Goal: Task Accomplishment & Management: Complete application form

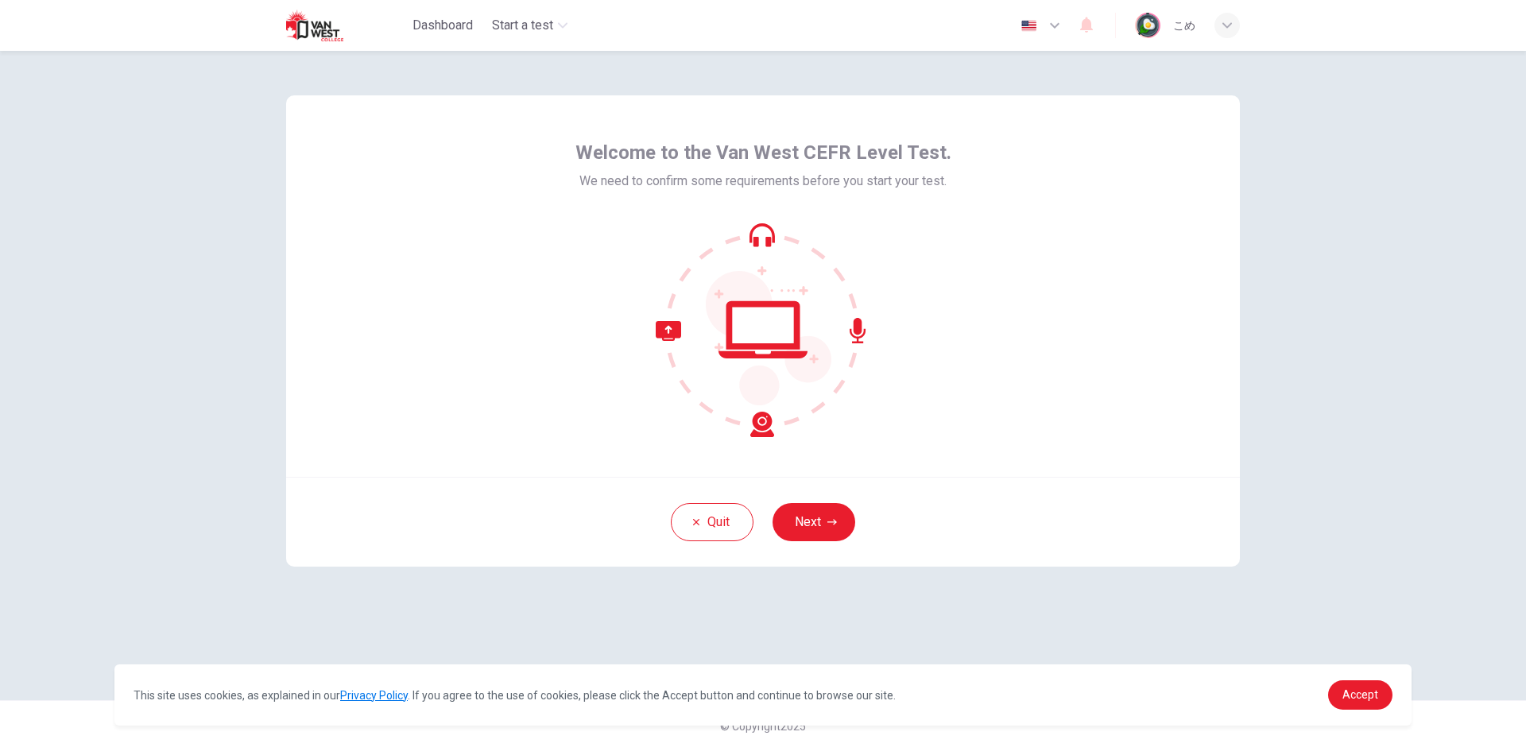
click at [762, 232] on icon at bounding box center [763, 330] width 215 height 215
click at [790, 315] on icon at bounding box center [763, 330] width 215 height 215
click at [760, 429] on icon at bounding box center [715, 379] width 118 height 116
click at [831, 523] on icon "button" at bounding box center [833, 523] width 10 height 10
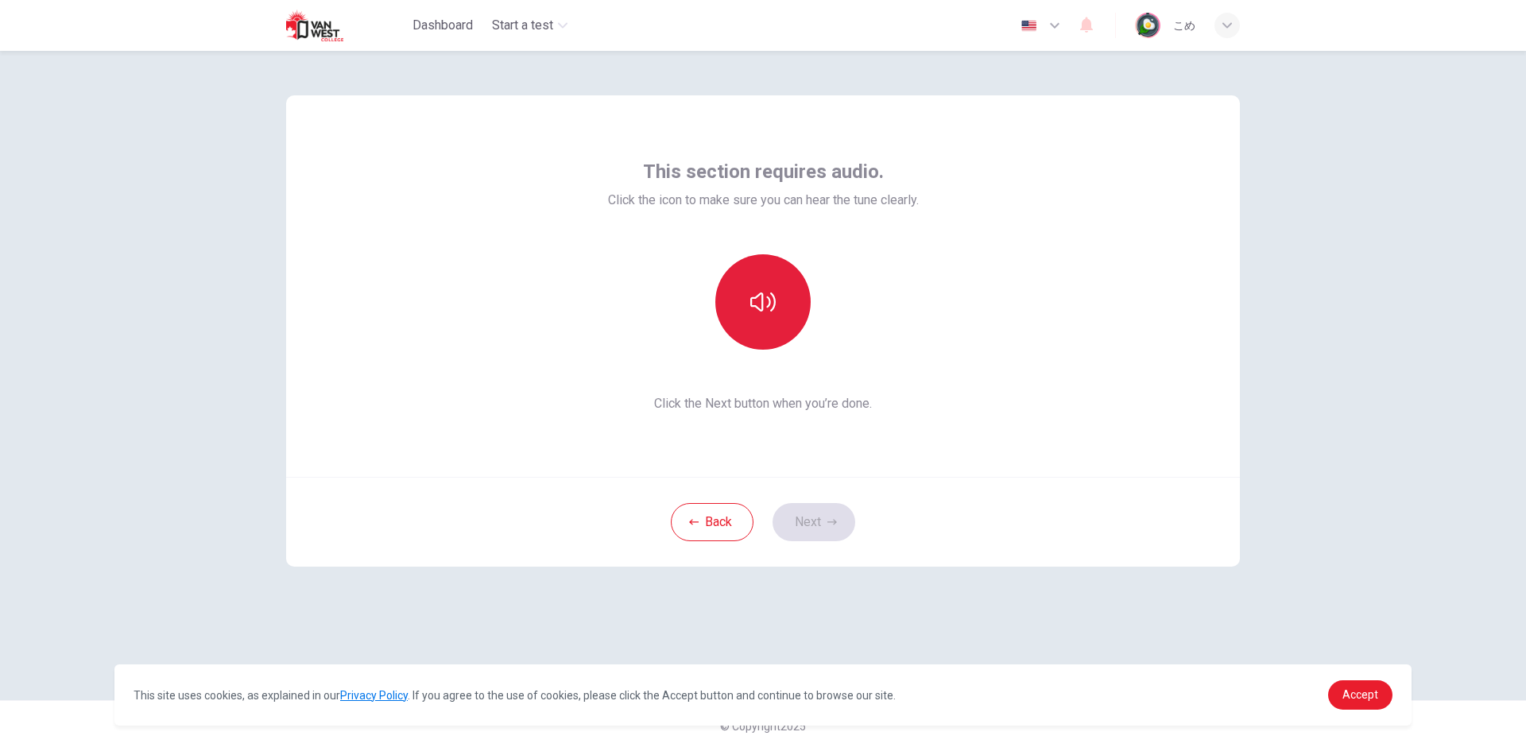
click at [766, 329] on button "button" at bounding box center [762, 301] width 95 height 95
click at [767, 281] on button "button" at bounding box center [762, 301] width 95 height 95
click at [1338, 351] on div "This section requires audio. Click the icon to make sure you can hear the tune …" at bounding box center [763, 401] width 1526 height 700
click at [774, 333] on button "button" at bounding box center [762, 301] width 95 height 95
click at [841, 521] on button "Next" at bounding box center [814, 522] width 83 height 38
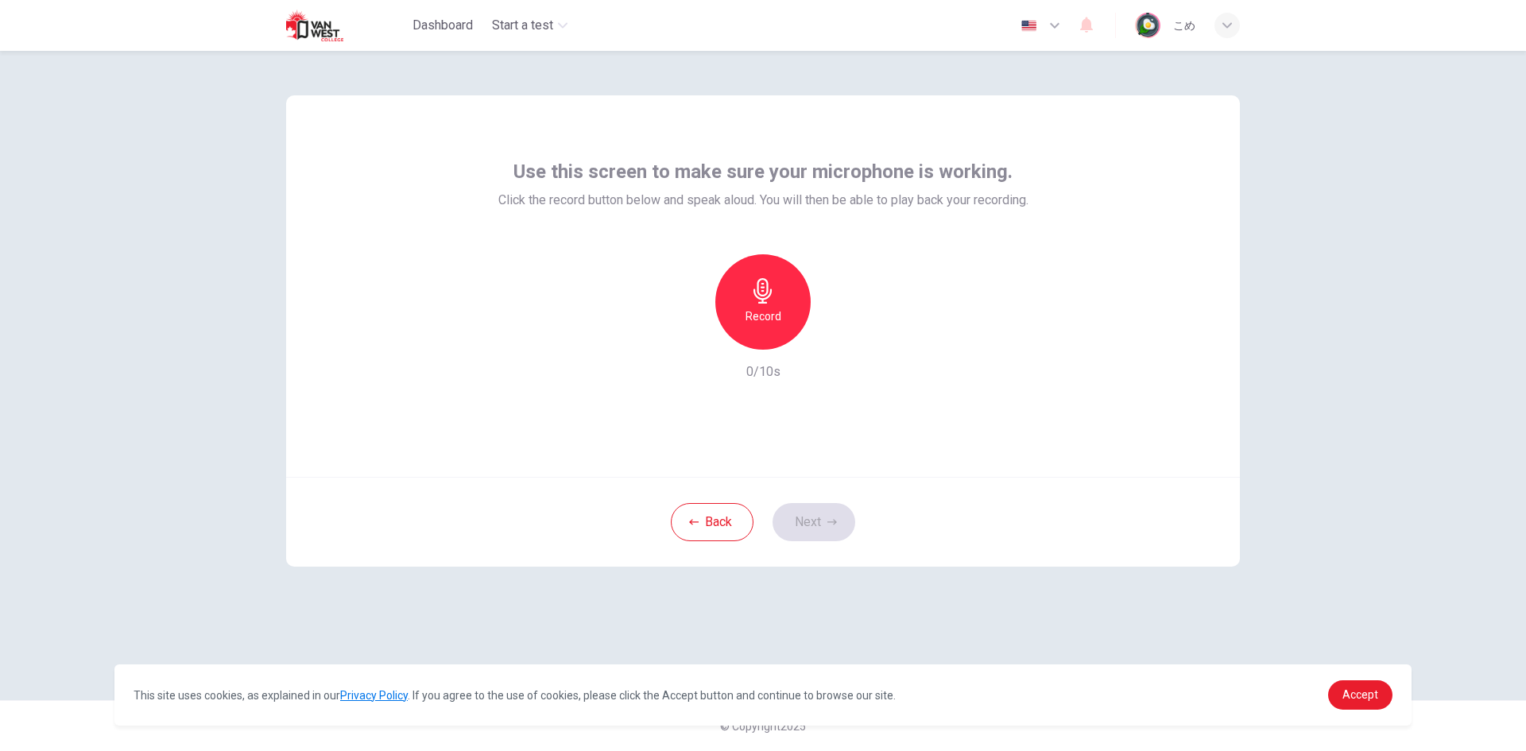
click at [805, 304] on div "Record" at bounding box center [762, 301] width 95 height 95
click at [839, 335] on icon "button" at bounding box center [836, 337] width 16 height 16
click at [684, 339] on icon "button" at bounding box center [690, 337] width 14 height 14
click at [767, 304] on div "Record" at bounding box center [762, 301] width 95 height 95
click at [831, 334] on icon "button" at bounding box center [836, 337] width 16 height 16
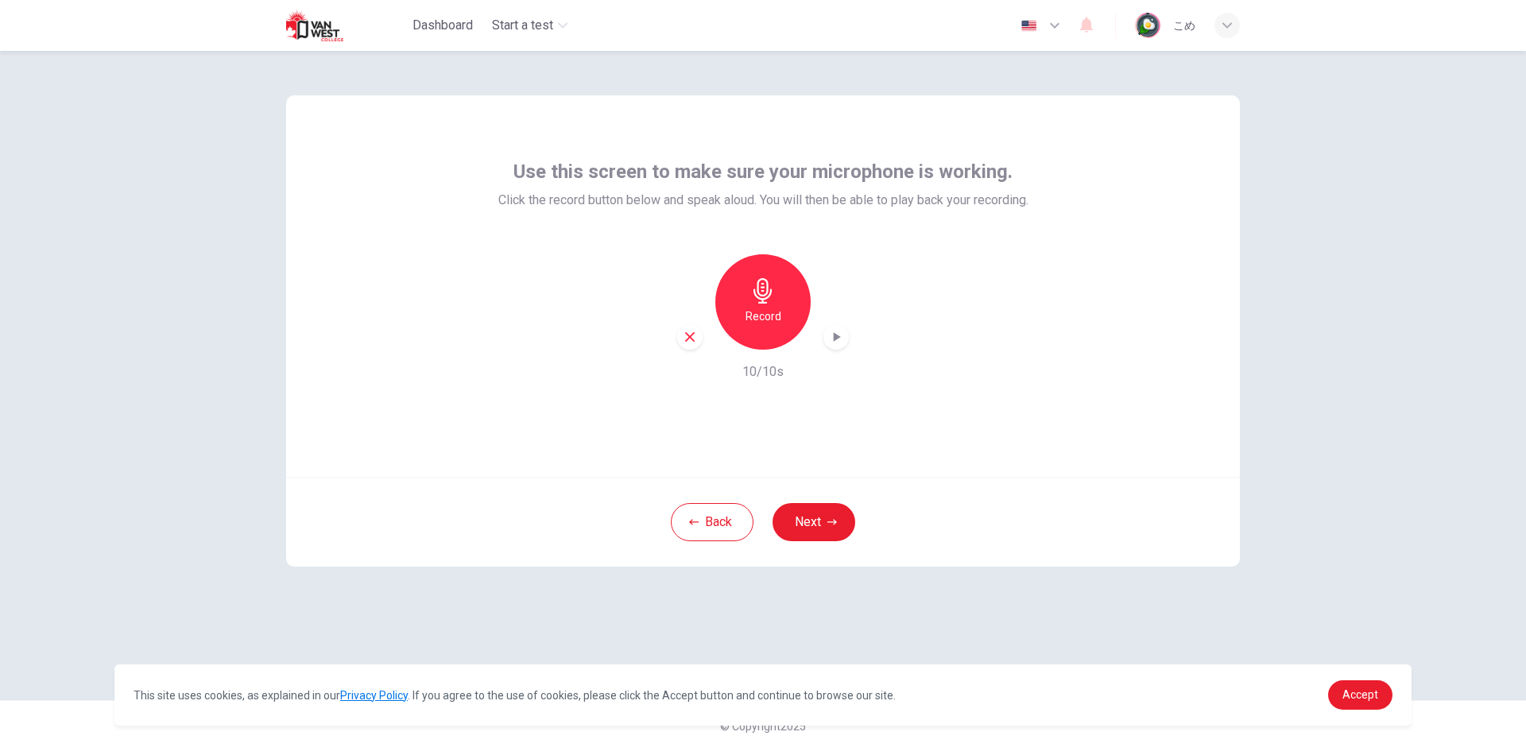
drag, startPoint x: 693, startPoint y: 338, endPoint x: 700, endPoint y: 330, distance: 10.2
click at [695, 338] on icon "button" at bounding box center [690, 337] width 14 height 14
click at [790, 295] on div "Record" at bounding box center [762, 301] width 95 height 95
click at [774, 324] on h6 "Stop" at bounding box center [763, 316] width 24 height 19
click at [693, 340] on icon "button" at bounding box center [690, 337] width 10 height 10
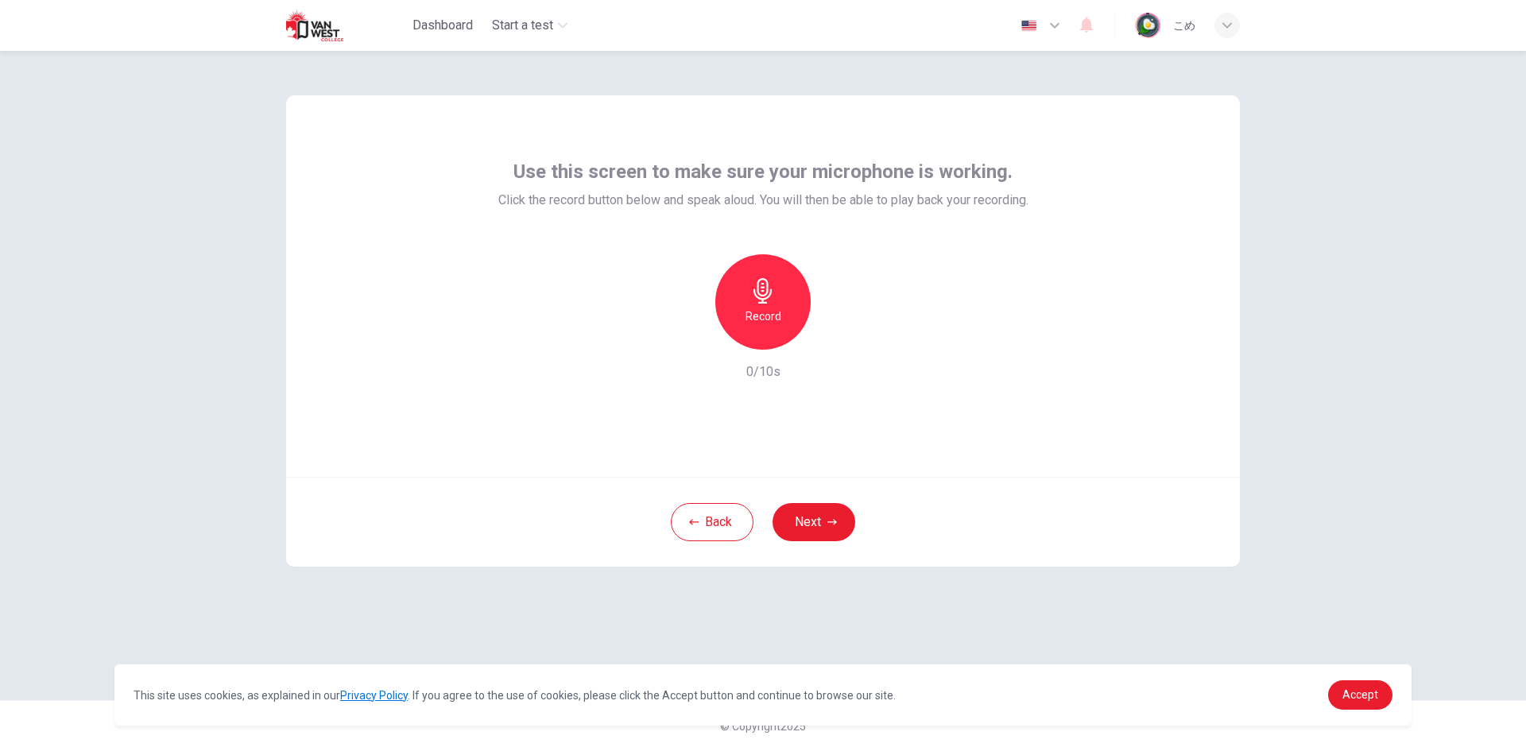
click at [789, 305] on div "Record" at bounding box center [762, 301] width 95 height 95
click at [830, 344] on icon "button" at bounding box center [836, 337] width 16 height 16
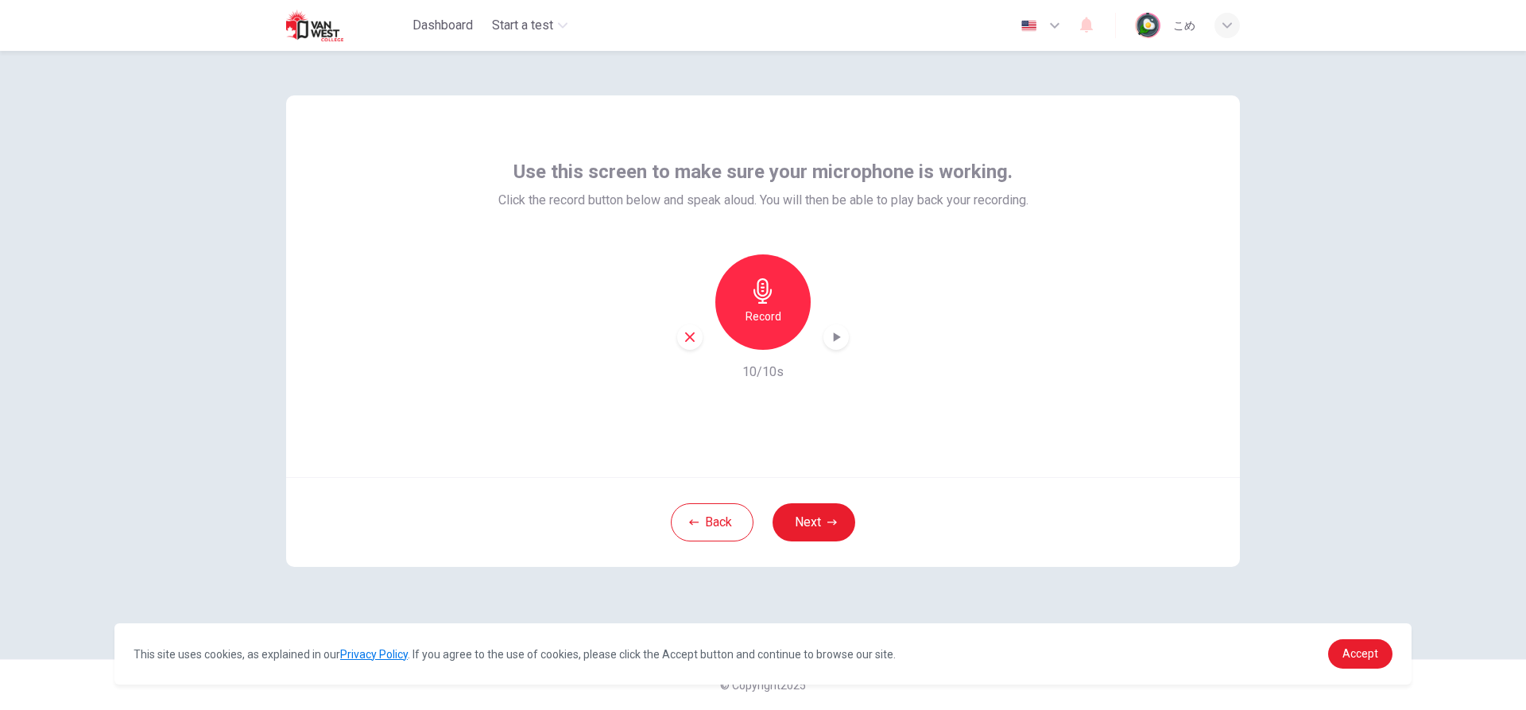
click at [741, 325] on div "Record" at bounding box center [762, 301] width 95 height 95
click at [829, 339] on div "button" at bounding box center [836, 336] width 25 height 25
click at [835, 338] on icon "button" at bounding box center [836, 337] width 16 height 16
click at [680, 332] on div "button" at bounding box center [689, 336] width 25 height 25
click at [774, 297] on icon "button" at bounding box center [762, 290] width 25 height 25
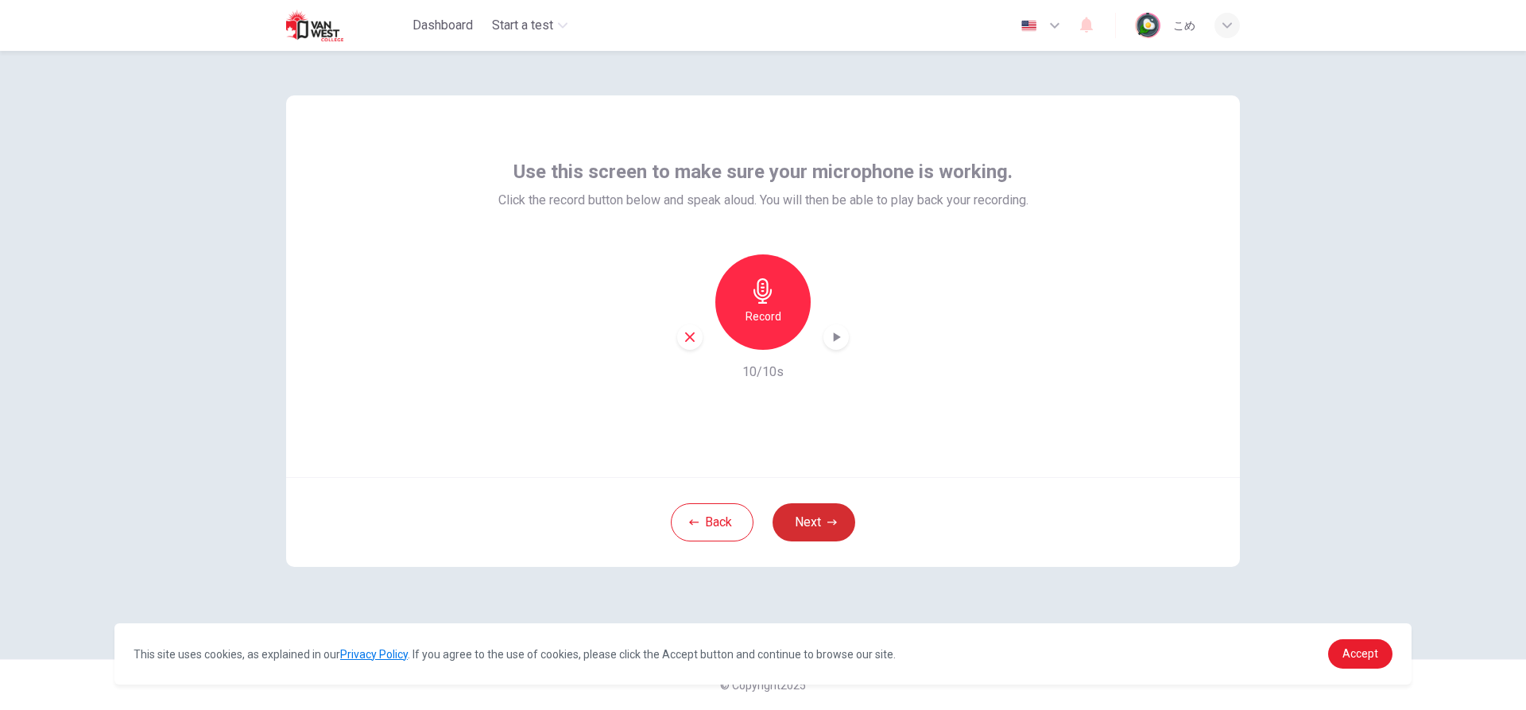
click at [827, 530] on button "Next" at bounding box center [814, 522] width 83 height 38
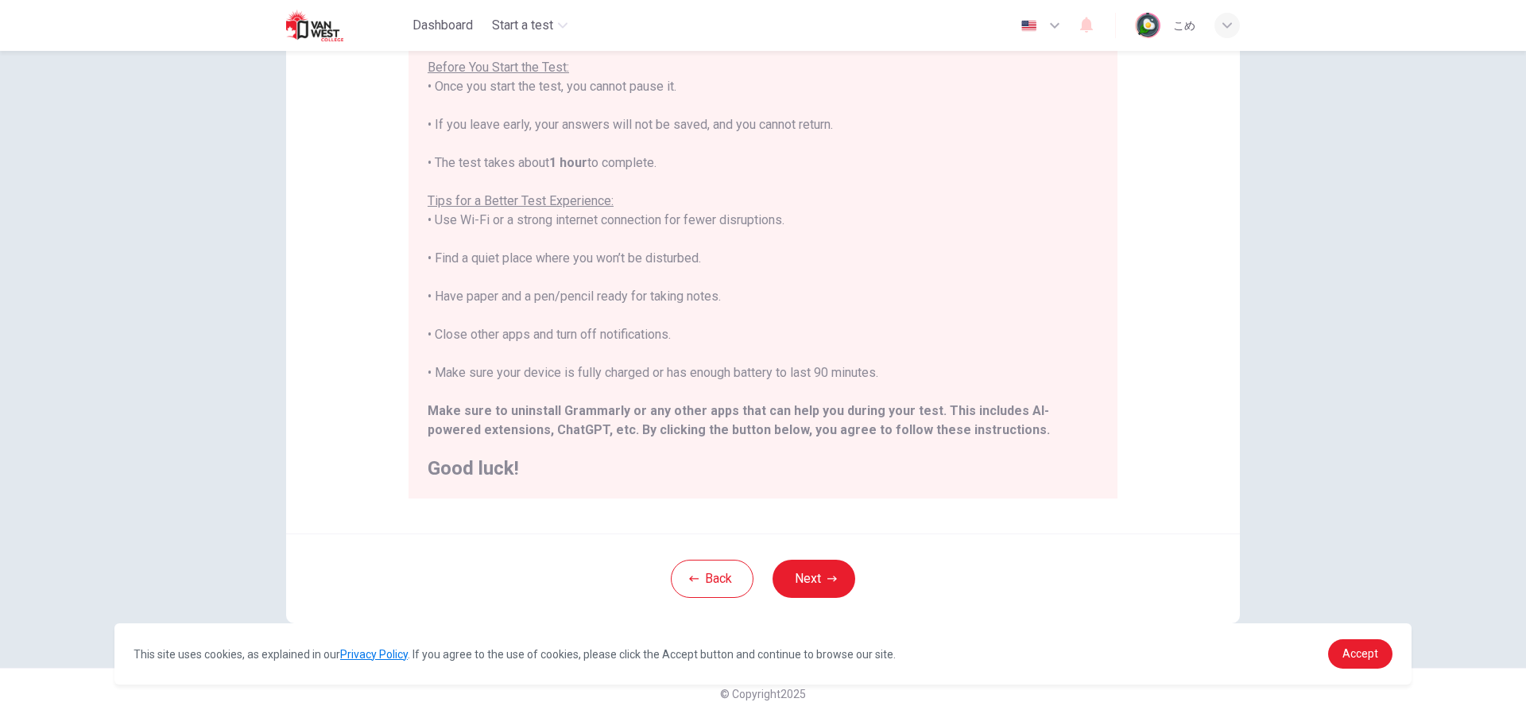
scroll to position [174, 0]
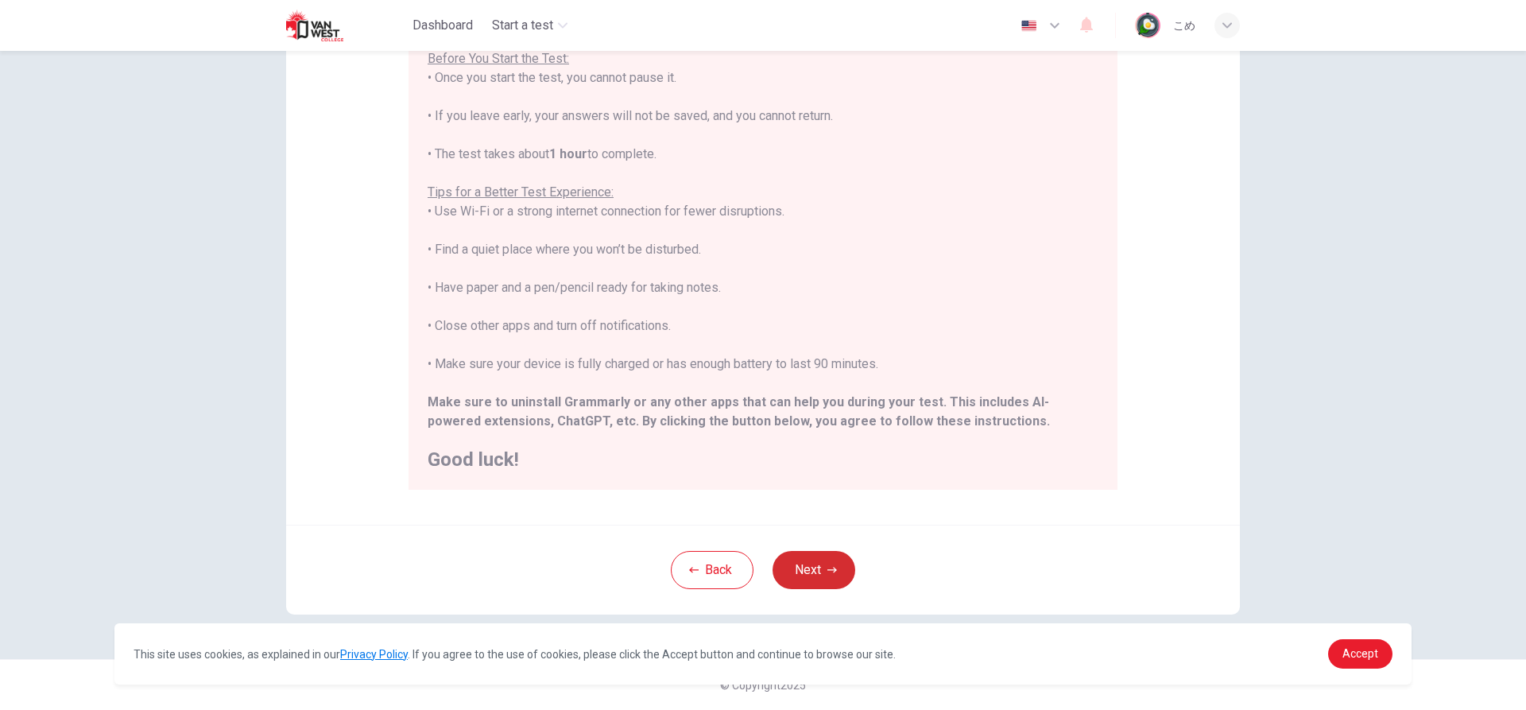
click at [819, 565] on button "Next" at bounding box center [814, 570] width 83 height 38
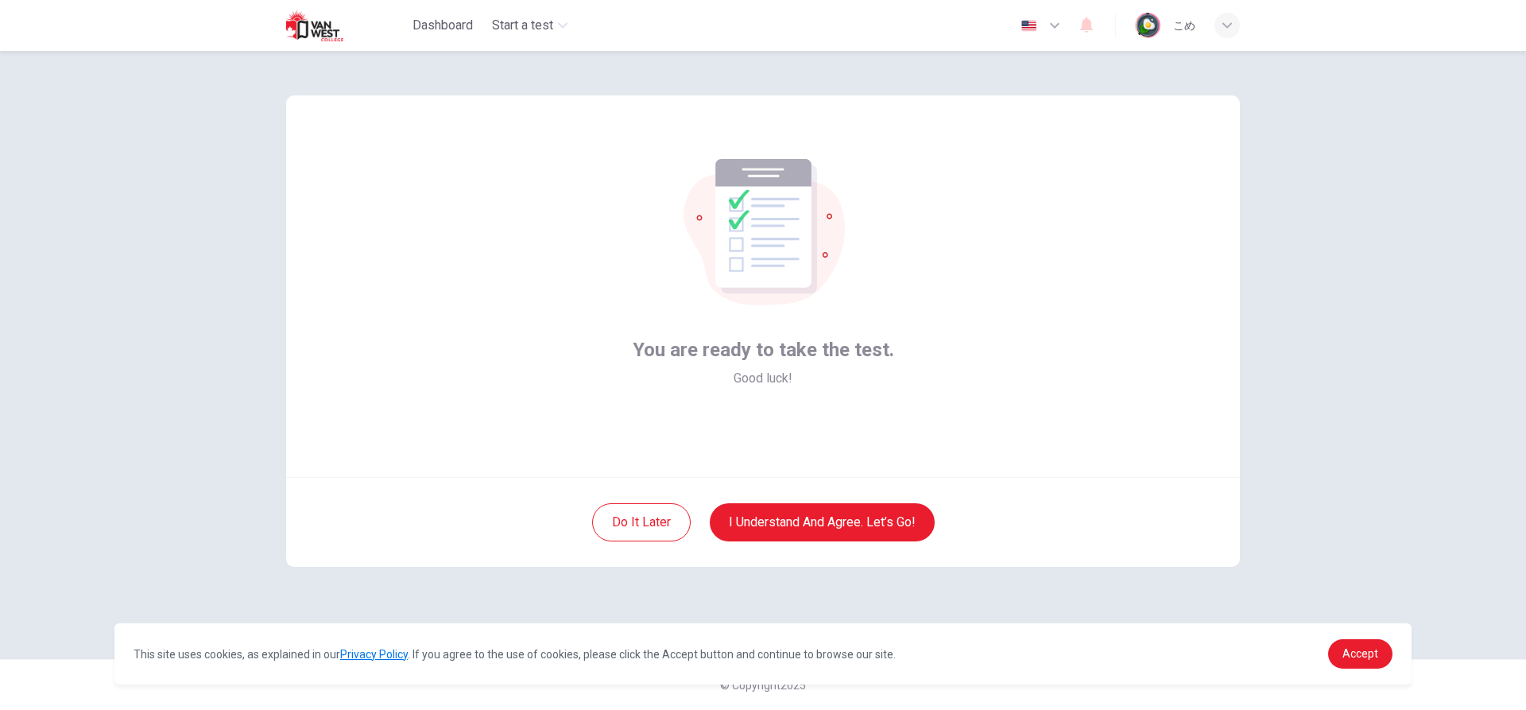
scroll to position [0, 0]
click at [874, 531] on button "I understand and agree. Let’s go!" at bounding box center [822, 522] width 225 height 38
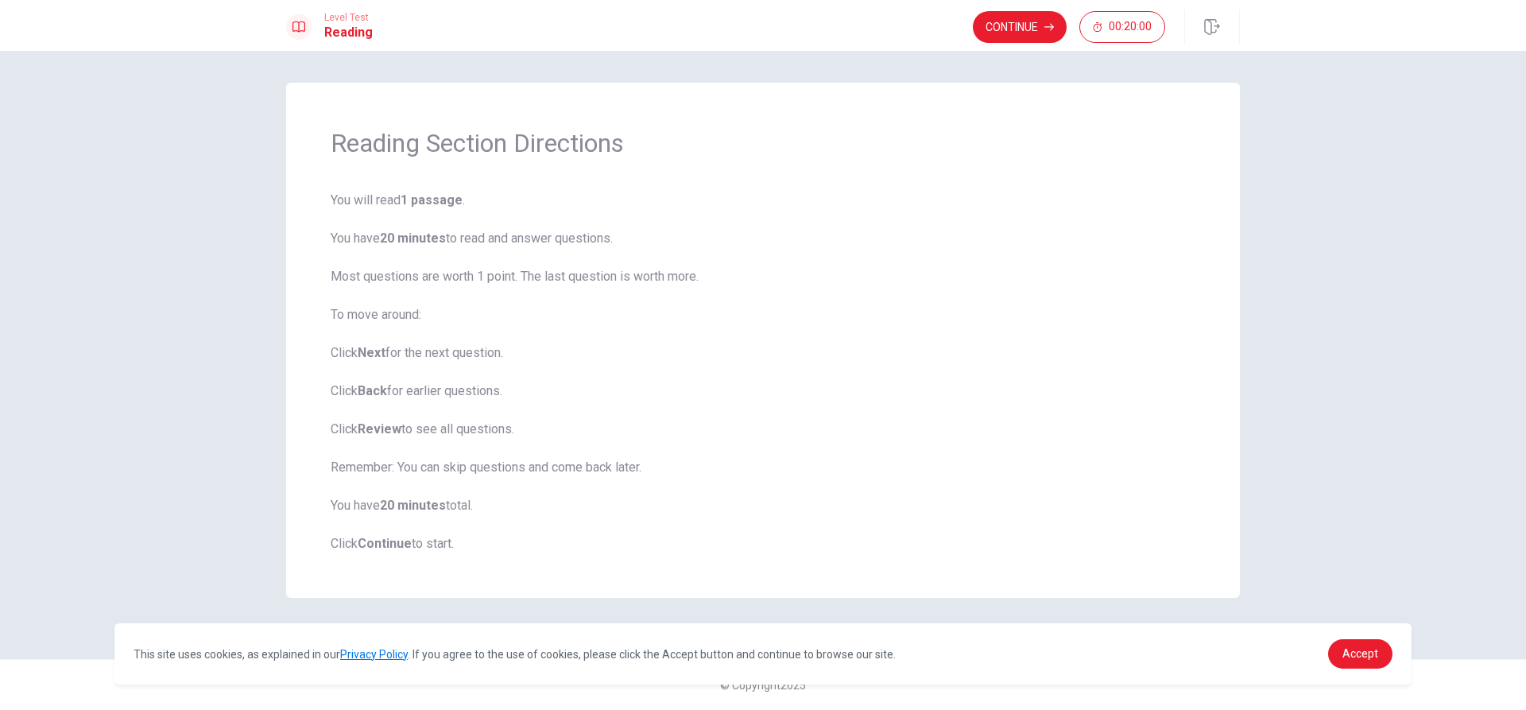
click at [541, 547] on span "You will read 1 passage . You have 20 minutes to read and answer questions. Mos…" at bounding box center [763, 372] width 865 height 362
click at [1006, 23] on button "Continue" at bounding box center [1020, 27] width 94 height 32
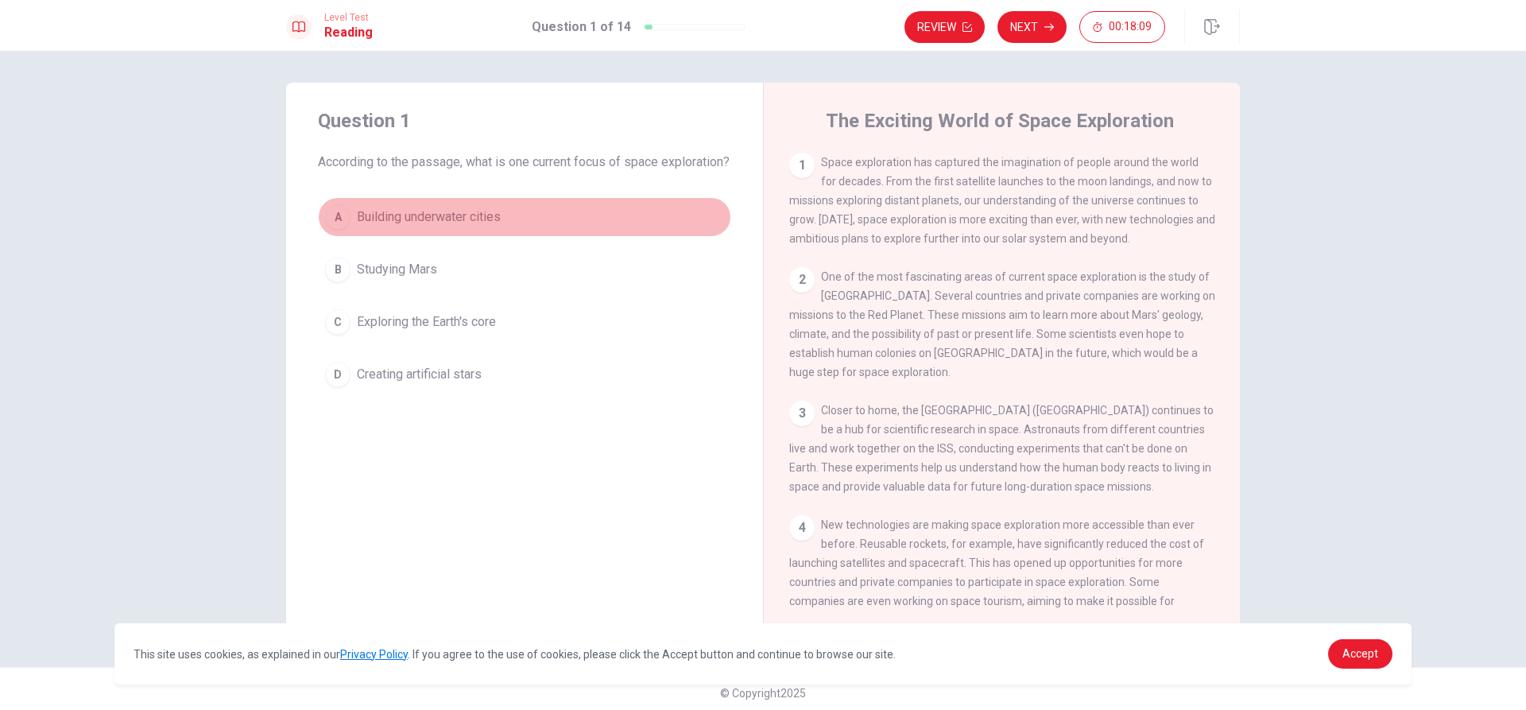
click at [334, 230] on div "A" at bounding box center [337, 216] width 25 height 25
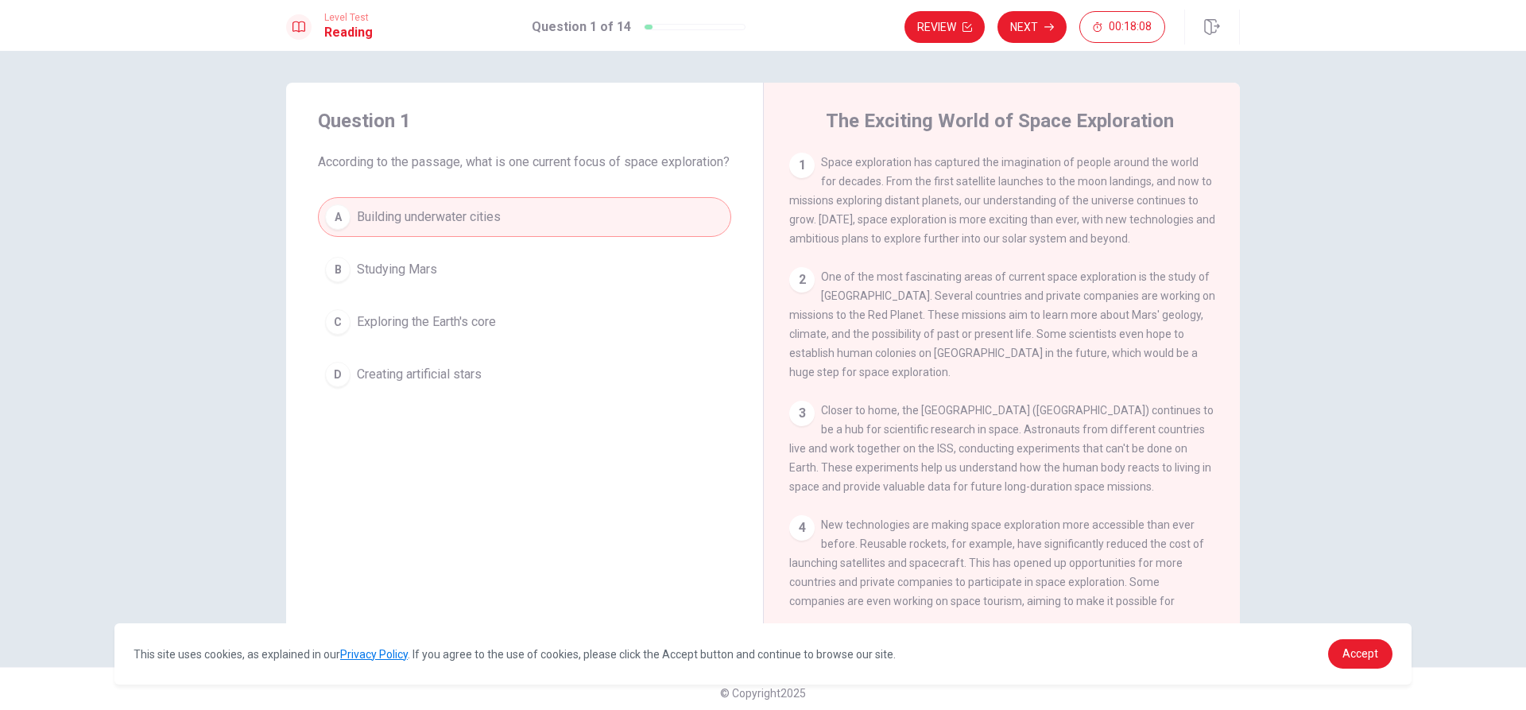
click at [401, 279] on span "Studying Mars" at bounding box center [397, 269] width 80 height 19
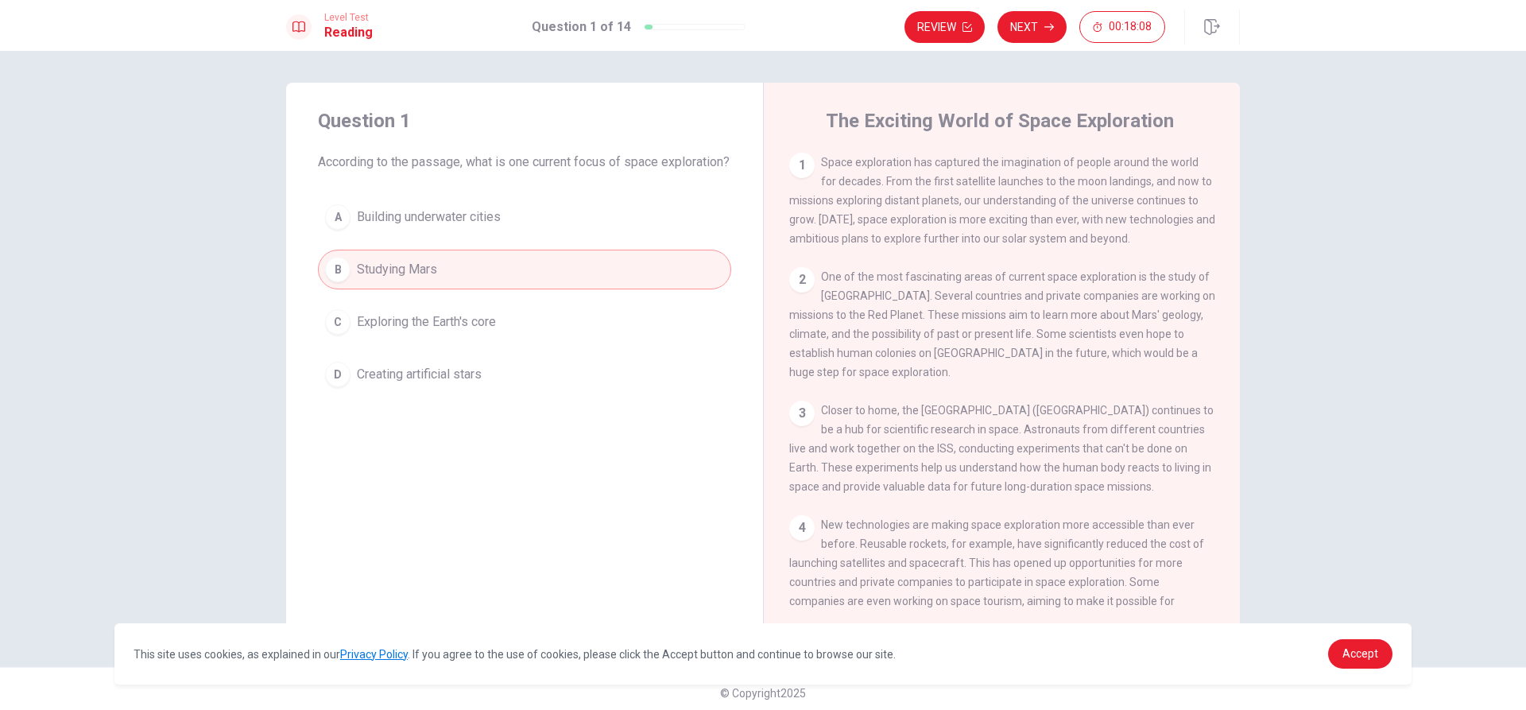
click at [404, 331] on span "Exploring the Earth's core" at bounding box center [426, 321] width 139 height 19
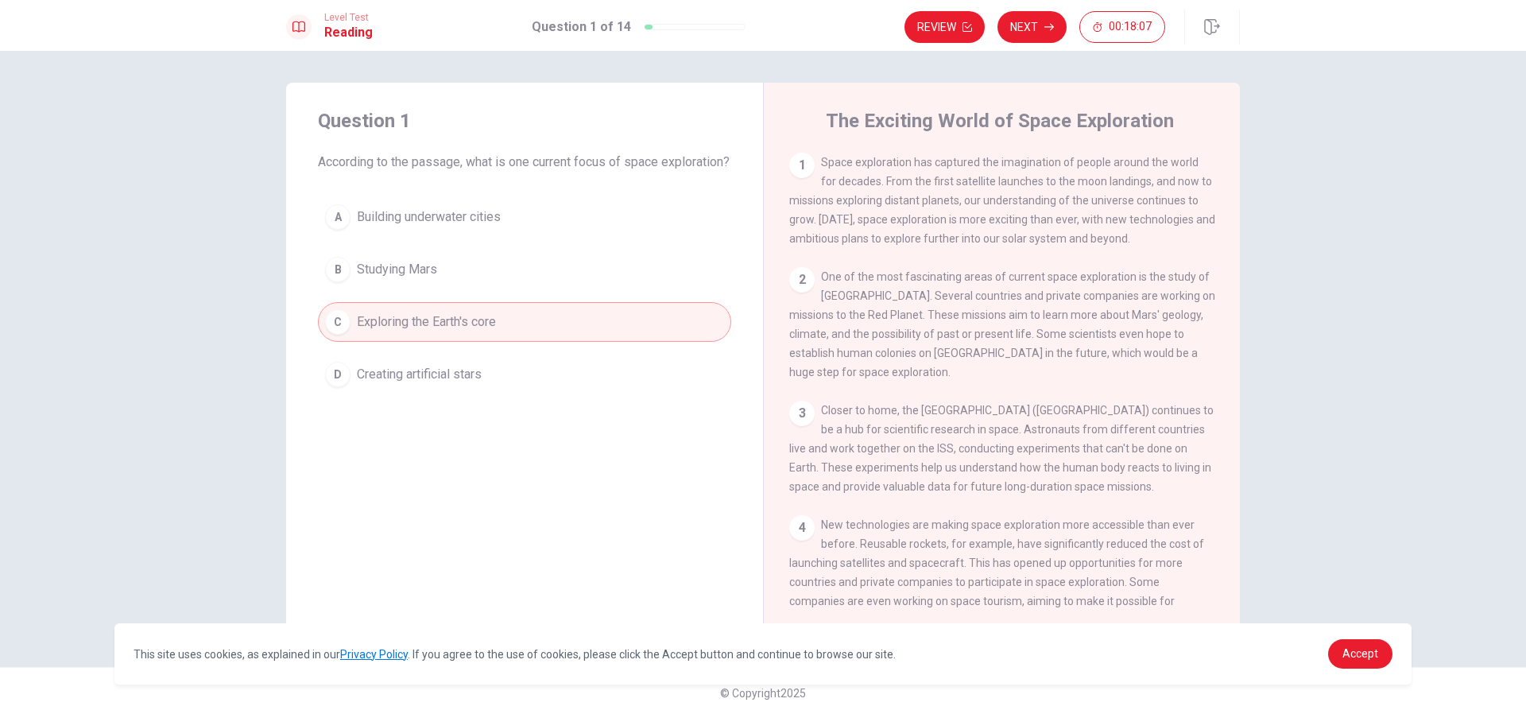
click at [409, 384] on span "Creating artificial stars" at bounding box center [419, 374] width 125 height 19
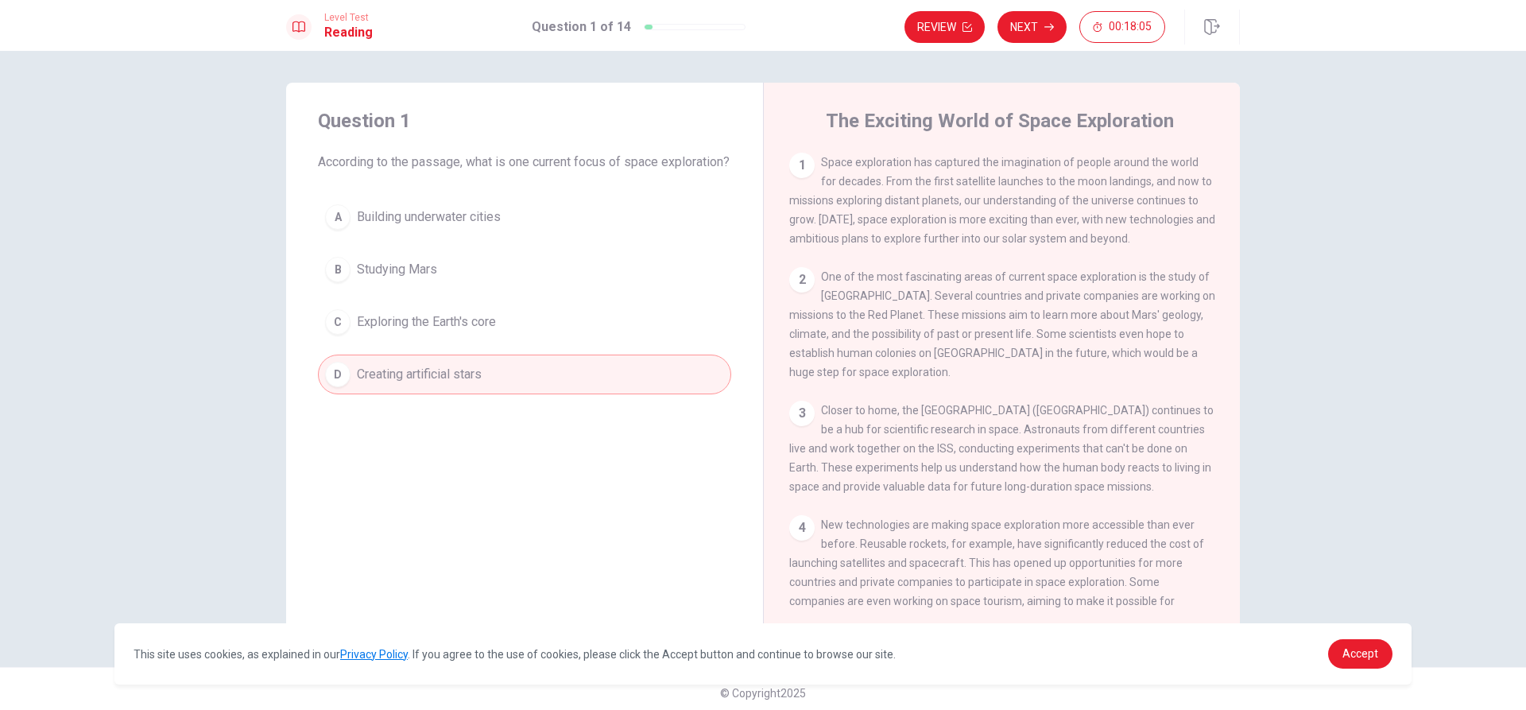
click at [428, 227] on span "Building underwater cities" at bounding box center [429, 216] width 144 height 19
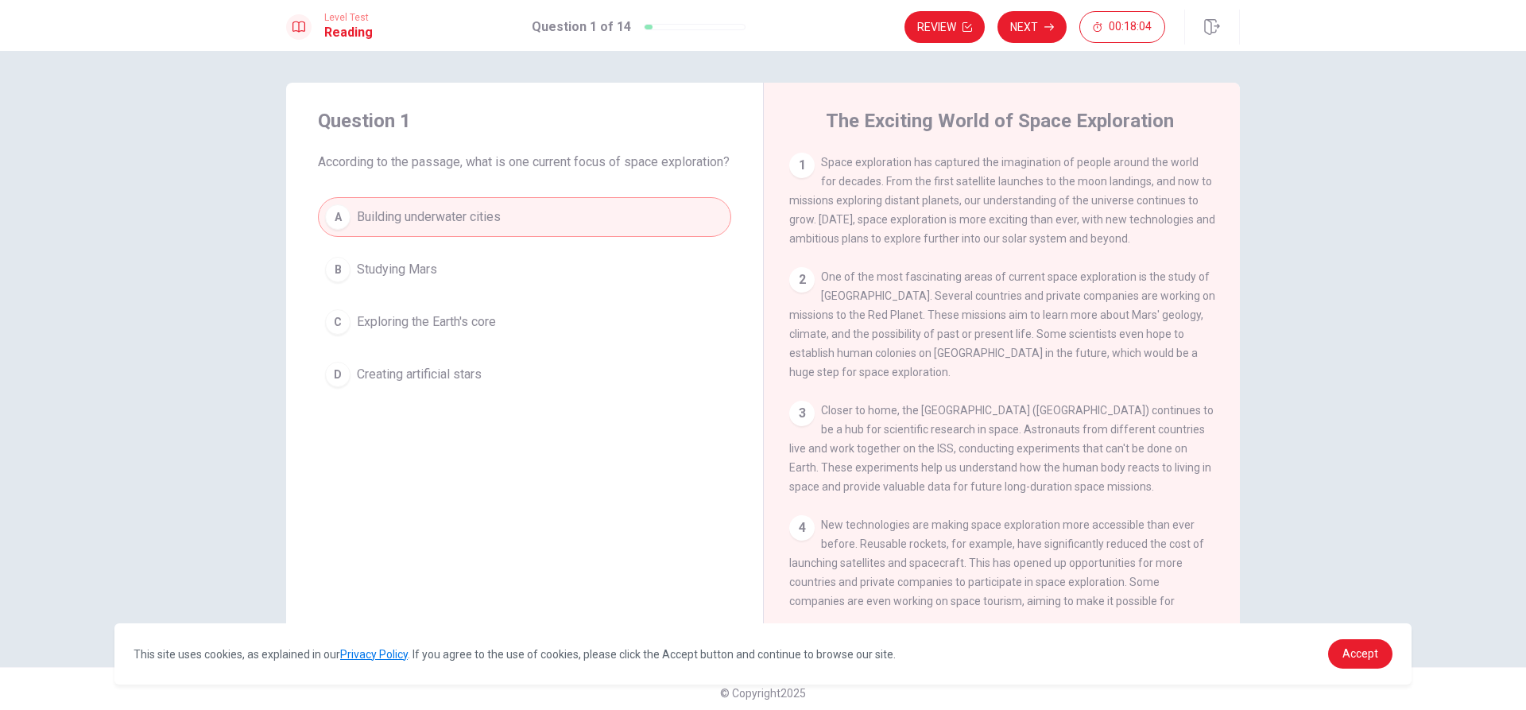
click at [789, 164] on div "1" at bounding box center [801, 165] width 25 height 25
click at [805, 166] on div "1" at bounding box center [801, 165] width 25 height 25
drag, startPoint x: 816, startPoint y: 310, endPoint x: 793, endPoint y: 287, distance: 32.6
click at [814, 308] on div "2 One of the most fascinating areas of current space exploration is the study o…" at bounding box center [1002, 324] width 426 height 114
click at [793, 287] on div "2" at bounding box center [801, 279] width 25 height 25
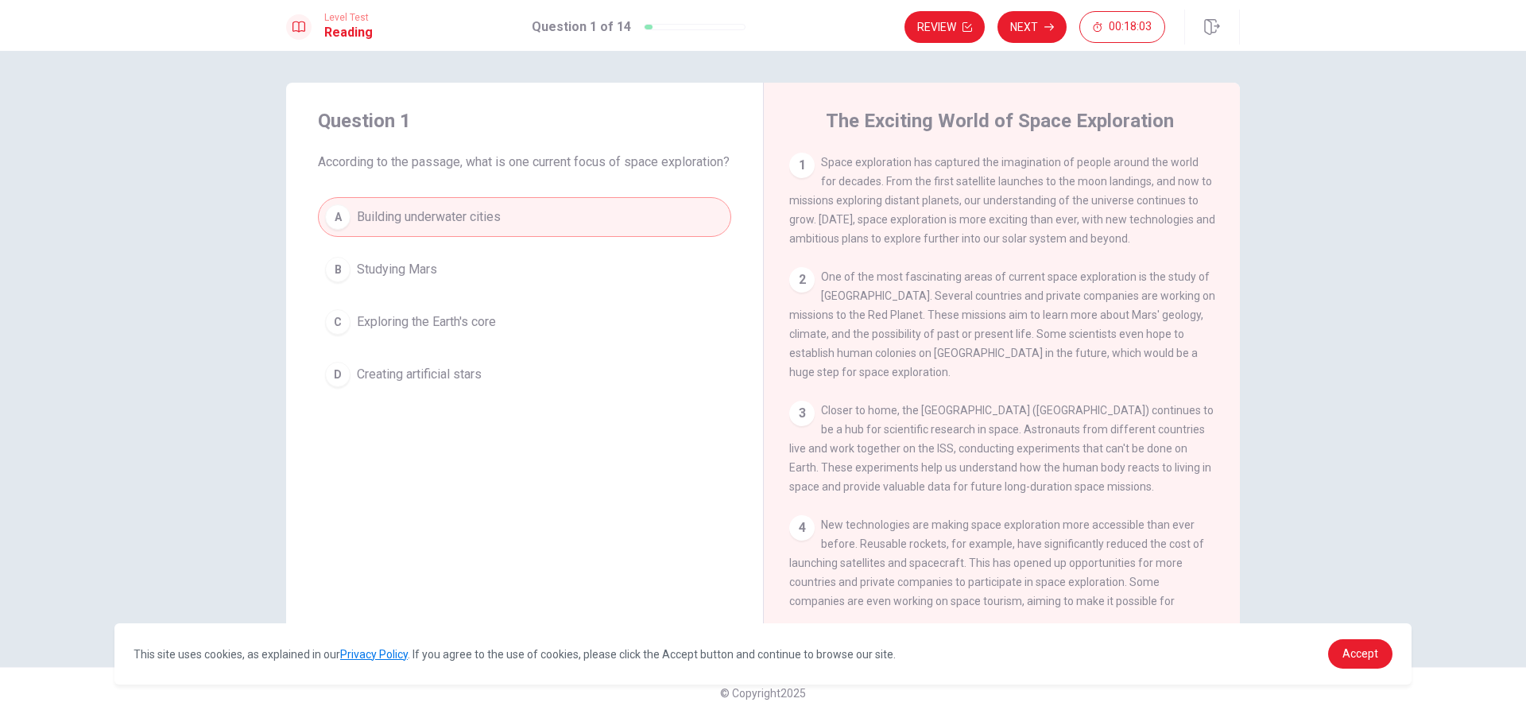
click at [811, 401] on div "3 Closer to home, the [GEOGRAPHIC_DATA] ([GEOGRAPHIC_DATA]) continues to be a h…" at bounding box center [1002, 448] width 426 height 95
click at [806, 524] on div "4" at bounding box center [801, 527] width 25 height 25
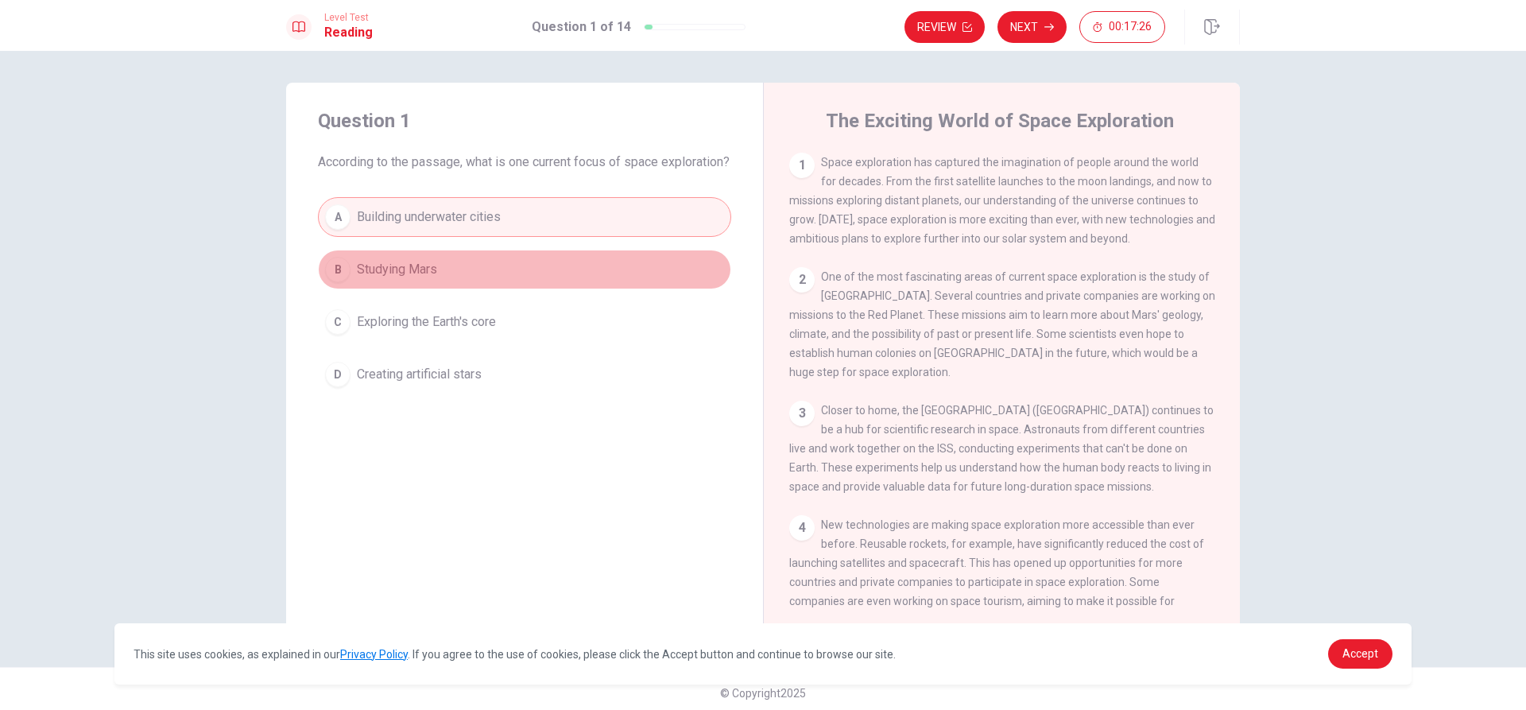
click at [449, 286] on button "B Studying Mars" at bounding box center [524, 270] width 413 height 40
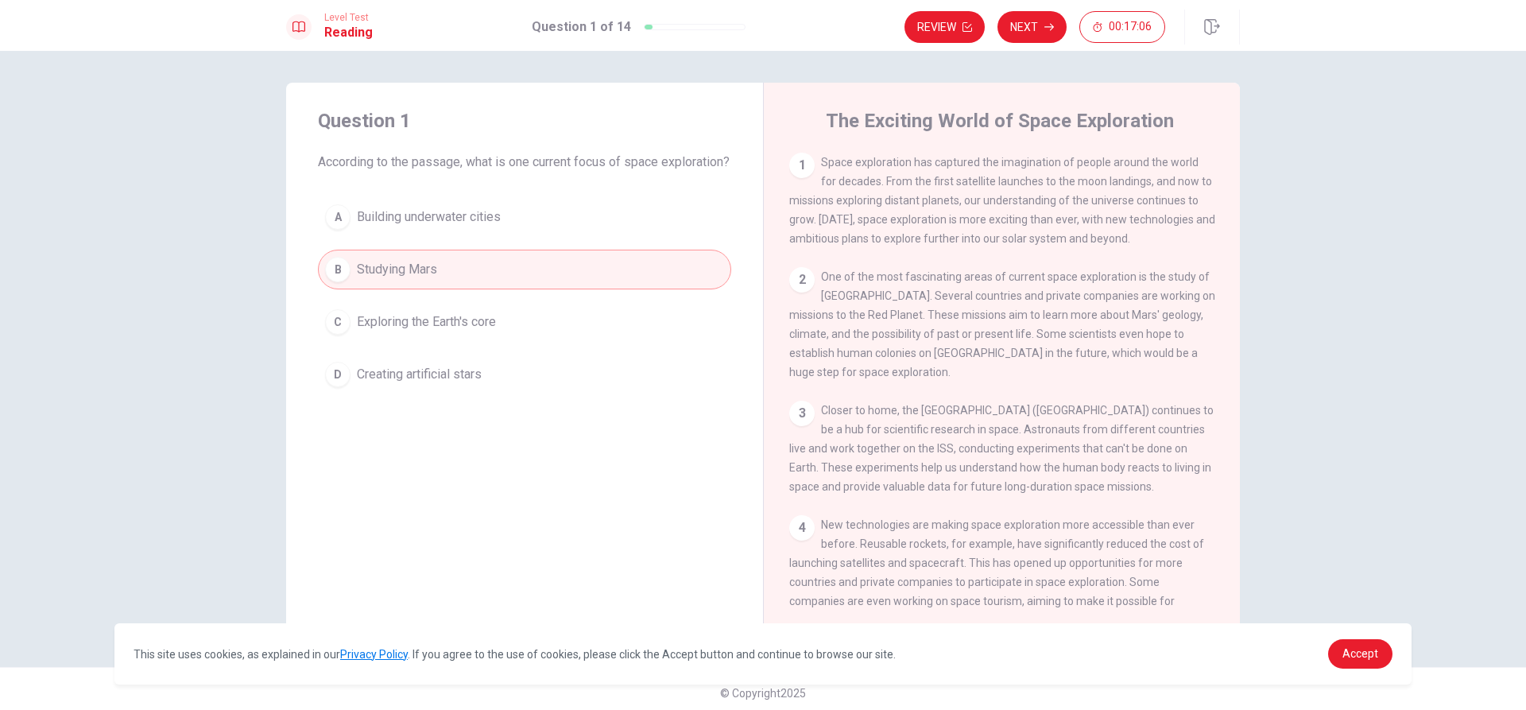
click at [816, 206] on span "Space exploration has captured the imagination of people around the world for d…" at bounding box center [1002, 200] width 426 height 89
click at [875, 209] on div "1 Space exploration has captured the imagination of people around the world for…" at bounding box center [1002, 200] width 426 height 95
click at [804, 166] on div "1" at bounding box center [801, 165] width 25 height 25
click at [1018, 29] on button "Next" at bounding box center [1032, 27] width 69 height 32
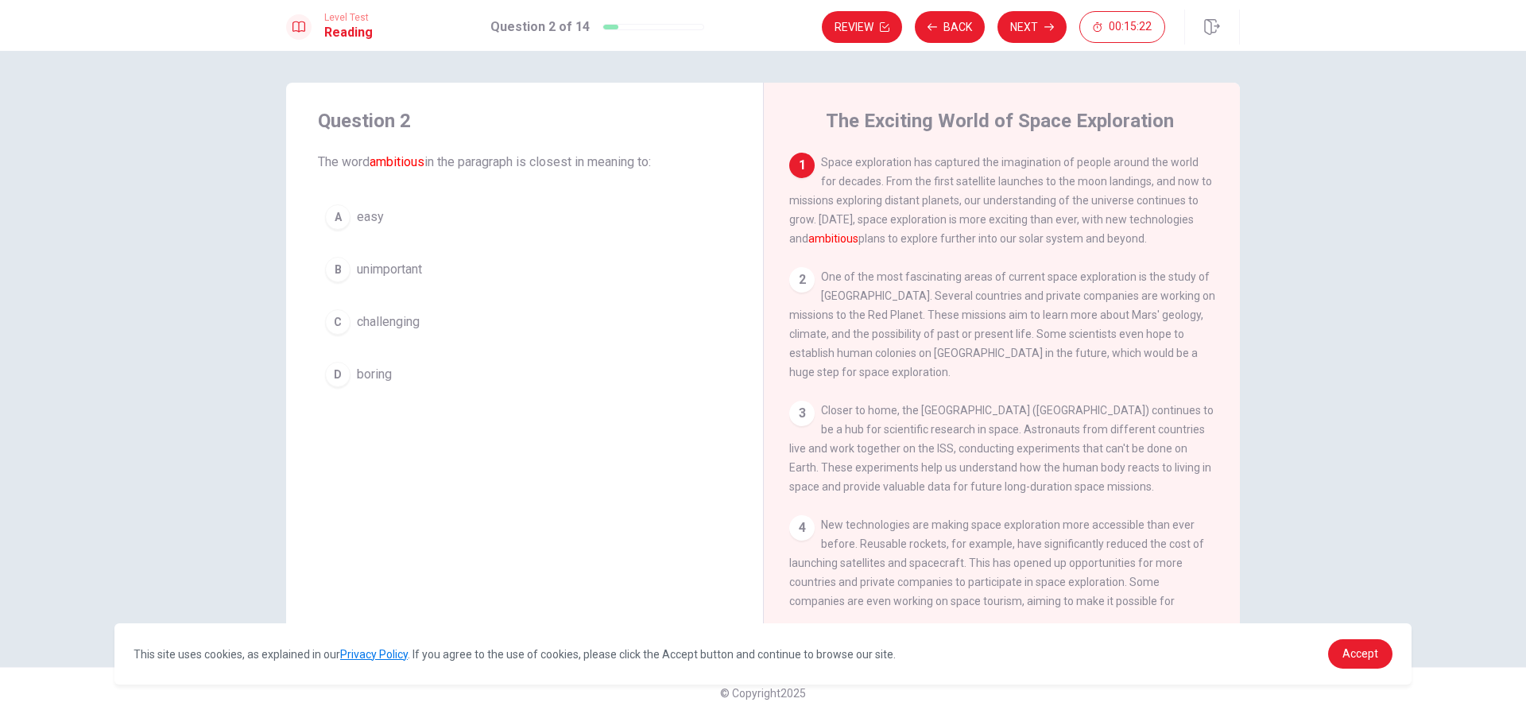
click at [331, 273] on div "B" at bounding box center [337, 269] width 25 height 25
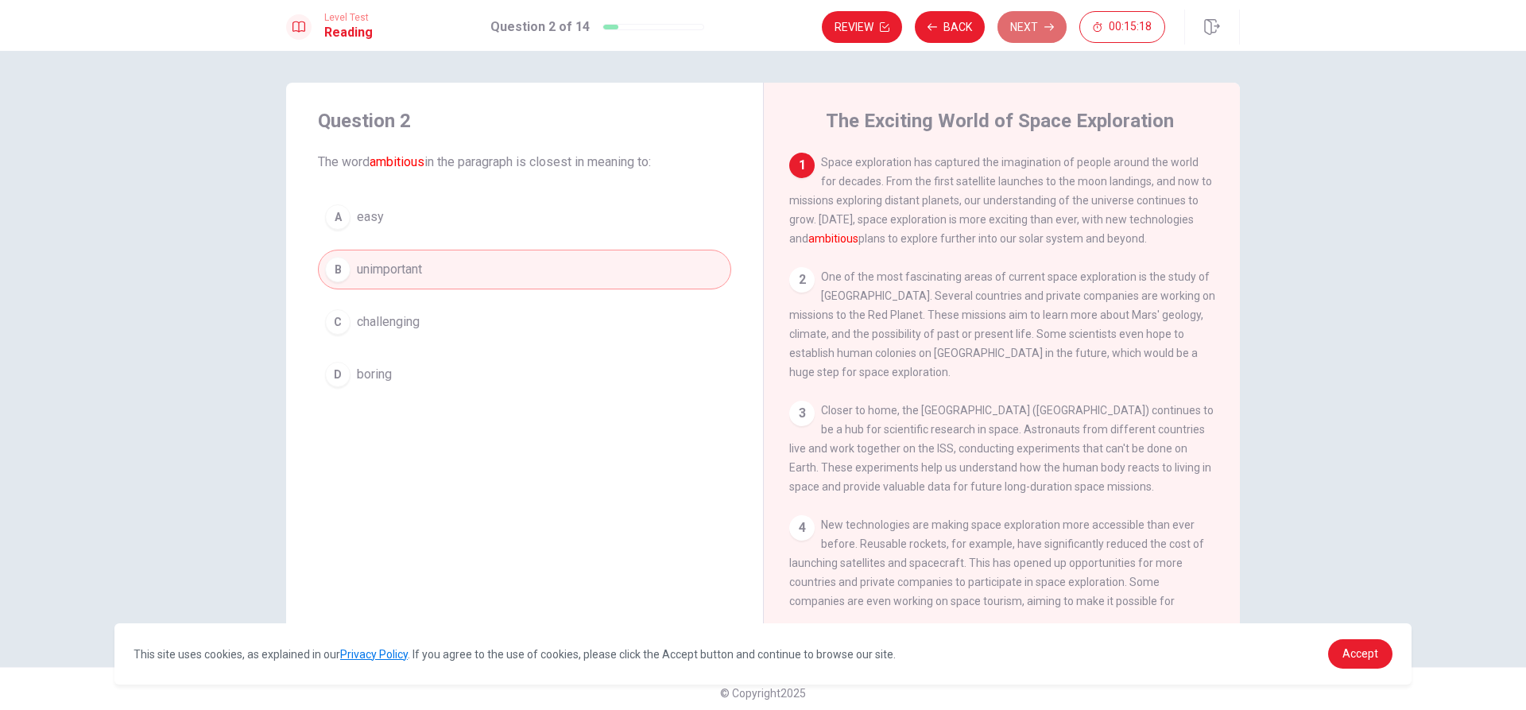
click at [1018, 24] on button "Next" at bounding box center [1032, 27] width 69 height 32
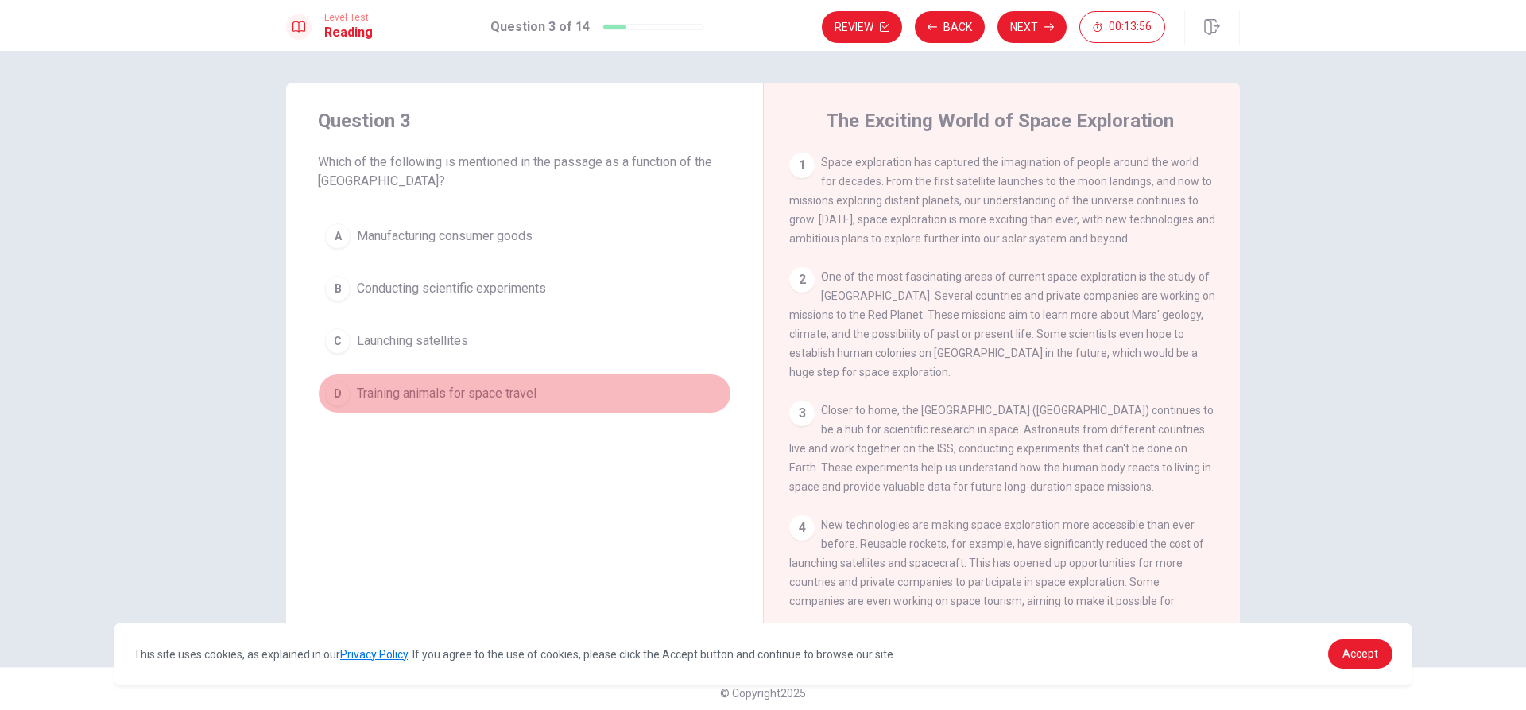
click at [343, 395] on div "D" at bounding box center [337, 393] width 25 height 25
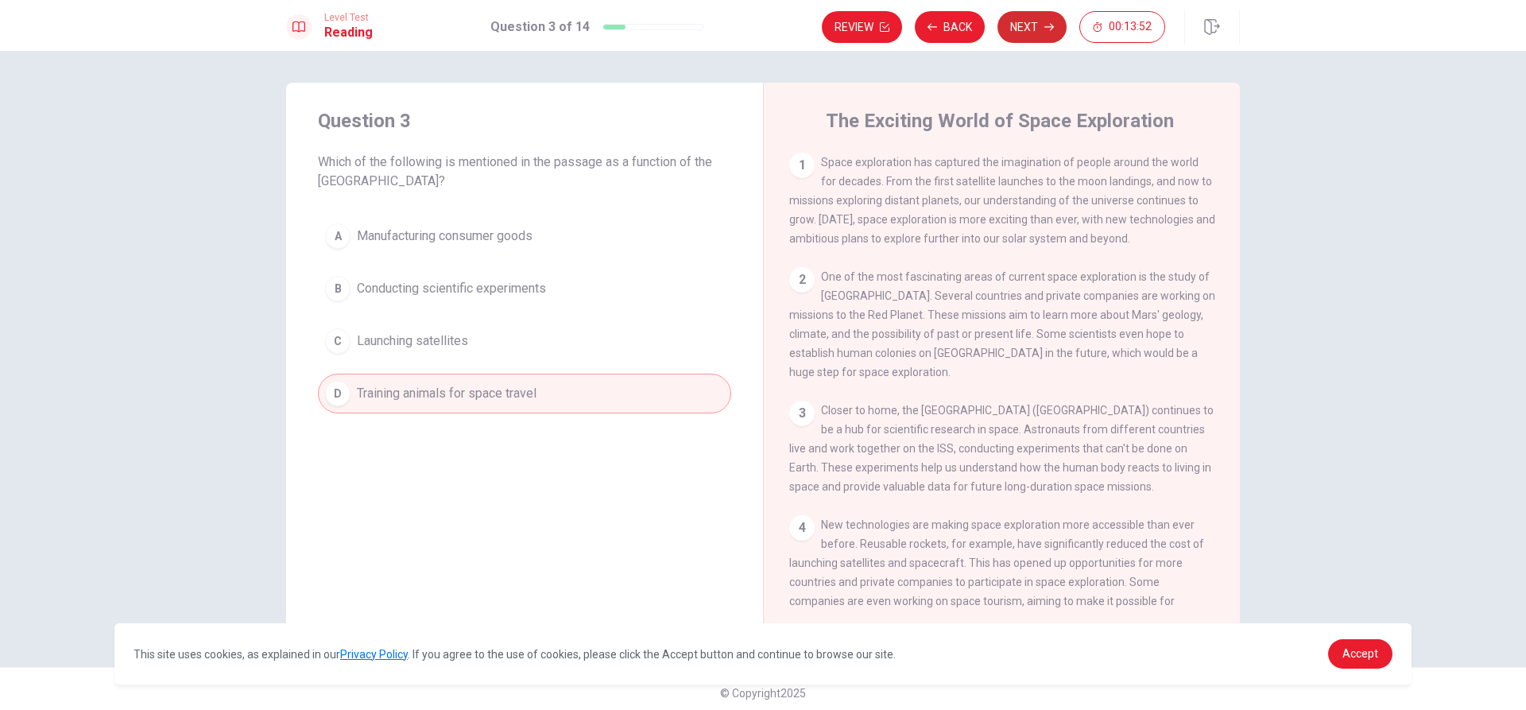
click at [1039, 20] on button "Next" at bounding box center [1032, 27] width 69 height 32
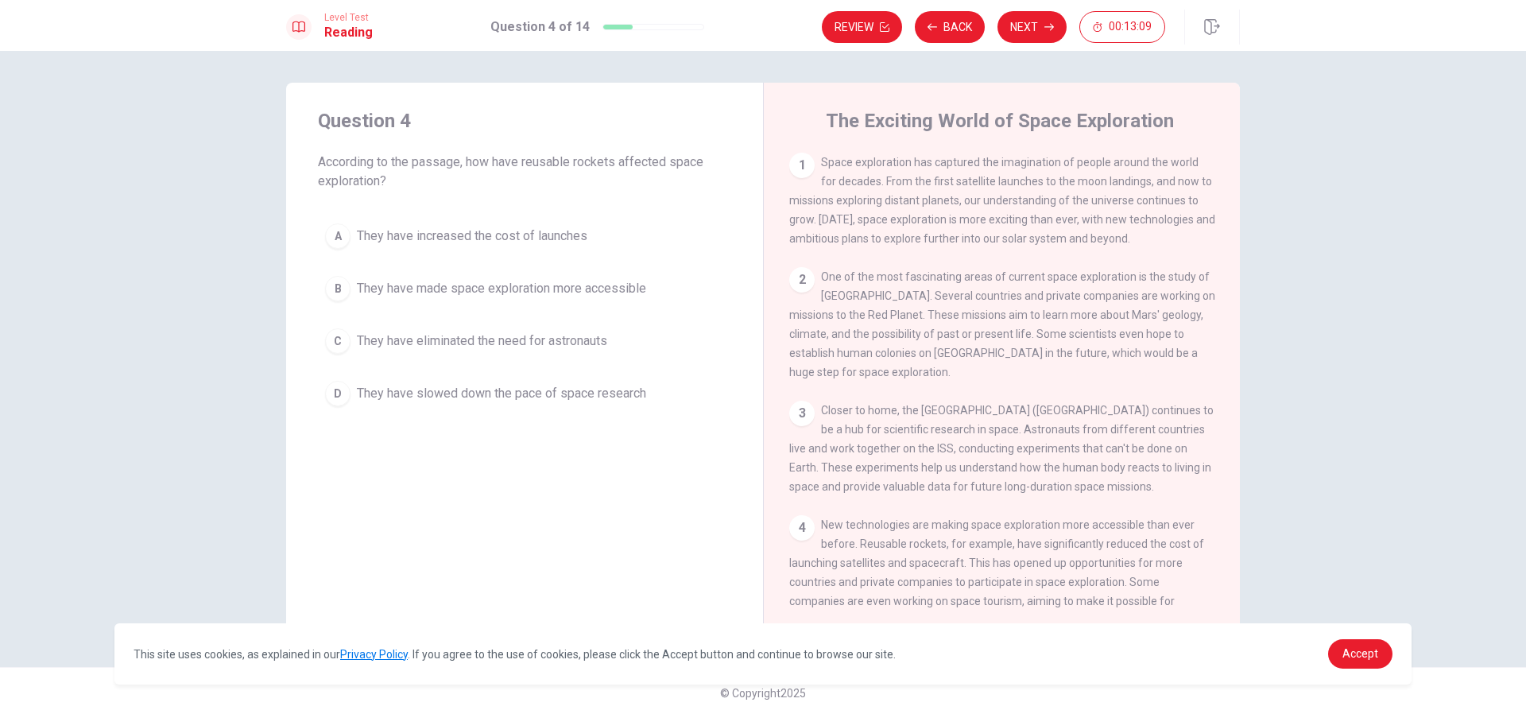
click at [337, 294] on div "B" at bounding box center [337, 288] width 25 height 25
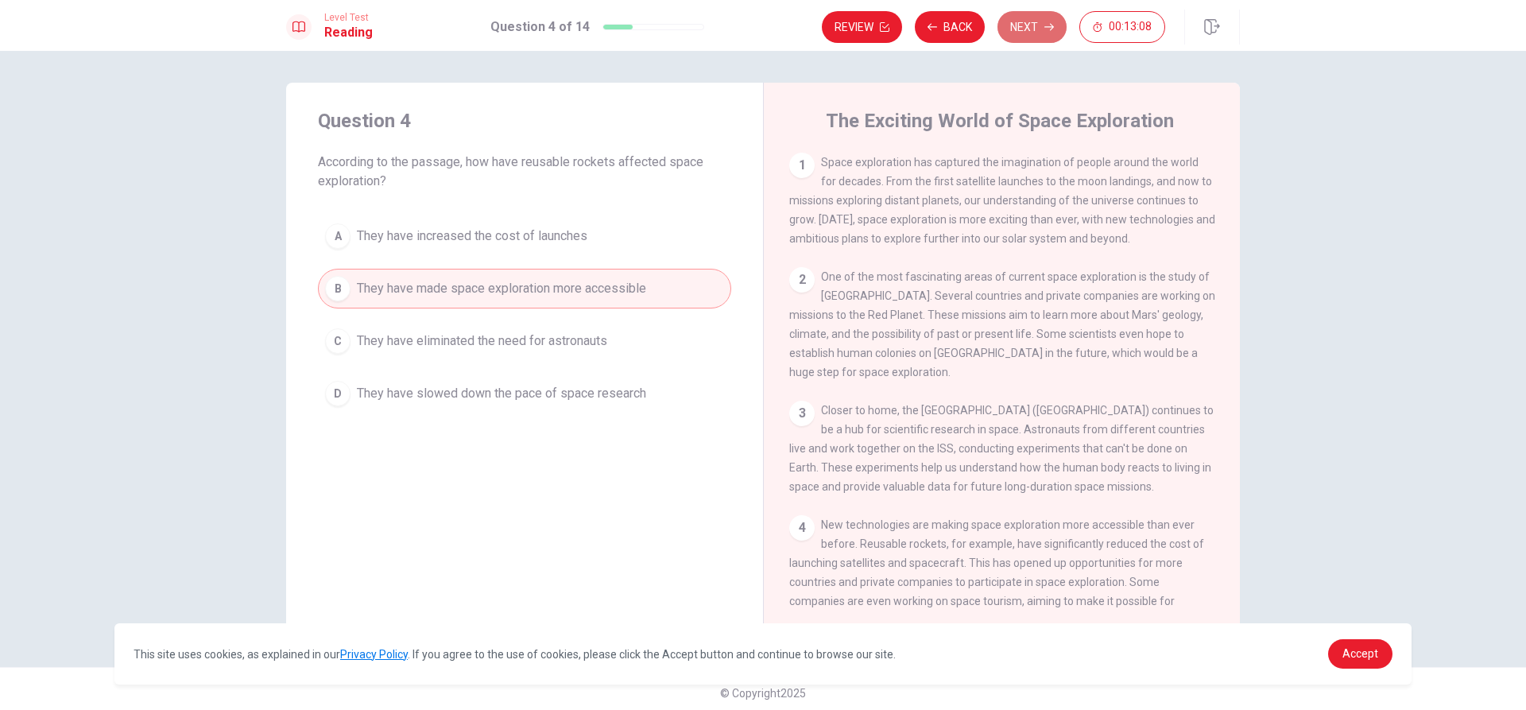
click at [1029, 17] on button "Next" at bounding box center [1032, 27] width 69 height 32
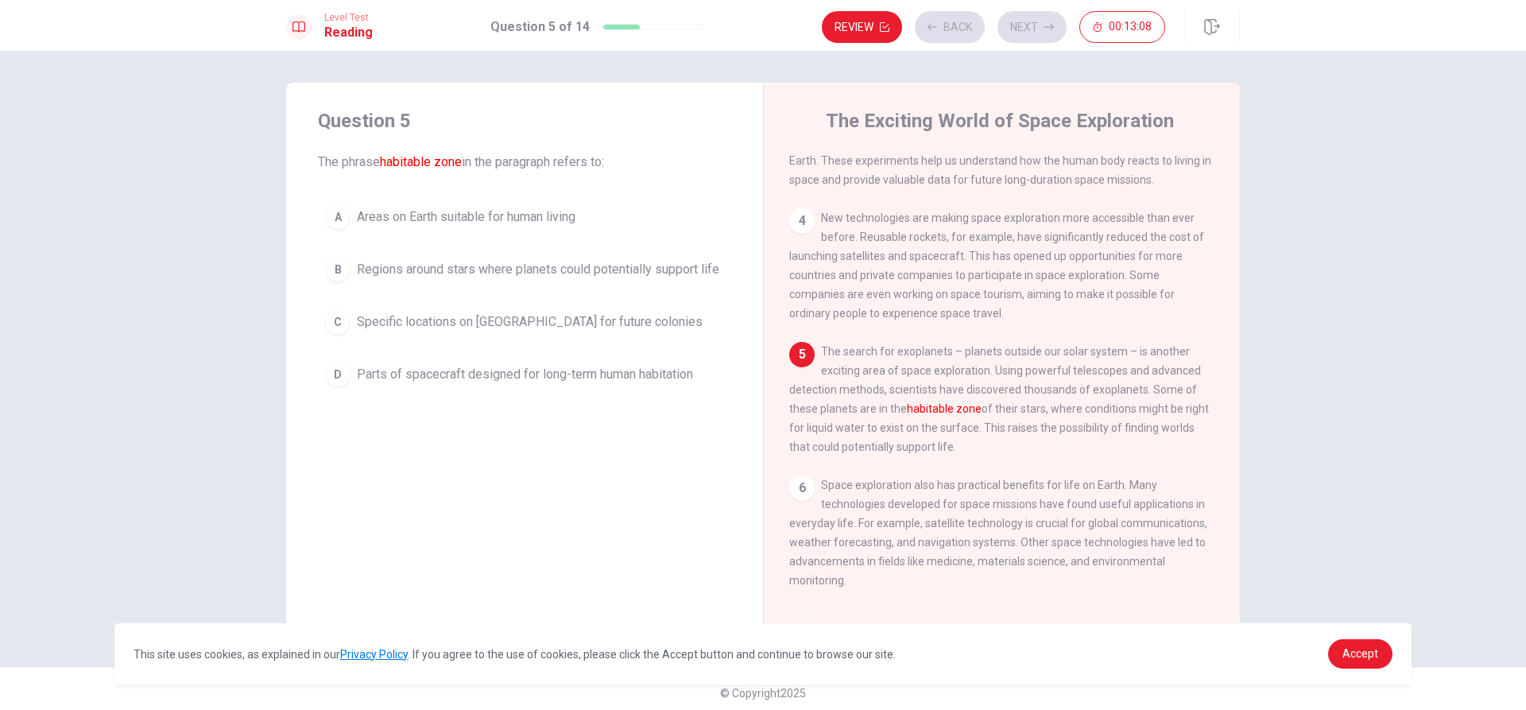
scroll to position [315, 0]
click at [332, 386] on div "D" at bounding box center [337, 374] width 25 height 25
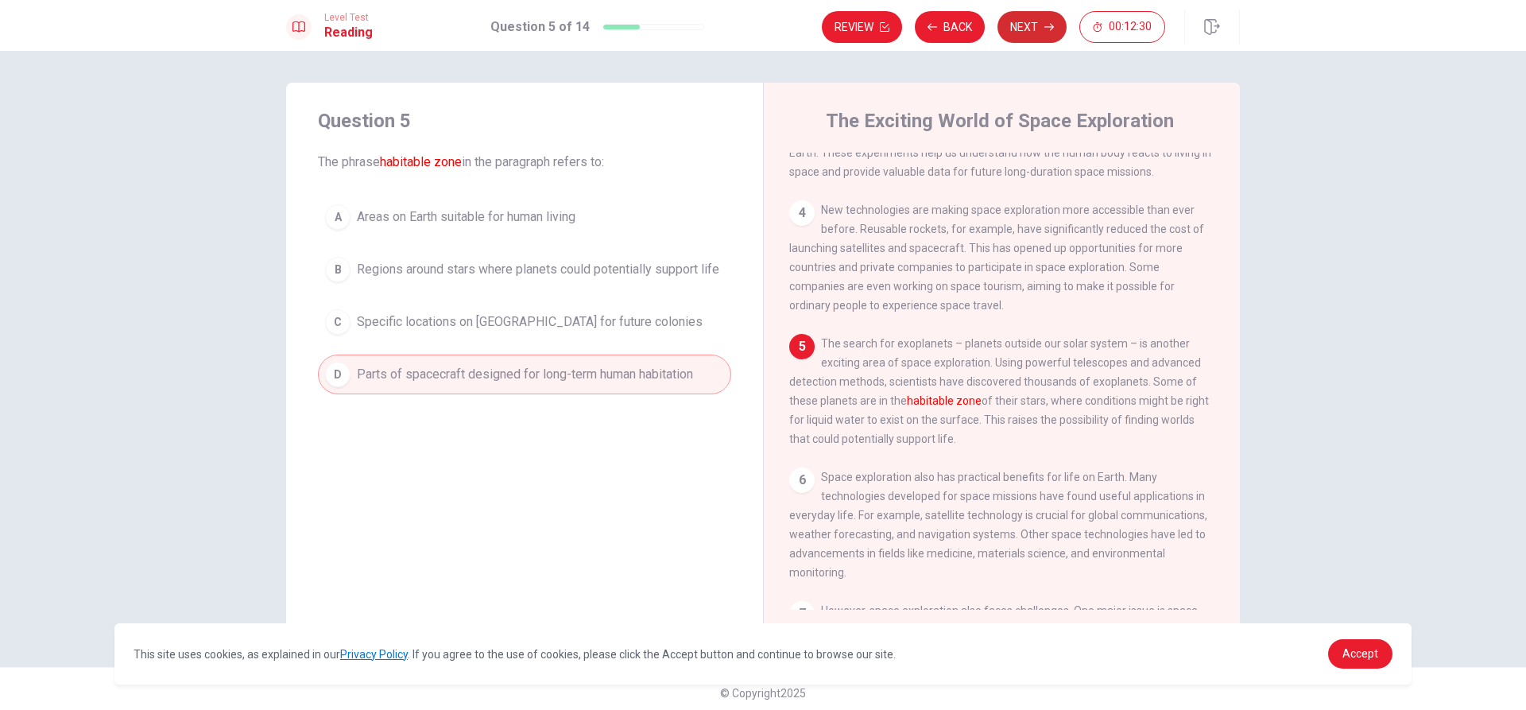
click at [1018, 21] on button "Next" at bounding box center [1032, 27] width 69 height 32
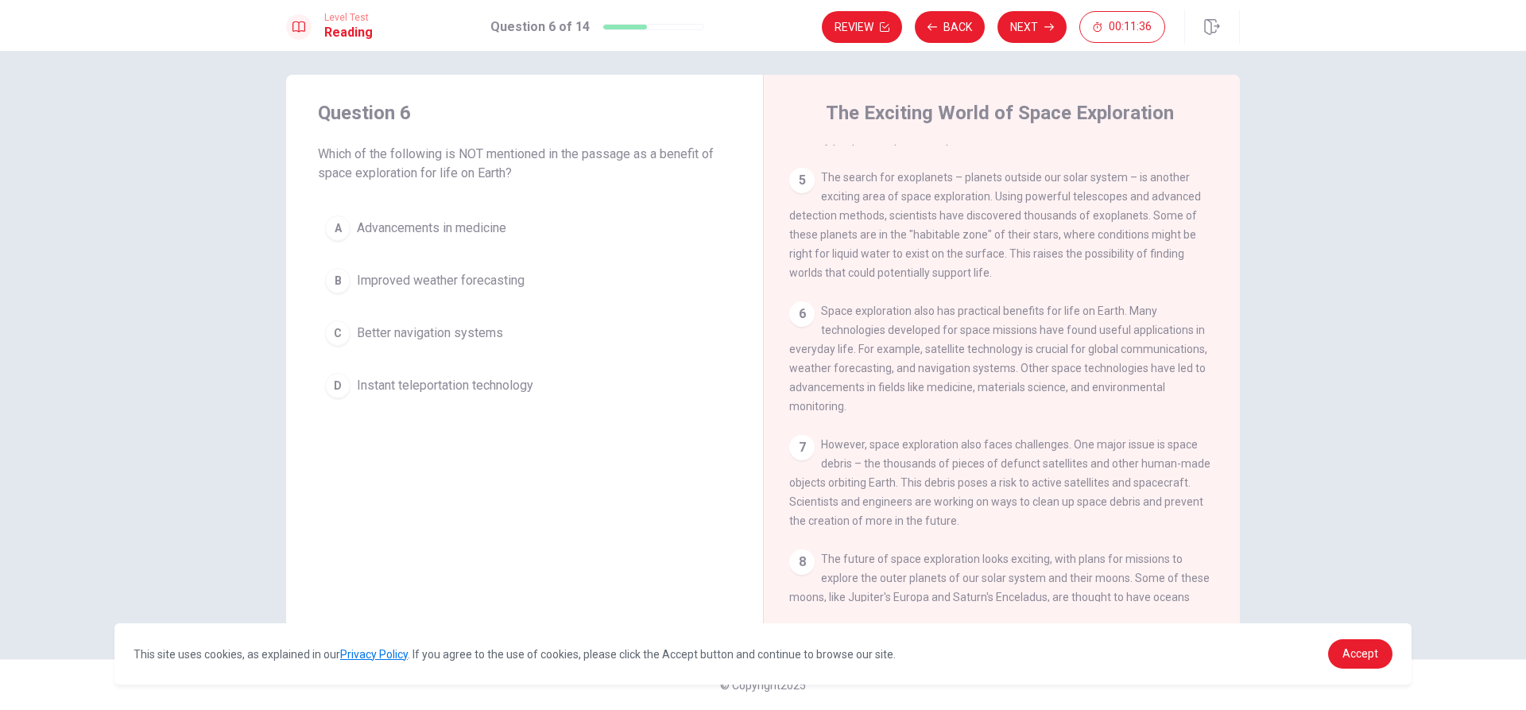
scroll to position [469, 0]
click at [333, 325] on div "C" at bounding box center [337, 332] width 25 height 25
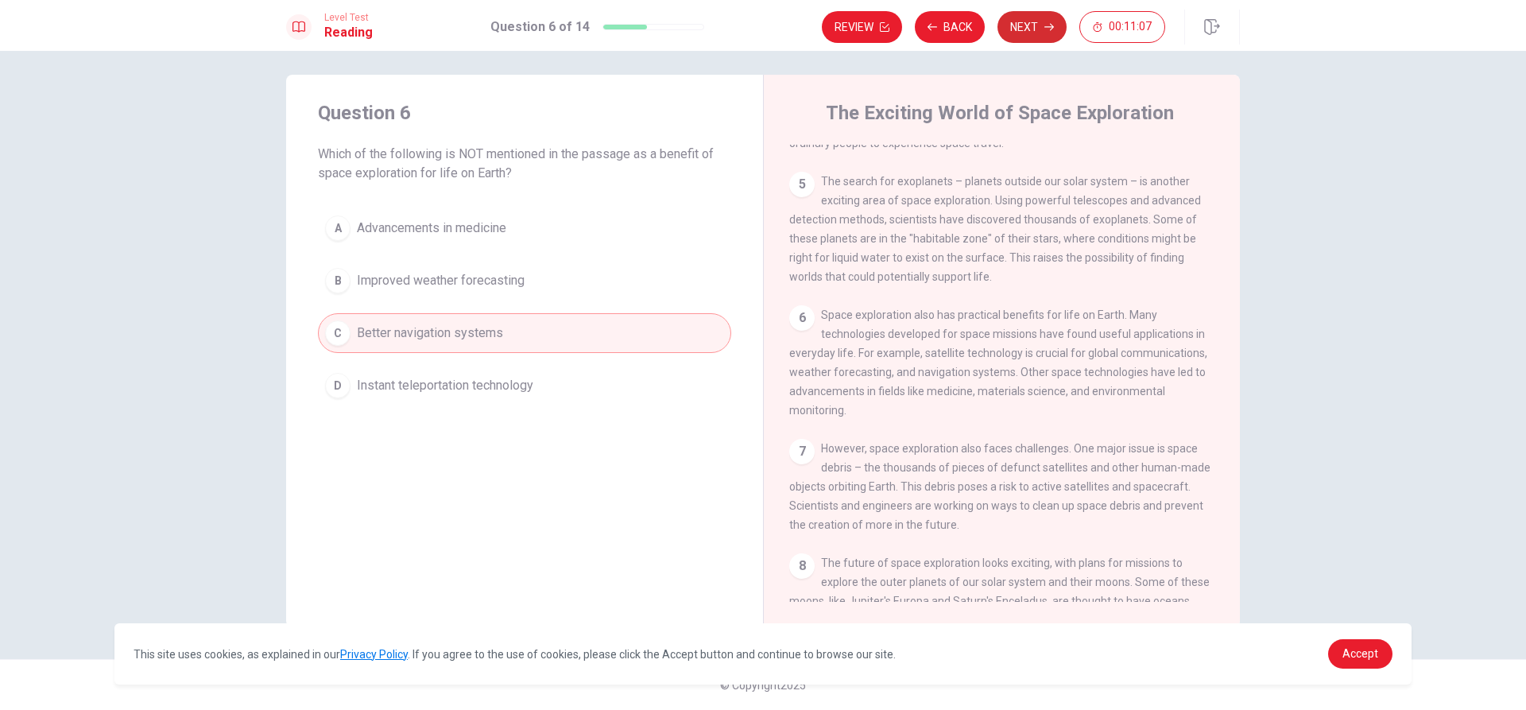
click at [1024, 28] on button "Next" at bounding box center [1032, 27] width 69 height 32
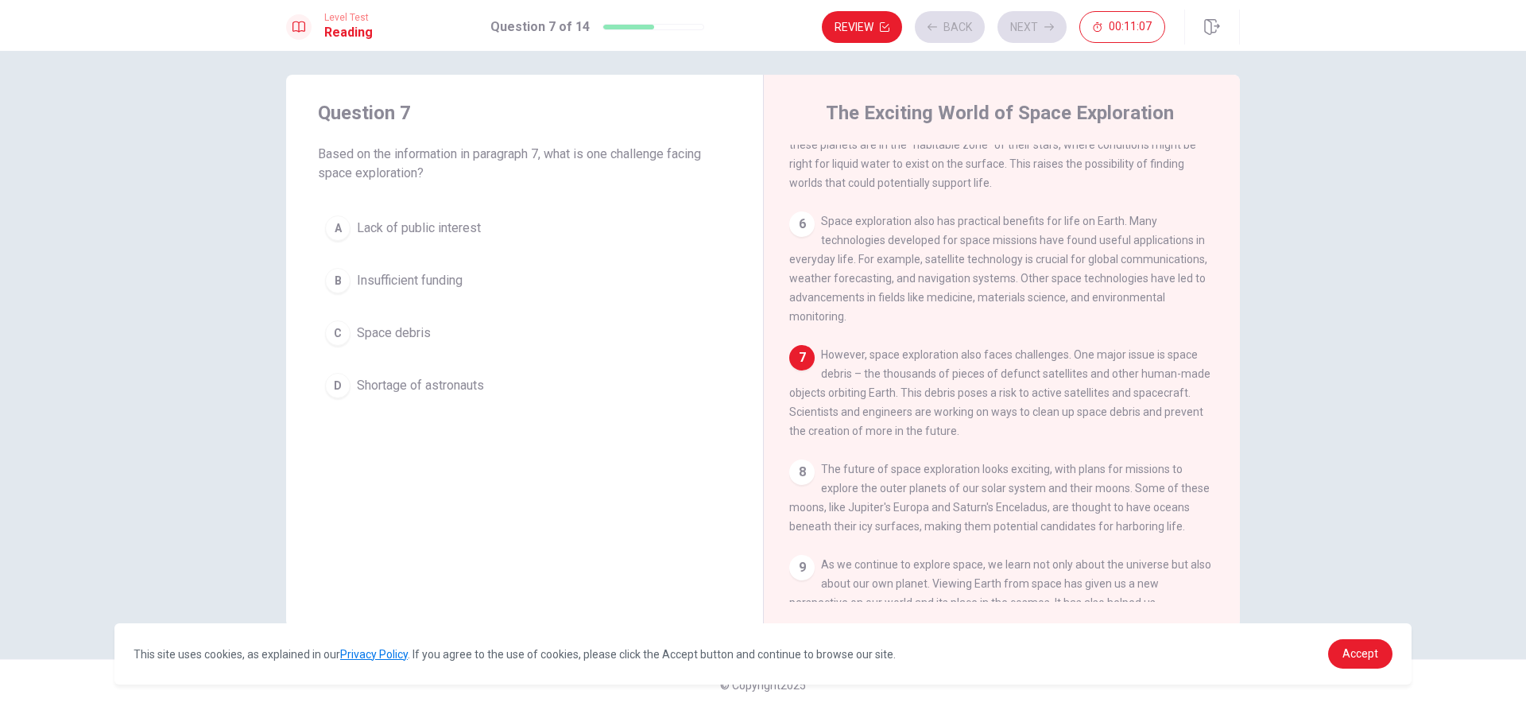
scroll to position [572, 0]
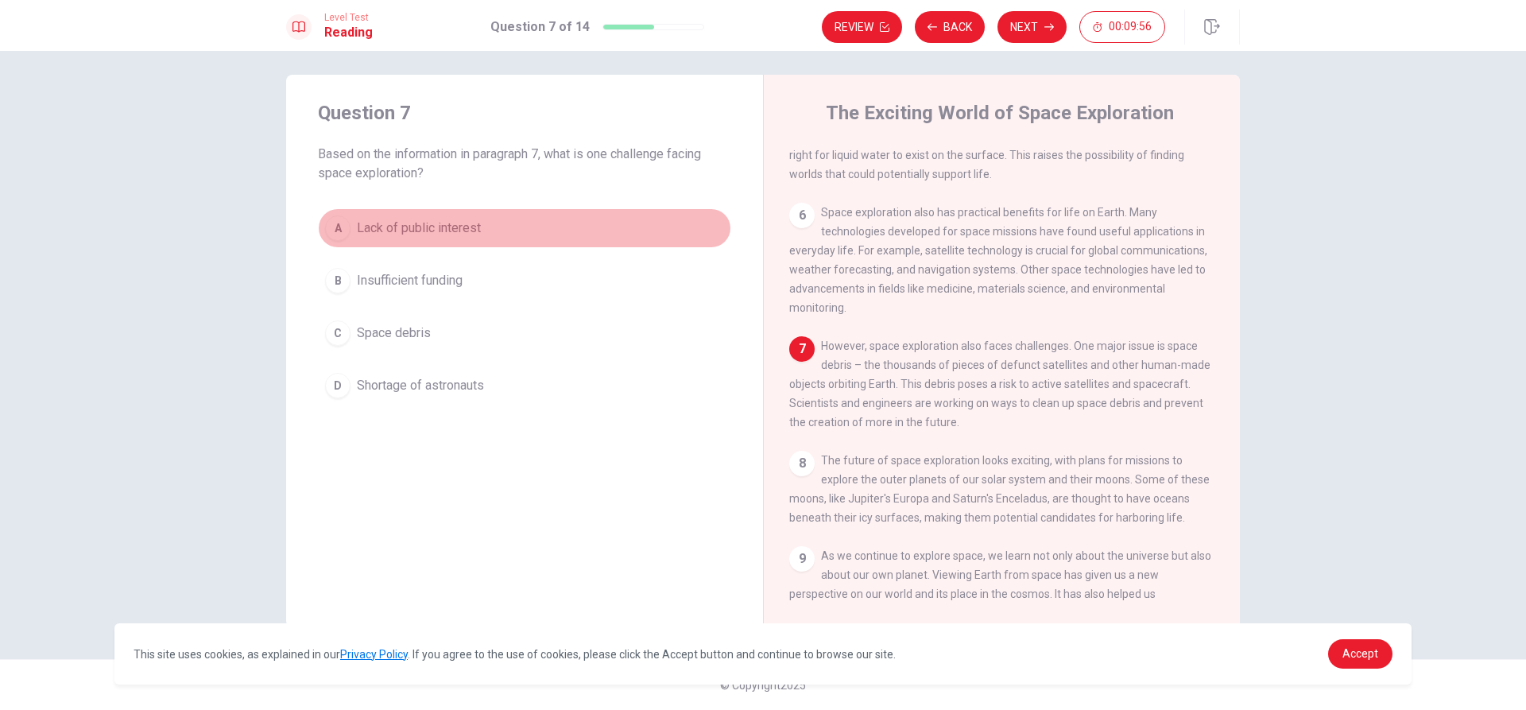
click at [336, 228] on div "A" at bounding box center [337, 227] width 25 height 25
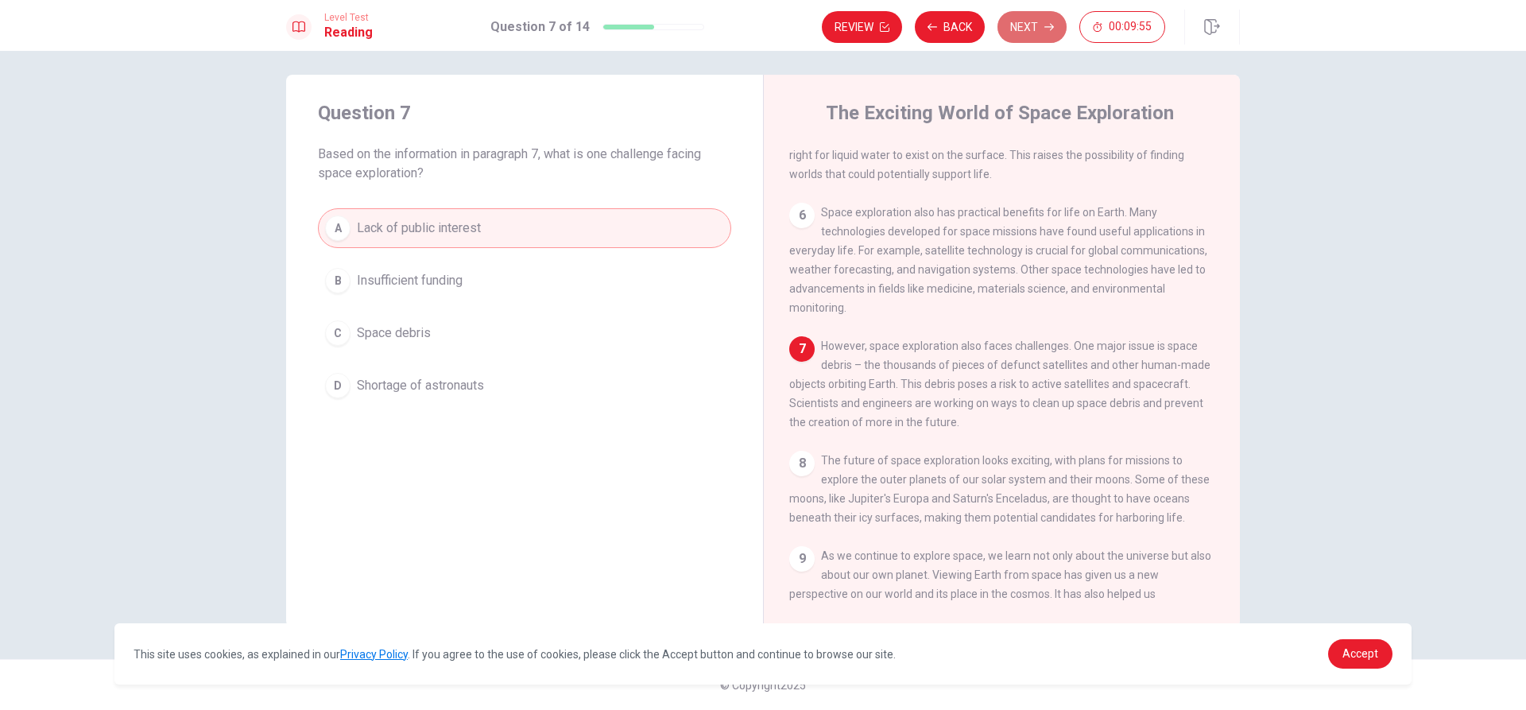
click at [1023, 26] on button "Next" at bounding box center [1032, 27] width 69 height 32
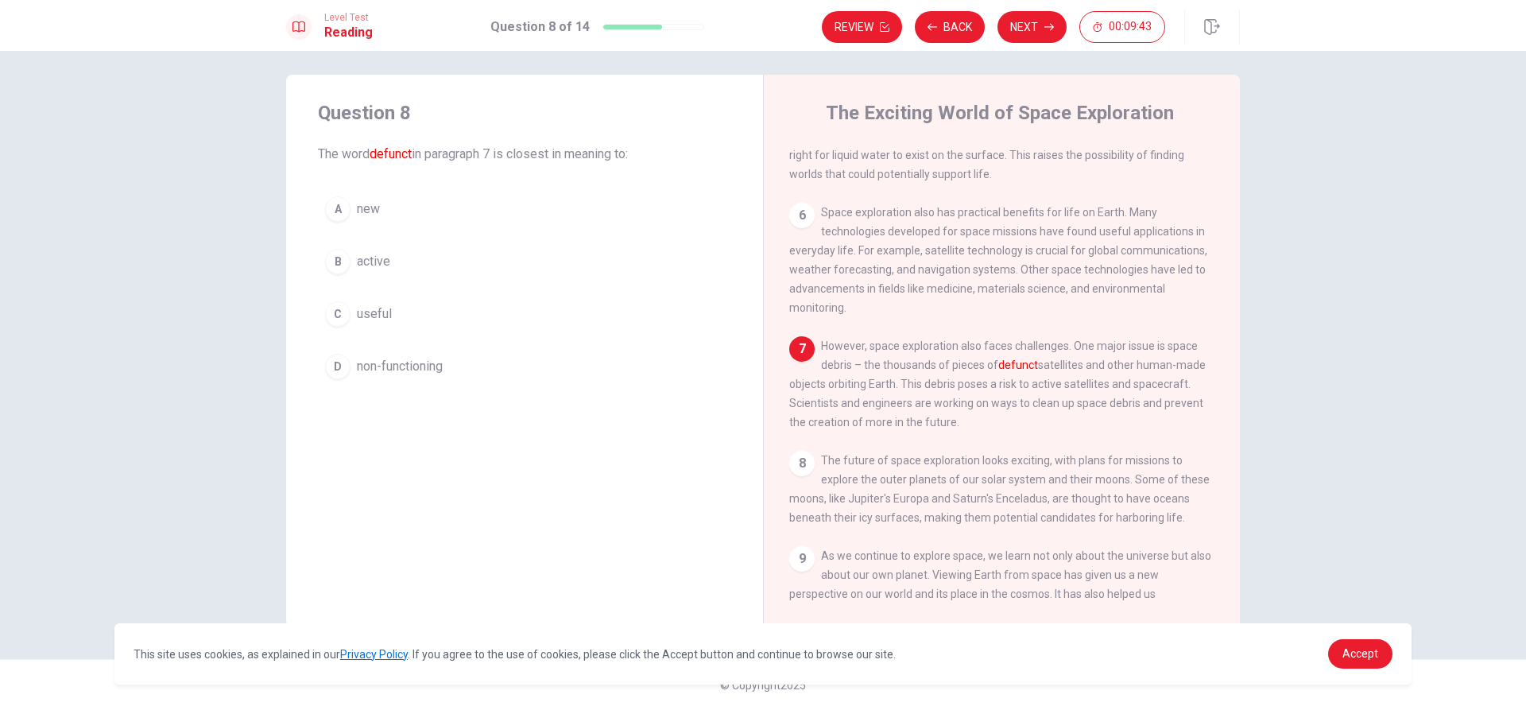
click at [334, 214] on div "A" at bounding box center [337, 208] width 25 height 25
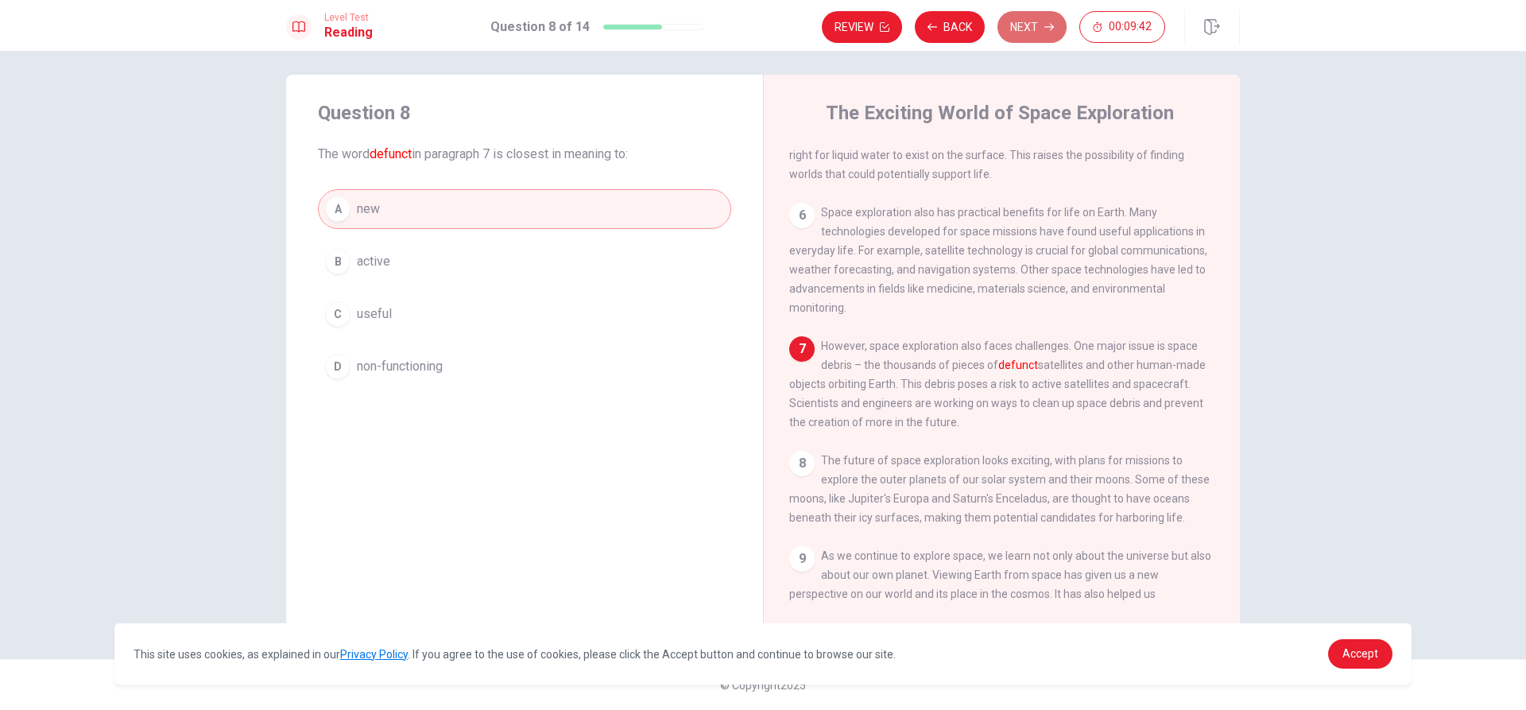
click at [1022, 33] on button "Next" at bounding box center [1032, 27] width 69 height 32
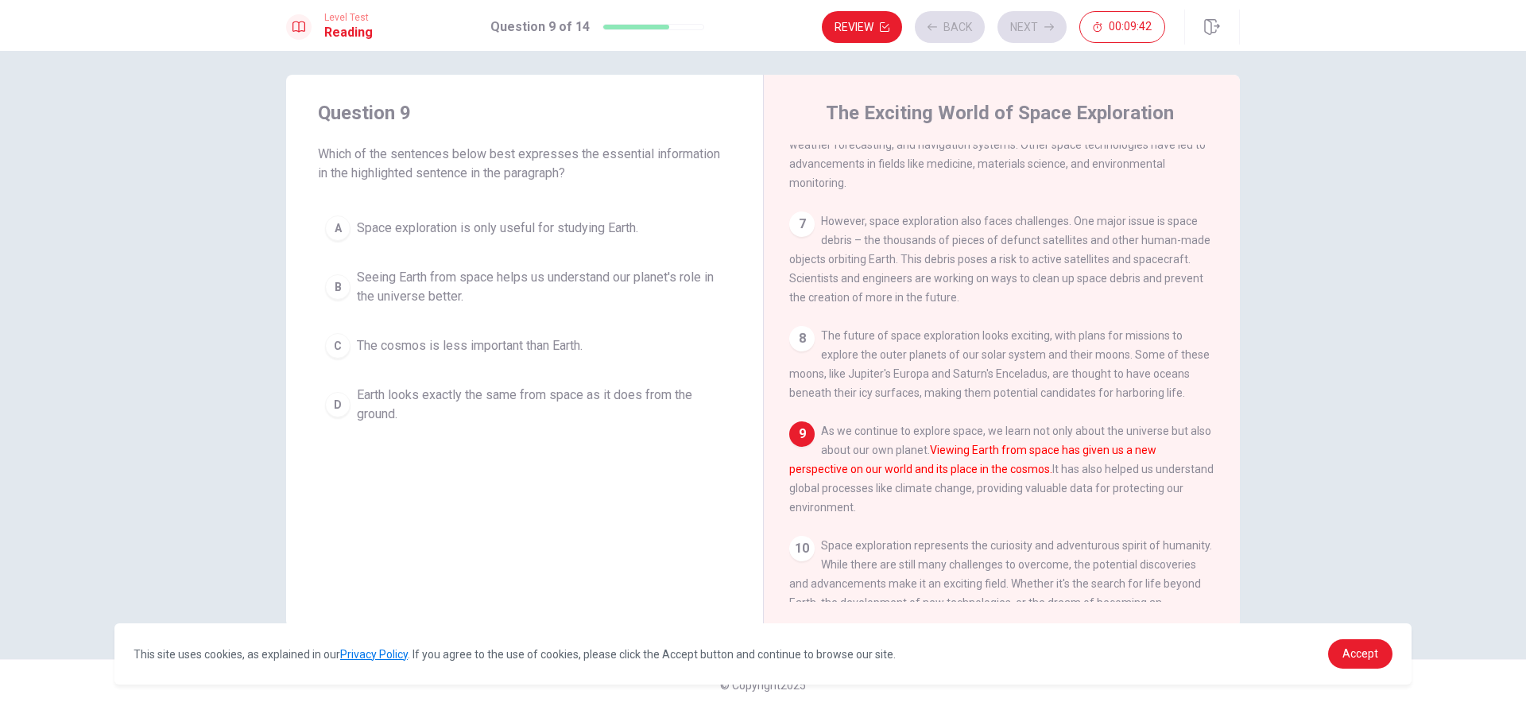
scroll to position [787, 0]
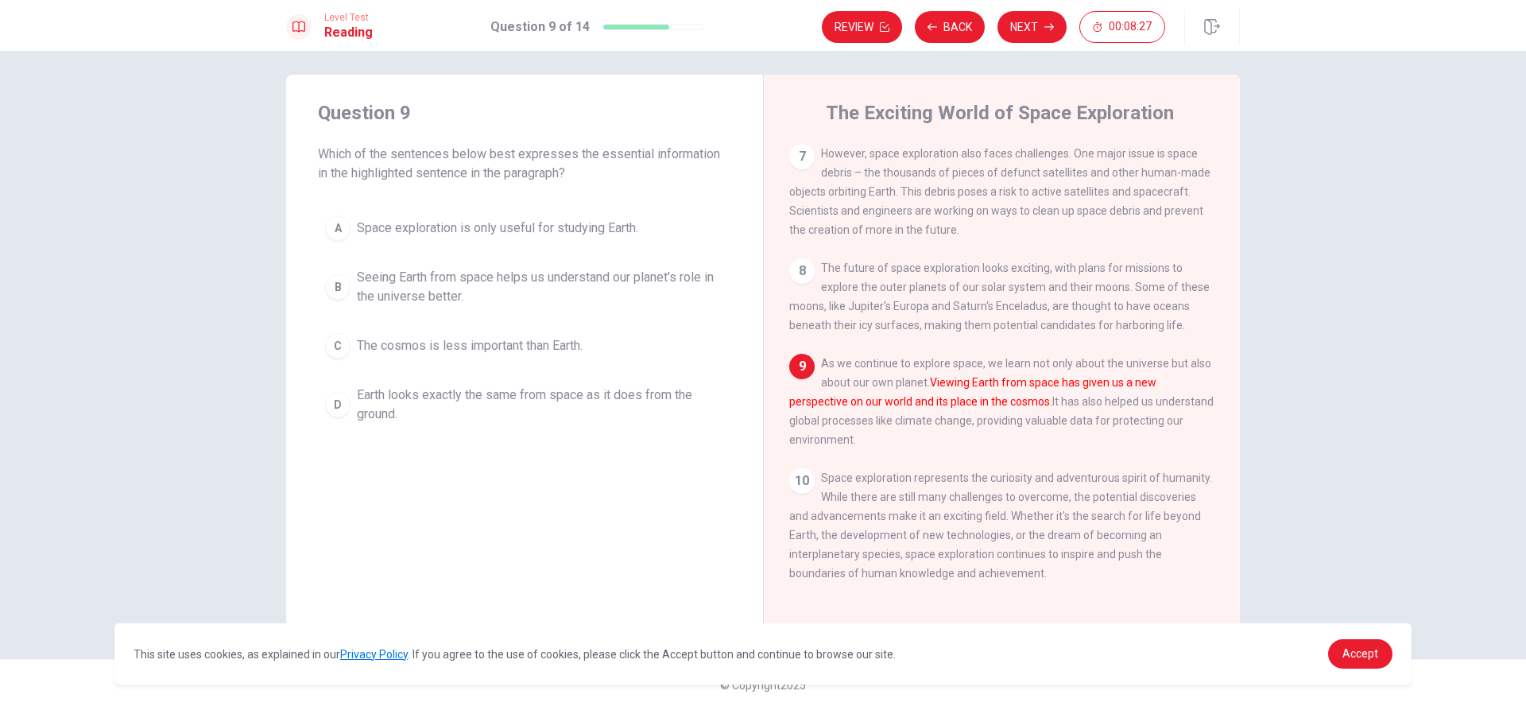
click at [340, 290] on div "B" at bounding box center [337, 286] width 25 height 25
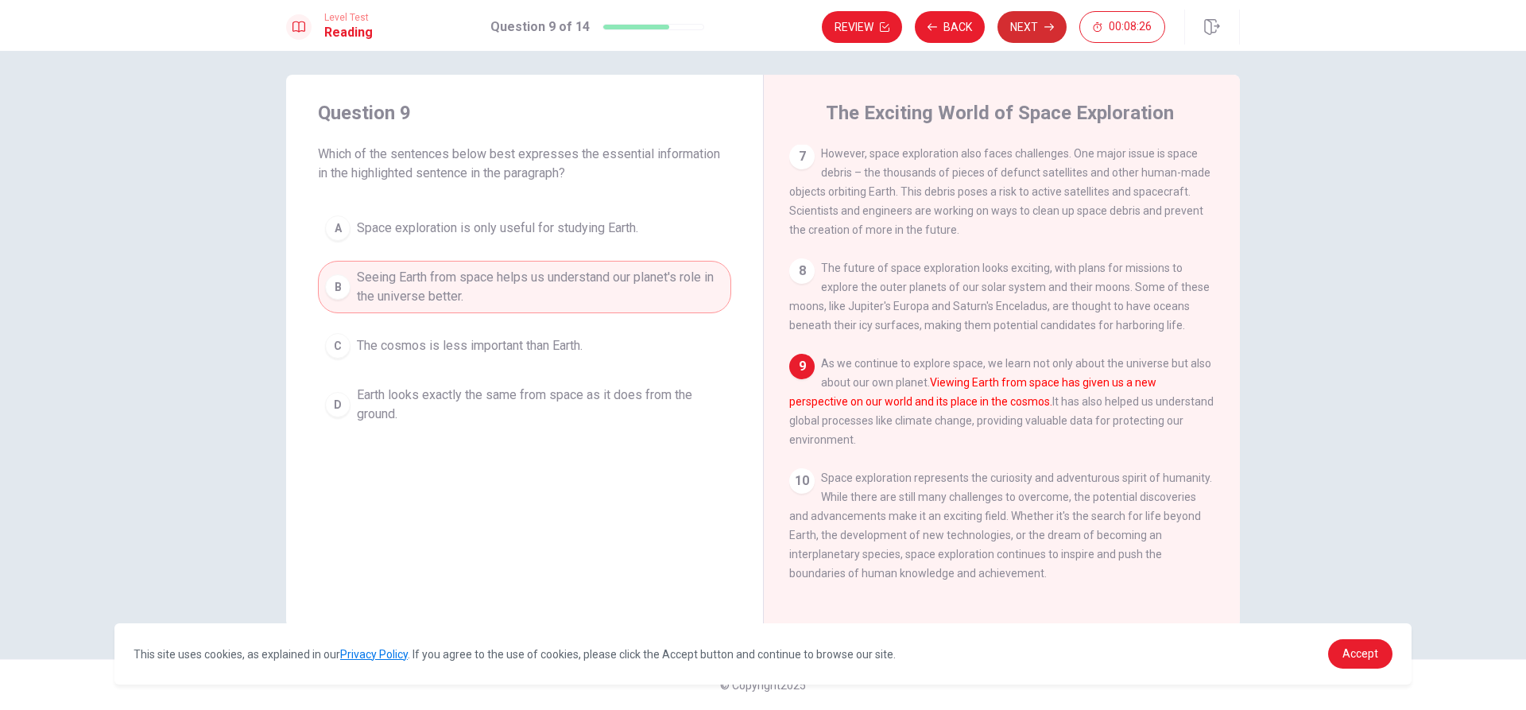
click at [1046, 17] on button "Next" at bounding box center [1032, 27] width 69 height 32
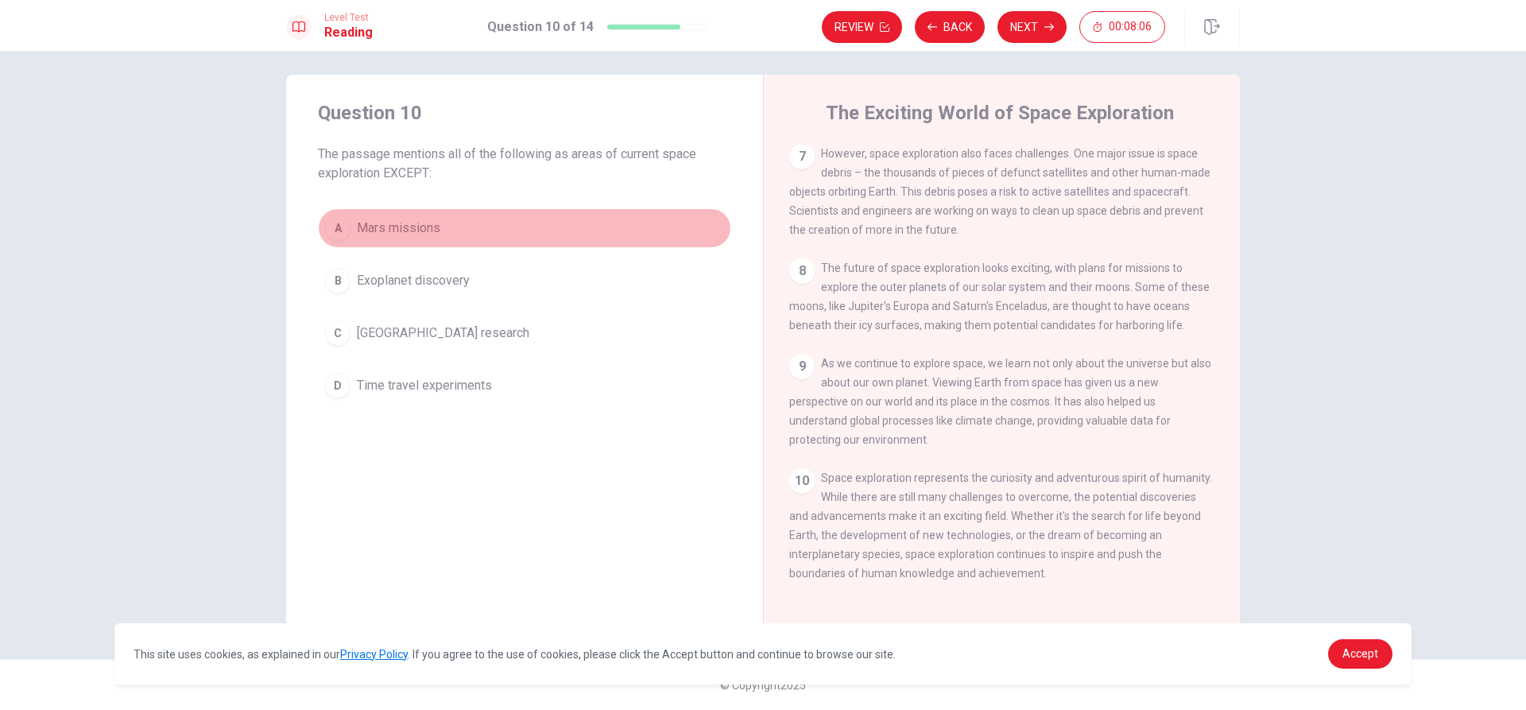
drag, startPoint x: 336, startPoint y: 224, endPoint x: 352, endPoint y: 215, distance: 18.1
click at [336, 225] on div "A" at bounding box center [337, 227] width 25 height 25
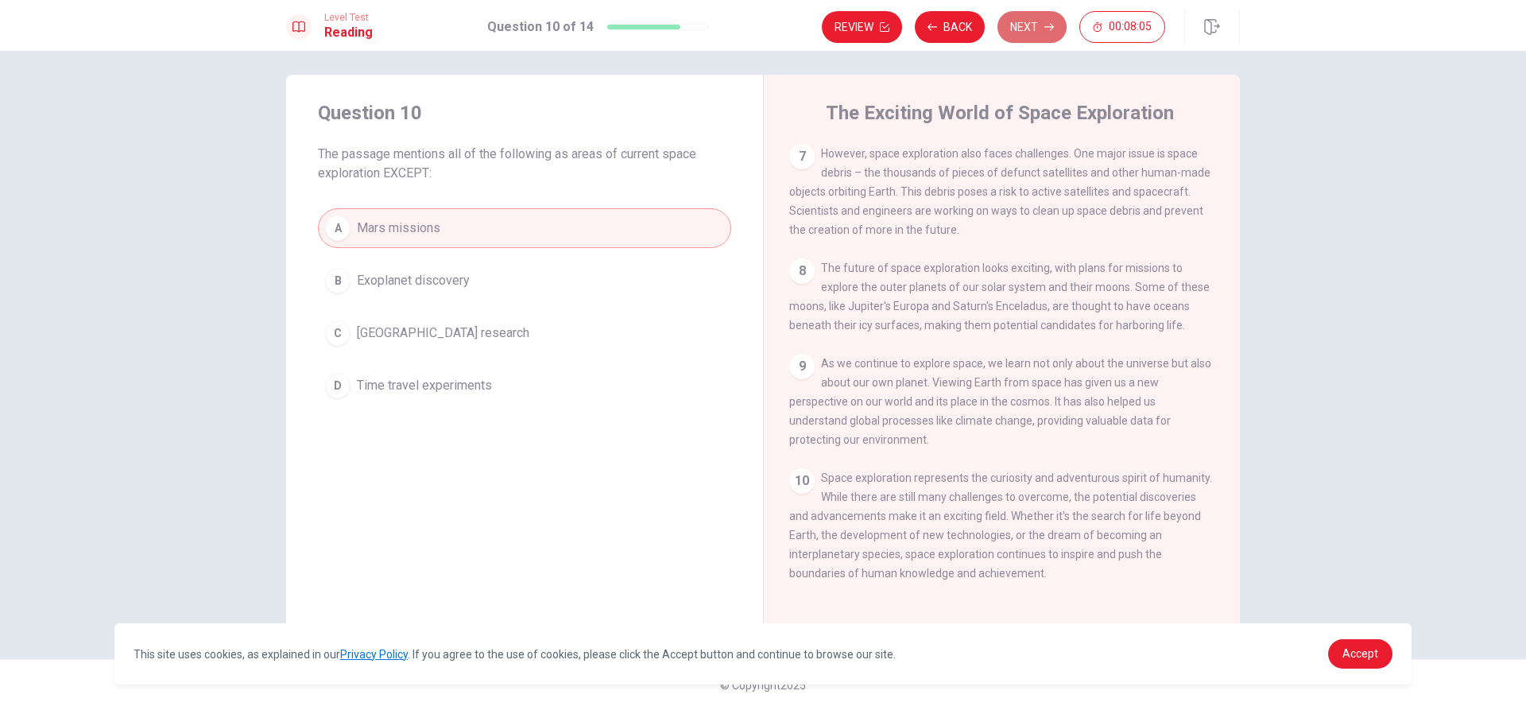
click at [1016, 25] on button "Next" at bounding box center [1032, 27] width 69 height 32
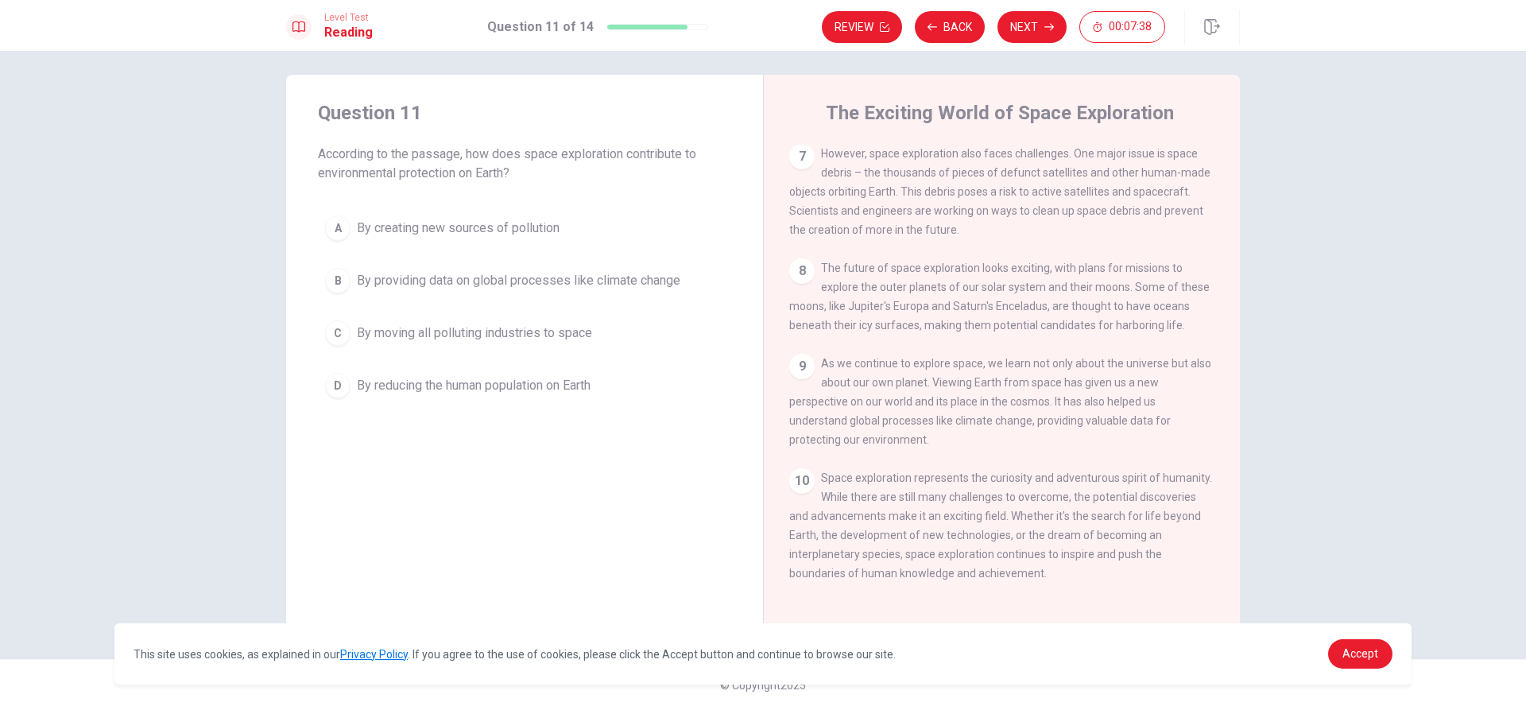
click at [342, 219] on div "A" at bounding box center [337, 227] width 25 height 25
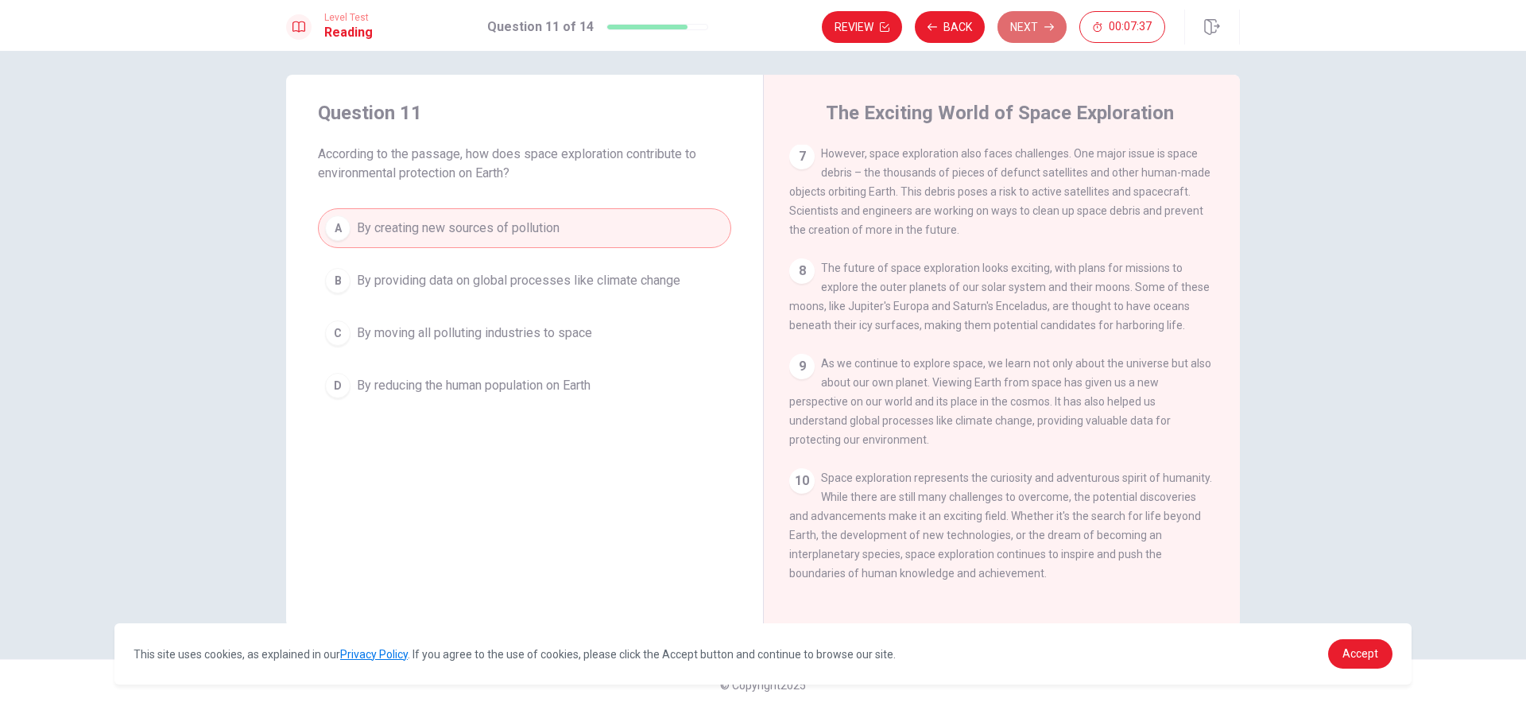
click at [1034, 19] on button "Next" at bounding box center [1032, 27] width 69 height 32
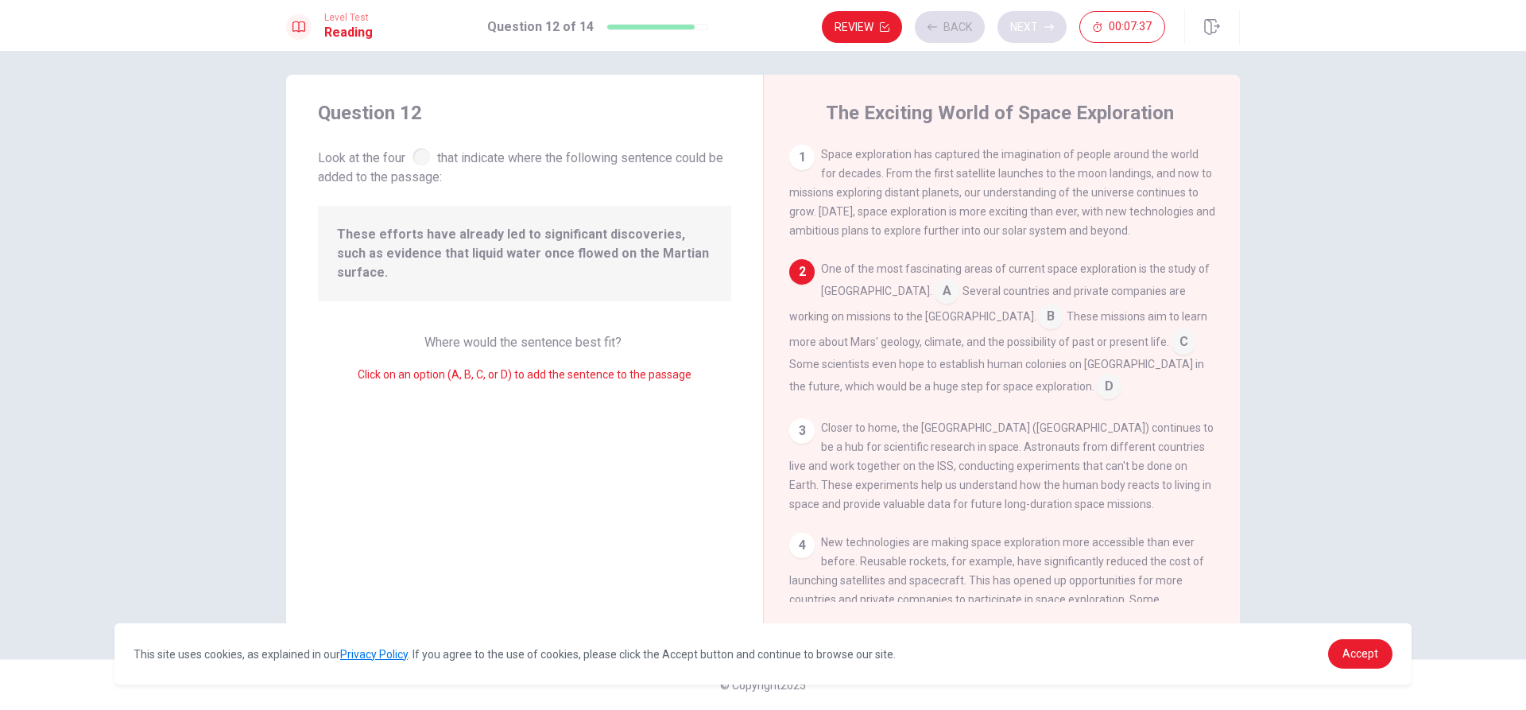
scroll to position [118, 0]
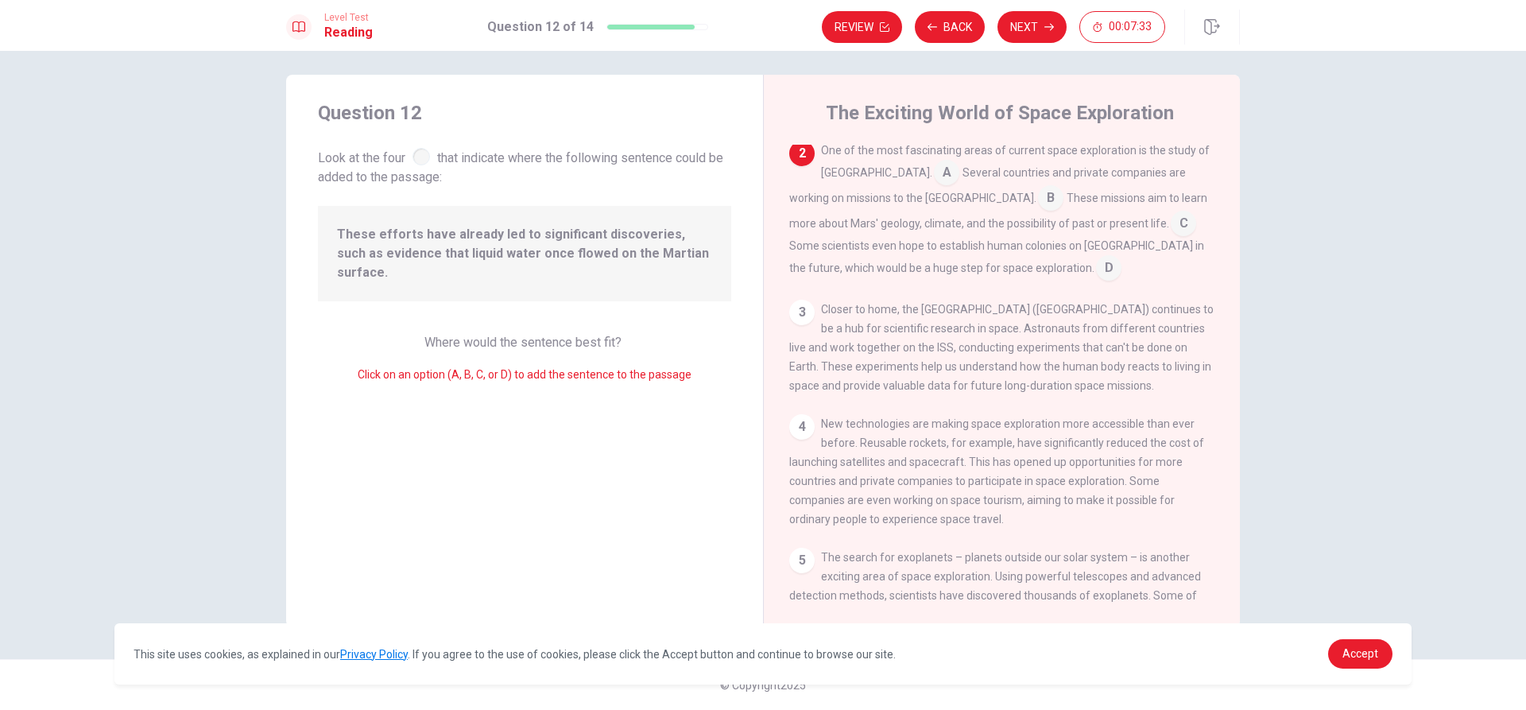
click at [413, 159] on div at bounding box center [421, 156] width 17 height 17
click at [417, 157] on div at bounding box center [421, 156] width 17 height 17
click at [1171, 229] on input at bounding box center [1183, 224] width 25 height 25
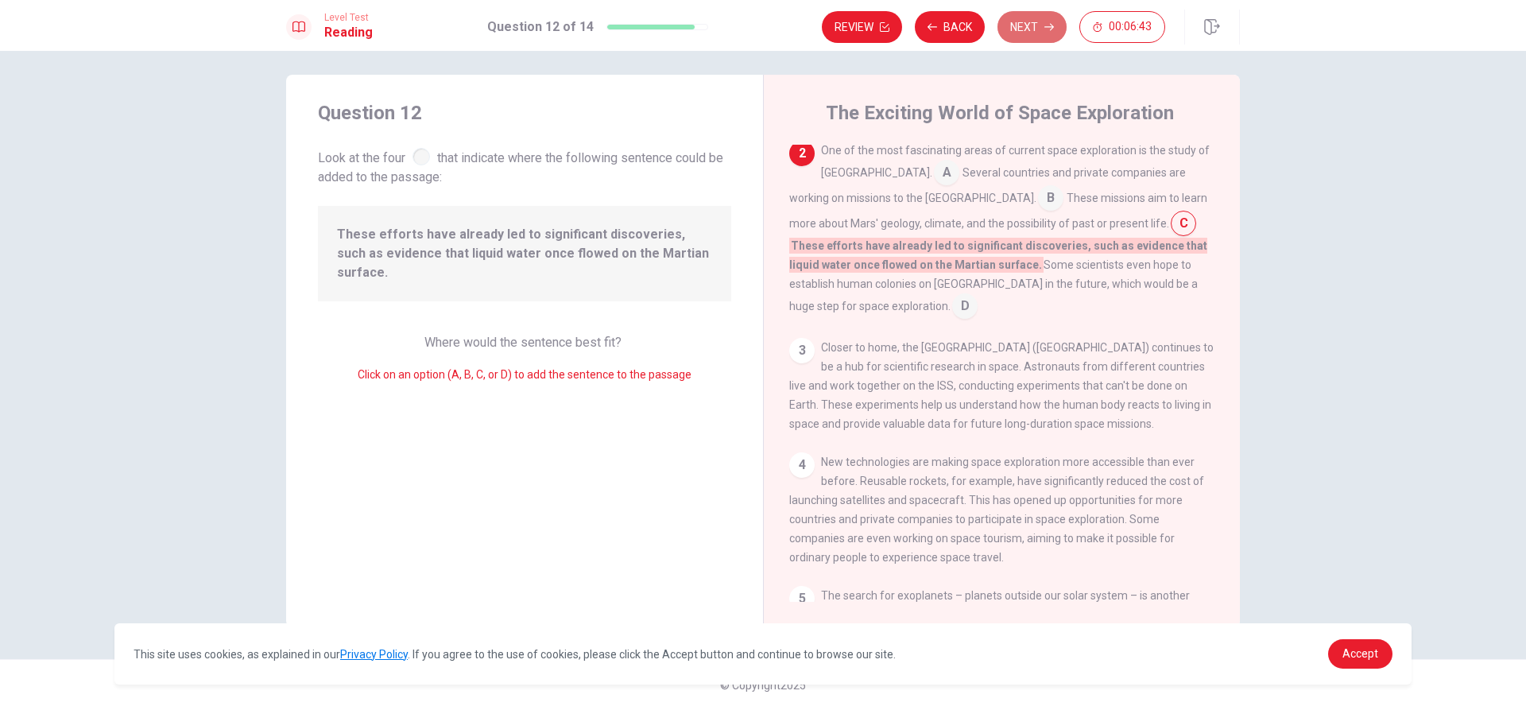
click at [1010, 28] on button "Next" at bounding box center [1032, 27] width 69 height 32
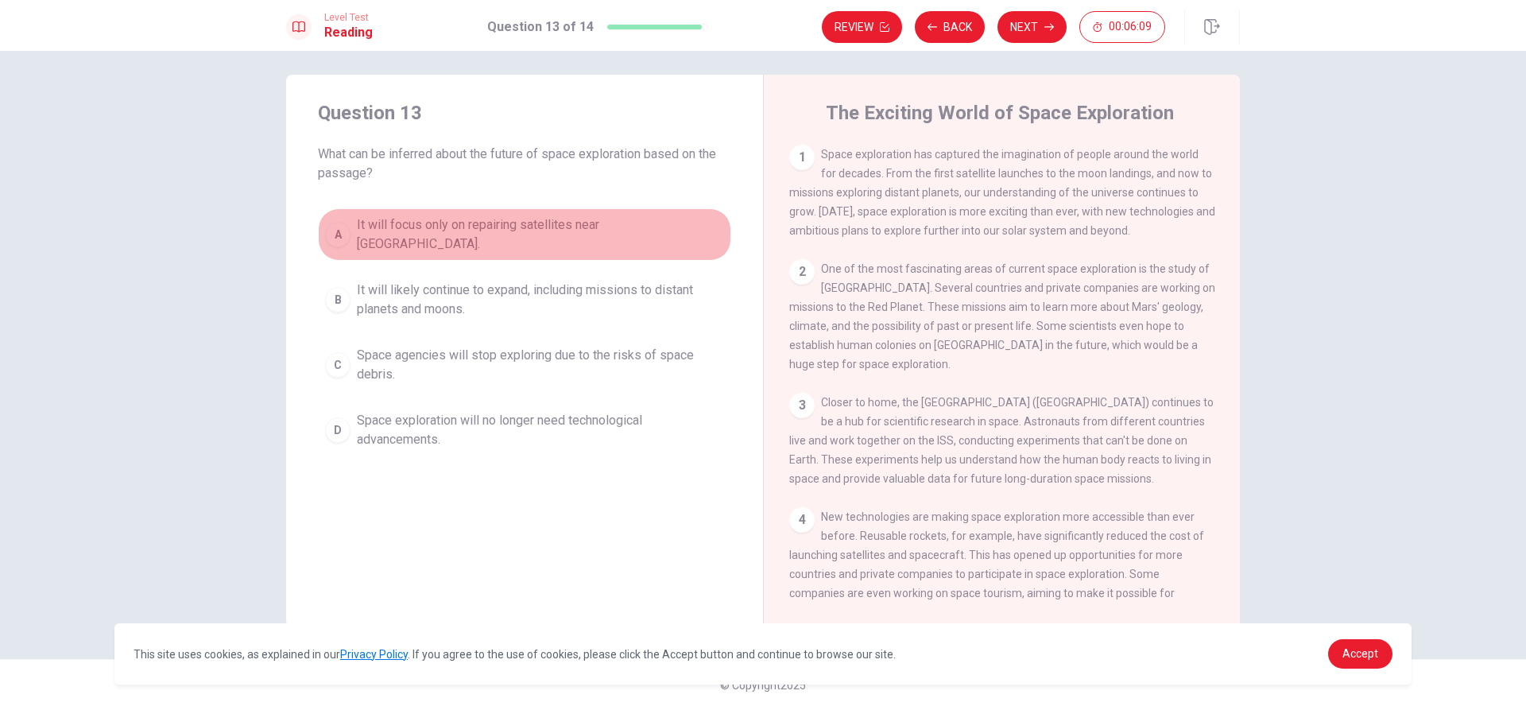
click at [334, 234] on div "A" at bounding box center [337, 234] width 25 height 25
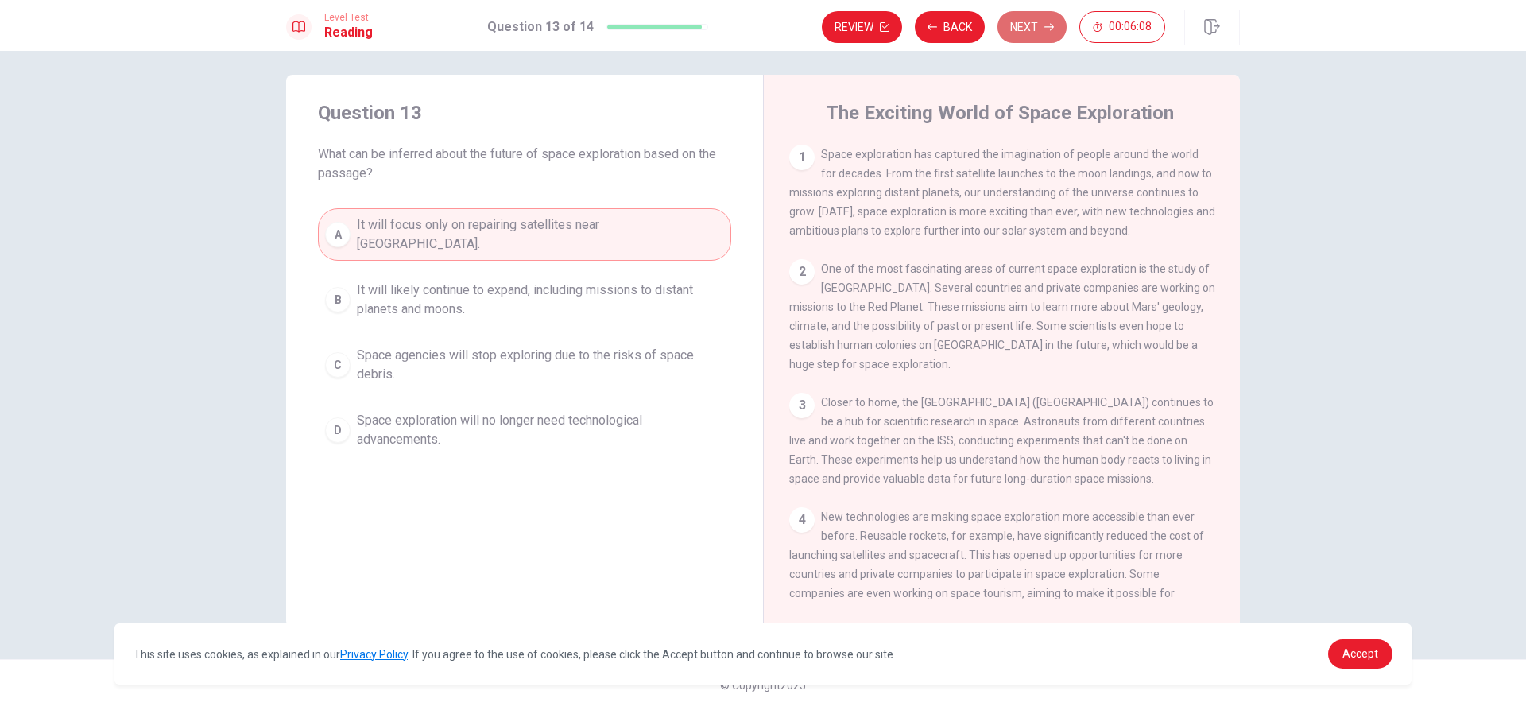
click at [1025, 21] on button "Next" at bounding box center [1032, 27] width 69 height 32
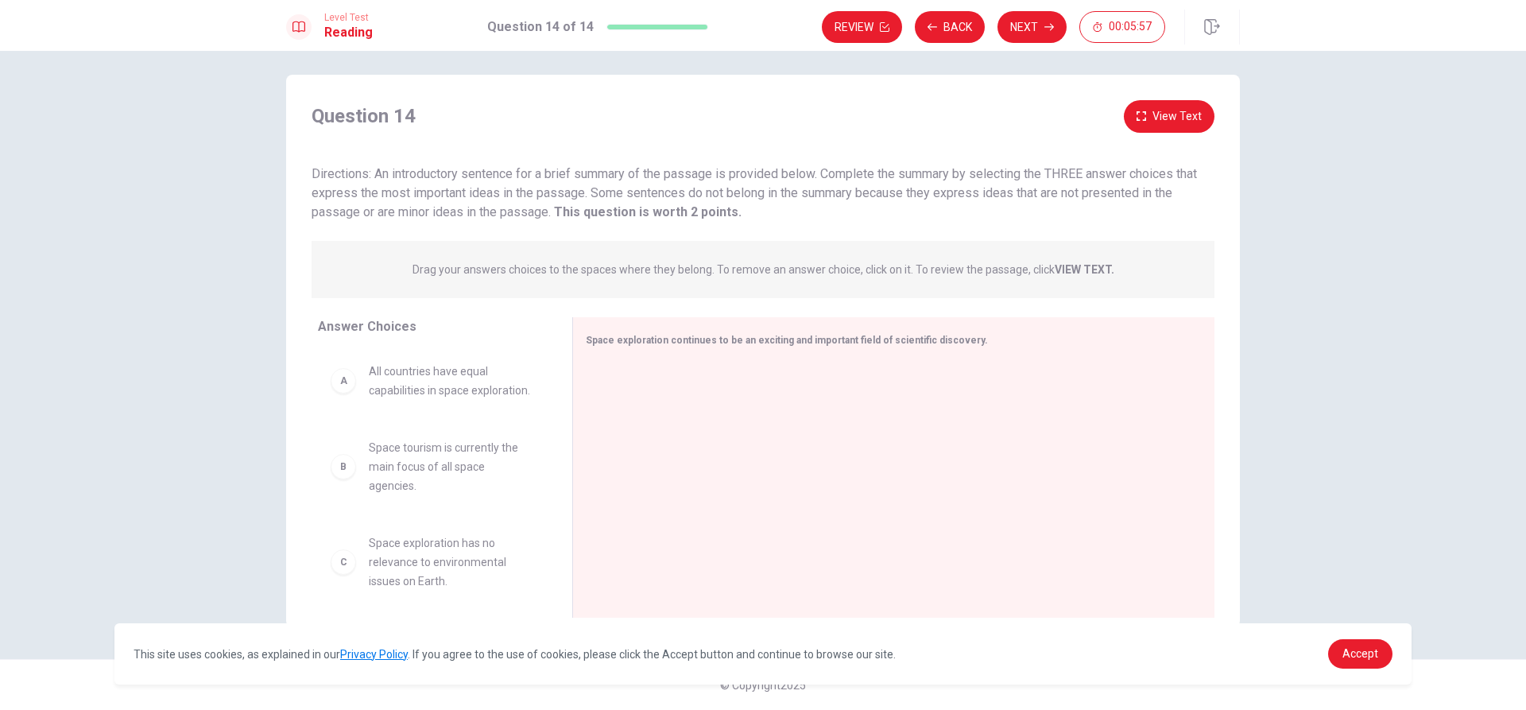
scroll to position [0, 0]
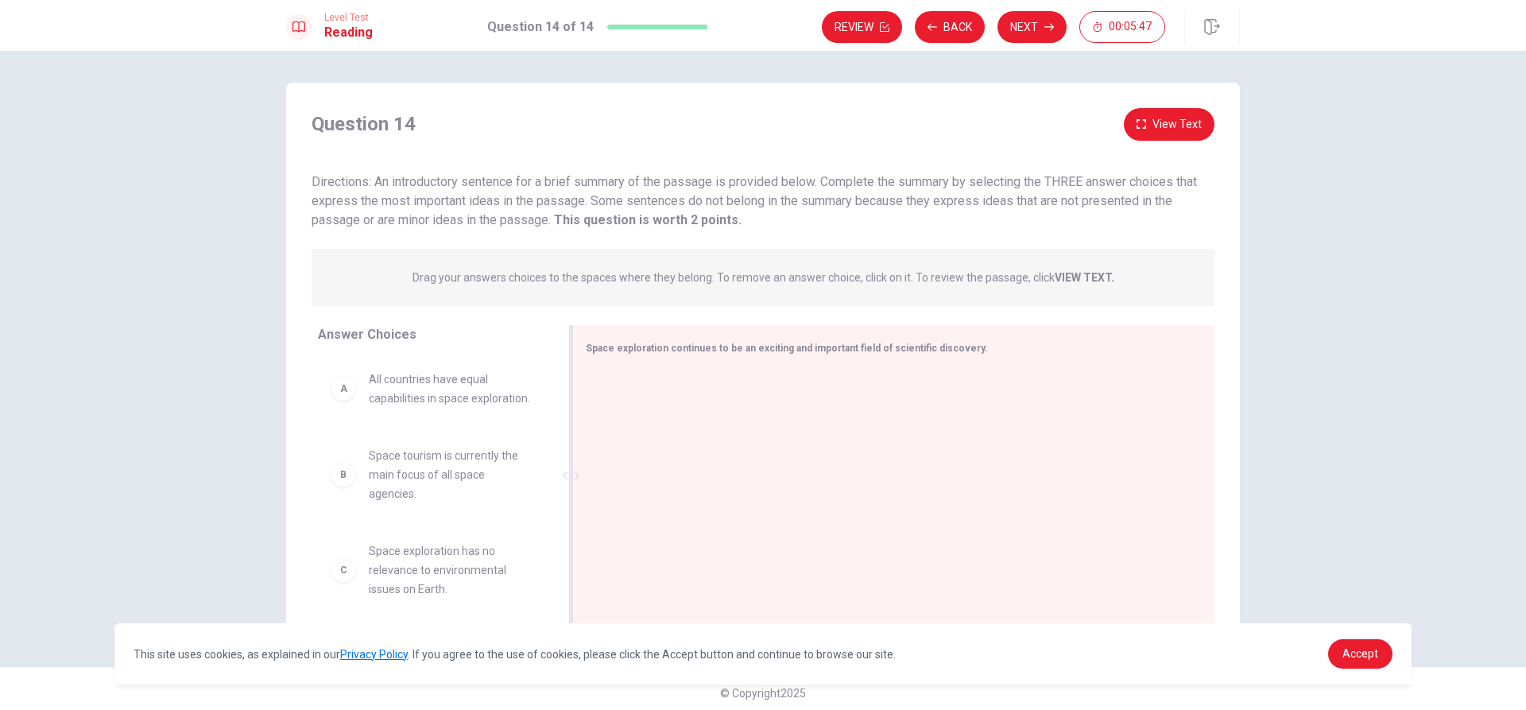
click at [800, 378] on div at bounding box center [887, 476] width 603 height 213
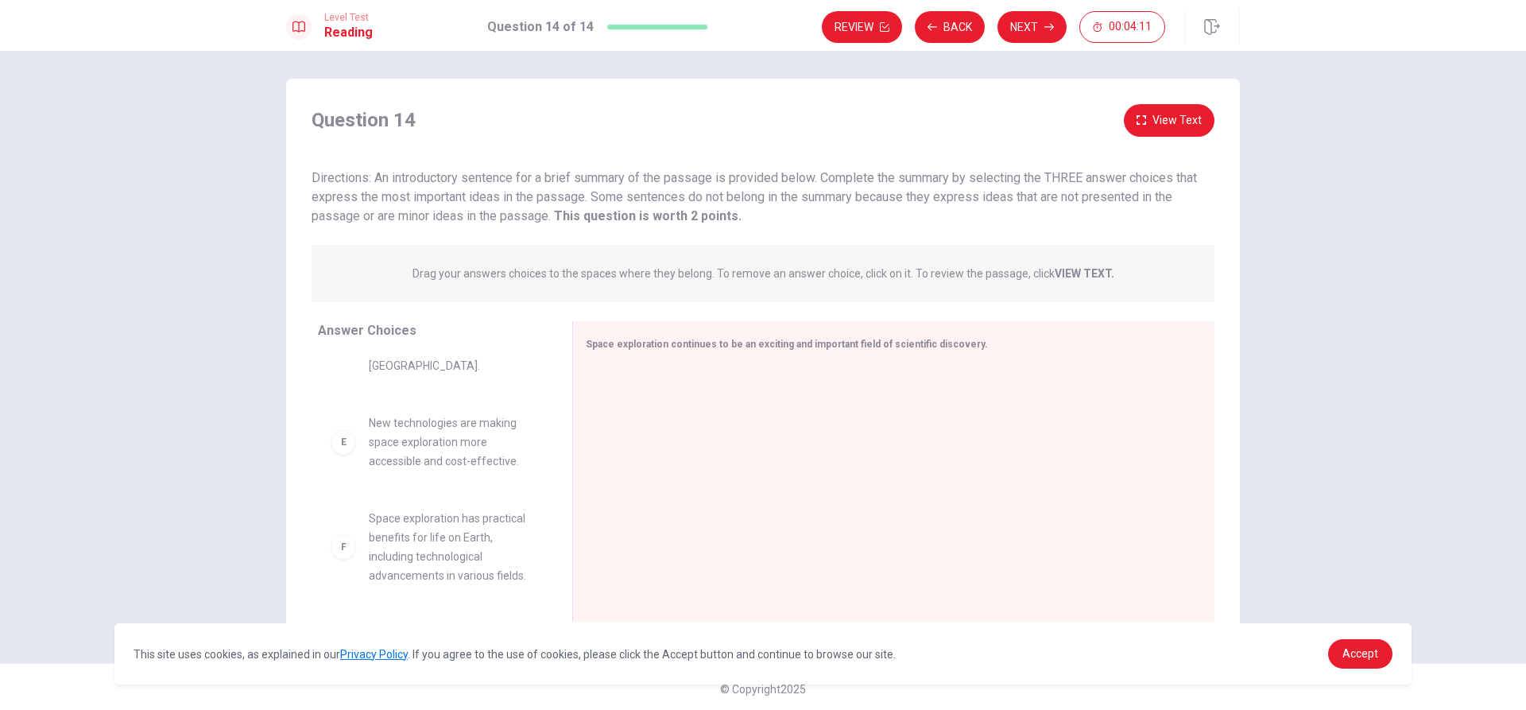
scroll to position [8, 0]
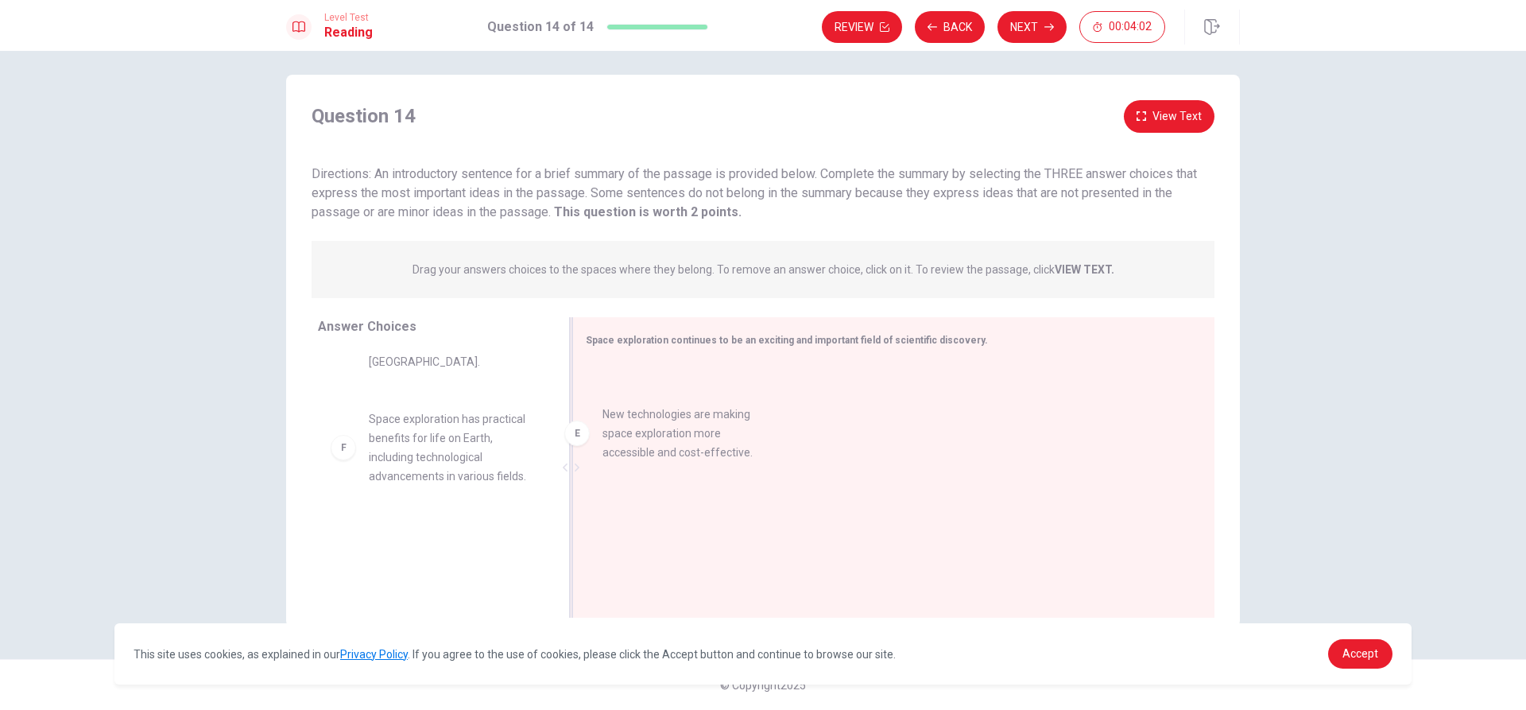
drag, startPoint x: 354, startPoint y: 435, endPoint x: 686, endPoint y: 413, distance: 333.0
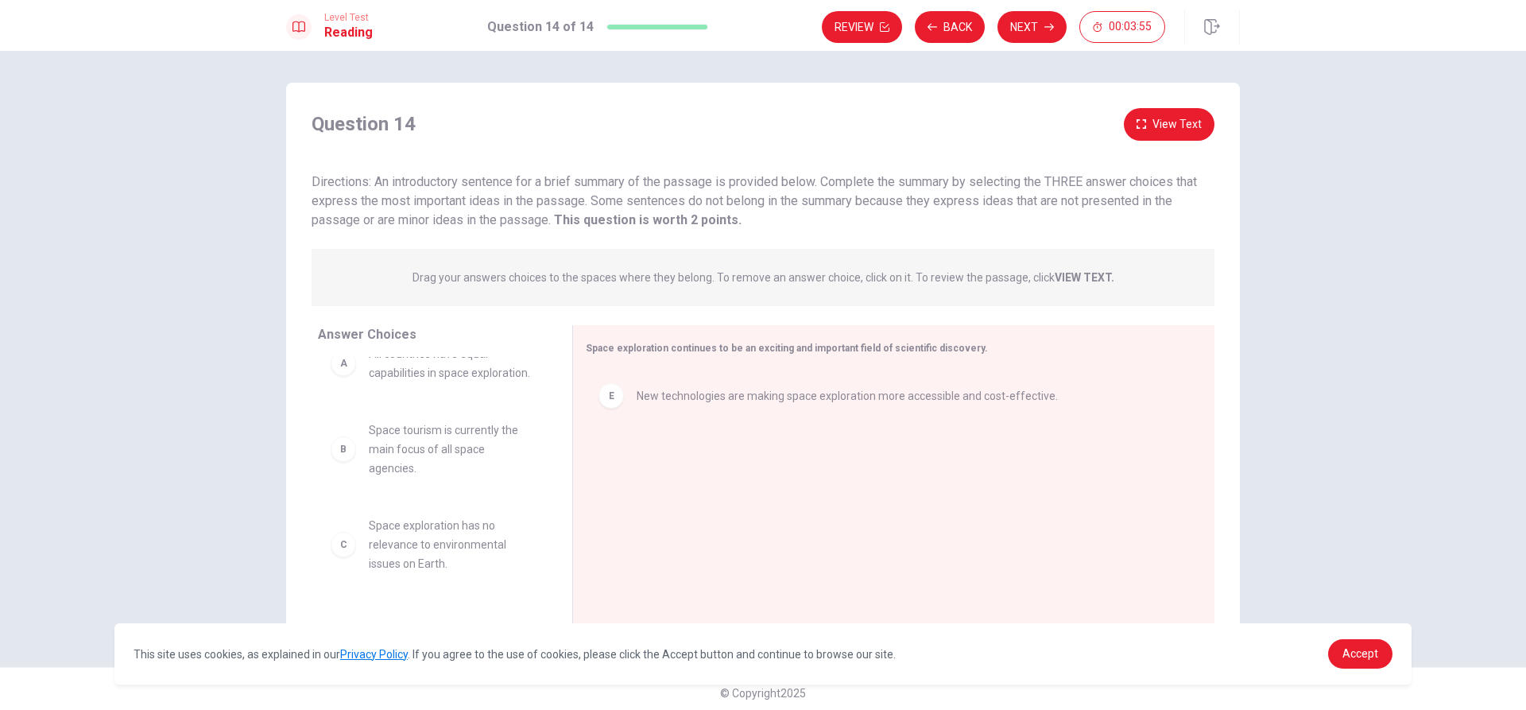
scroll to position [79, 0]
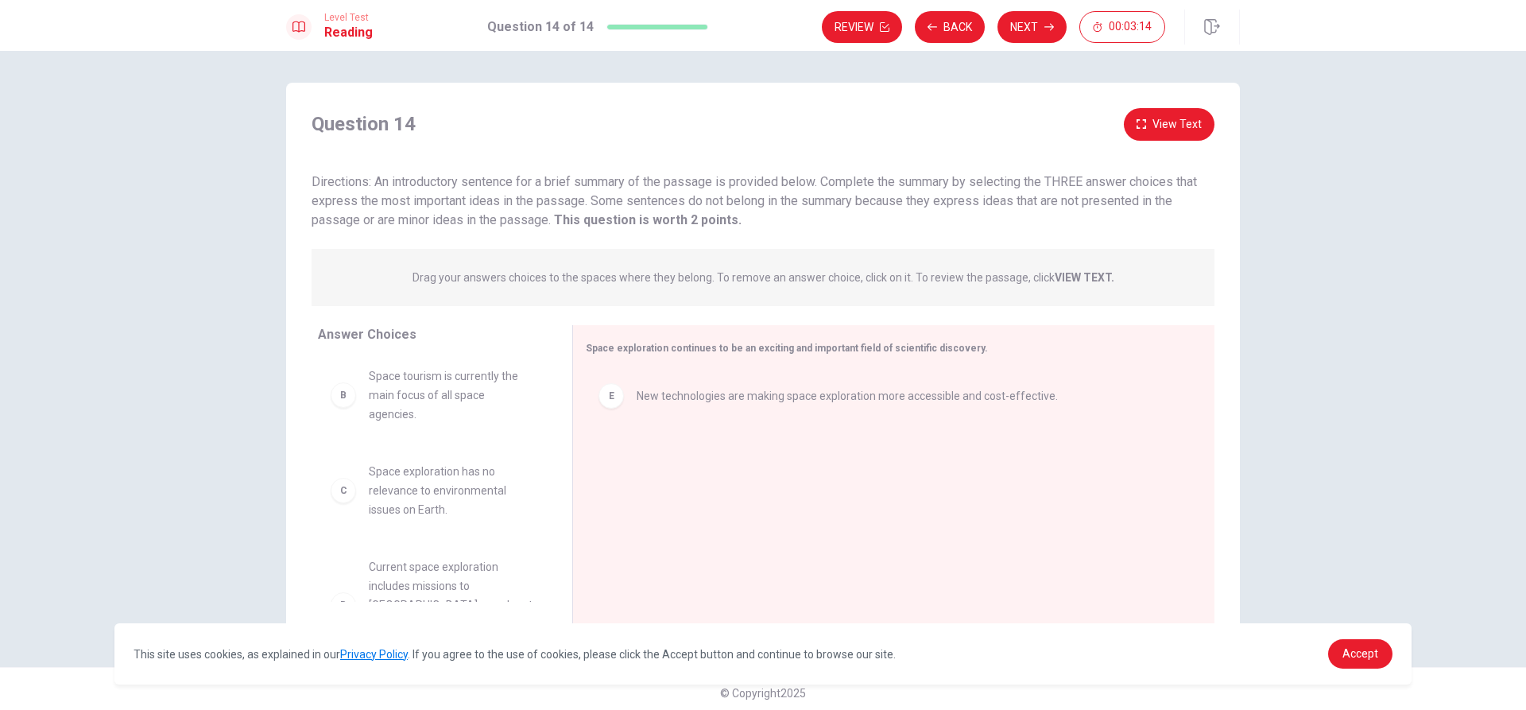
click at [1147, 124] on button "View Text" at bounding box center [1169, 124] width 91 height 33
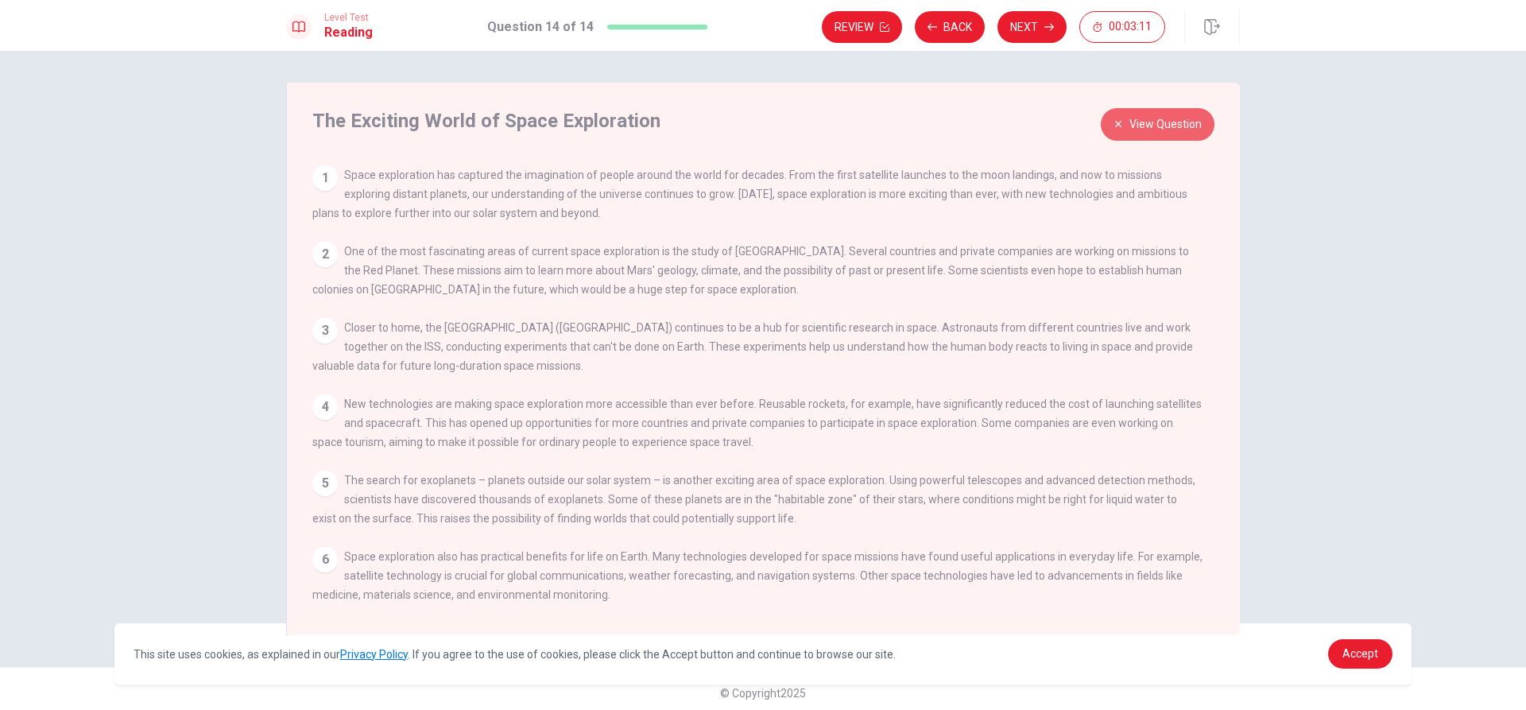
click at [1147, 124] on button "View Question" at bounding box center [1158, 124] width 114 height 33
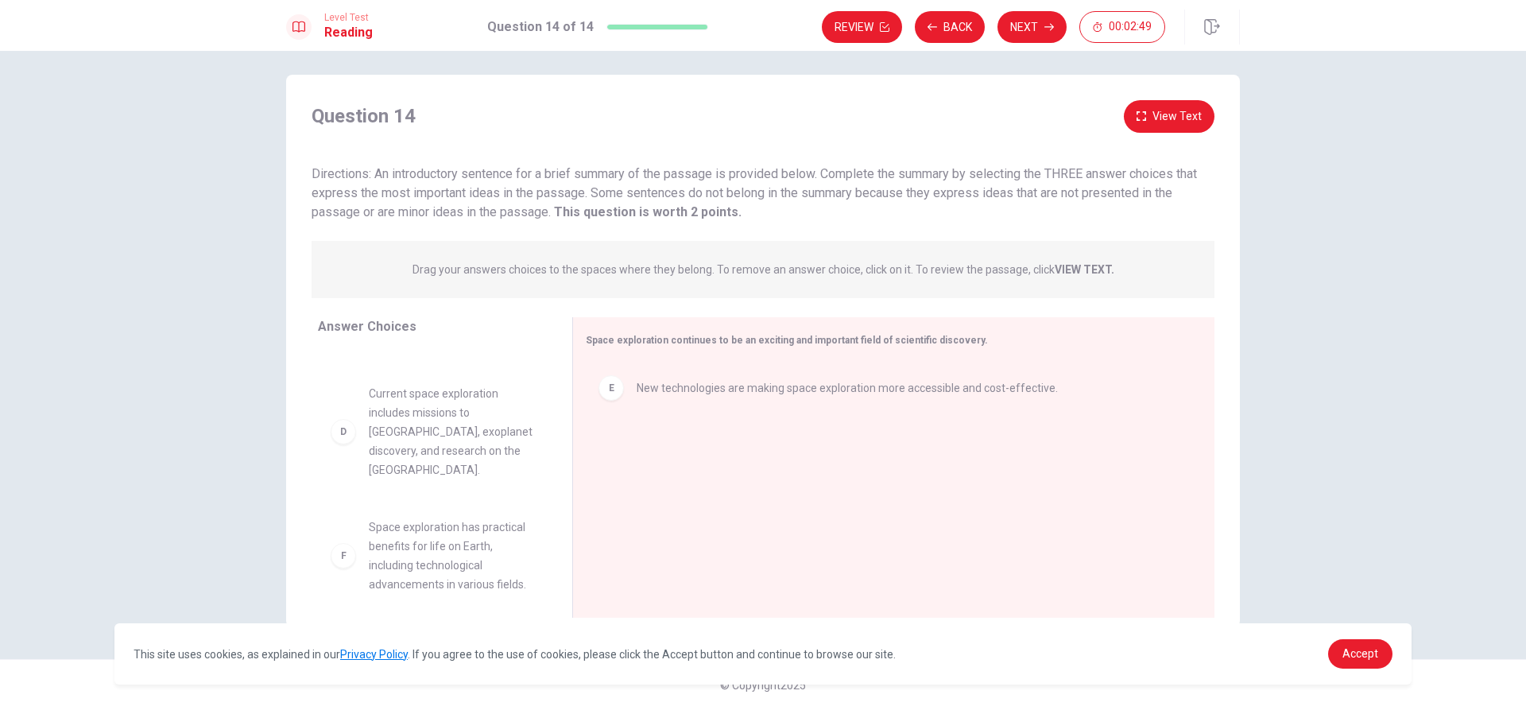
scroll to position [277, 0]
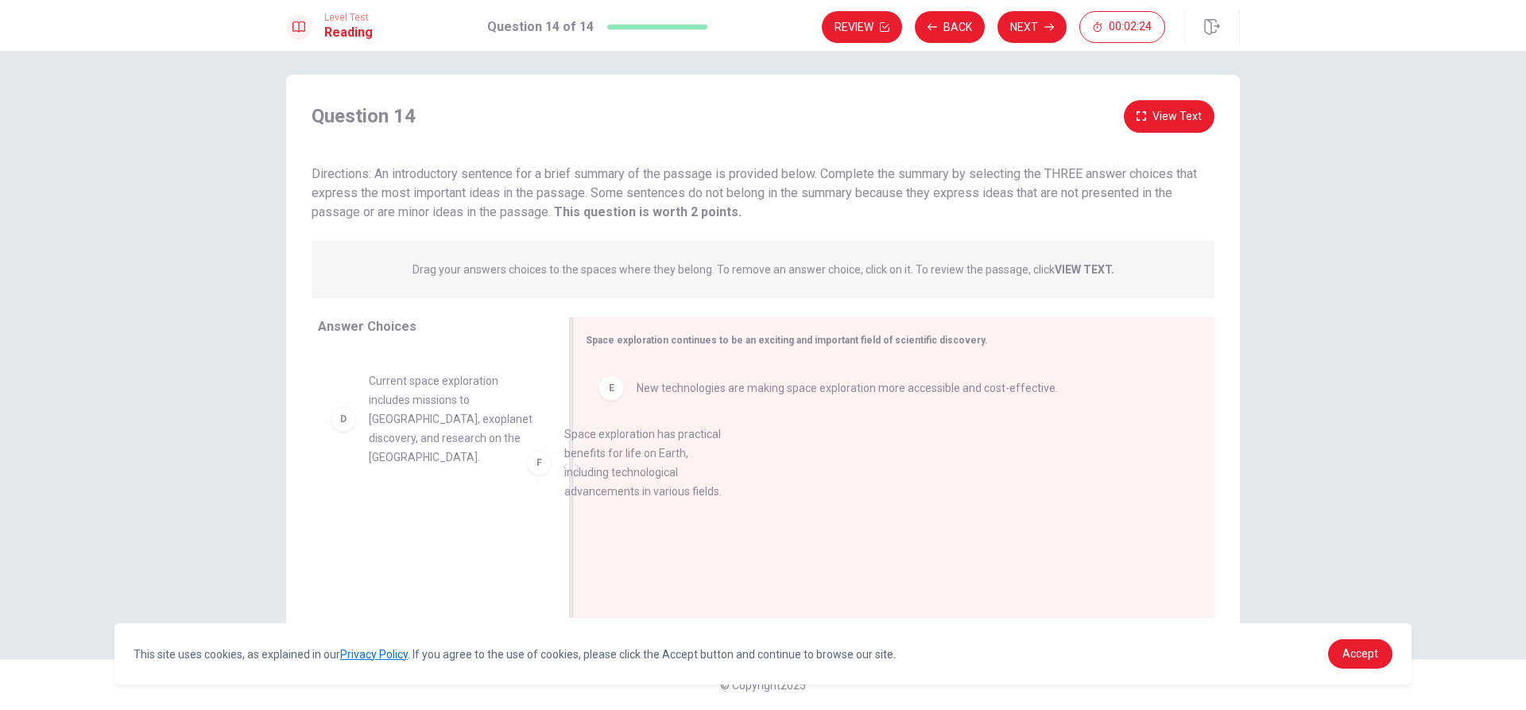
drag, startPoint x: 641, startPoint y: 459, endPoint x: 711, endPoint y: 440, distance: 73.3
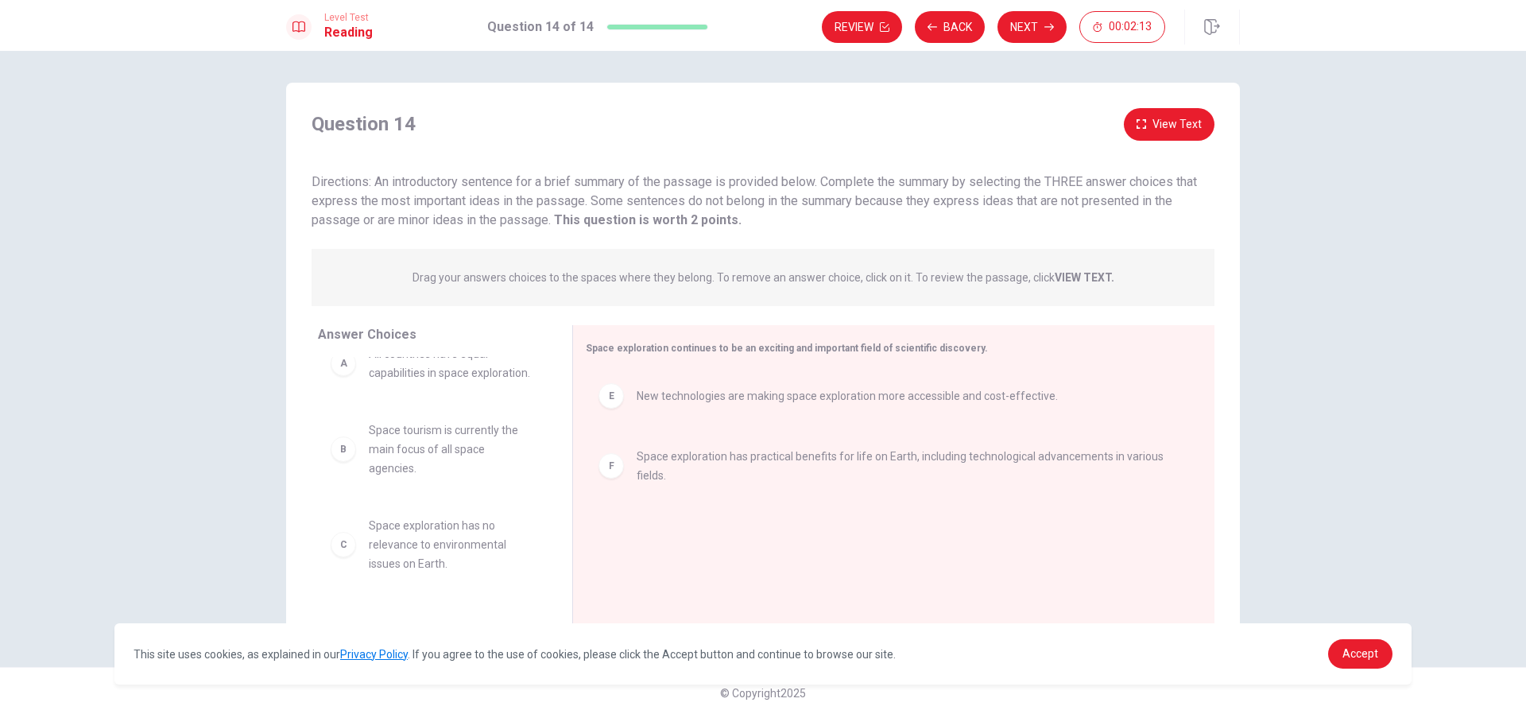
scroll to position [79, 0]
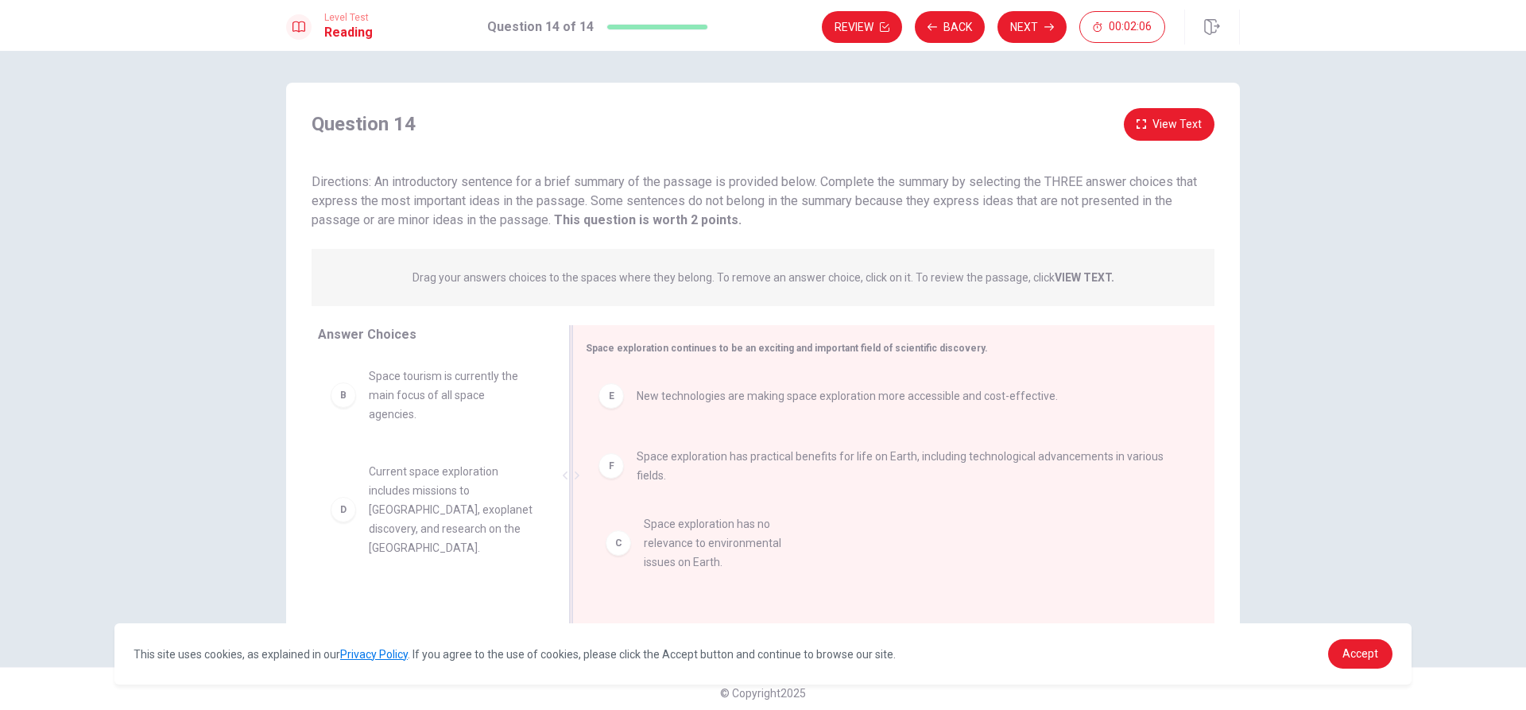
drag, startPoint x: 490, startPoint y: 532, endPoint x: 764, endPoint y: 552, distance: 275.0
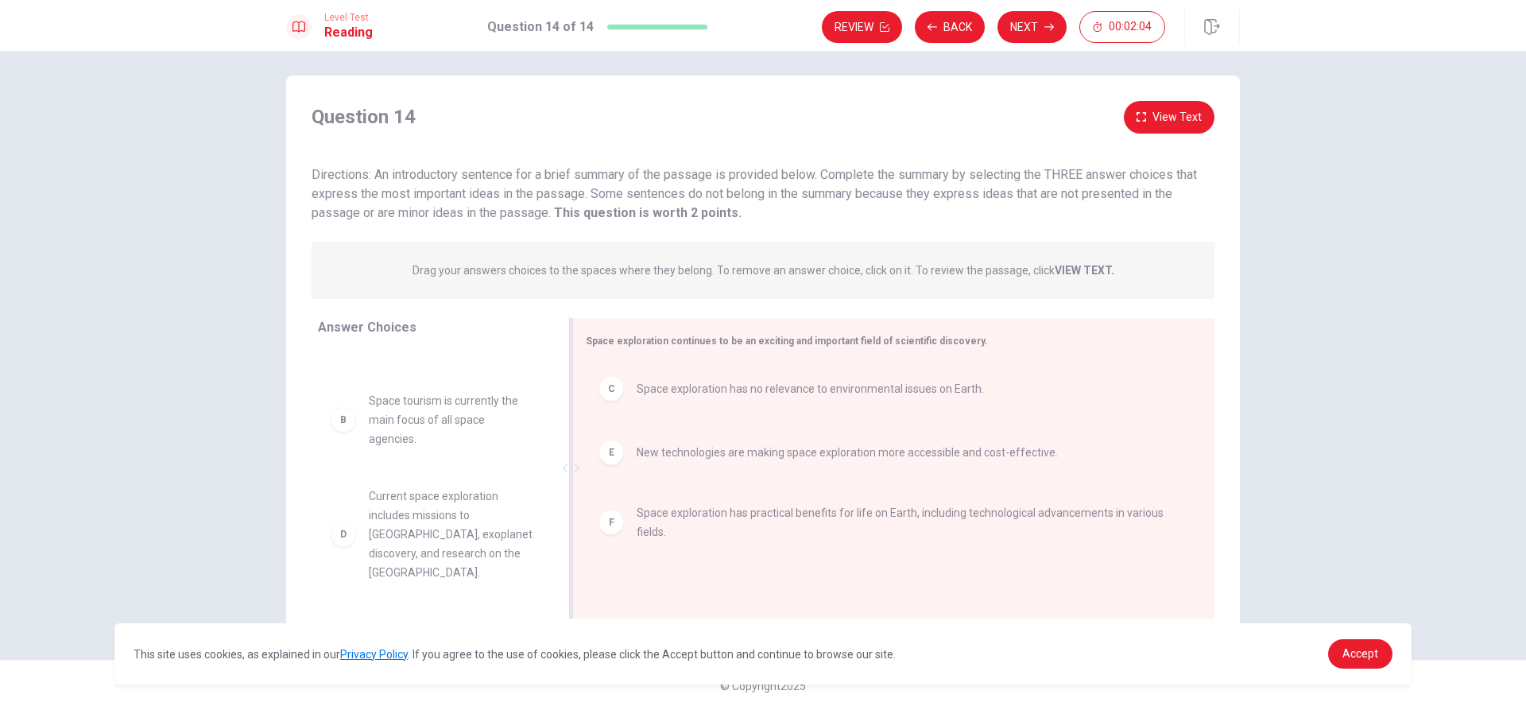
scroll to position [8, 0]
click at [1036, 28] on button "Next" at bounding box center [1032, 27] width 69 height 32
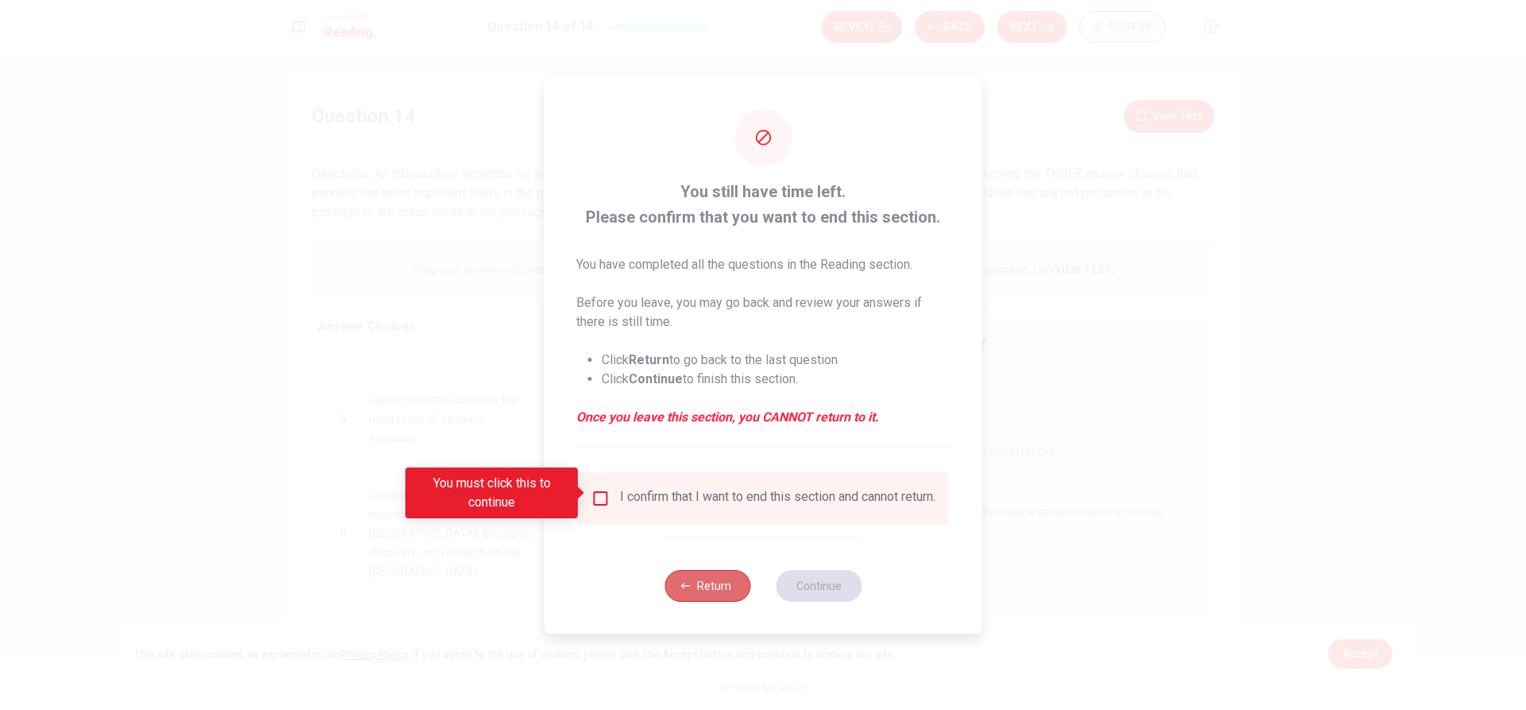
click at [684, 599] on button "Return" at bounding box center [708, 586] width 86 height 32
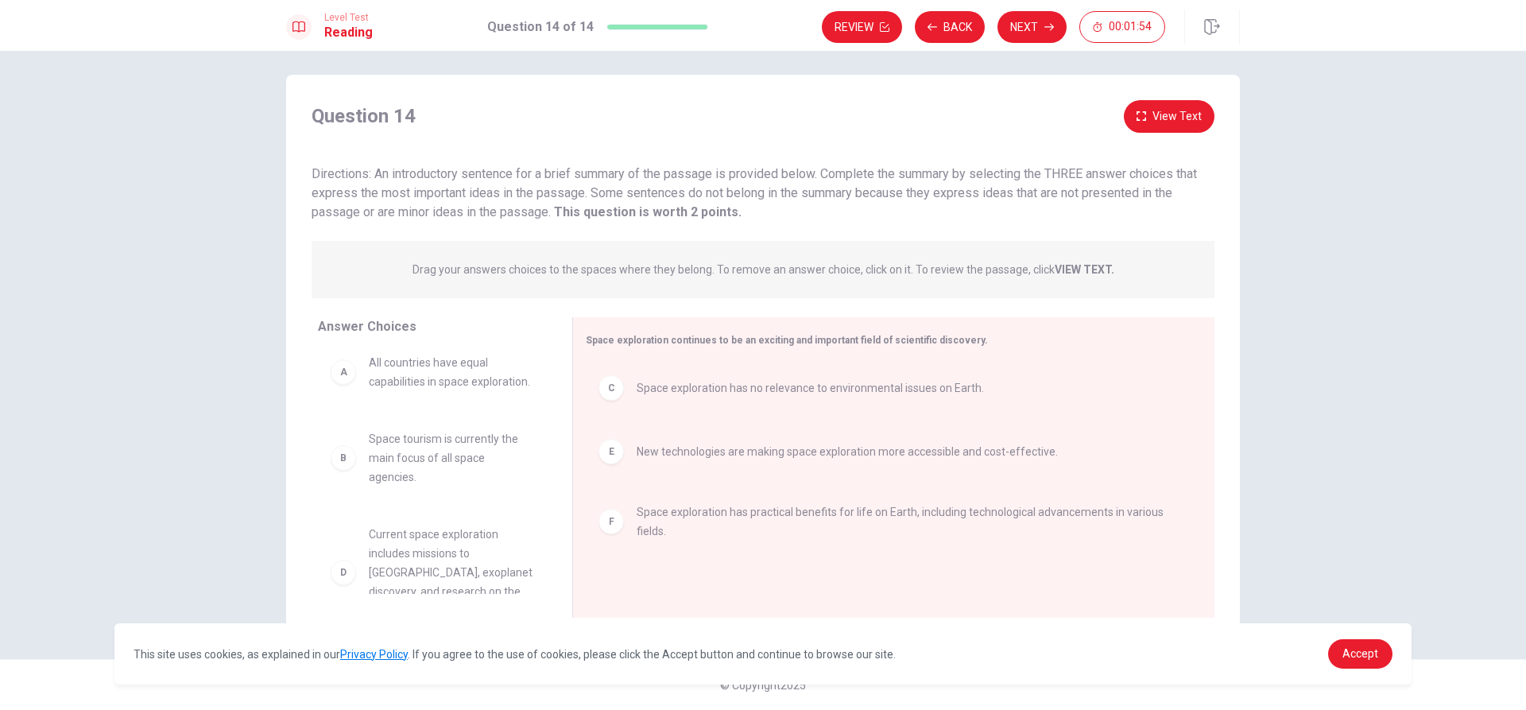
scroll to position [0, 0]
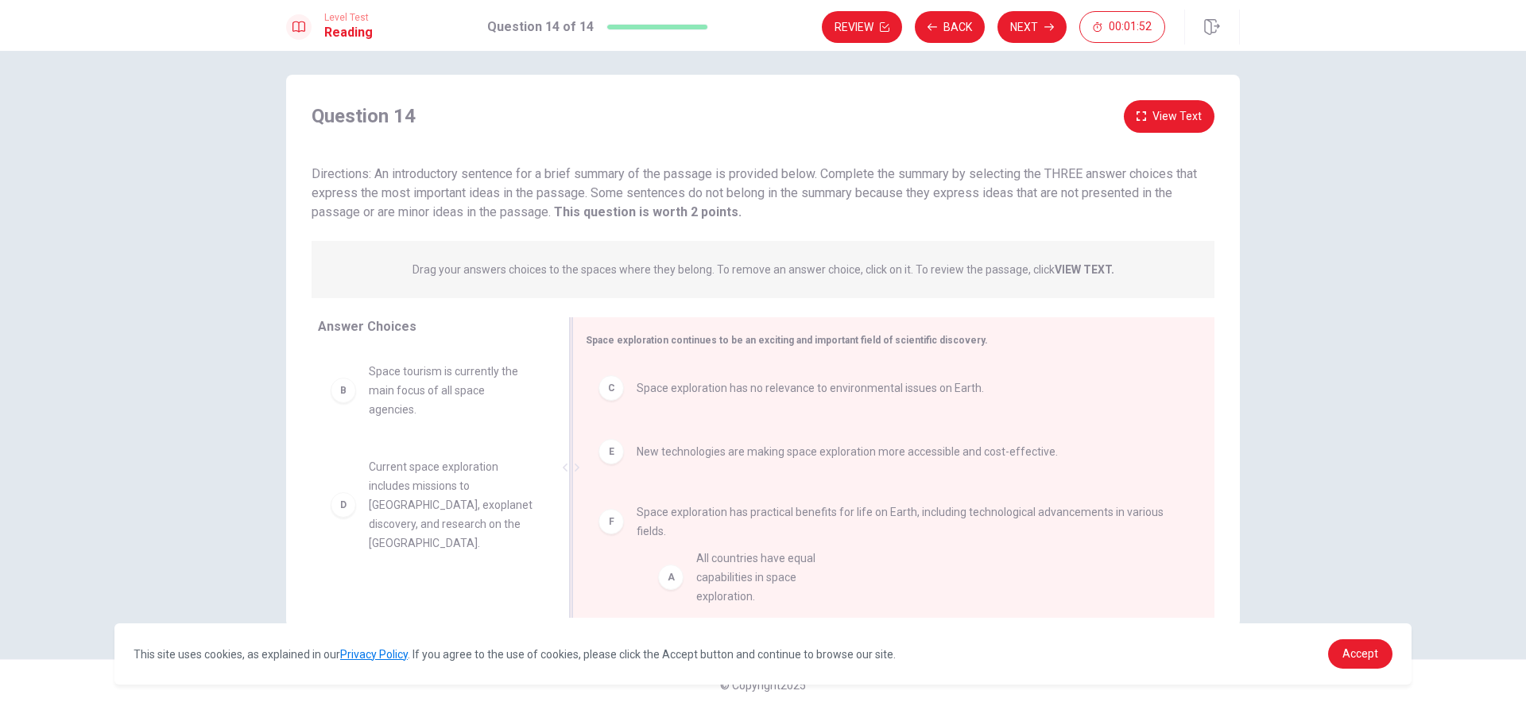
drag, startPoint x: 462, startPoint y: 427, endPoint x: 746, endPoint y: 575, distance: 320.0
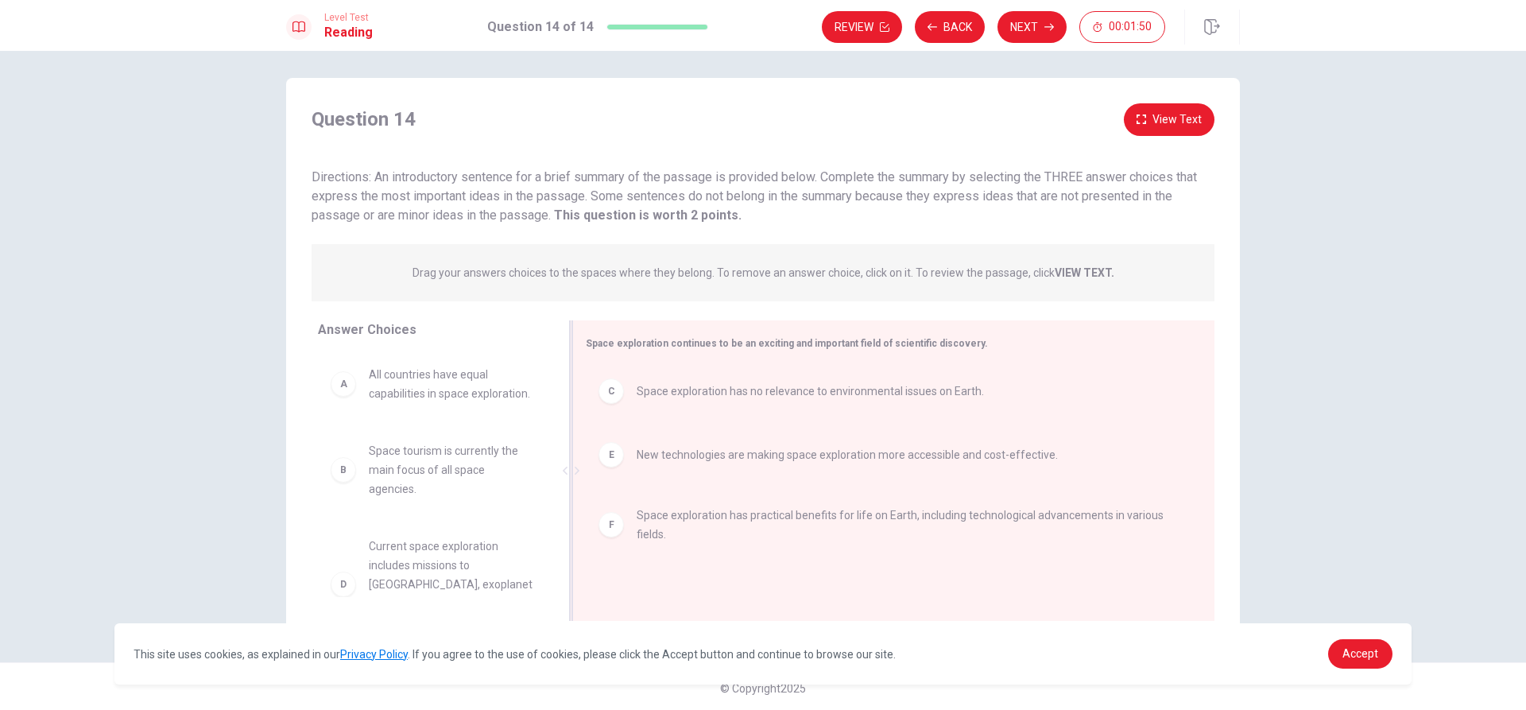
scroll to position [8, 0]
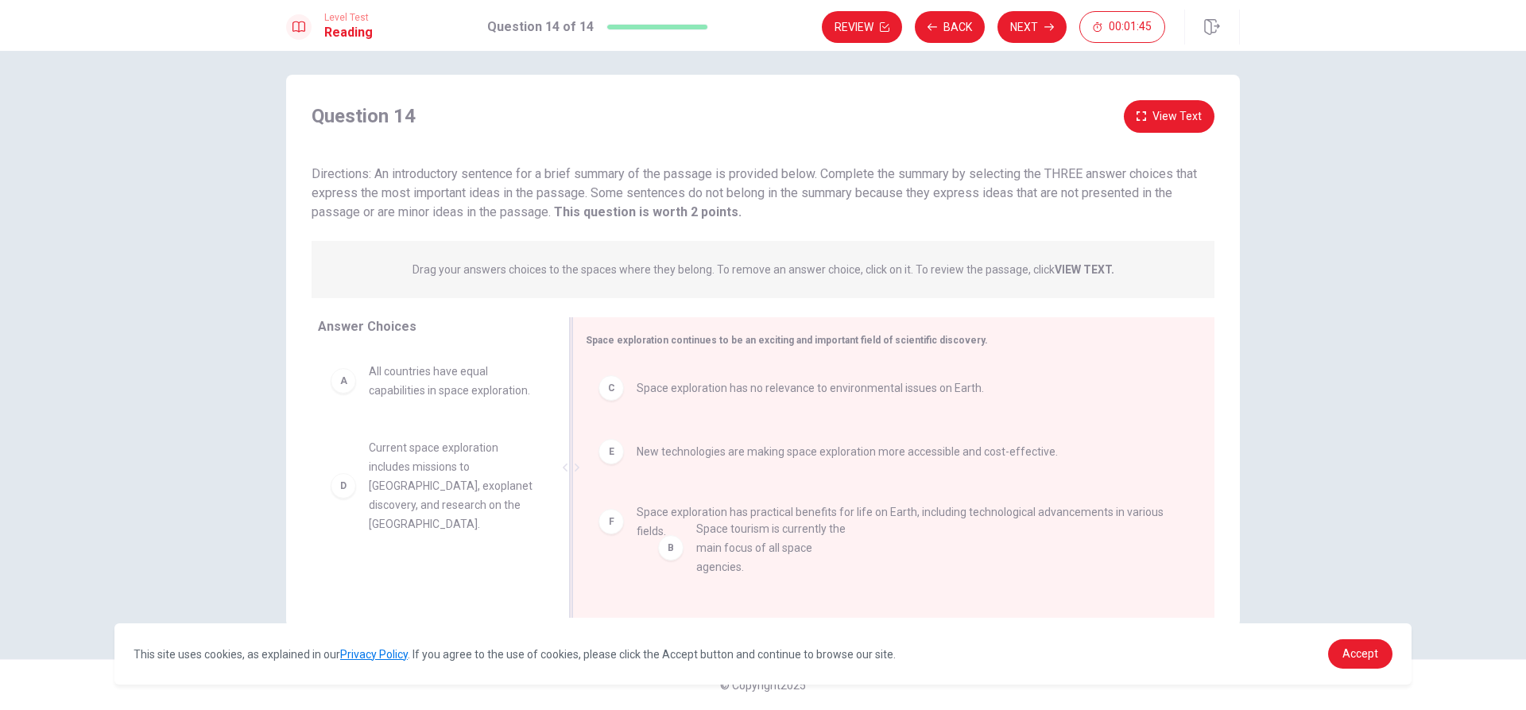
drag, startPoint x: 347, startPoint y: 490, endPoint x: 731, endPoint y: 568, distance: 390.8
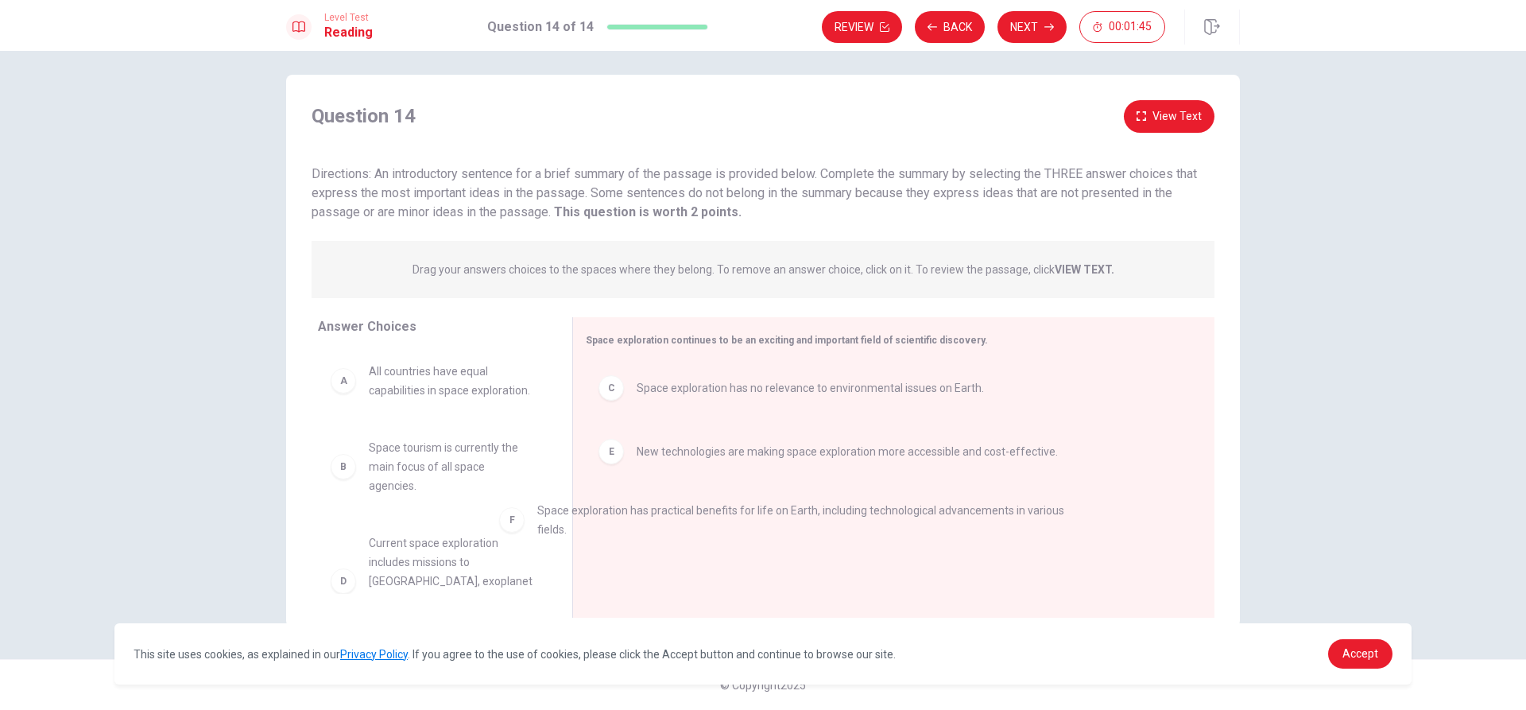
drag, startPoint x: 611, startPoint y: 522, endPoint x: 455, endPoint y: 506, distance: 155.9
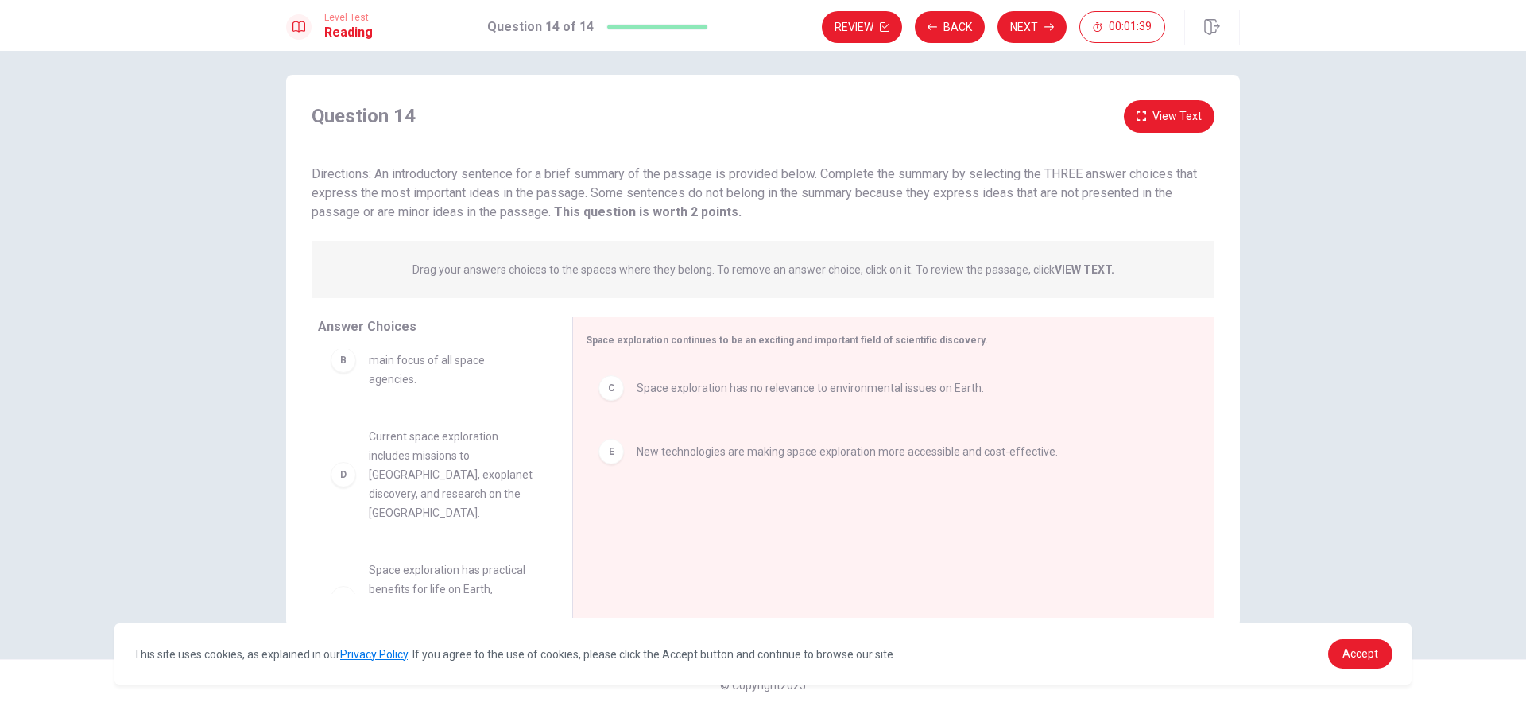
scroll to position [181, 0]
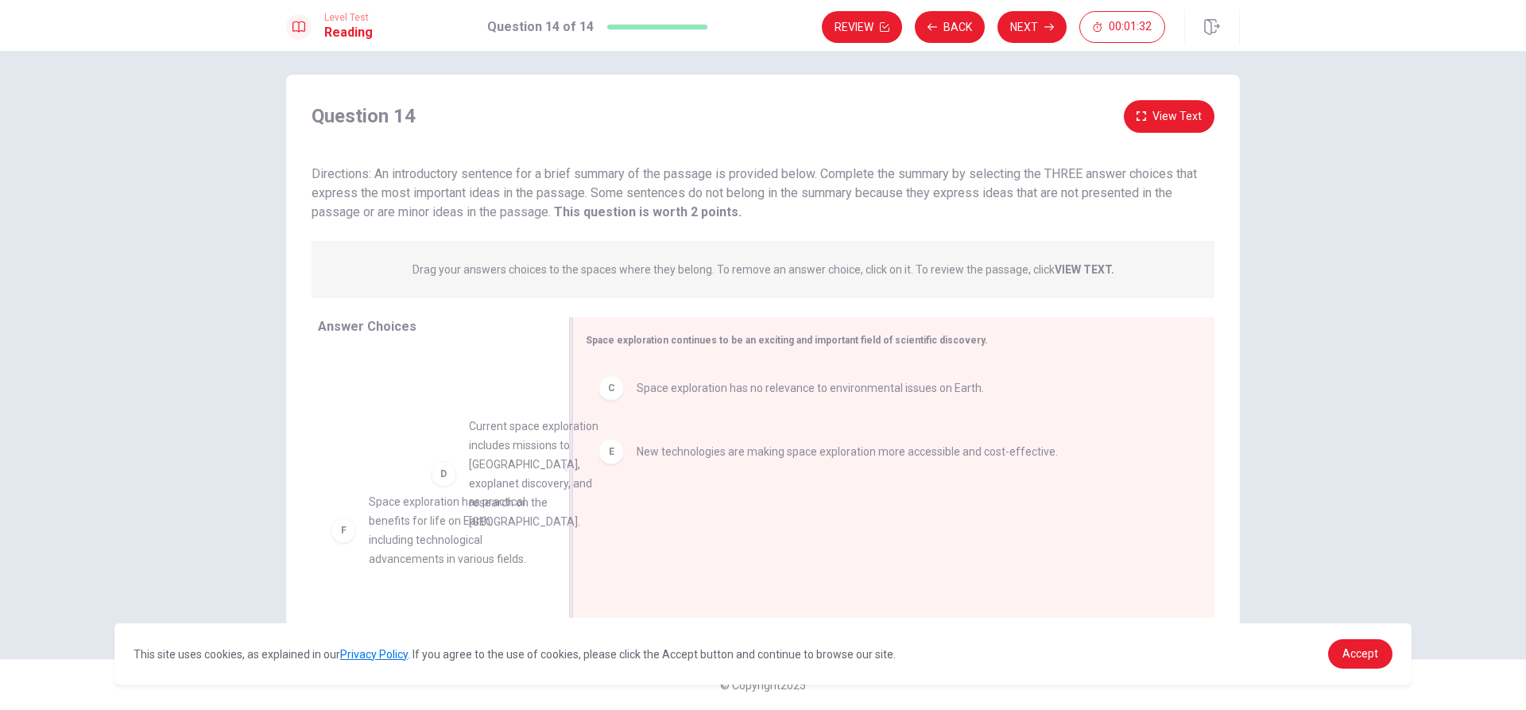
drag, startPoint x: 410, startPoint y: 457, endPoint x: 572, endPoint y: 521, distance: 173.5
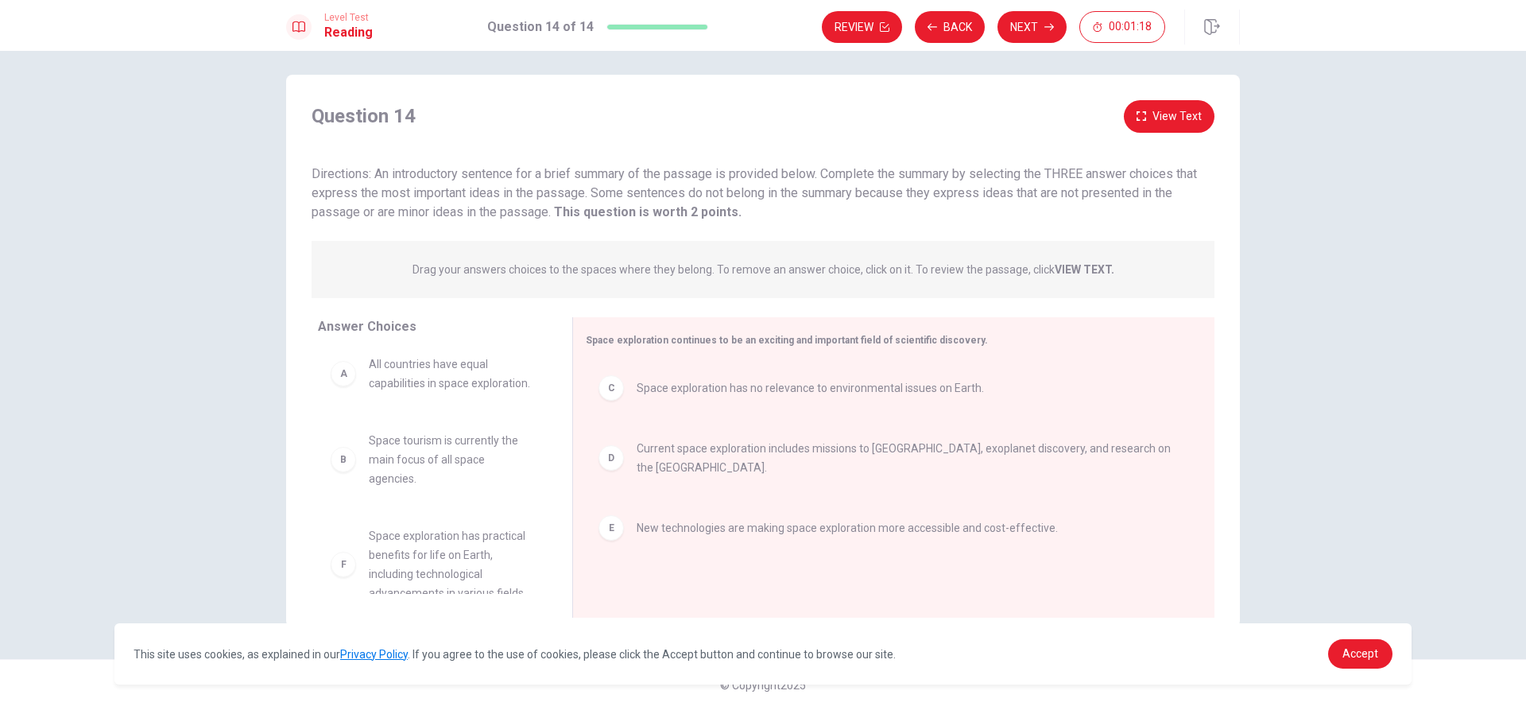
scroll to position [0, 0]
click at [1191, 110] on button "View Text" at bounding box center [1169, 116] width 91 height 33
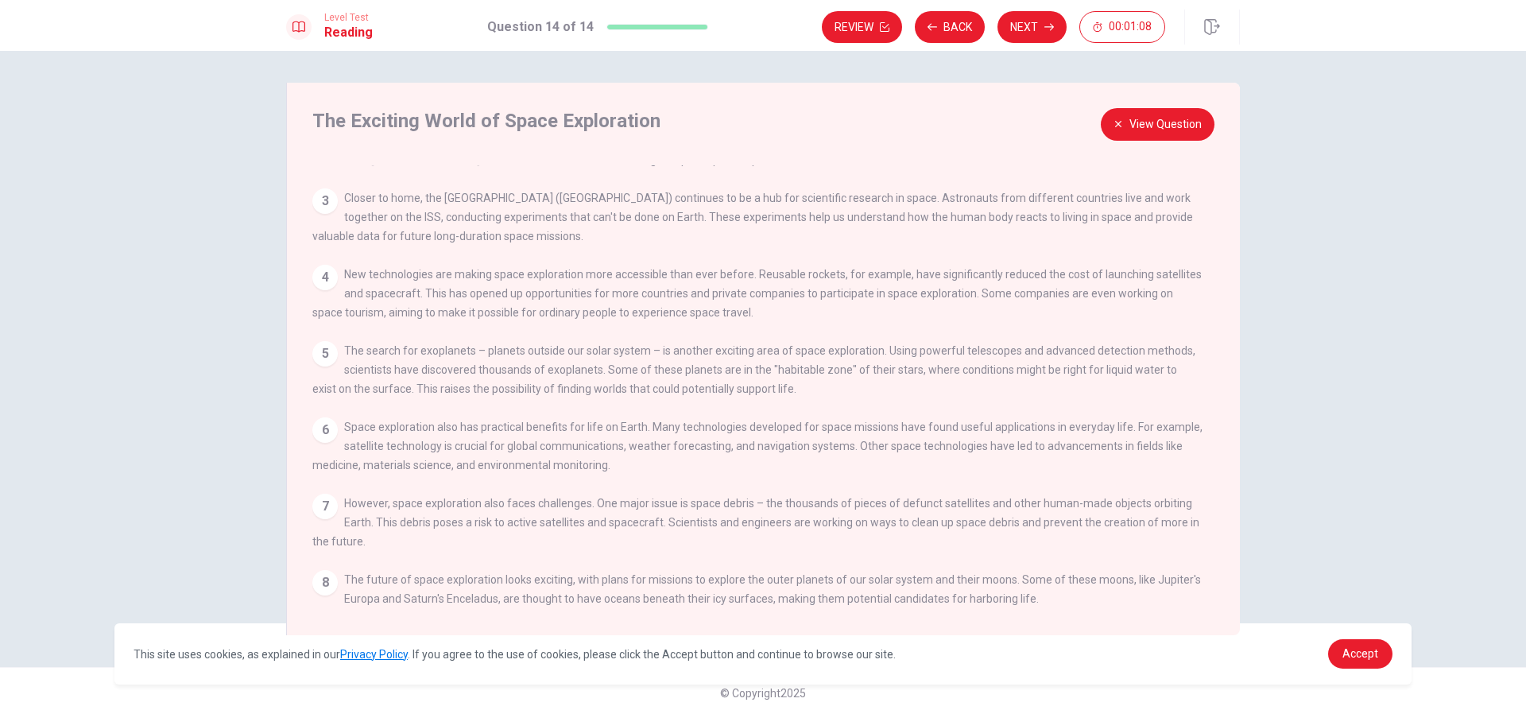
scroll to position [52, 0]
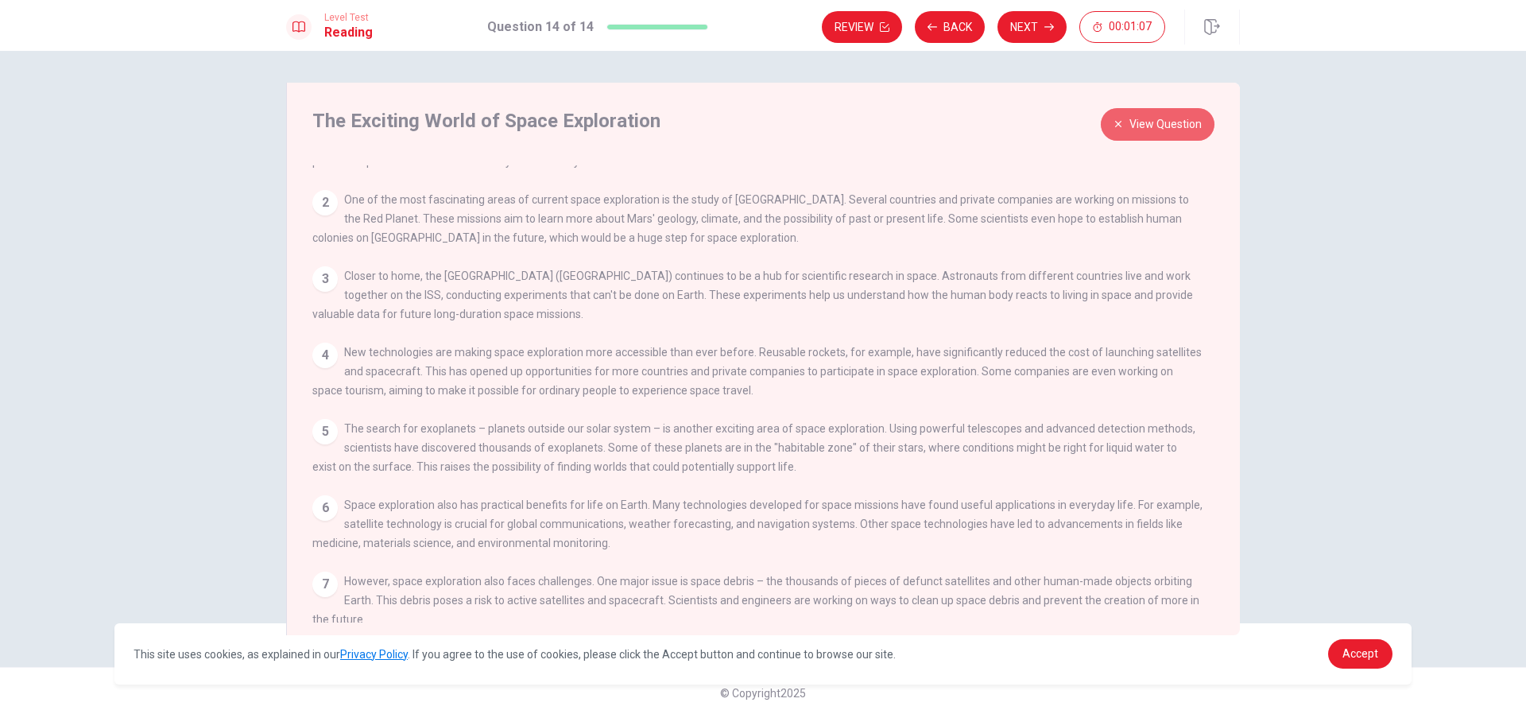
click at [1165, 121] on button "View Question" at bounding box center [1158, 124] width 114 height 33
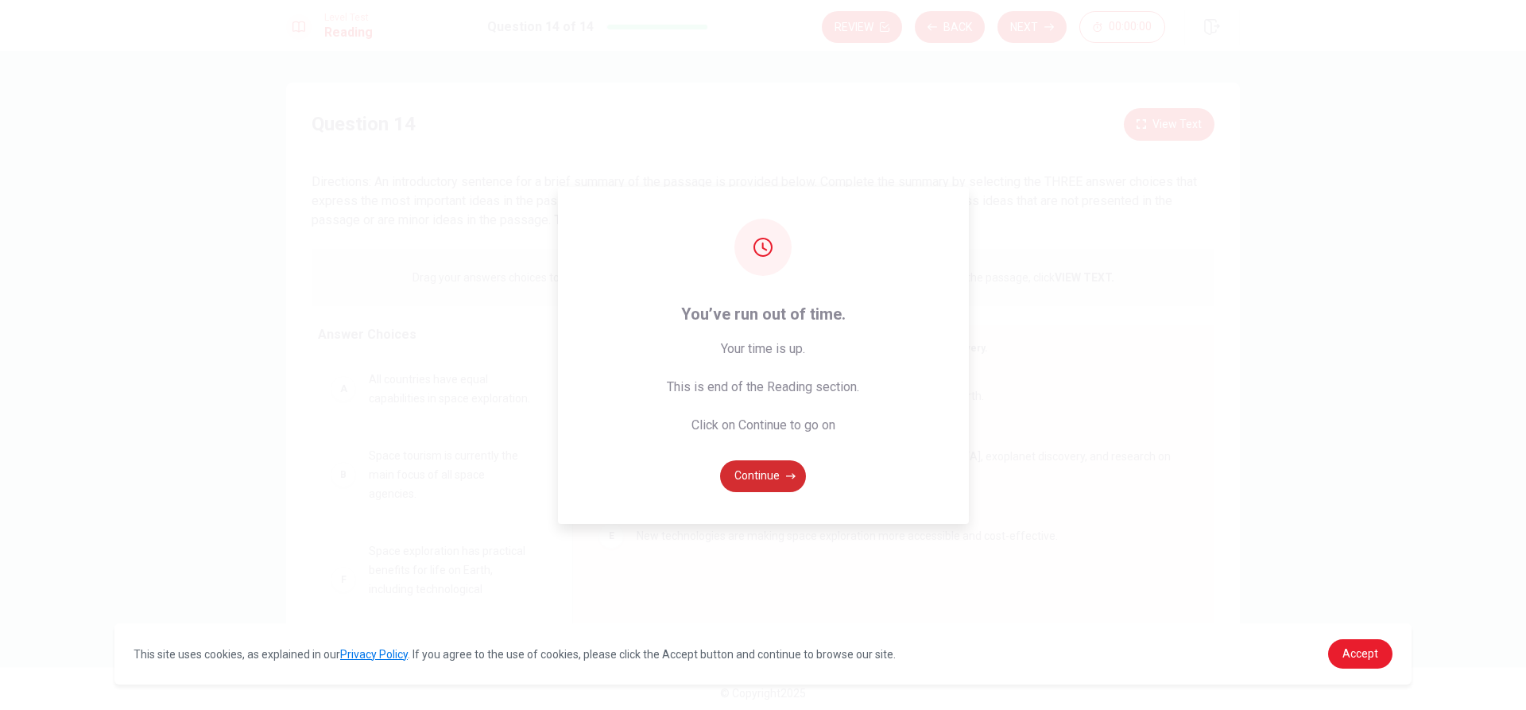
click at [764, 473] on button "Continue" at bounding box center [763, 476] width 86 height 32
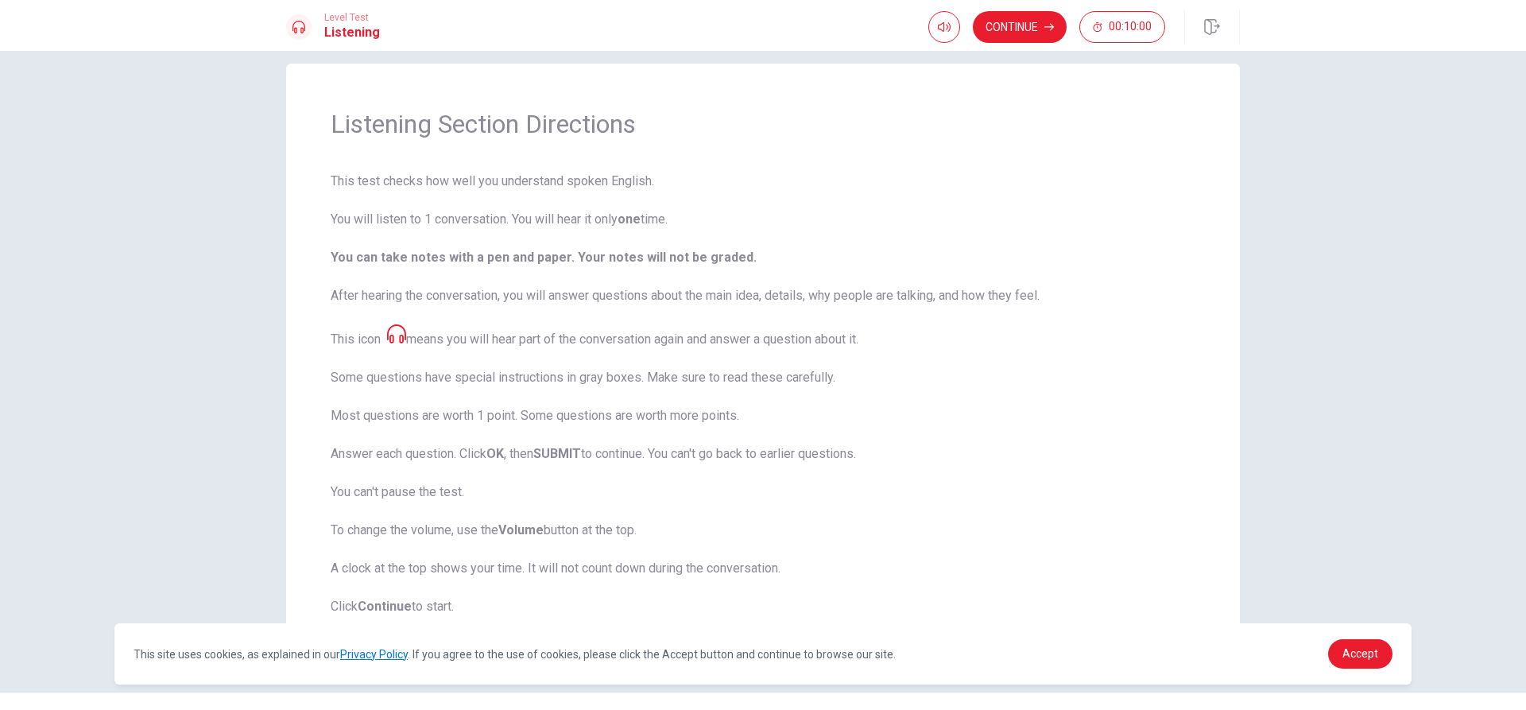
scroll to position [52, 0]
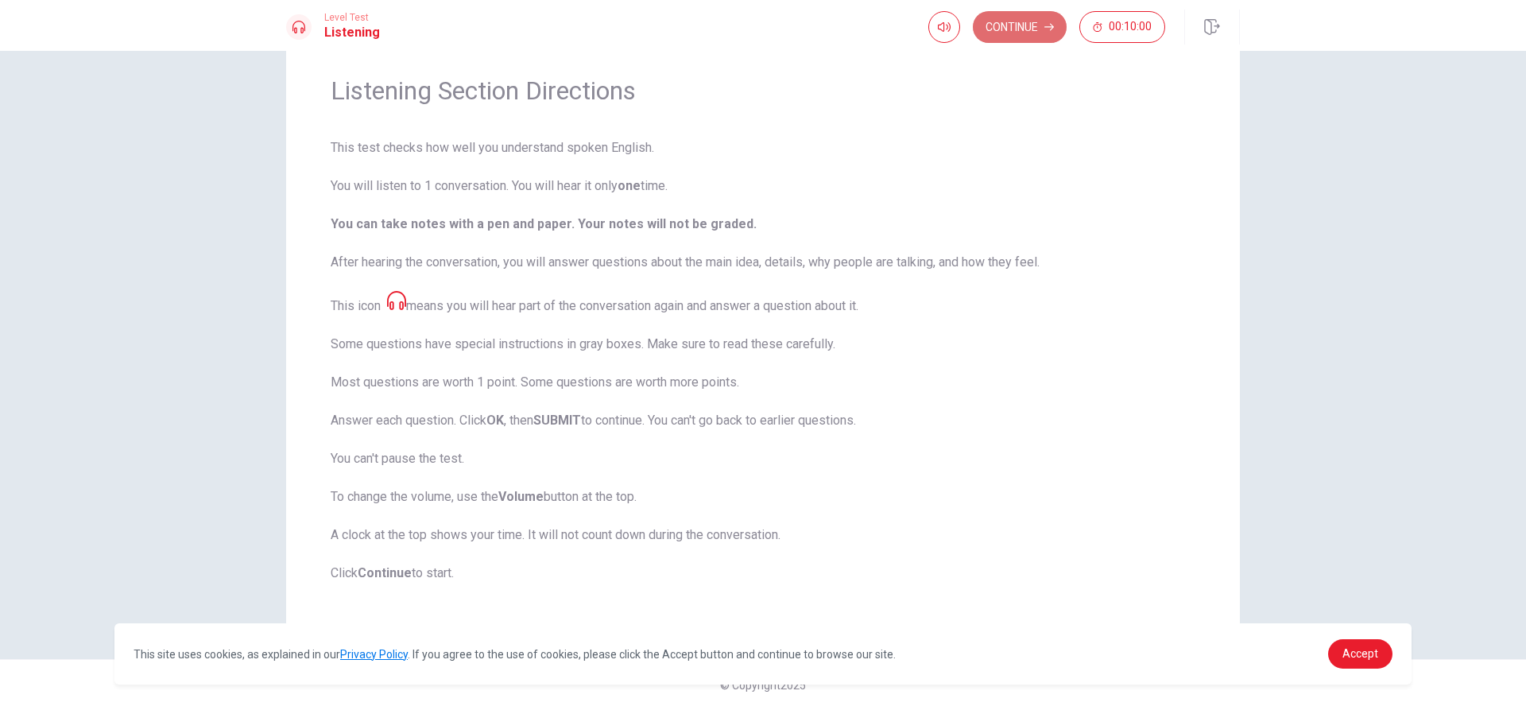
click at [1044, 26] on button "Continue" at bounding box center [1020, 27] width 94 height 32
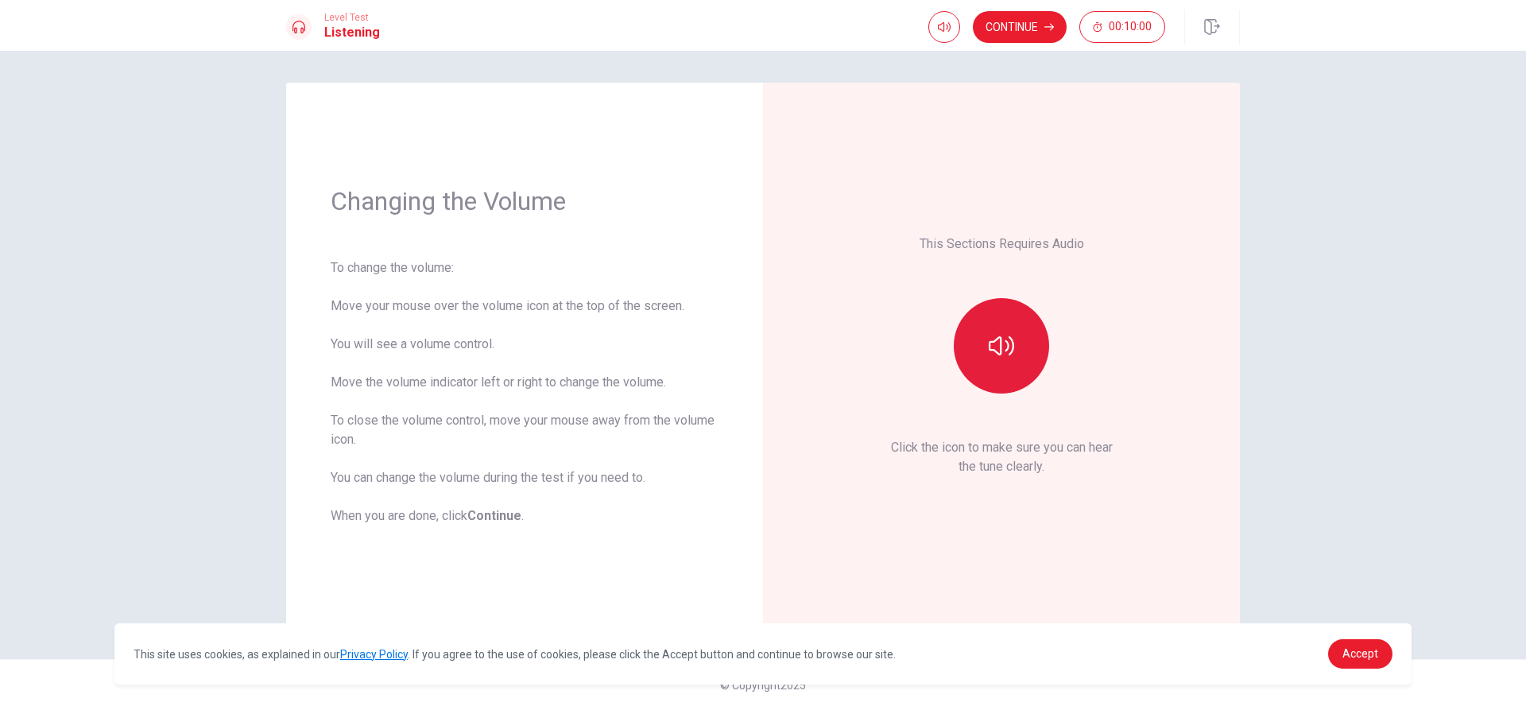
click at [981, 350] on button "button" at bounding box center [1001, 345] width 95 height 95
type input "0"
drag, startPoint x: 973, startPoint y: 58, endPoint x: 940, endPoint y: 57, distance: 32.6
click at [932, 26] on button "button" at bounding box center [944, 27] width 32 height 32
type input "0.7"
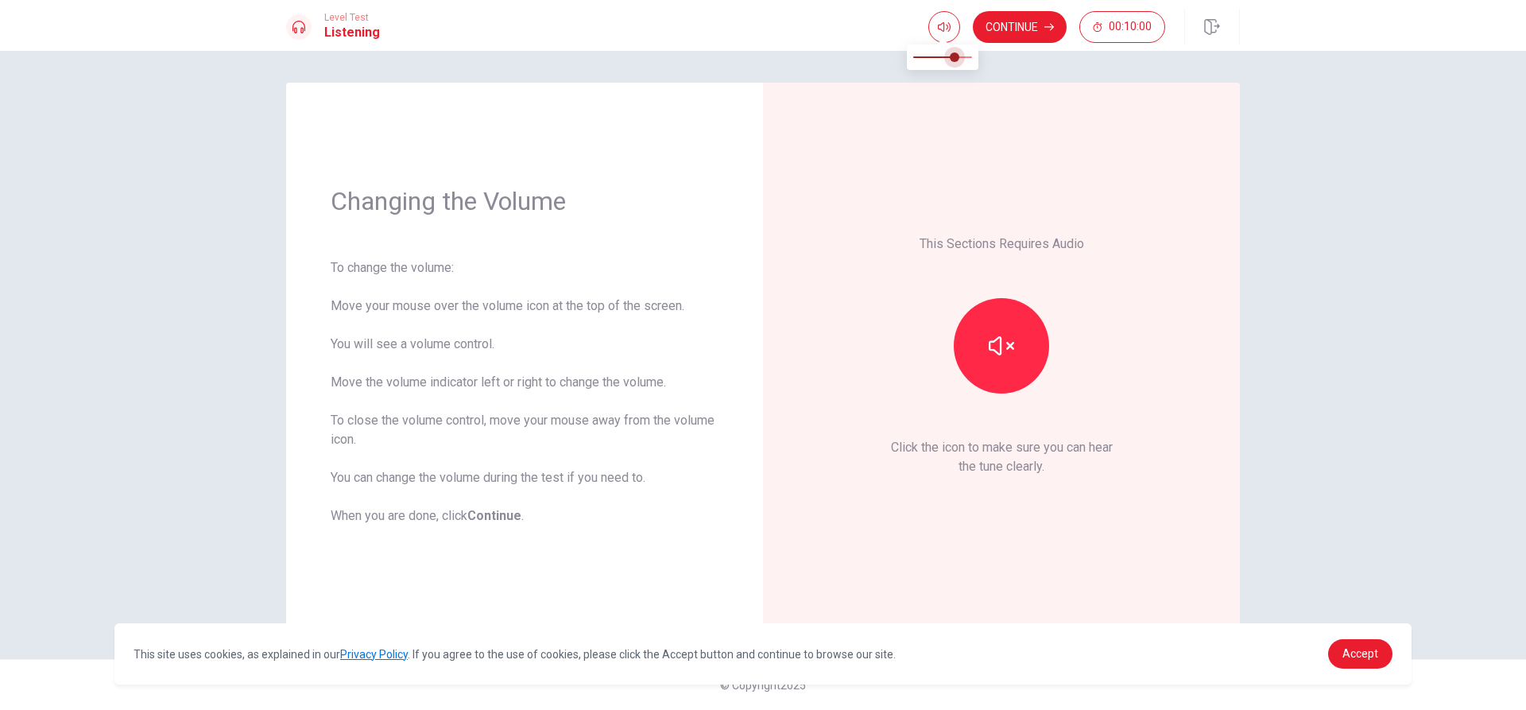
drag, startPoint x: 920, startPoint y: 56, endPoint x: 955, endPoint y: 60, distance: 35.3
click at [955, 60] on span at bounding box center [955, 57] width 10 height 10
click at [1000, 26] on button "Continue" at bounding box center [1020, 27] width 94 height 32
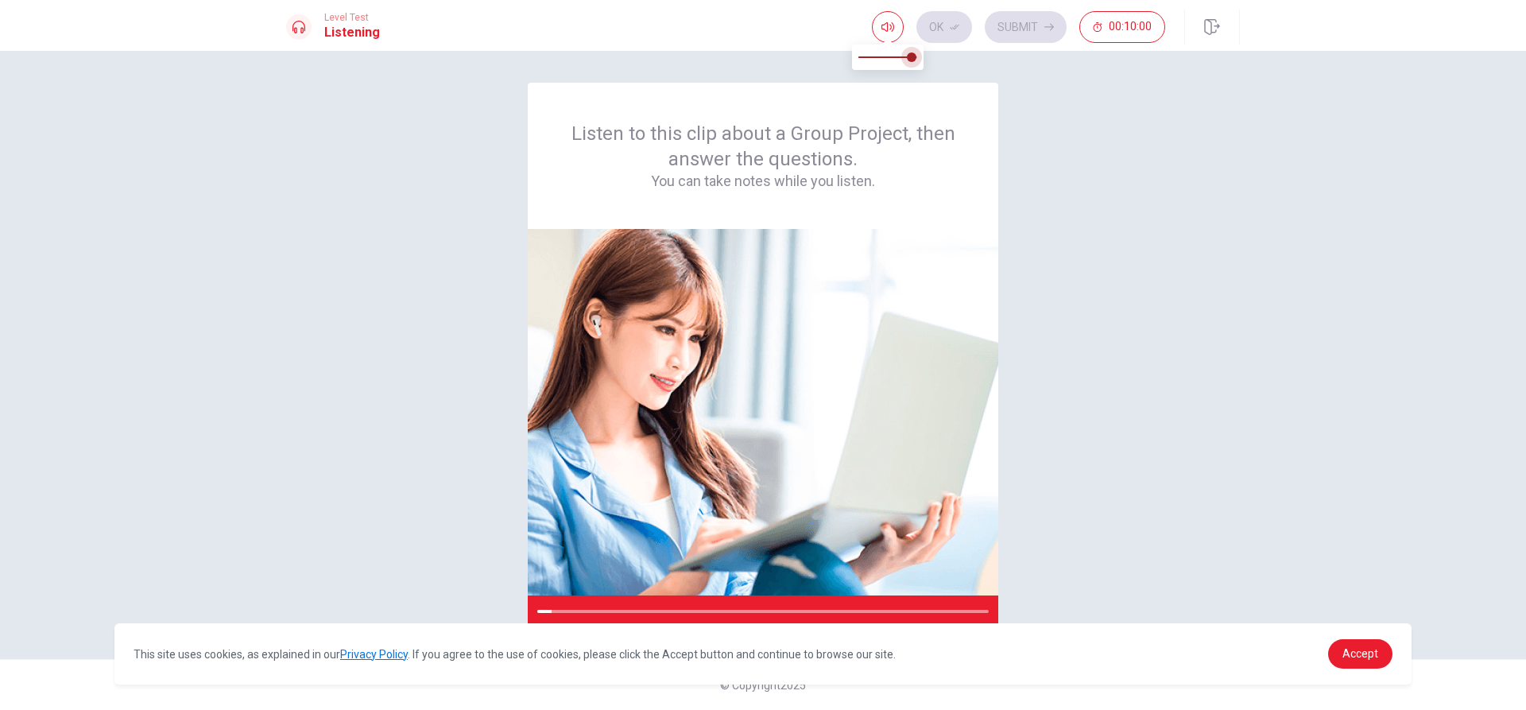
type input "1"
drag, startPoint x: 901, startPoint y: 57, endPoint x: 921, endPoint y: 66, distance: 21.7
click at [921, 62] on span at bounding box center [918, 57] width 10 height 10
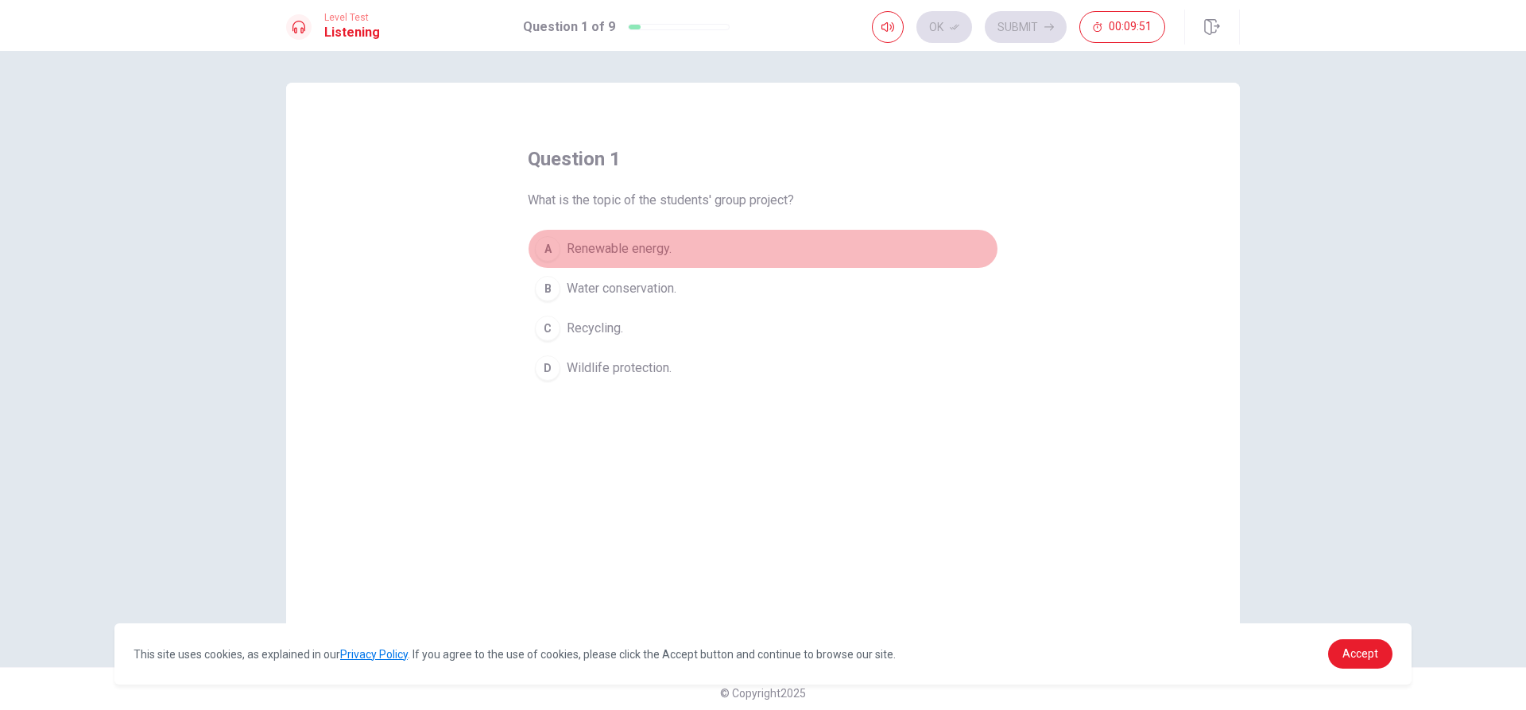
click at [543, 249] on div "A" at bounding box center [547, 248] width 25 height 25
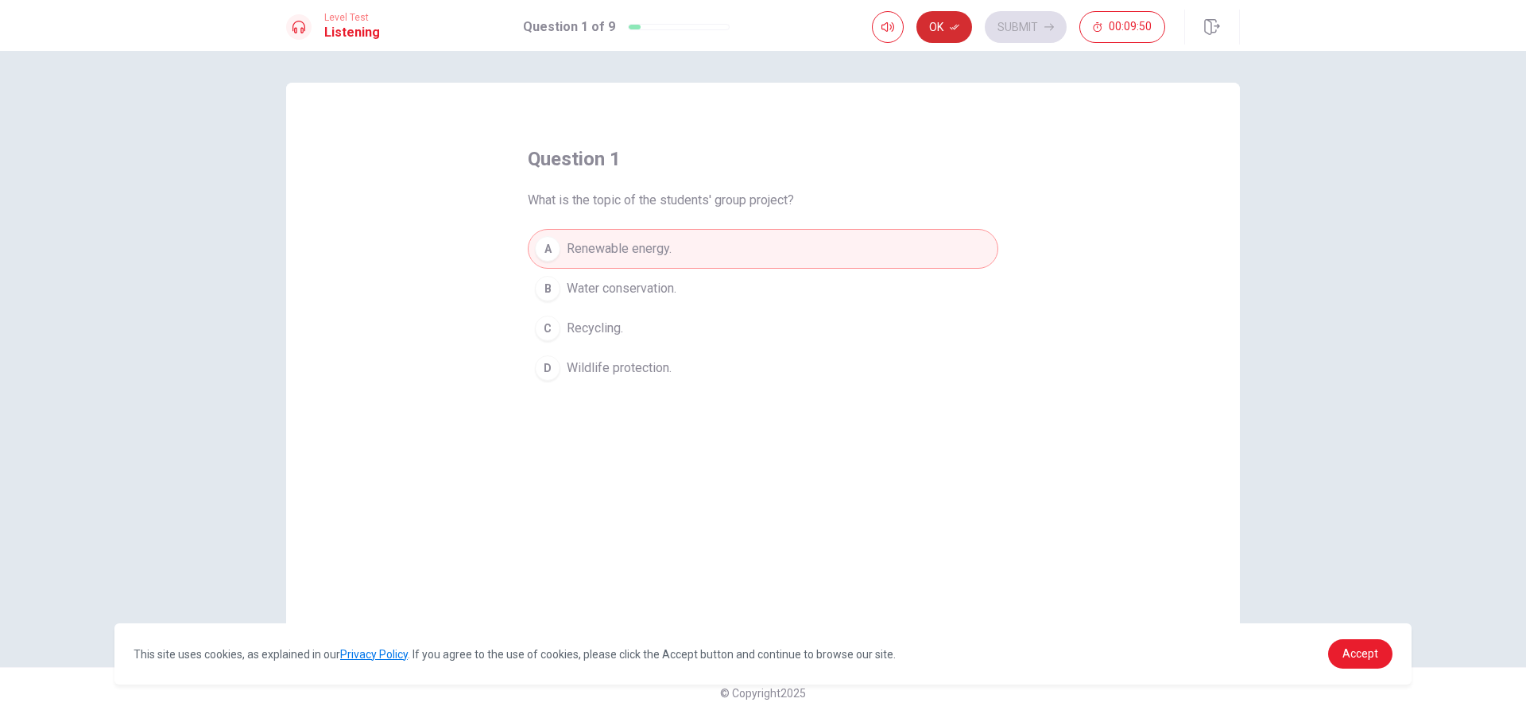
click at [953, 16] on button "Ok" at bounding box center [945, 27] width 56 height 32
click at [1025, 29] on button "Submit" at bounding box center [1026, 27] width 82 height 32
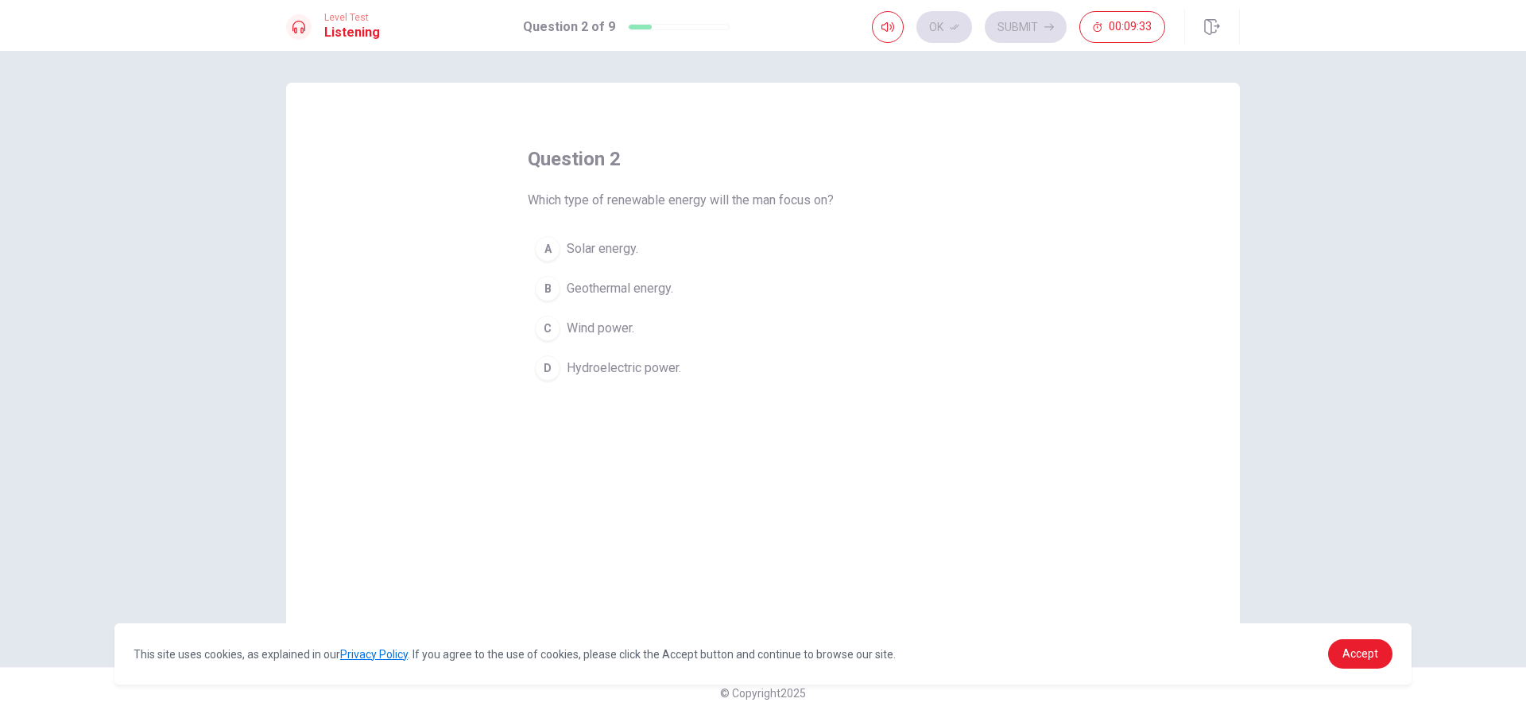
click at [543, 250] on div "A" at bounding box center [547, 248] width 25 height 25
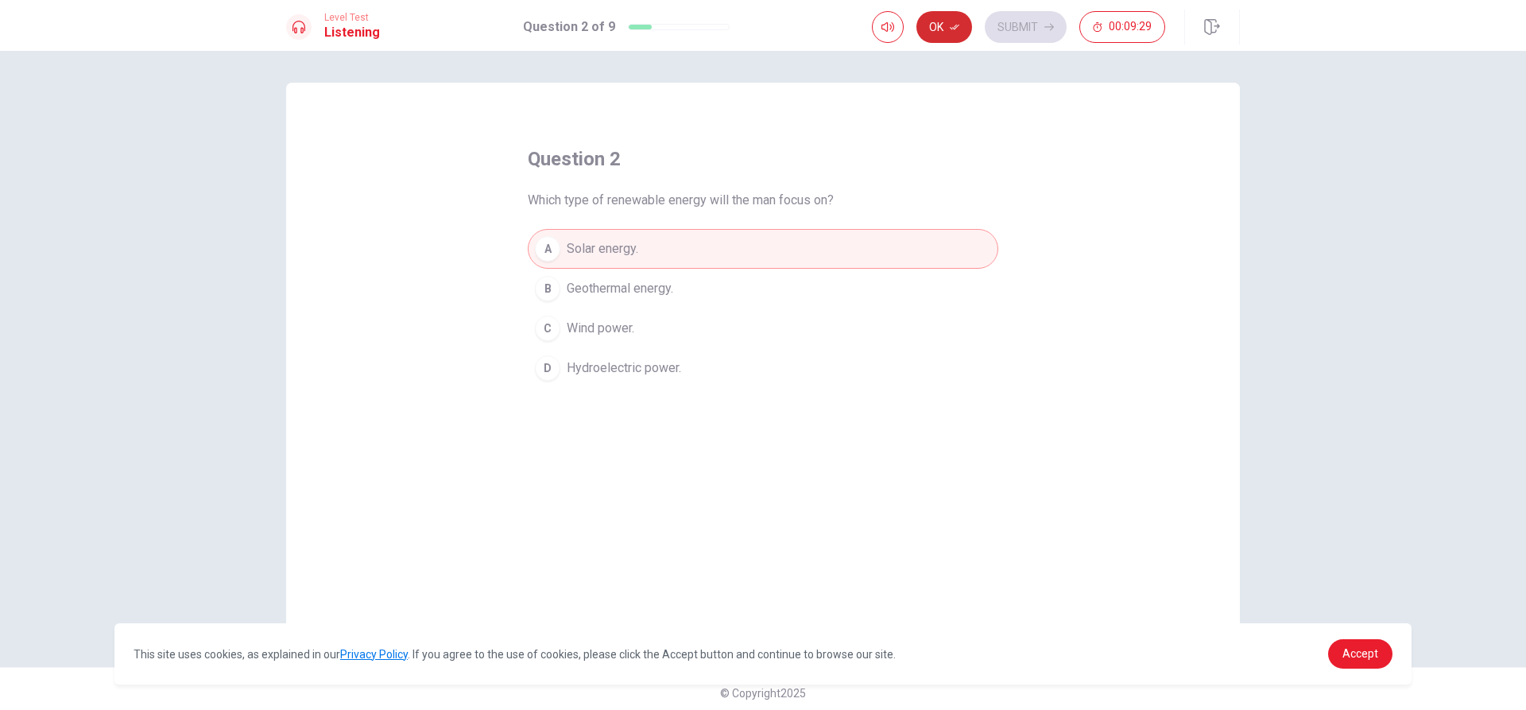
click at [963, 30] on button "Ok" at bounding box center [945, 27] width 56 height 32
click at [1040, 29] on button "Submit" at bounding box center [1026, 27] width 82 height 32
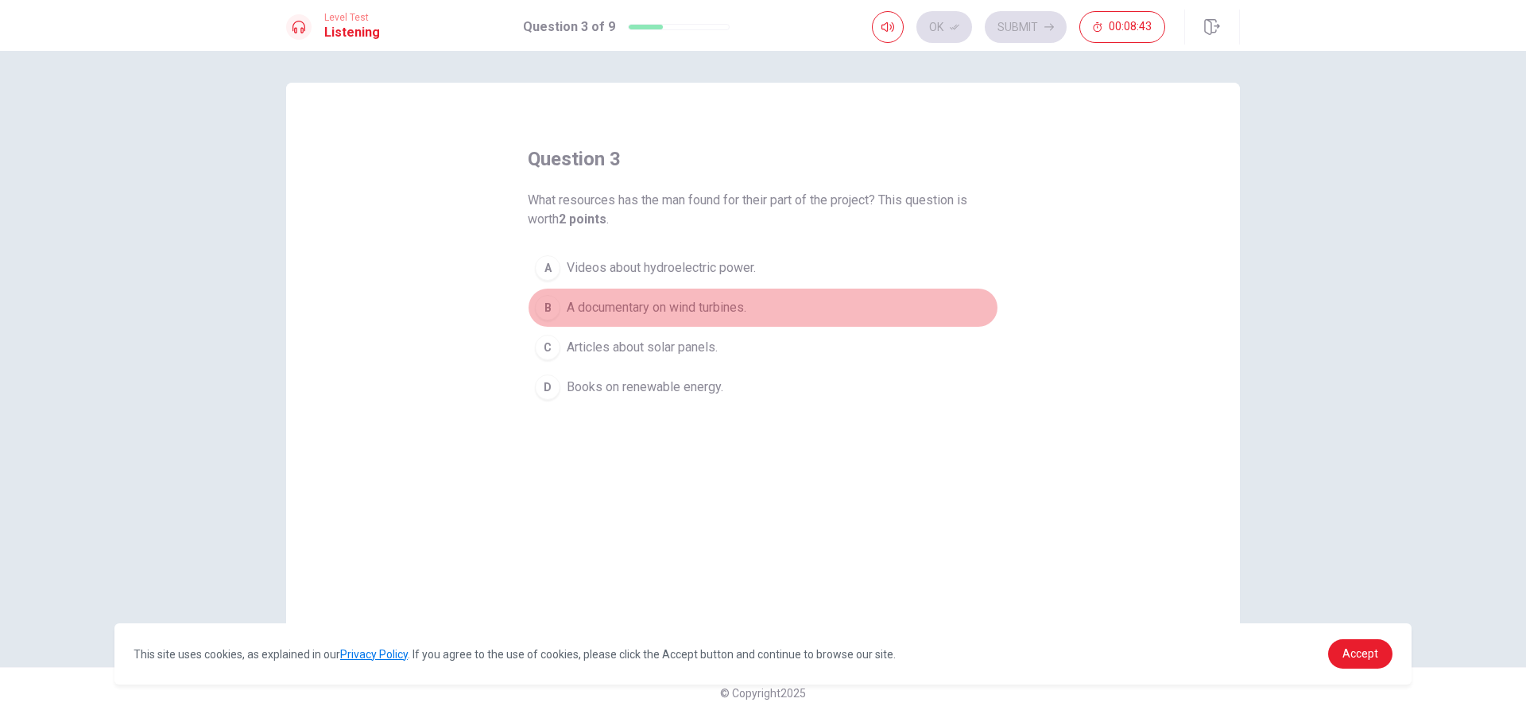
click at [545, 311] on div "B" at bounding box center [547, 307] width 25 height 25
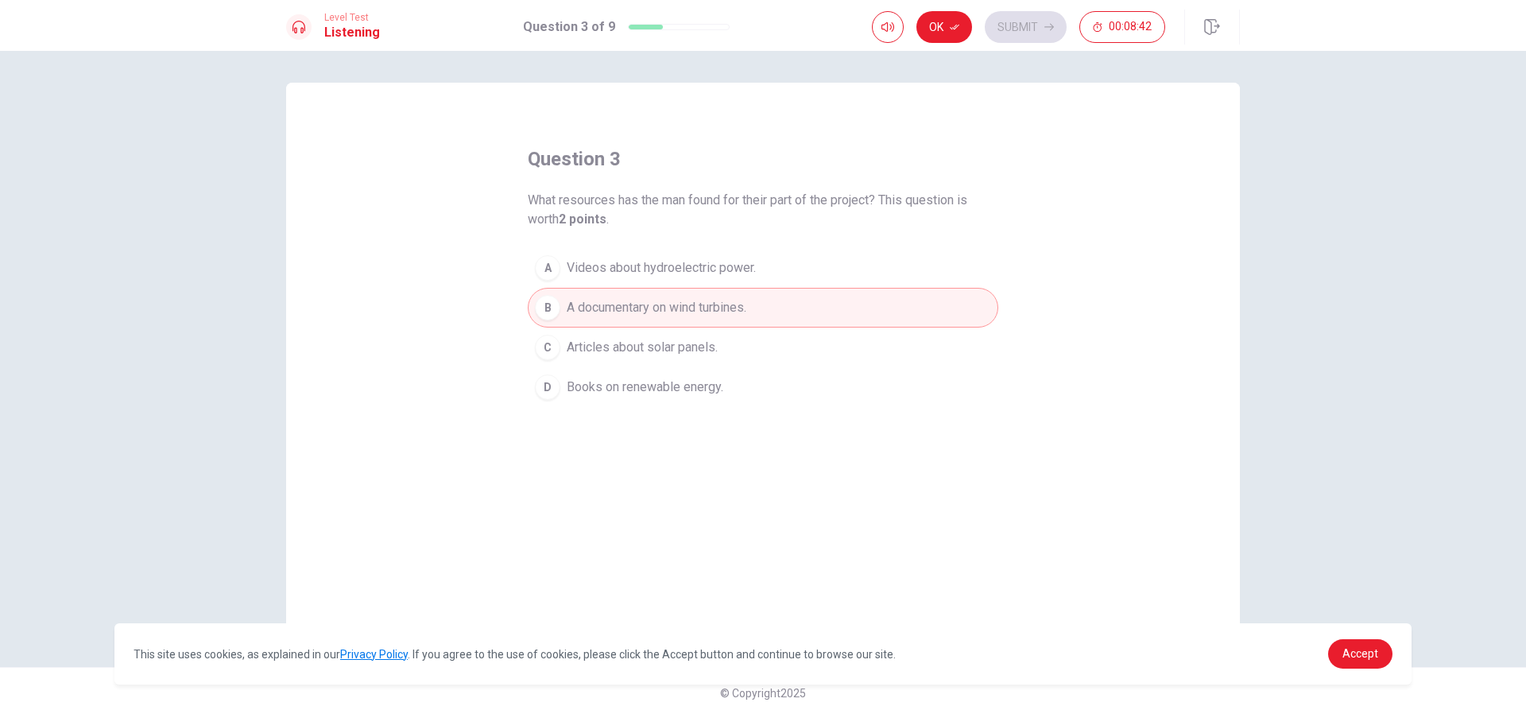
click at [954, 21] on button "Ok" at bounding box center [945, 27] width 56 height 32
click at [1028, 25] on button "Submit" at bounding box center [1026, 27] width 82 height 32
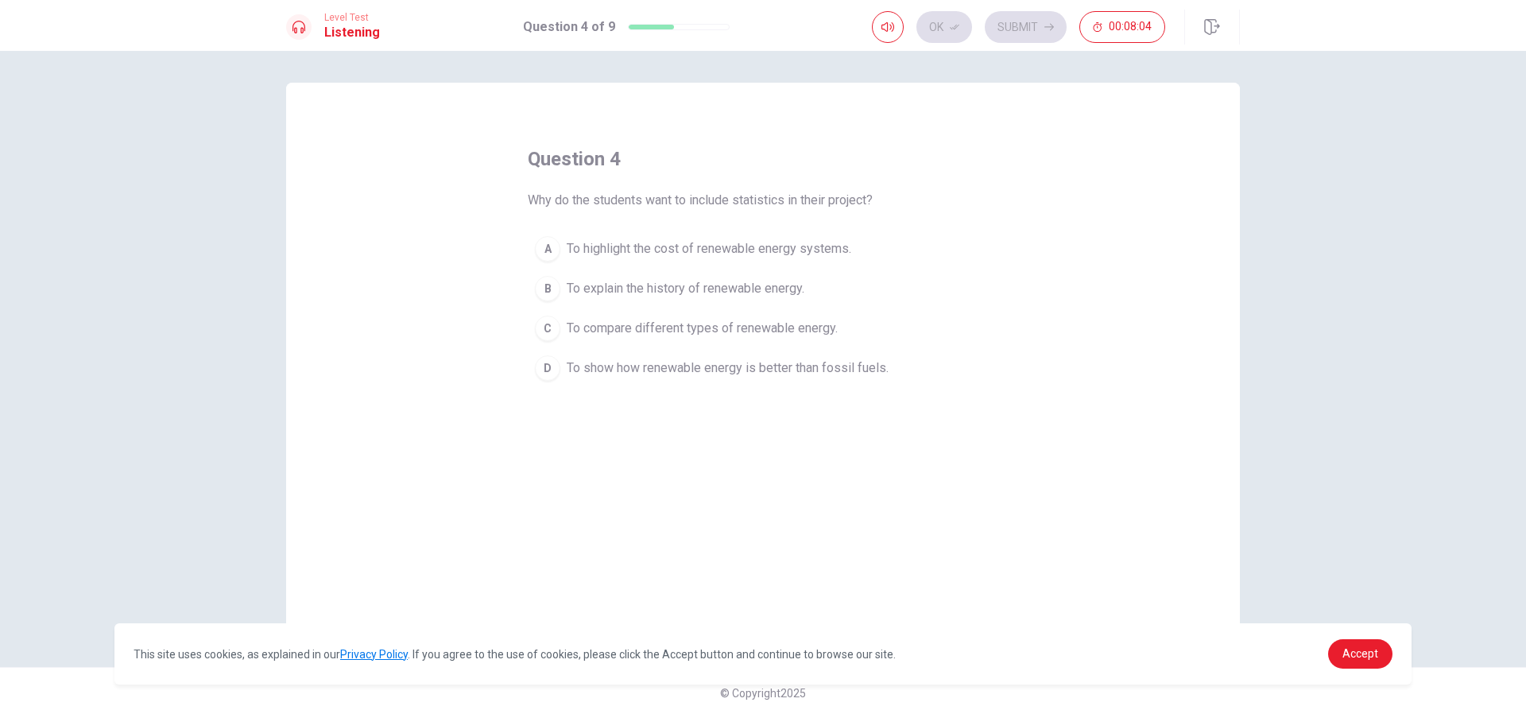
click at [552, 328] on div "C" at bounding box center [547, 328] width 25 height 25
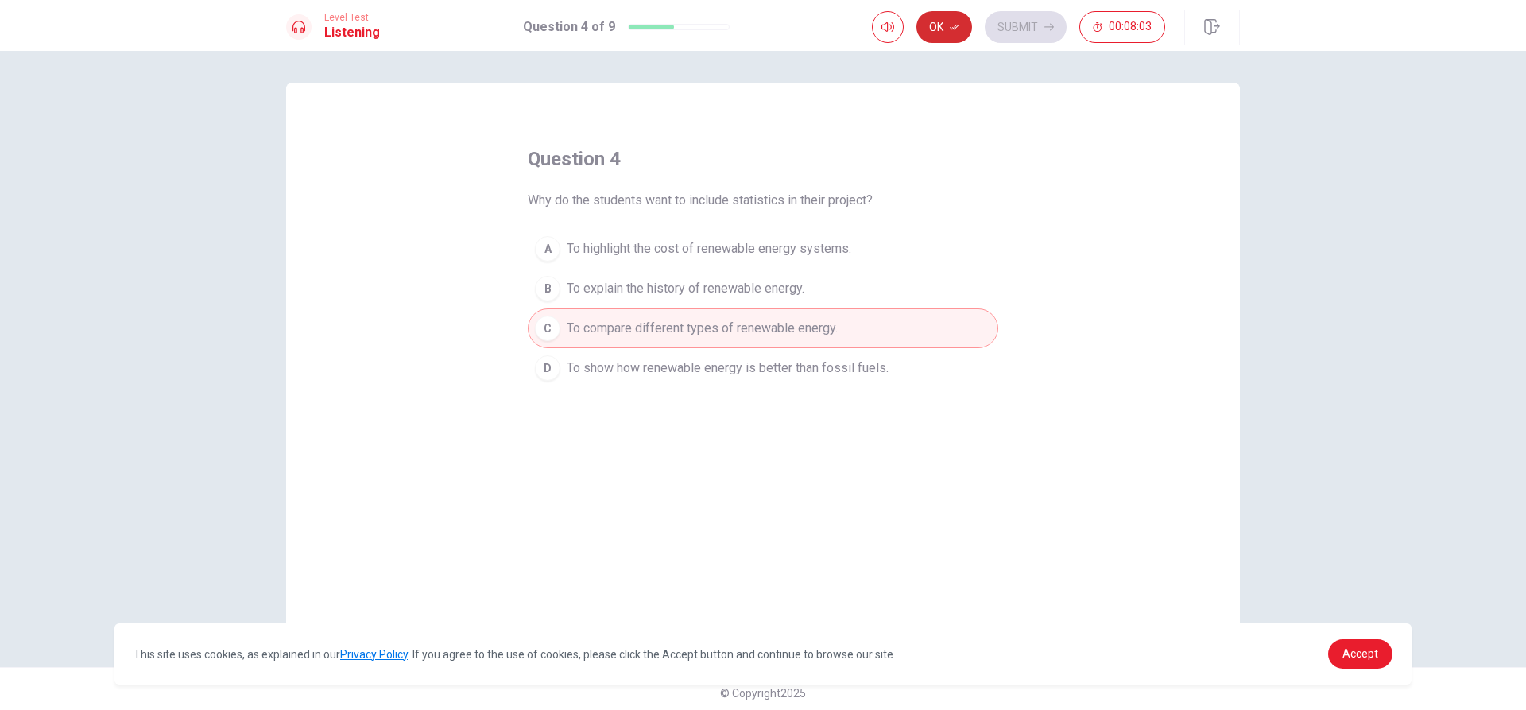
click at [942, 22] on button "Ok" at bounding box center [945, 27] width 56 height 32
click at [1010, 27] on button "Submit" at bounding box center [1026, 27] width 82 height 32
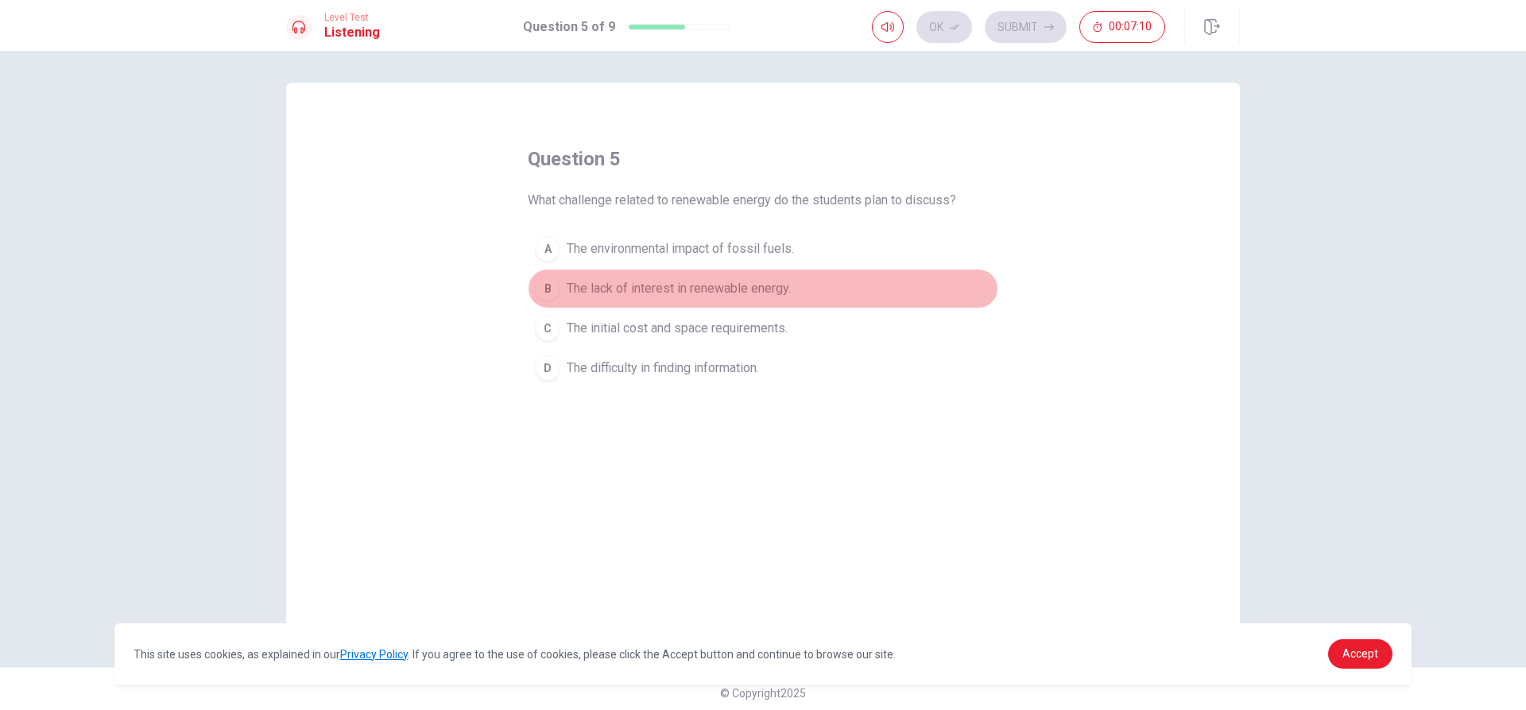
click at [543, 291] on div "B" at bounding box center [547, 288] width 25 height 25
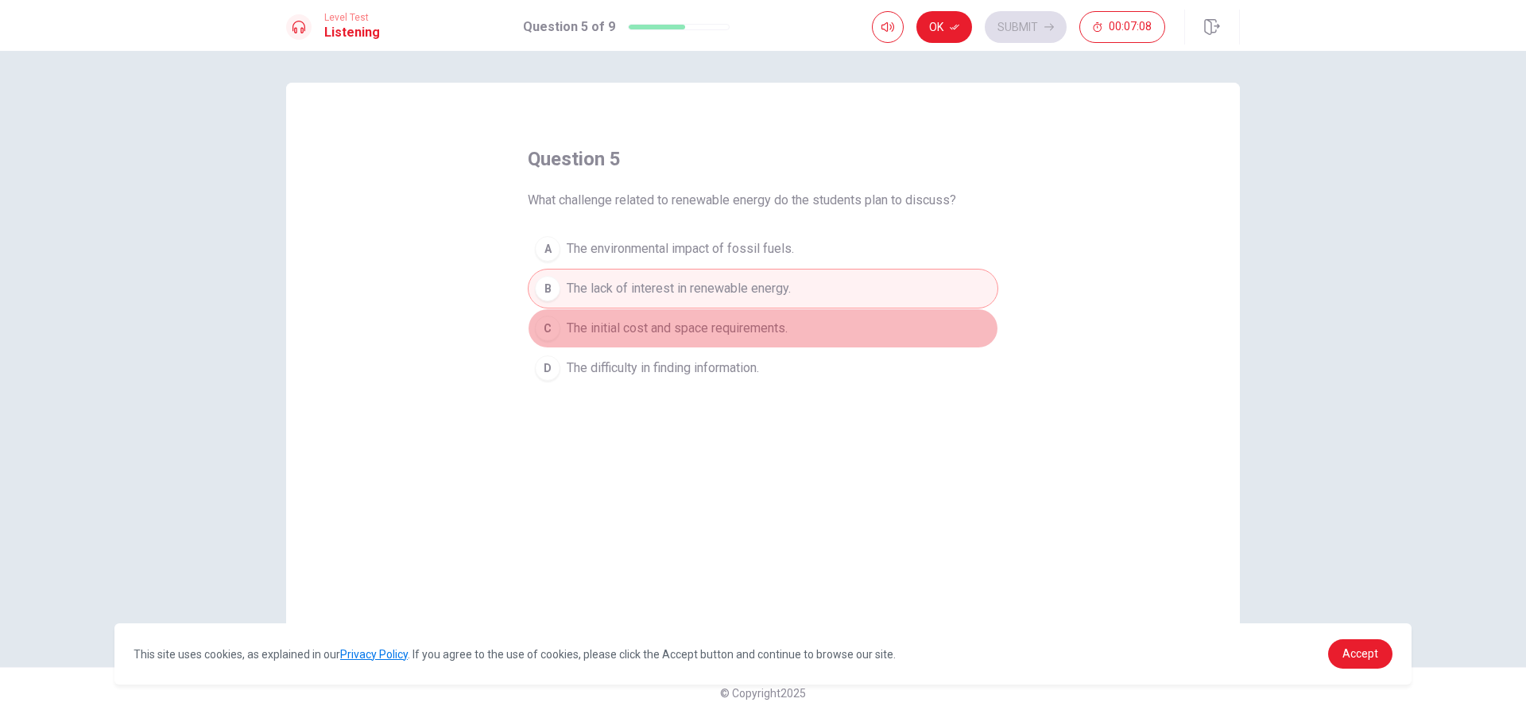
click at [546, 329] on div "C" at bounding box center [547, 328] width 25 height 25
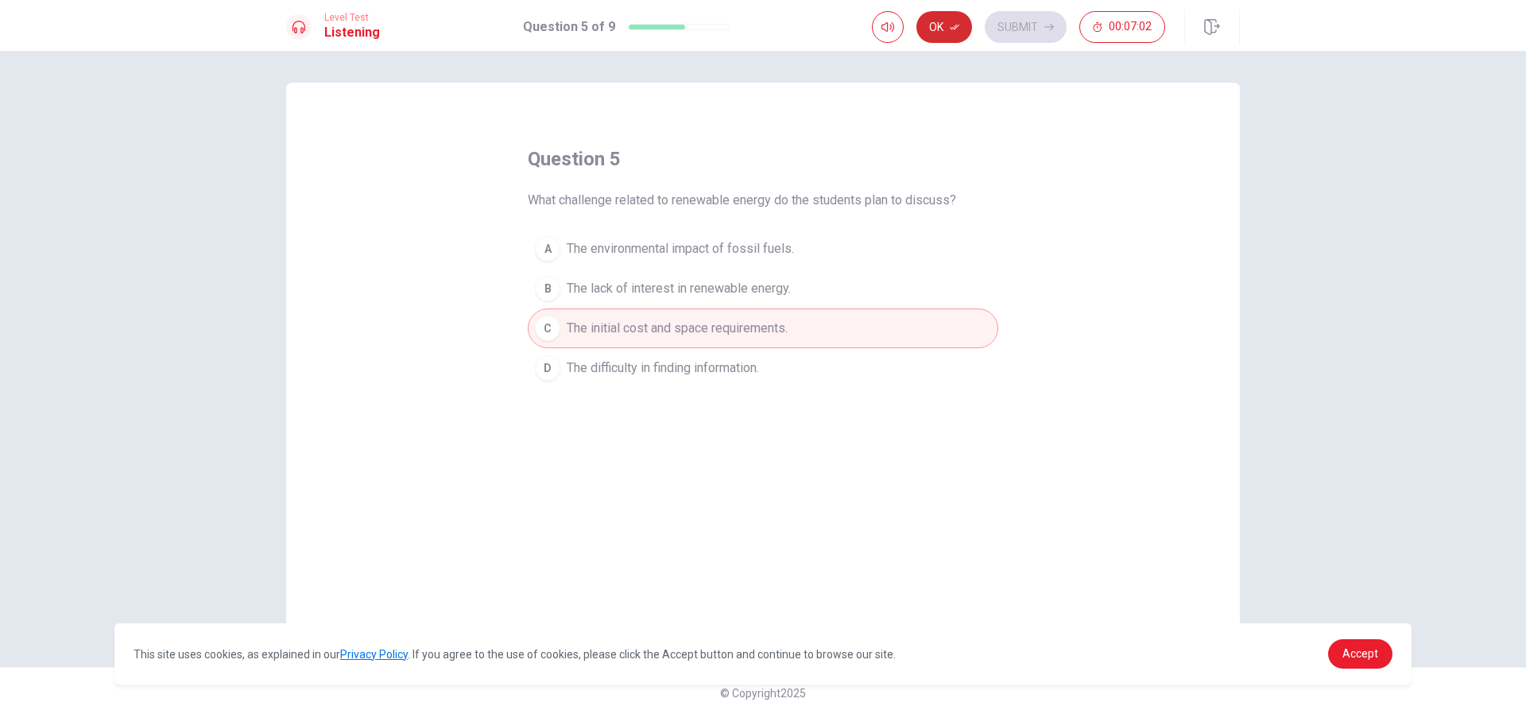
click at [954, 18] on button "Ok" at bounding box center [945, 27] width 56 height 32
click at [1021, 28] on button "Submit" at bounding box center [1026, 27] width 82 height 32
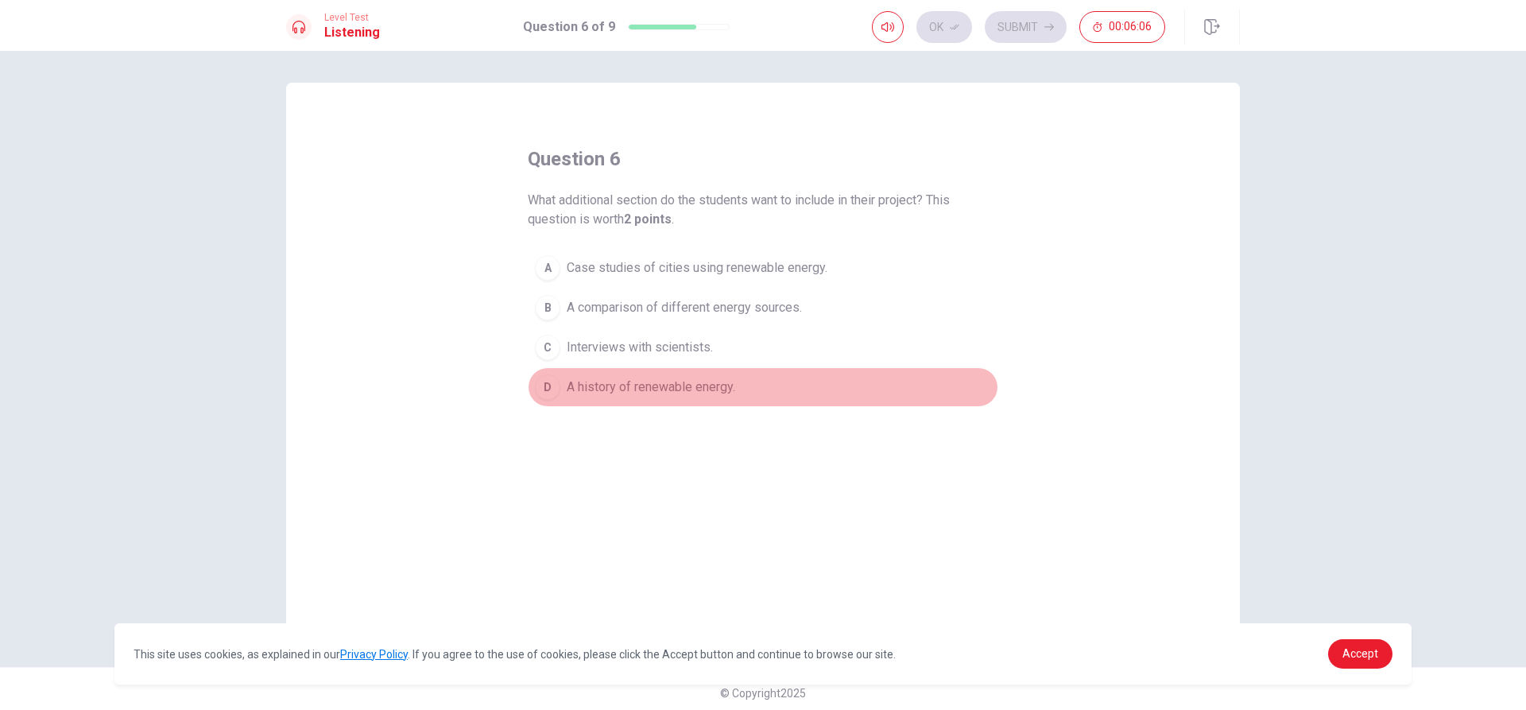
click at [546, 388] on div "D" at bounding box center [547, 386] width 25 height 25
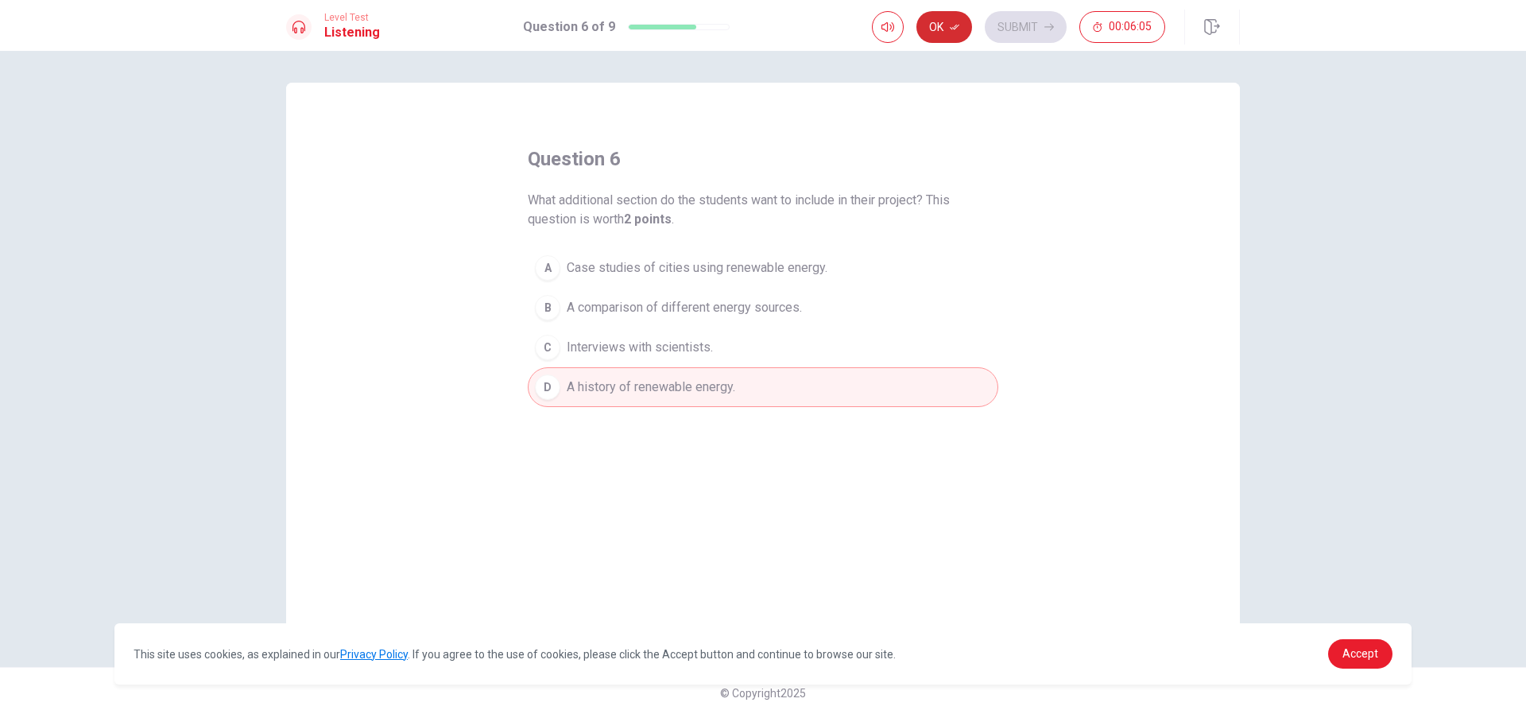
click at [954, 29] on icon "button" at bounding box center [955, 27] width 10 height 10
click at [1010, 25] on button "Submit" at bounding box center [1026, 27] width 82 height 32
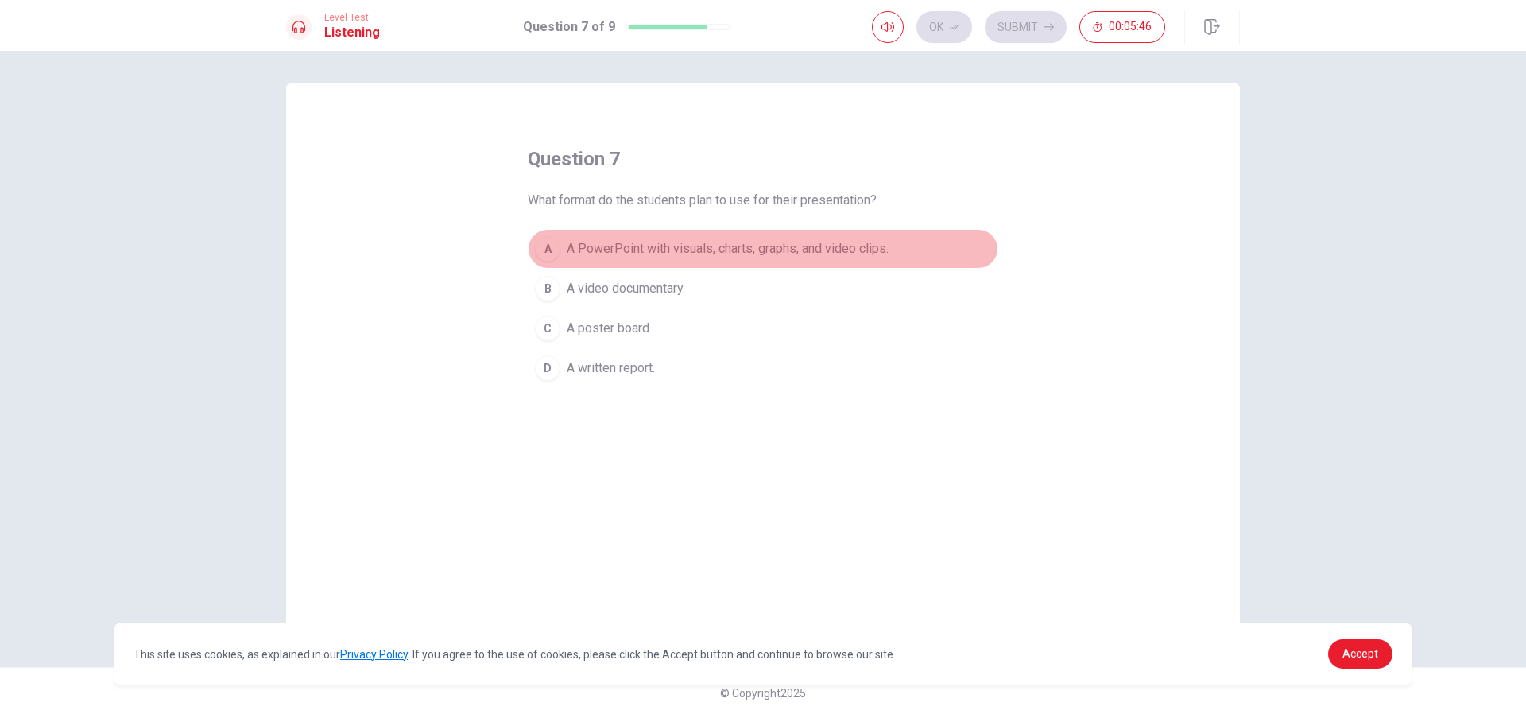
click at [552, 242] on div "A" at bounding box center [547, 248] width 25 height 25
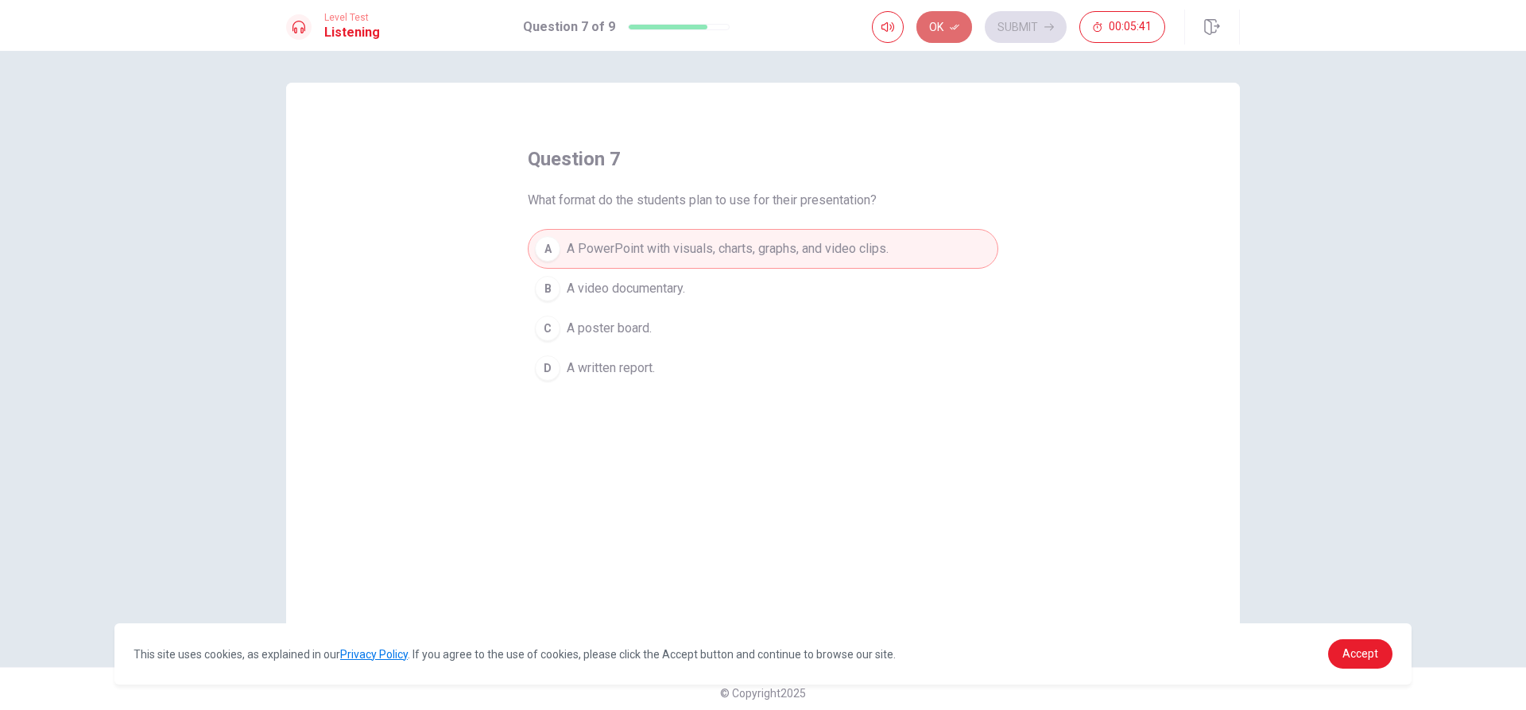
click at [932, 31] on button "Ok" at bounding box center [945, 27] width 56 height 32
click at [1014, 14] on button "Submit" at bounding box center [1026, 27] width 82 height 32
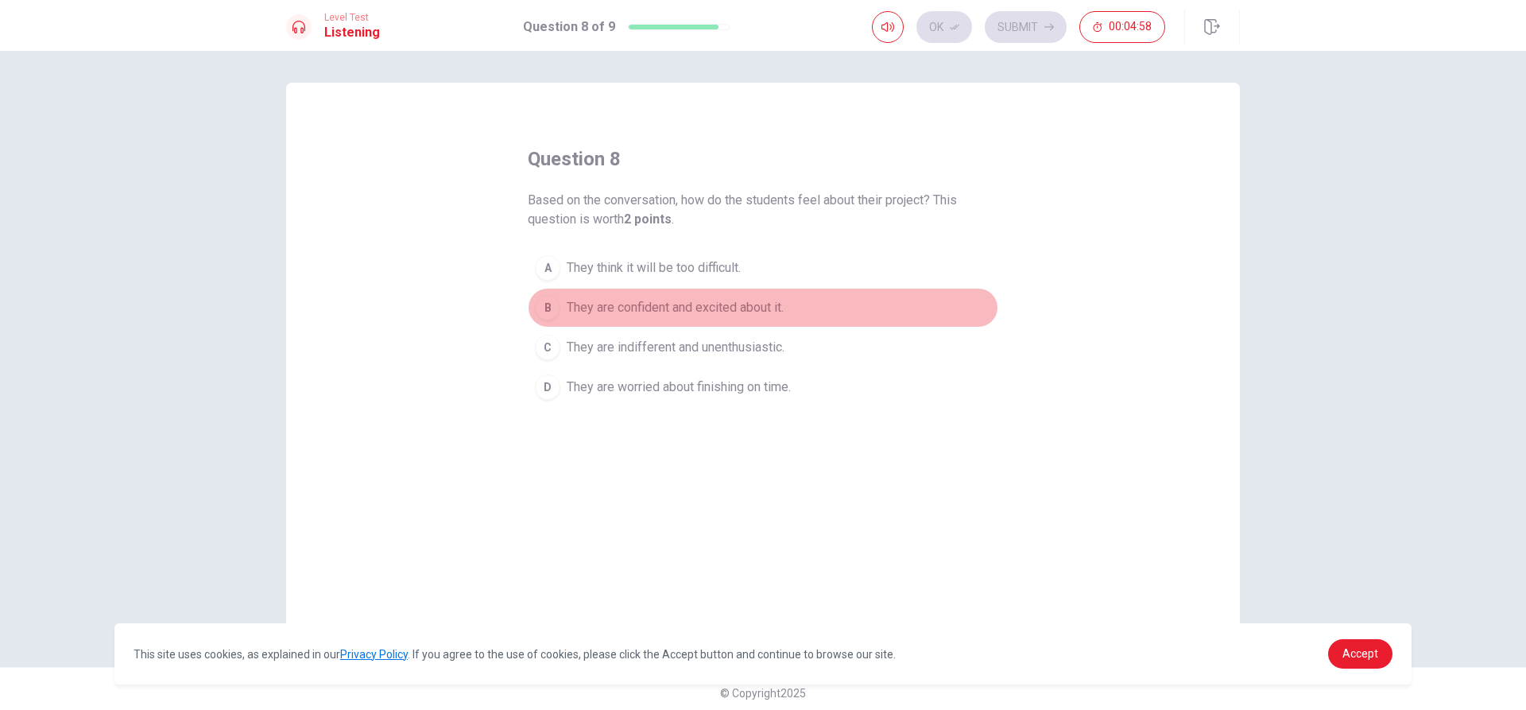
click at [539, 305] on div "B" at bounding box center [547, 307] width 25 height 25
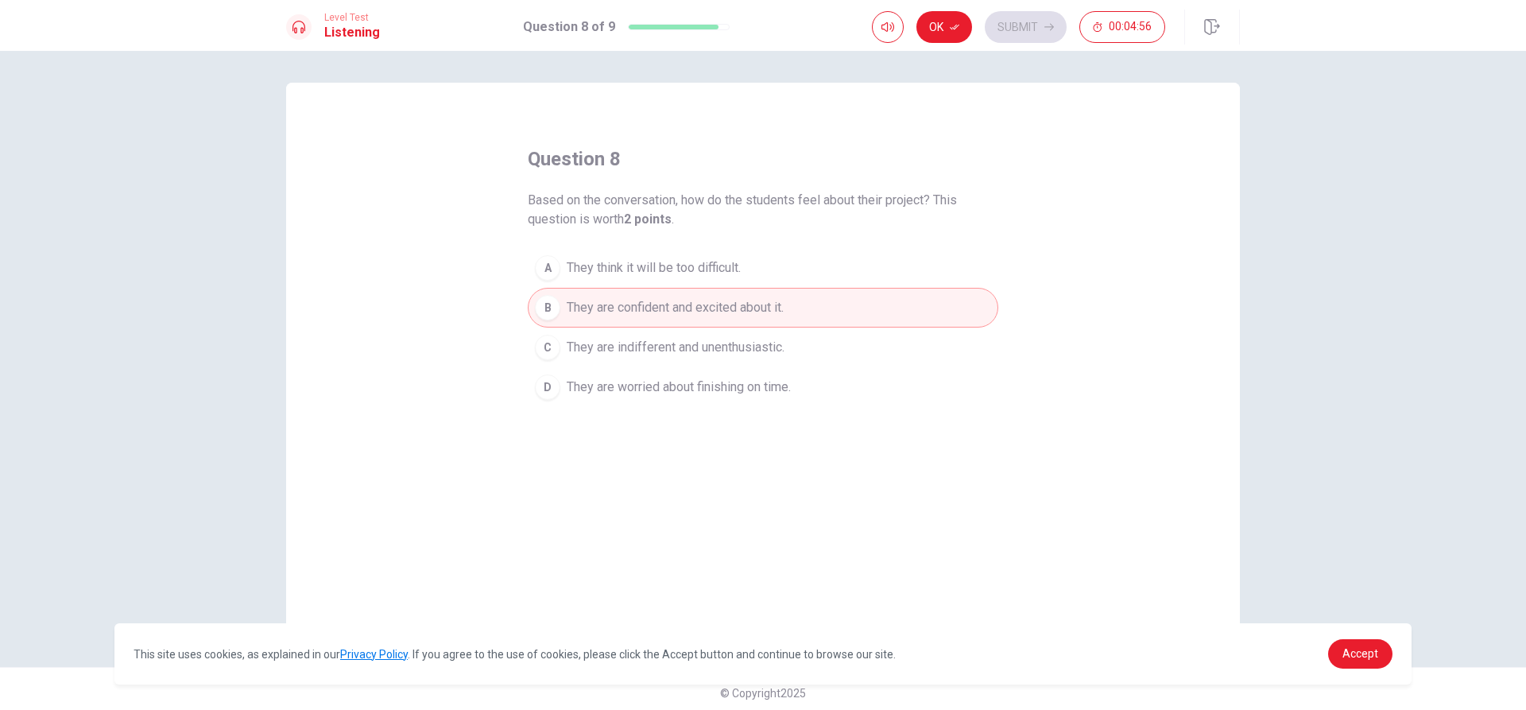
click at [945, 16] on button "Ok" at bounding box center [945, 27] width 56 height 32
click at [1038, 27] on button "Submit" at bounding box center [1026, 27] width 82 height 32
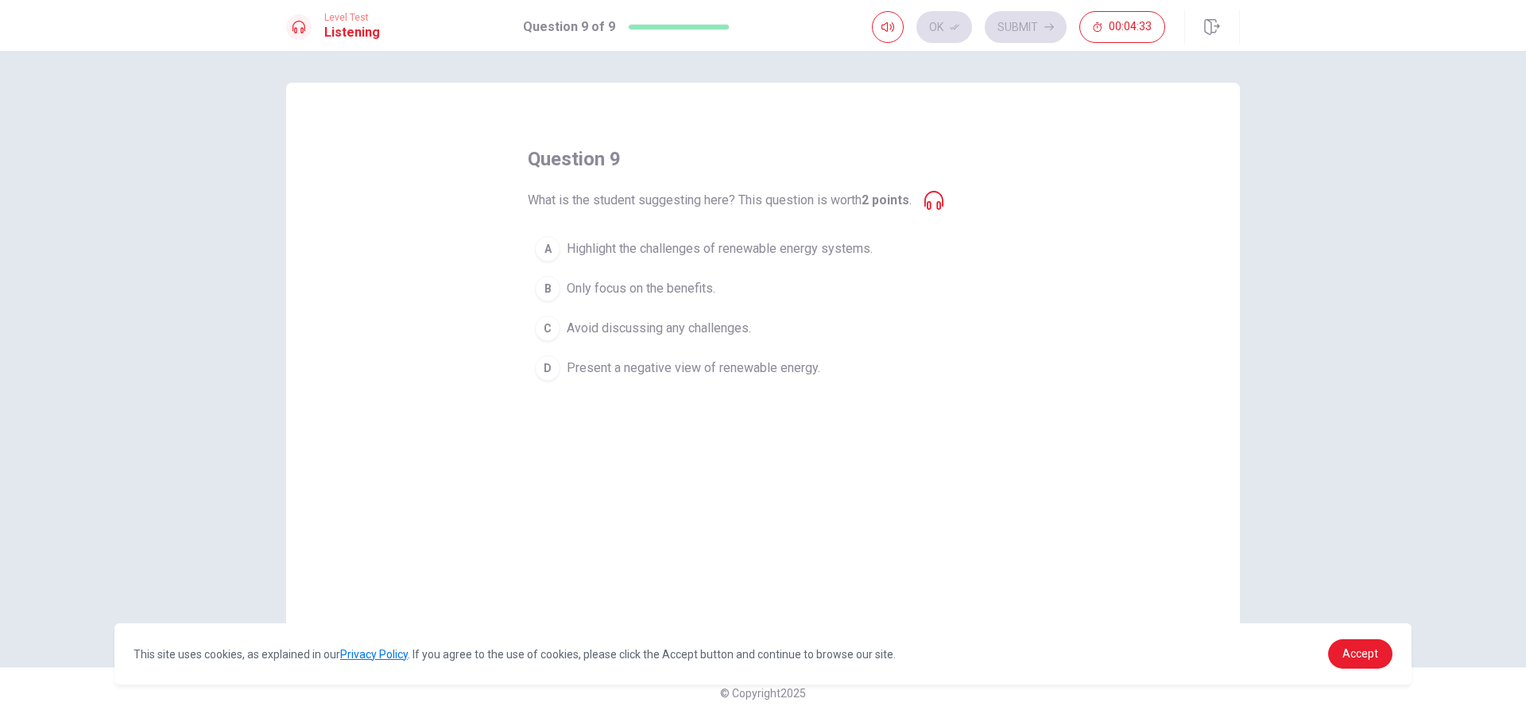
click at [938, 207] on icon at bounding box center [934, 200] width 19 height 19
click at [928, 202] on icon at bounding box center [934, 200] width 19 height 19
click at [932, 192] on icon at bounding box center [934, 200] width 19 height 19
click at [935, 192] on icon at bounding box center [934, 200] width 19 height 19
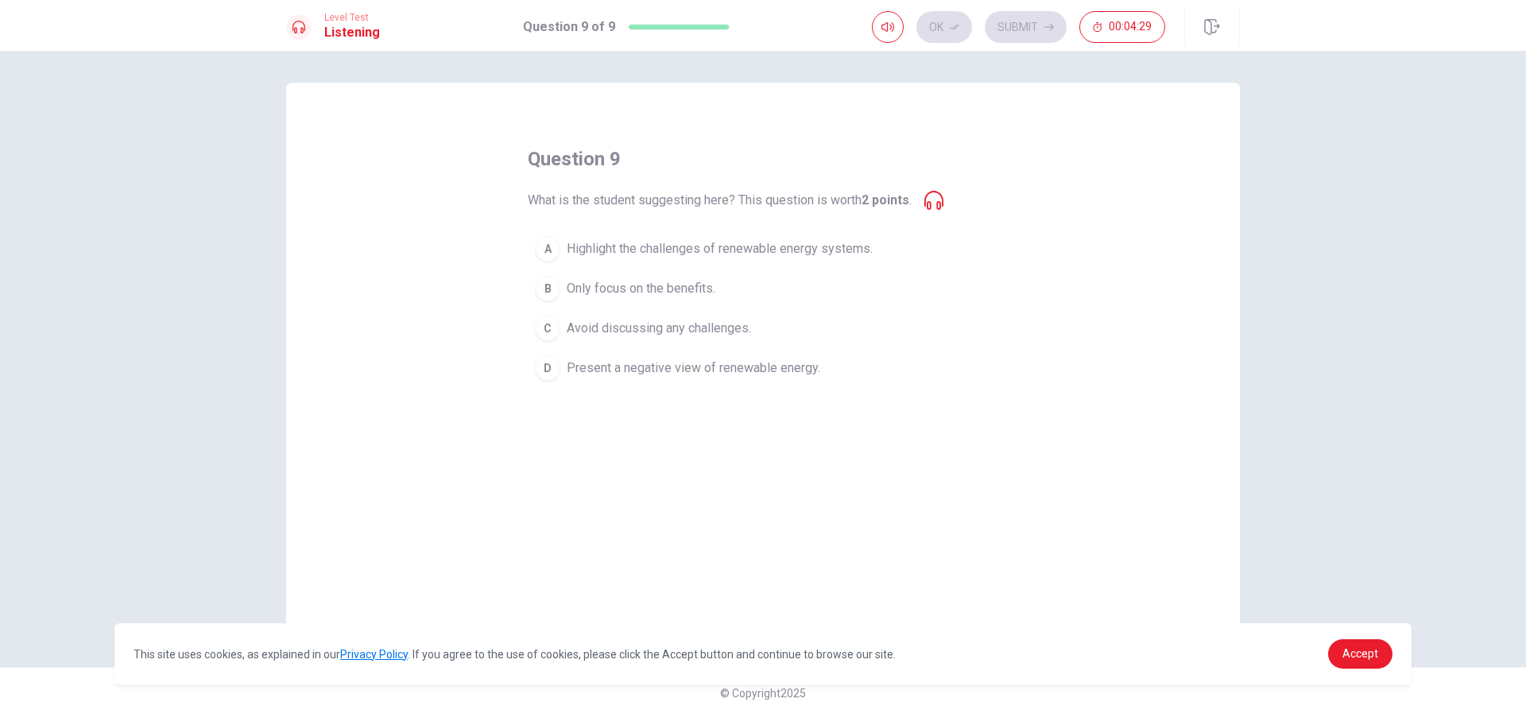
click at [944, 210] on div "question 9 What is the student suggesting here? This question is worth 2 points…" at bounding box center [763, 267] width 471 height 242
click at [931, 203] on icon at bounding box center [934, 200] width 19 height 19
click at [943, 204] on icon at bounding box center [934, 200] width 19 height 19
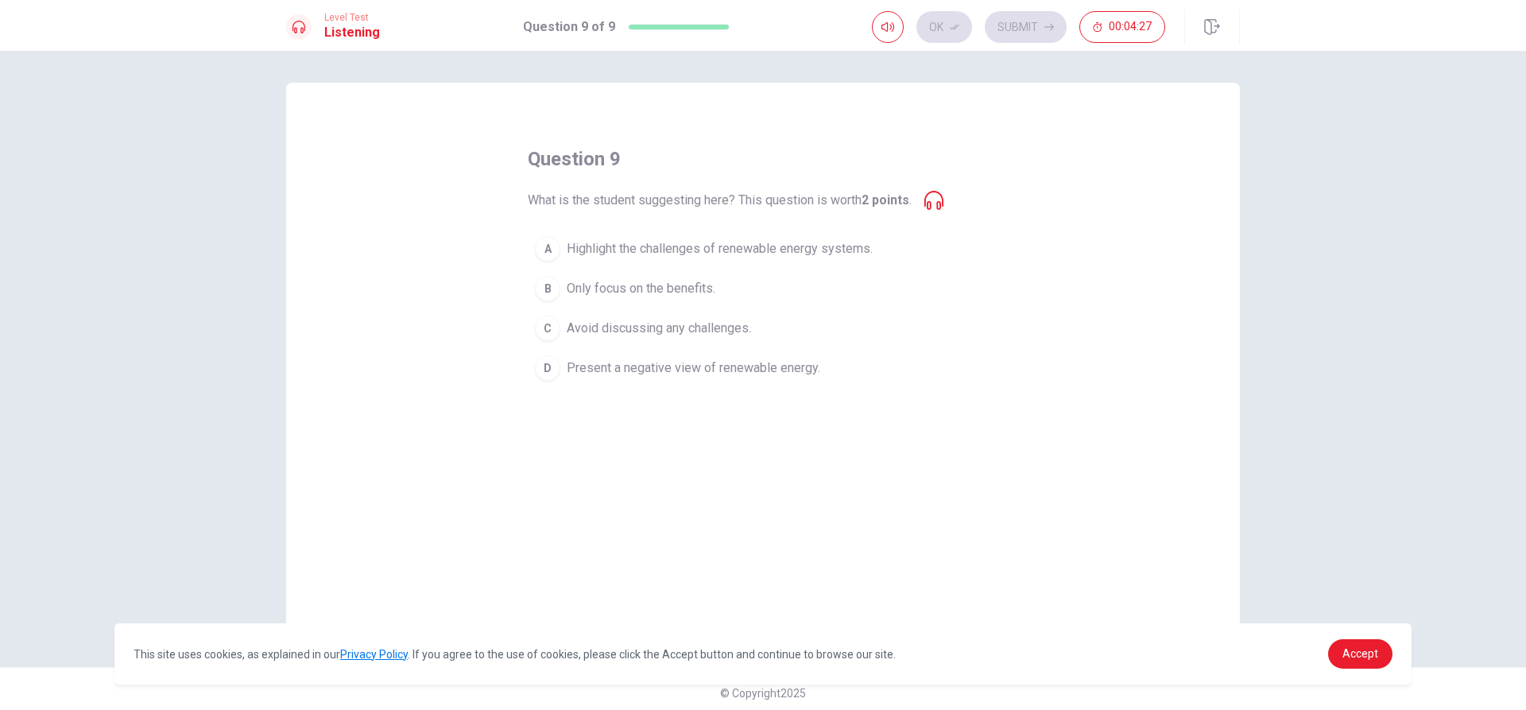
drag, startPoint x: 943, startPoint y: 200, endPoint x: 935, endPoint y: 199, distance: 8.0
click at [941, 200] on icon at bounding box center [934, 200] width 19 height 19
click at [933, 199] on icon at bounding box center [934, 200] width 19 height 19
click at [599, 195] on div "question 9 What is the student suggesting here? This question is worth 2 points…" at bounding box center [763, 267] width 471 height 242
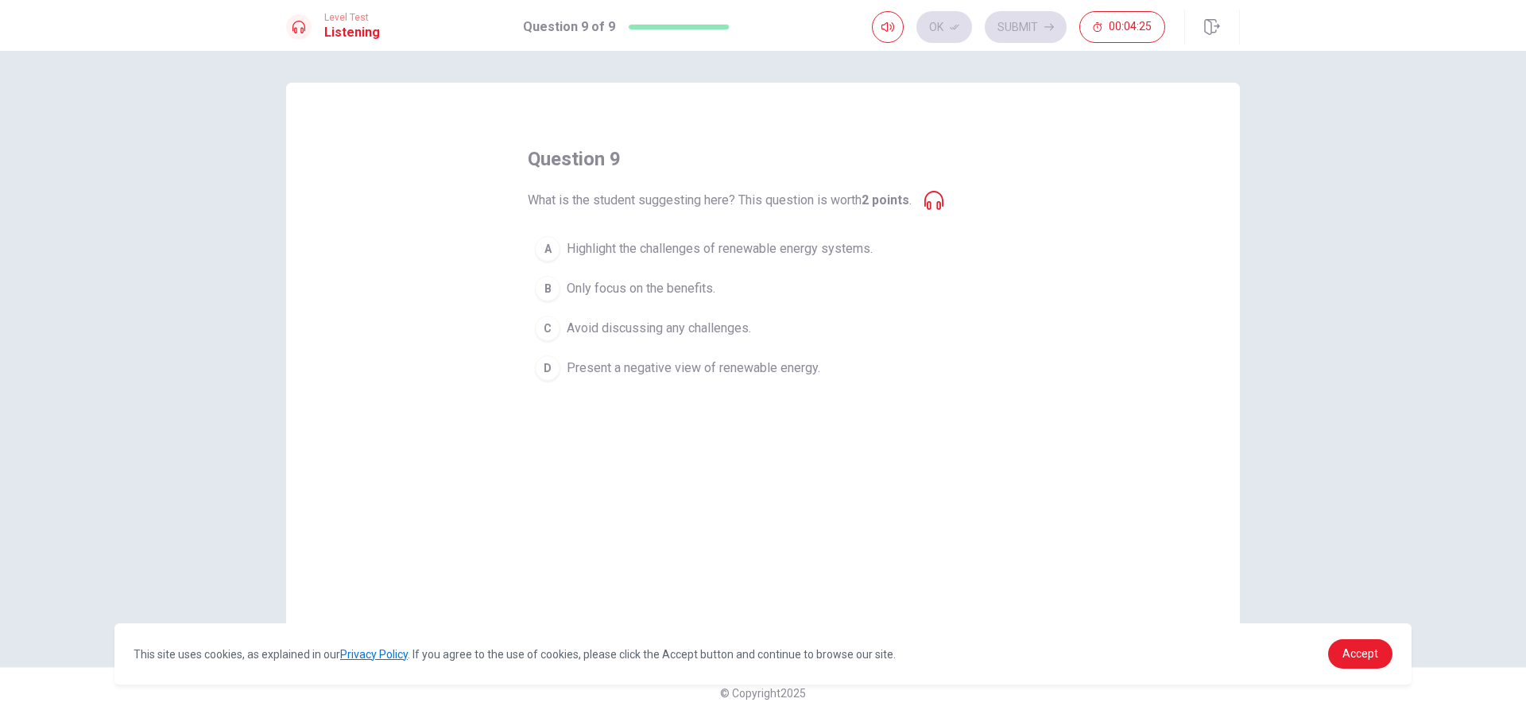
click at [584, 204] on span "What is the student suggesting here? This question is worth 2 points ." at bounding box center [720, 200] width 384 height 19
click at [585, 206] on span "What is the student suggesting here? This question is worth 2 points ." at bounding box center [720, 200] width 384 height 19
click at [553, 373] on div "D" at bounding box center [547, 367] width 25 height 25
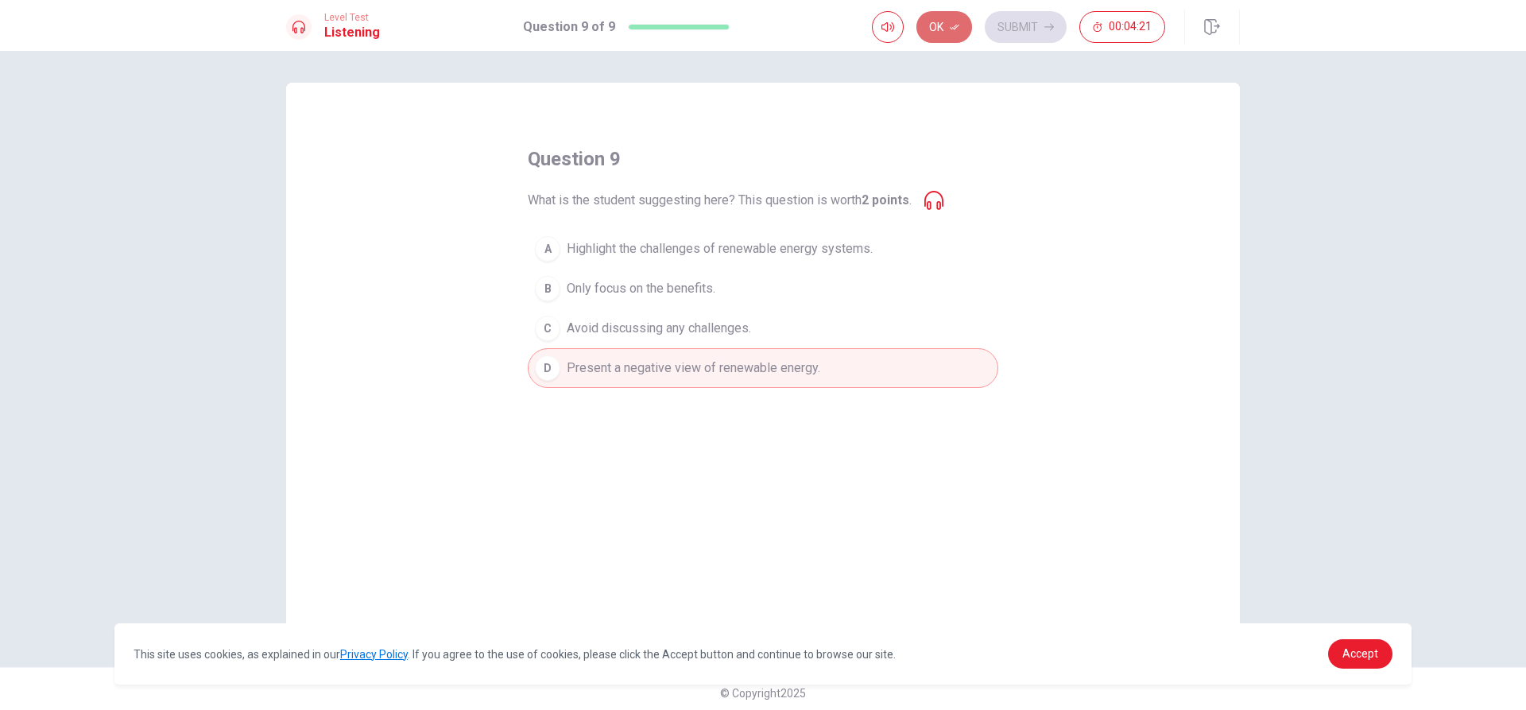
click at [925, 23] on button "Ok" at bounding box center [945, 27] width 56 height 32
click at [1021, 25] on button "Submit" at bounding box center [1026, 27] width 82 height 32
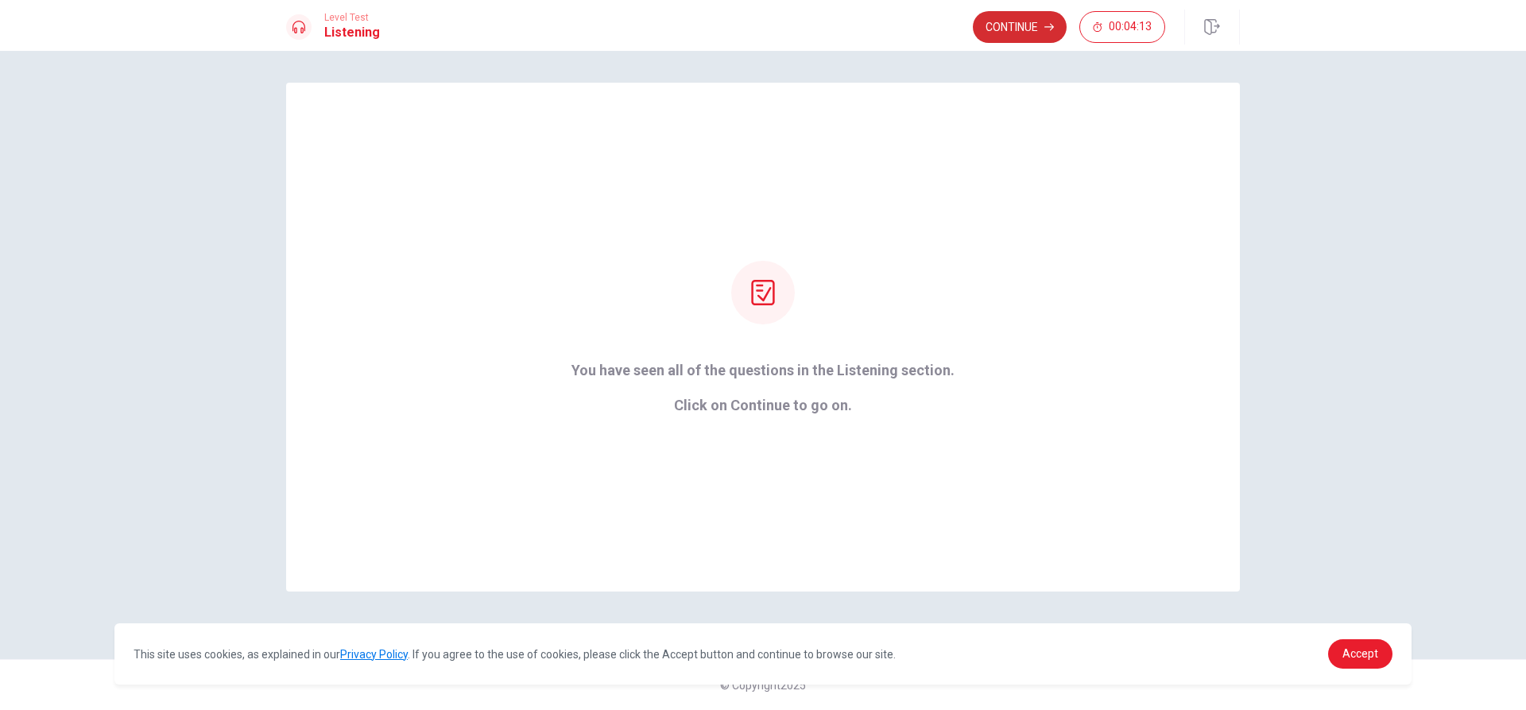
click at [1023, 33] on button "Continue" at bounding box center [1020, 27] width 94 height 32
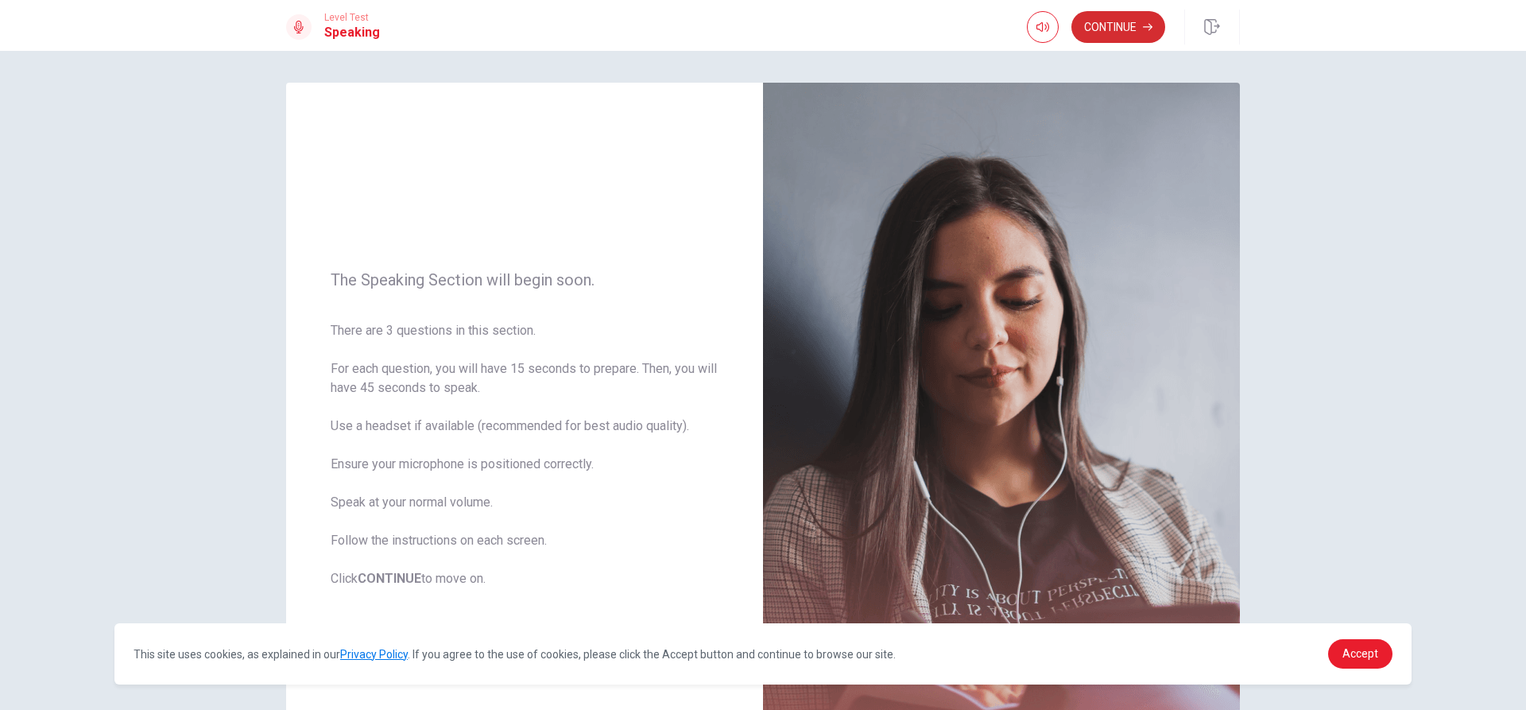
click at [1101, 30] on button "Continue" at bounding box center [1119, 27] width 94 height 32
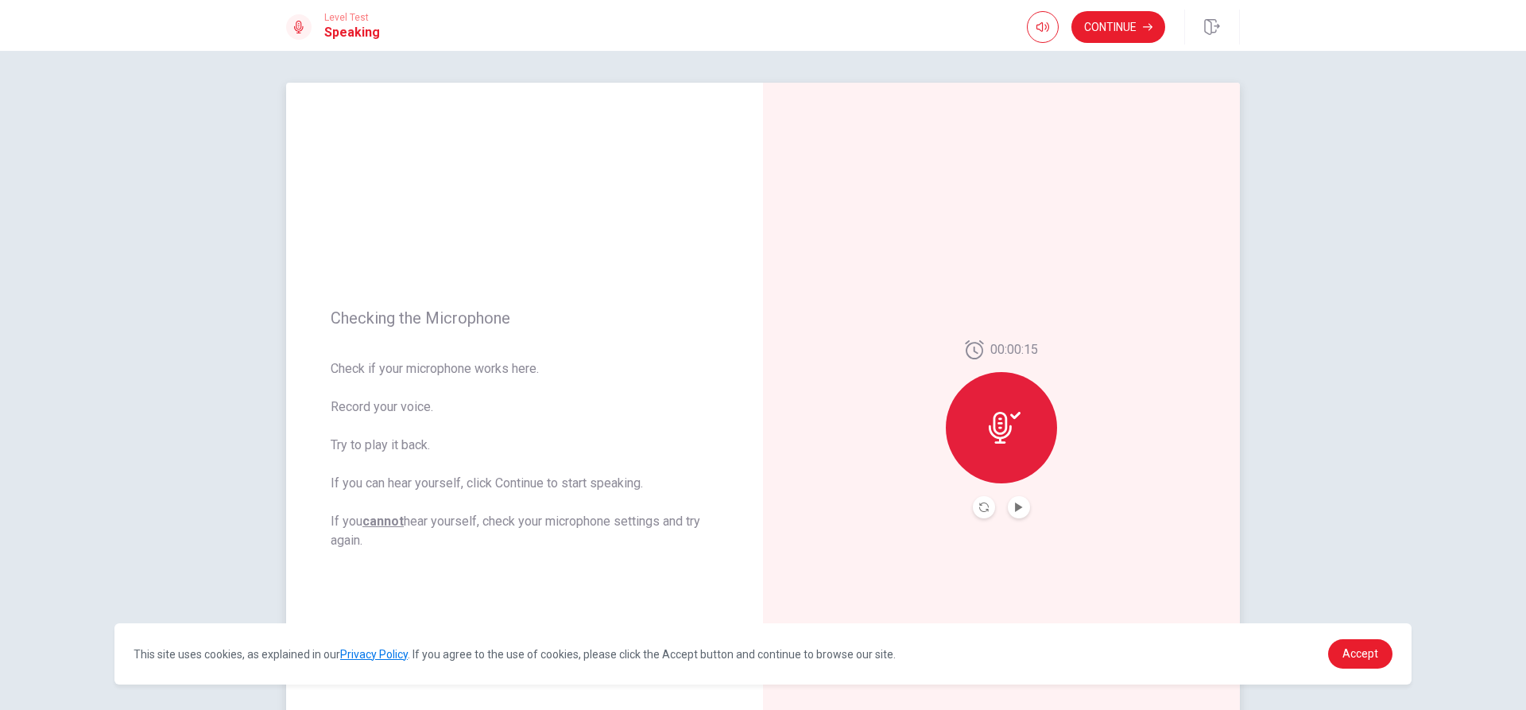
click at [1015, 514] on button "Play Audio" at bounding box center [1019, 507] width 22 height 22
click at [1008, 510] on button "Play Audio" at bounding box center [1019, 507] width 22 height 22
click at [1016, 509] on icon "Pause Audio" at bounding box center [1019, 507] width 10 height 10
click at [975, 510] on button "Record Again" at bounding box center [984, 507] width 22 height 22
click at [994, 444] on div "Stop Recording" at bounding box center [1001, 438] width 111 height 111
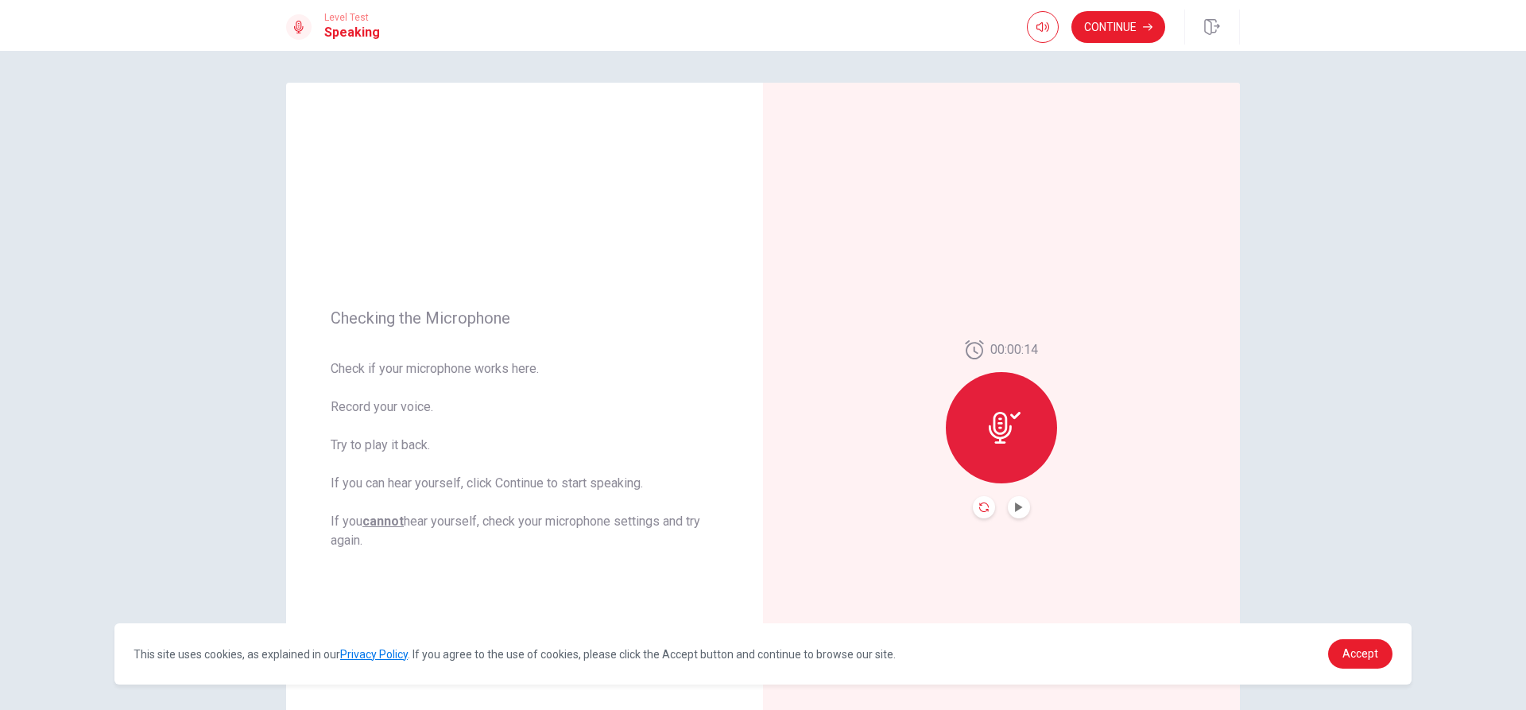
click at [979, 510] on icon "Record Again" at bounding box center [984, 507] width 10 height 10
click at [1015, 511] on icon "Play Audio" at bounding box center [1018, 507] width 7 height 10
click at [1117, 29] on button "Continue" at bounding box center [1119, 27] width 94 height 32
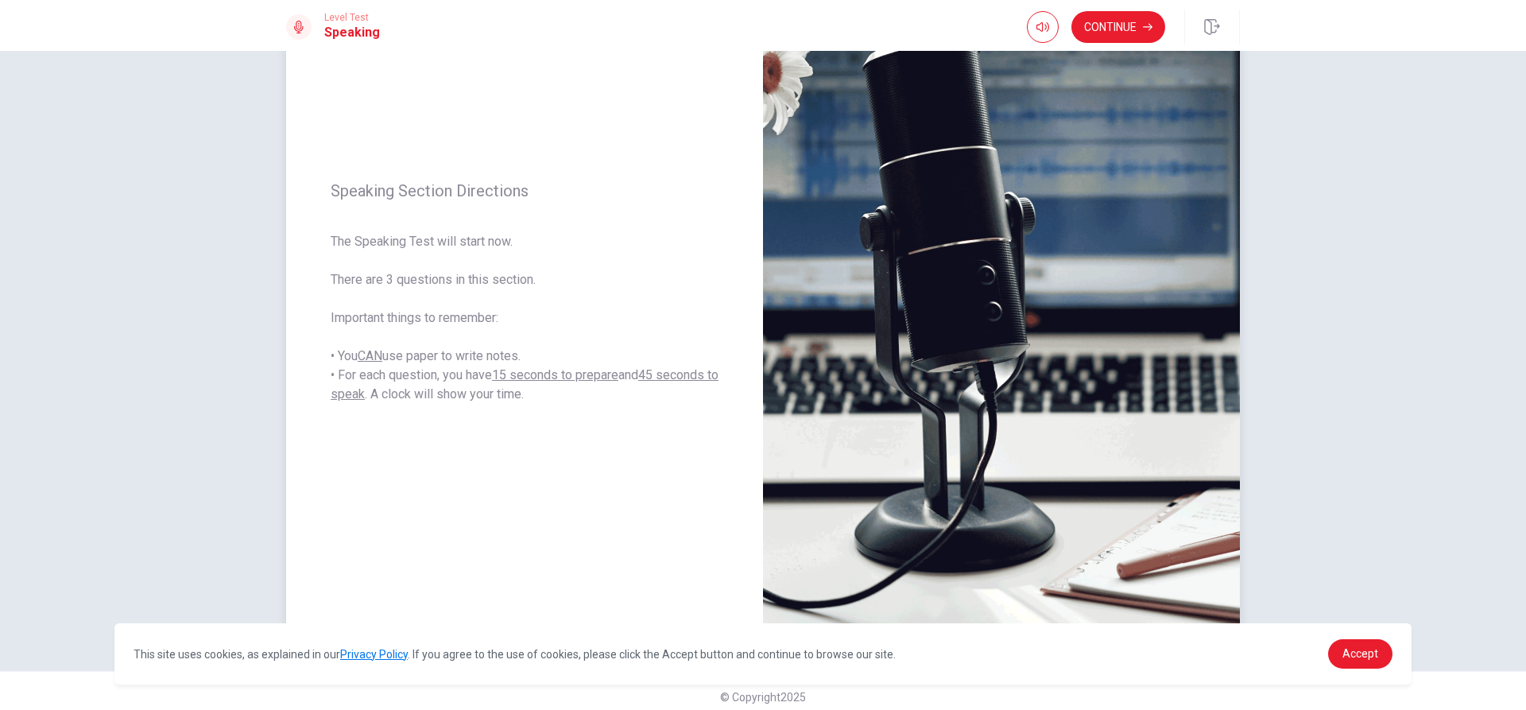
scroll to position [149, 0]
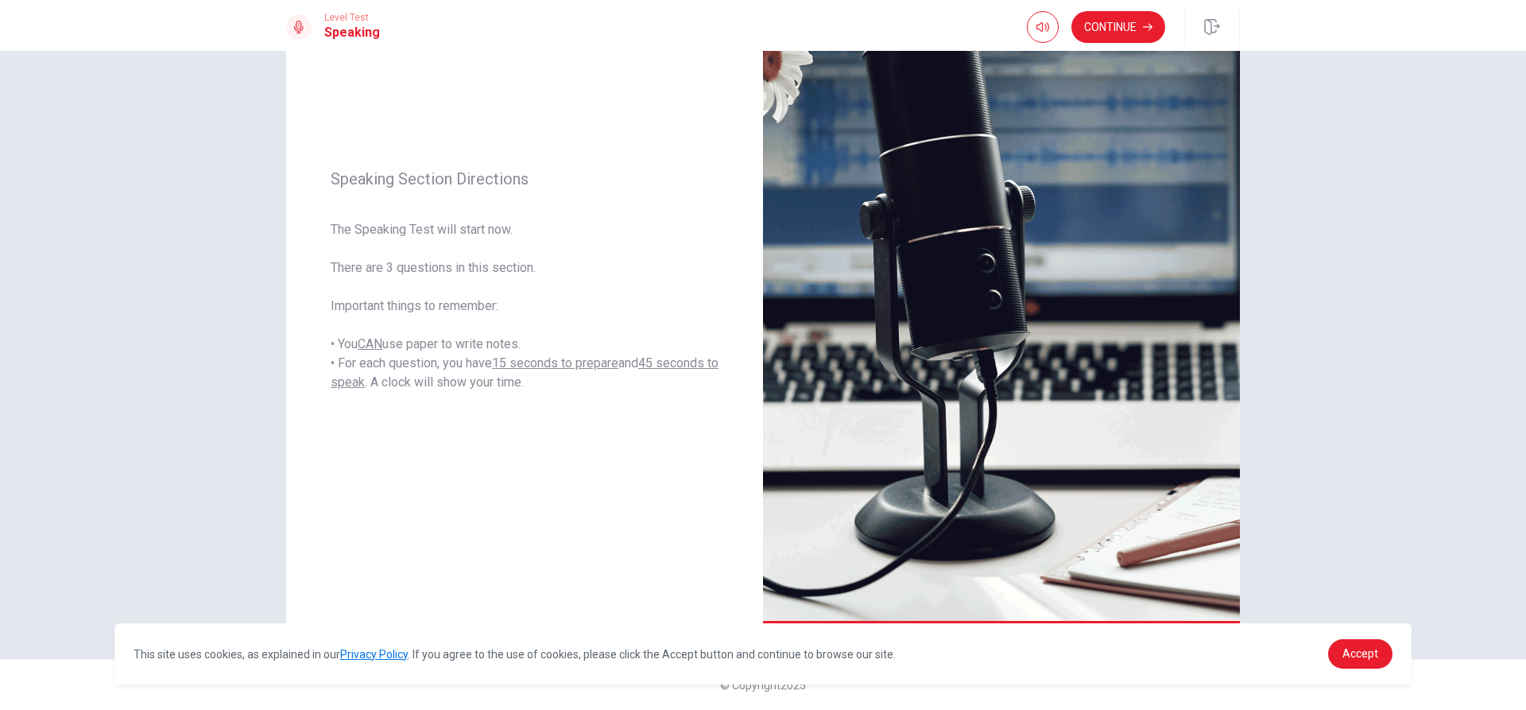
click at [1115, 21] on button "Continue" at bounding box center [1119, 27] width 94 height 32
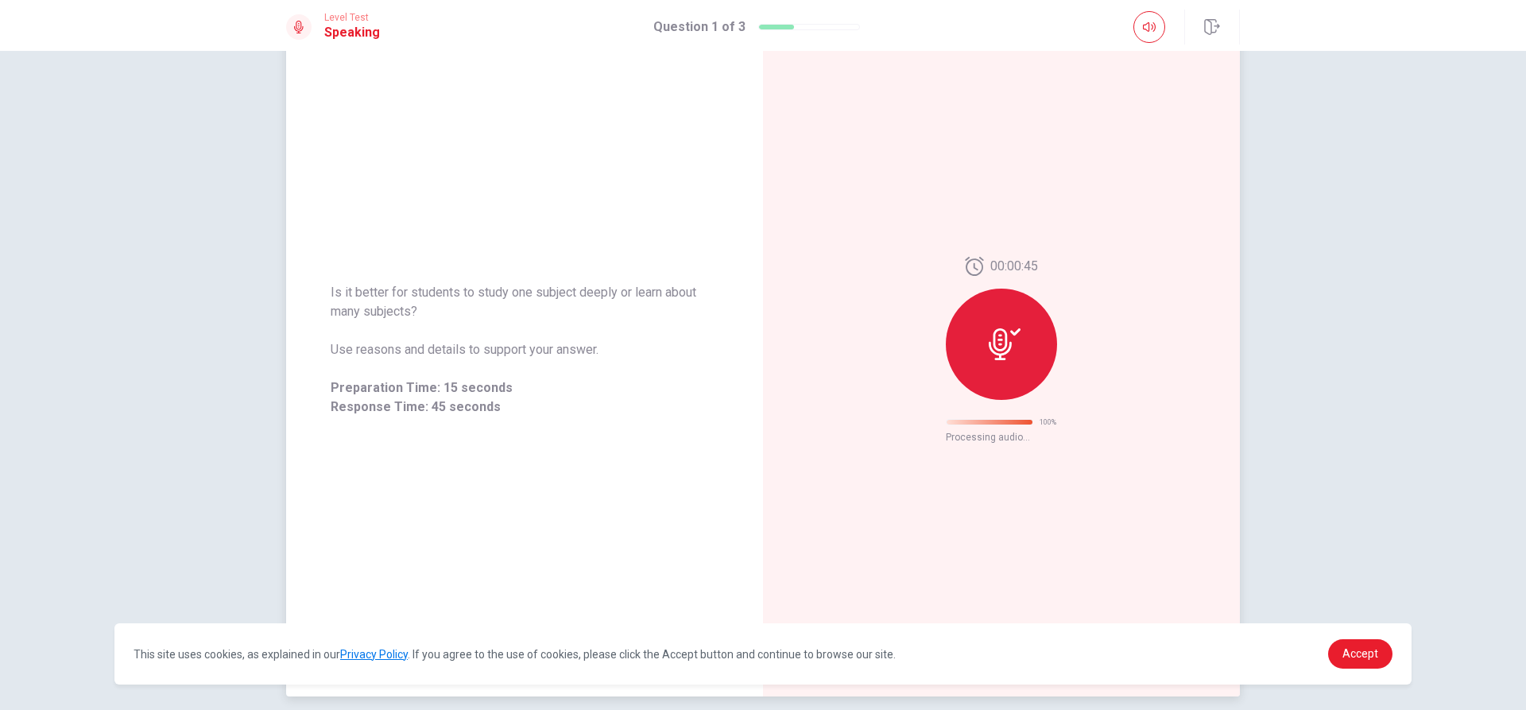
scroll to position [0, 0]
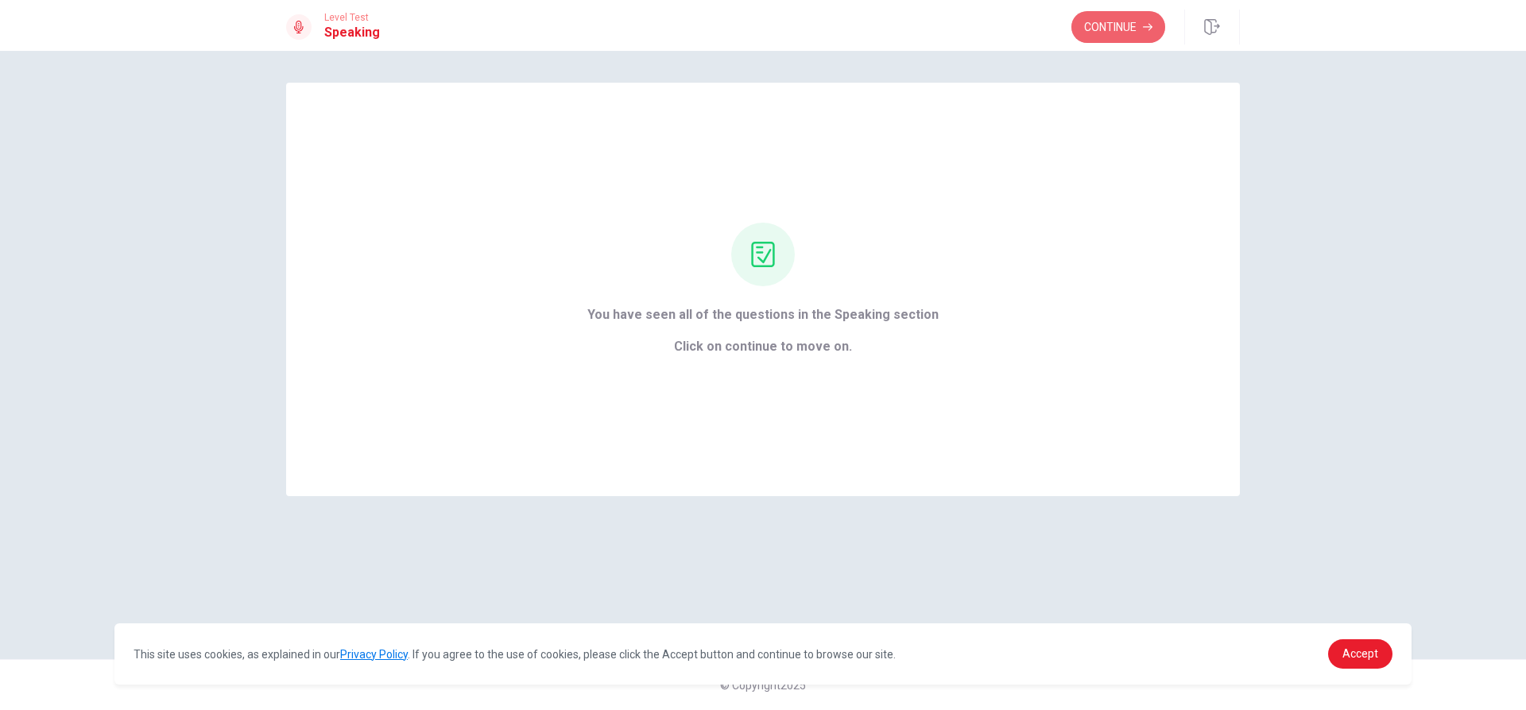
click at [1102, 21] on button "Continue" at bounding box center [1119, 27] width 94 height 32
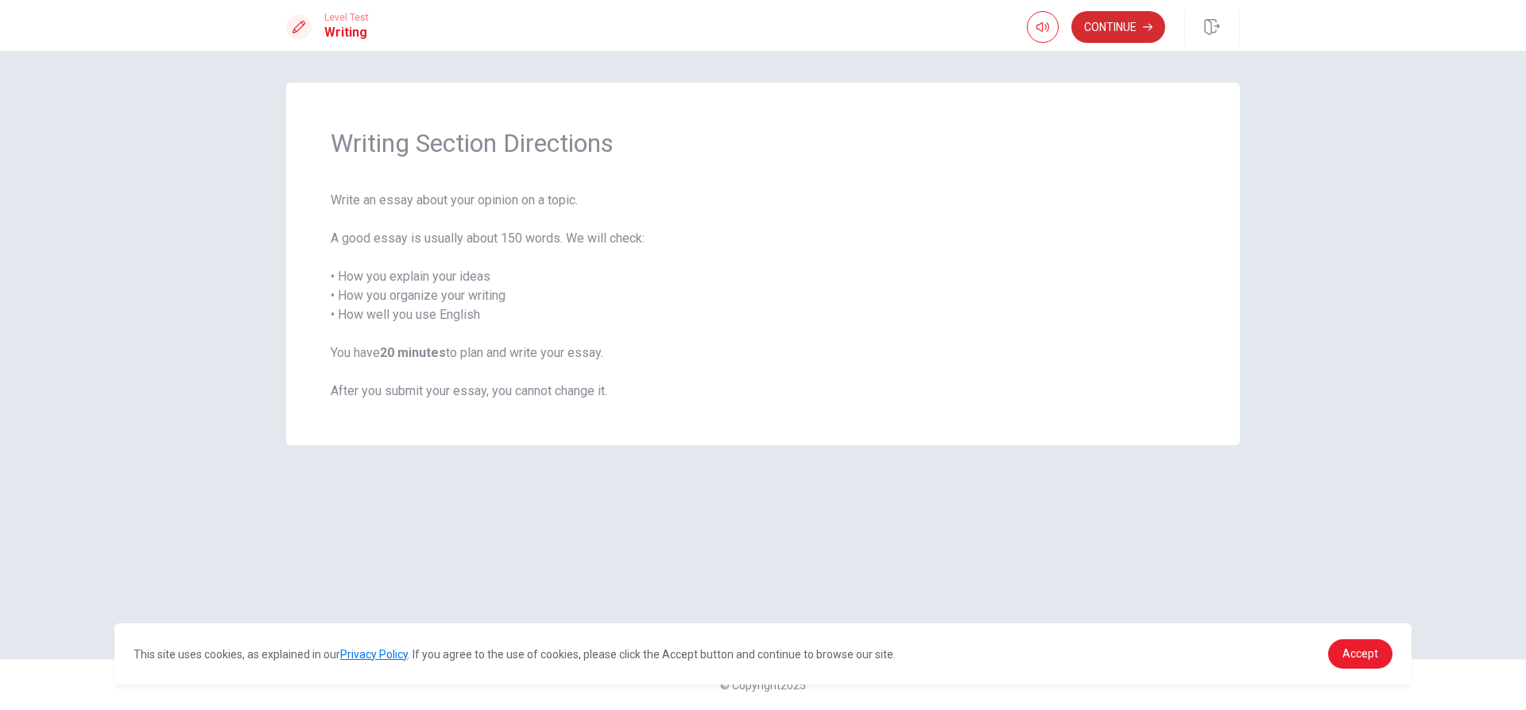
click at [1114, 33] on button "Continue" at bounding box center [1119, 27] width 94 height 32
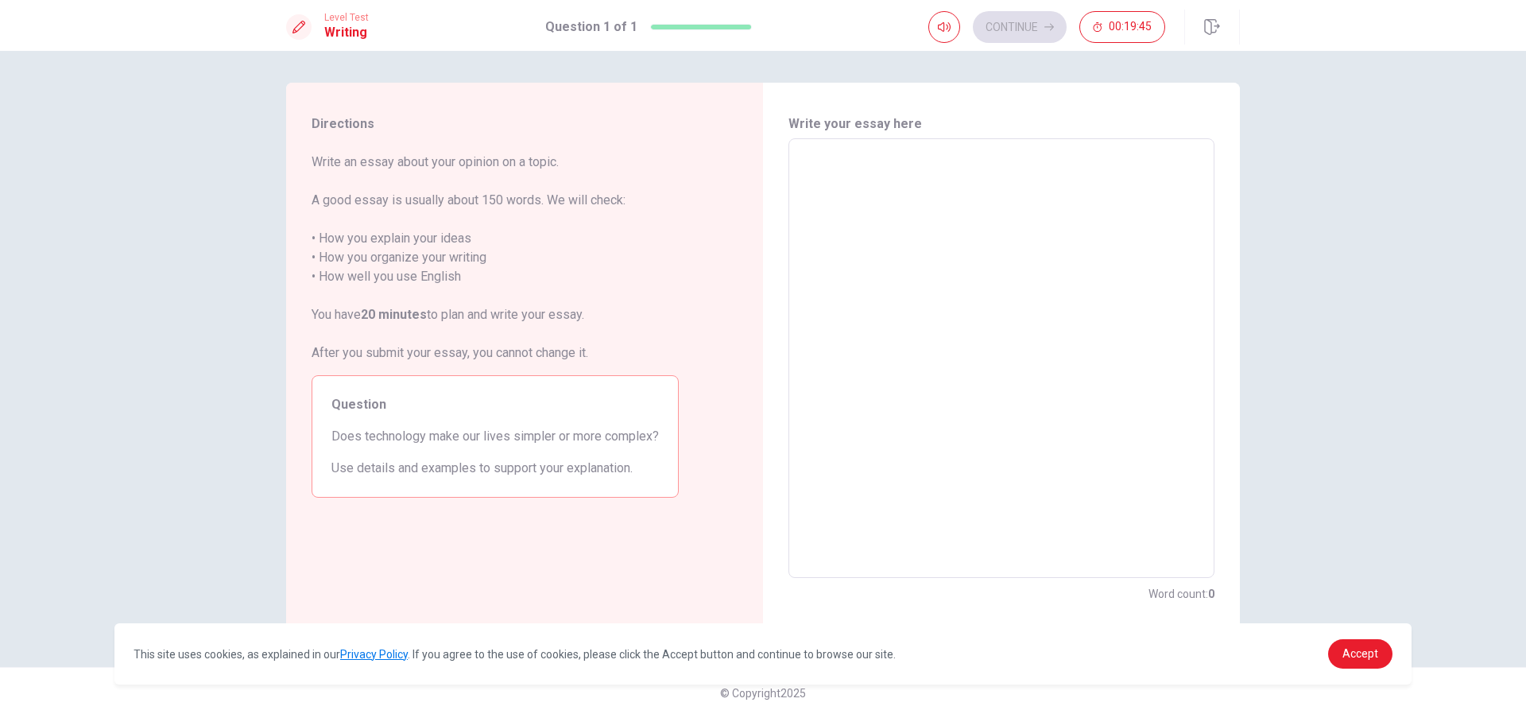
scroll to position [8, 0]
click at [820, 198] on textarea at bounding box center [1002, 350] width 404 height 413
type textarea "I"
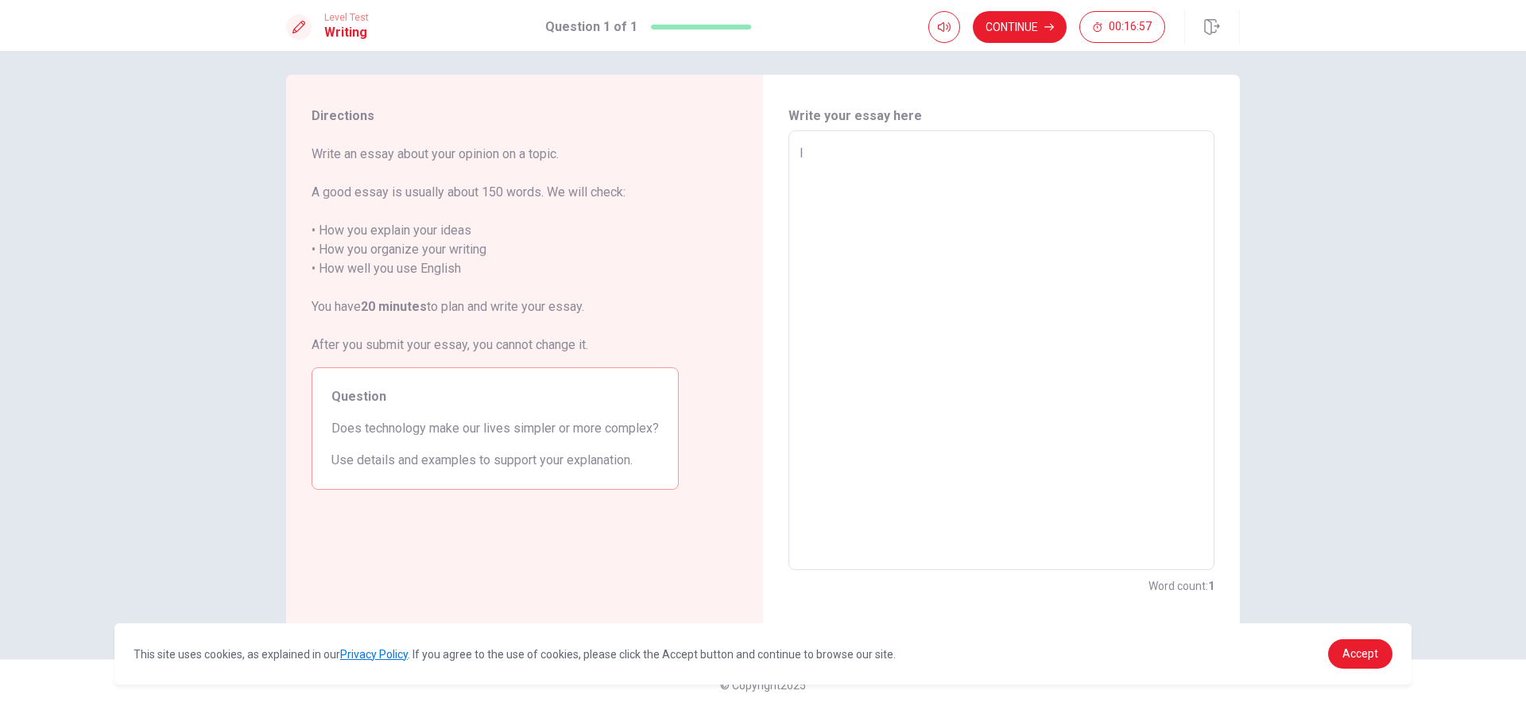
type textarea "x"
type textarea "I"
type textarea "x"
type textarea "I t"
type textarea "x"
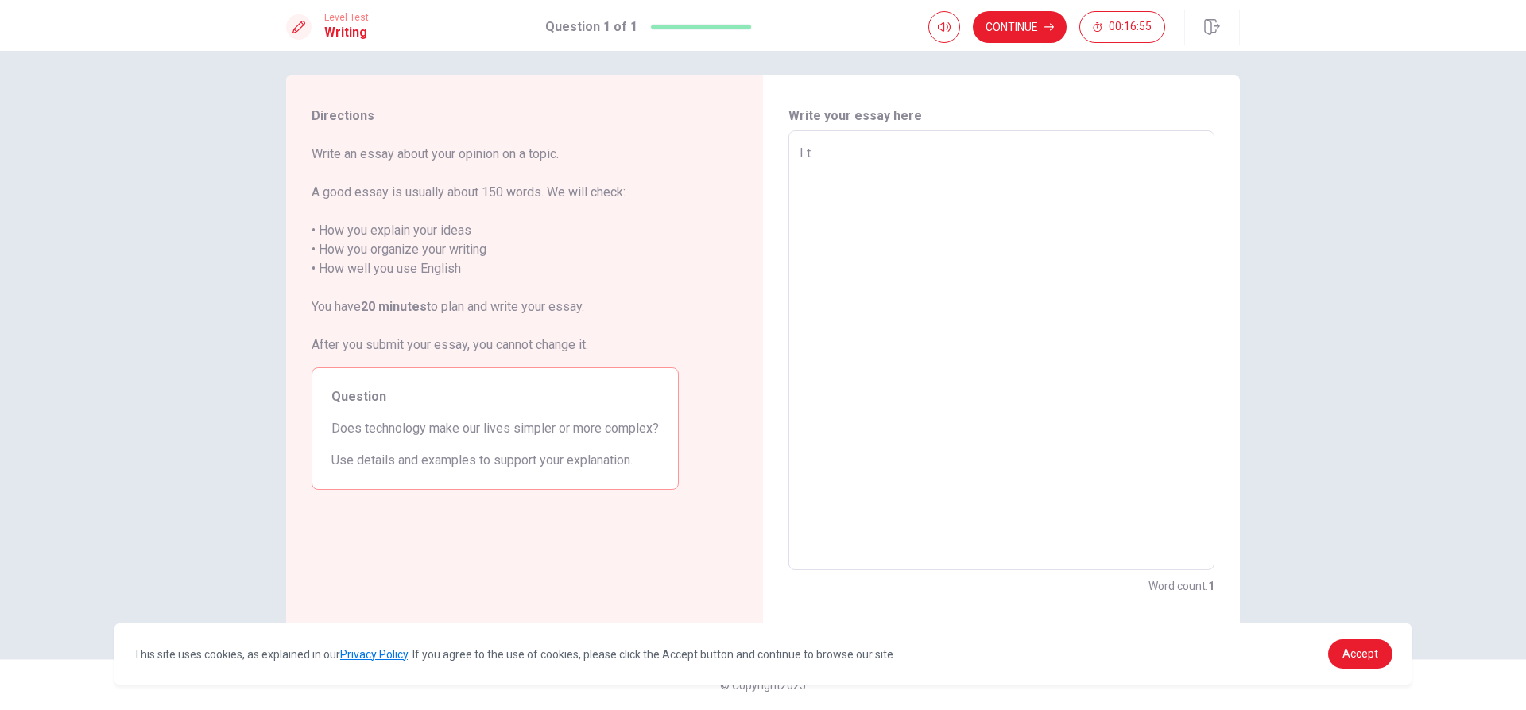
type textarea "I th"
type textarea "x"
type textarea "I thi"
type textarea "x"
type textarea "I thin"
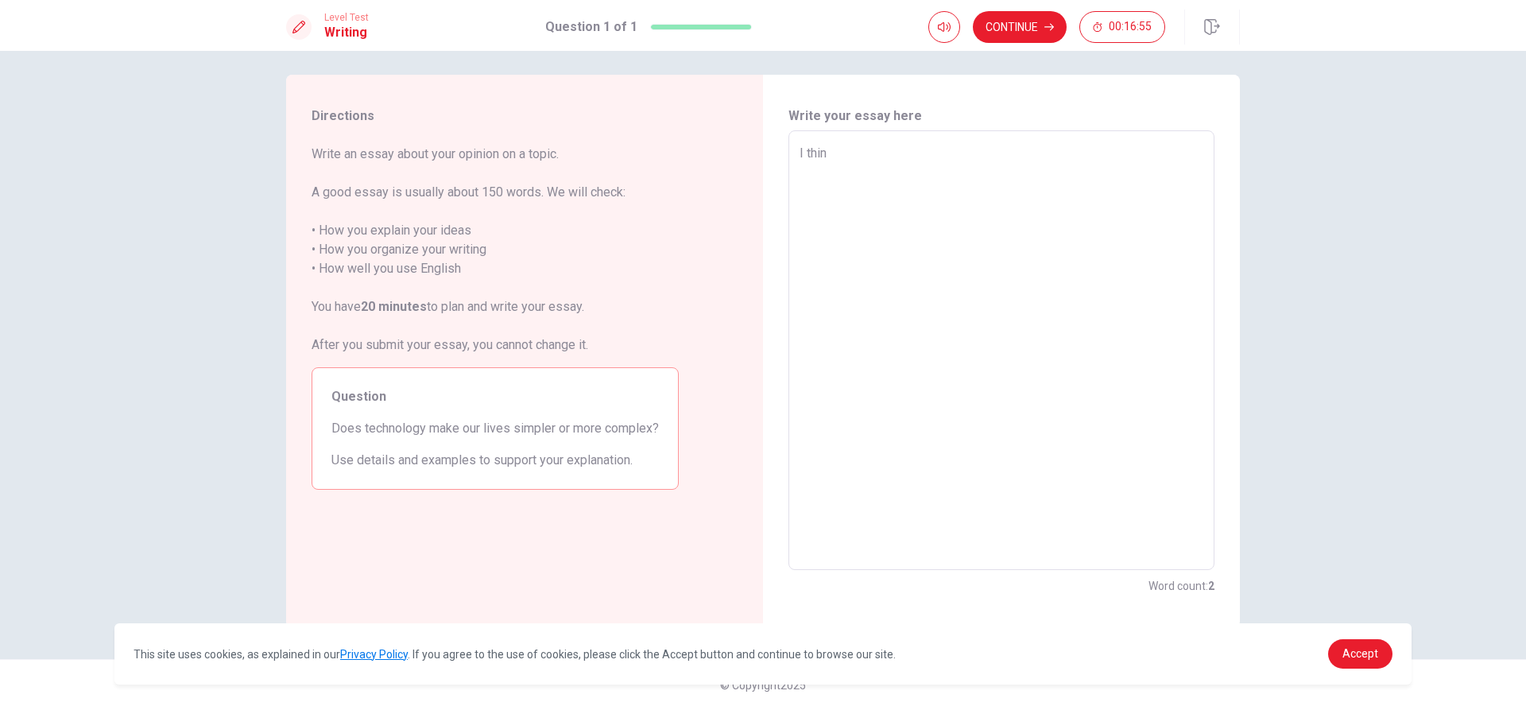
type textarea "x"
type textarea "I think"
type textarea "x"
type textarea "I think"
type textarea "x"
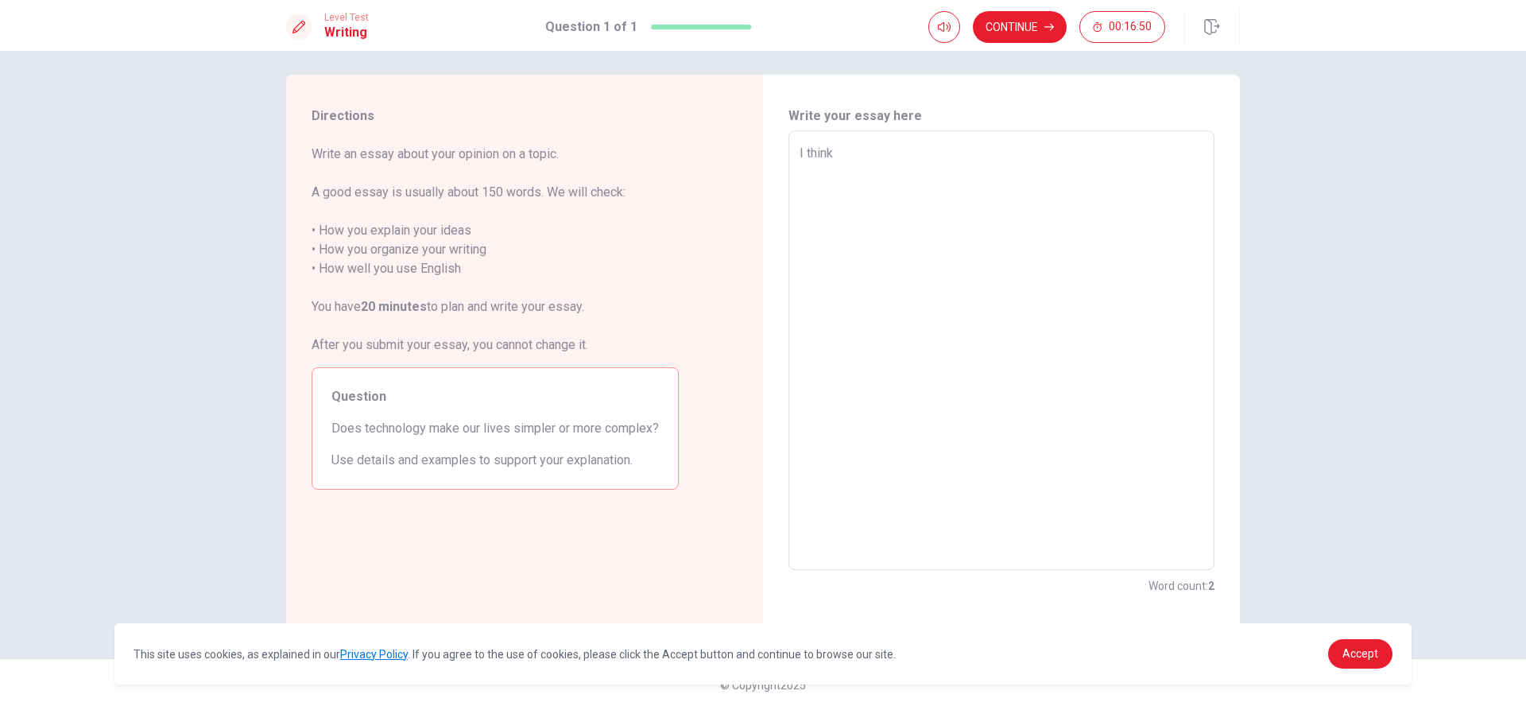
type textarea "I think t"
type textarea "x"
type textarea "I think te"
type textarea "x"
type textarea "I think tec"
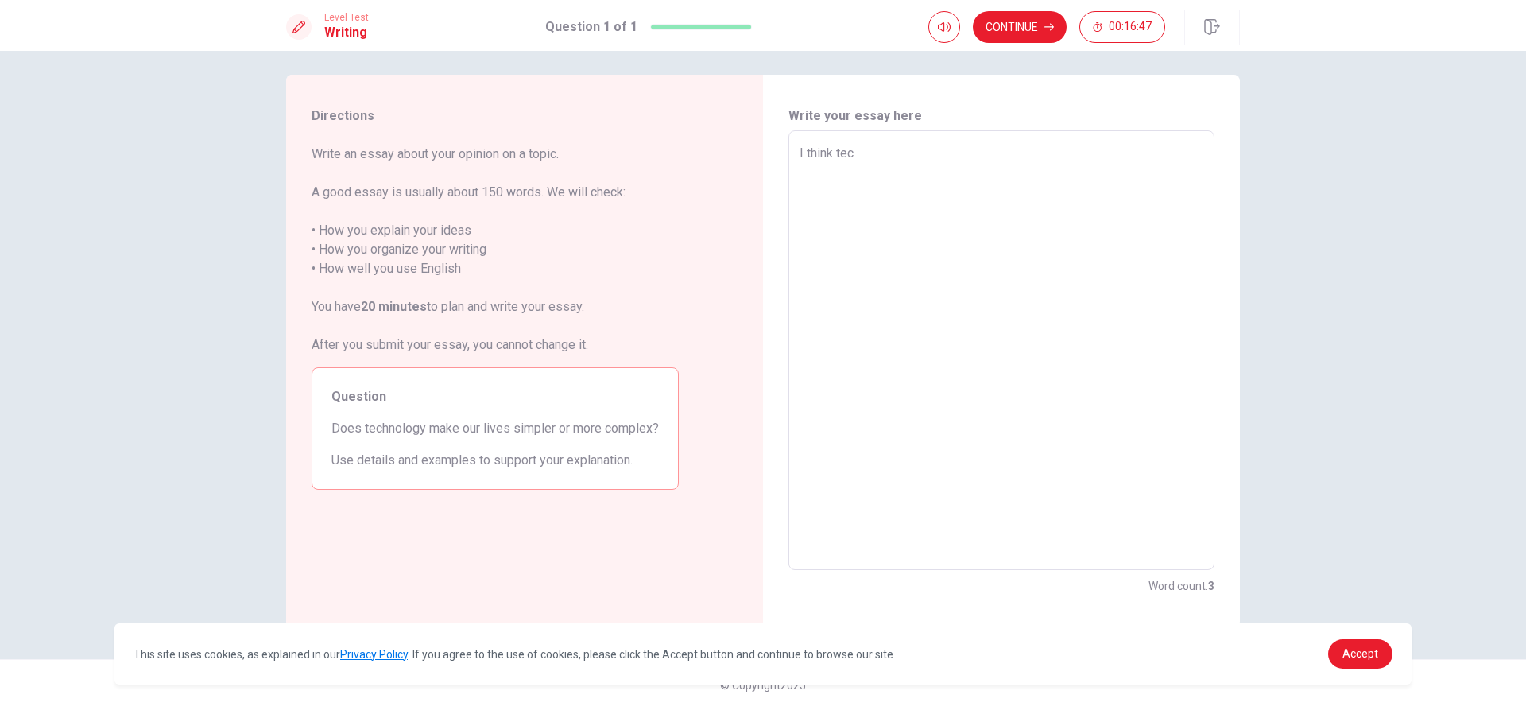
type textarea "x"
type textarea "I think tech"
type textarea "x"
type textarea "I think techn"
type textarea "x"
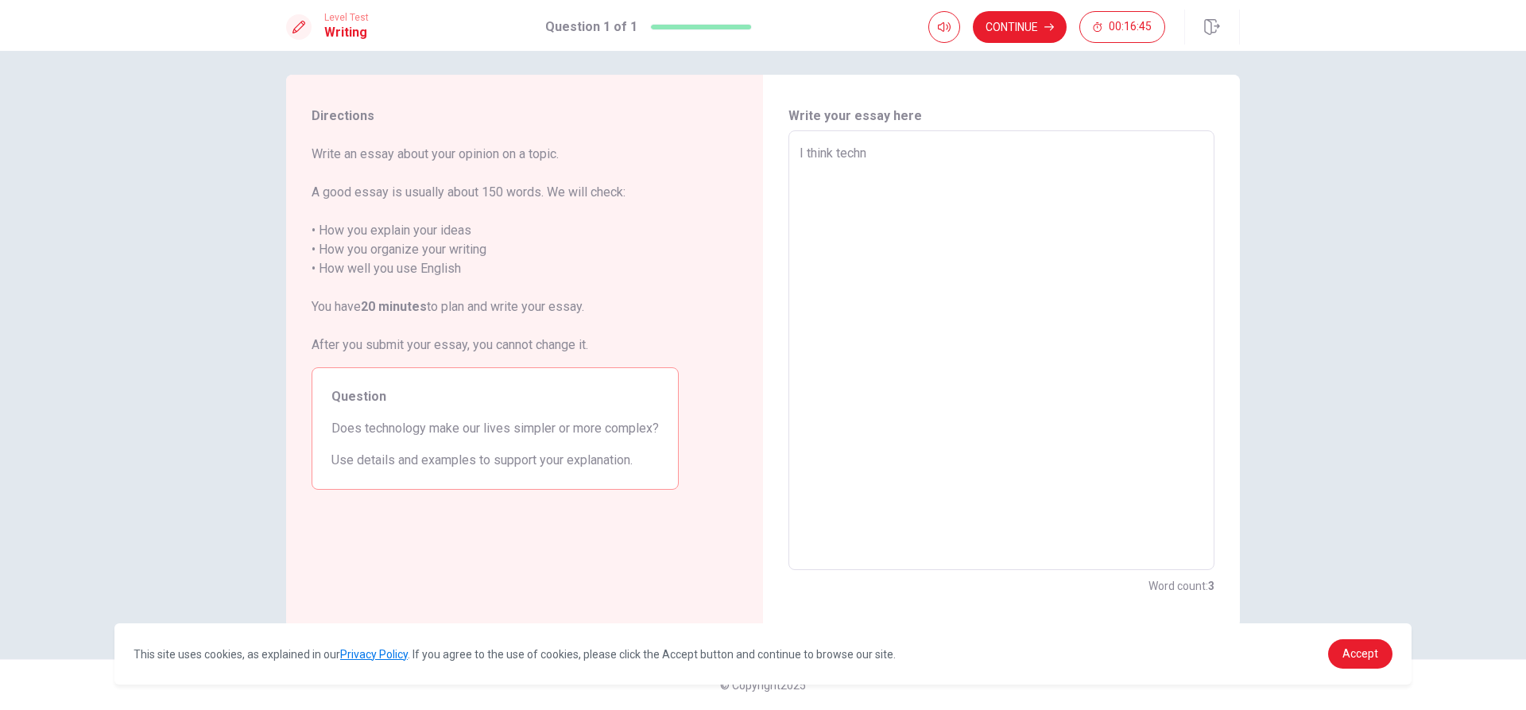
type textarea "I think techno"
type textarea "x"
type textarea "I think technol"
type textarea "x"
type textarea "I think technolo"
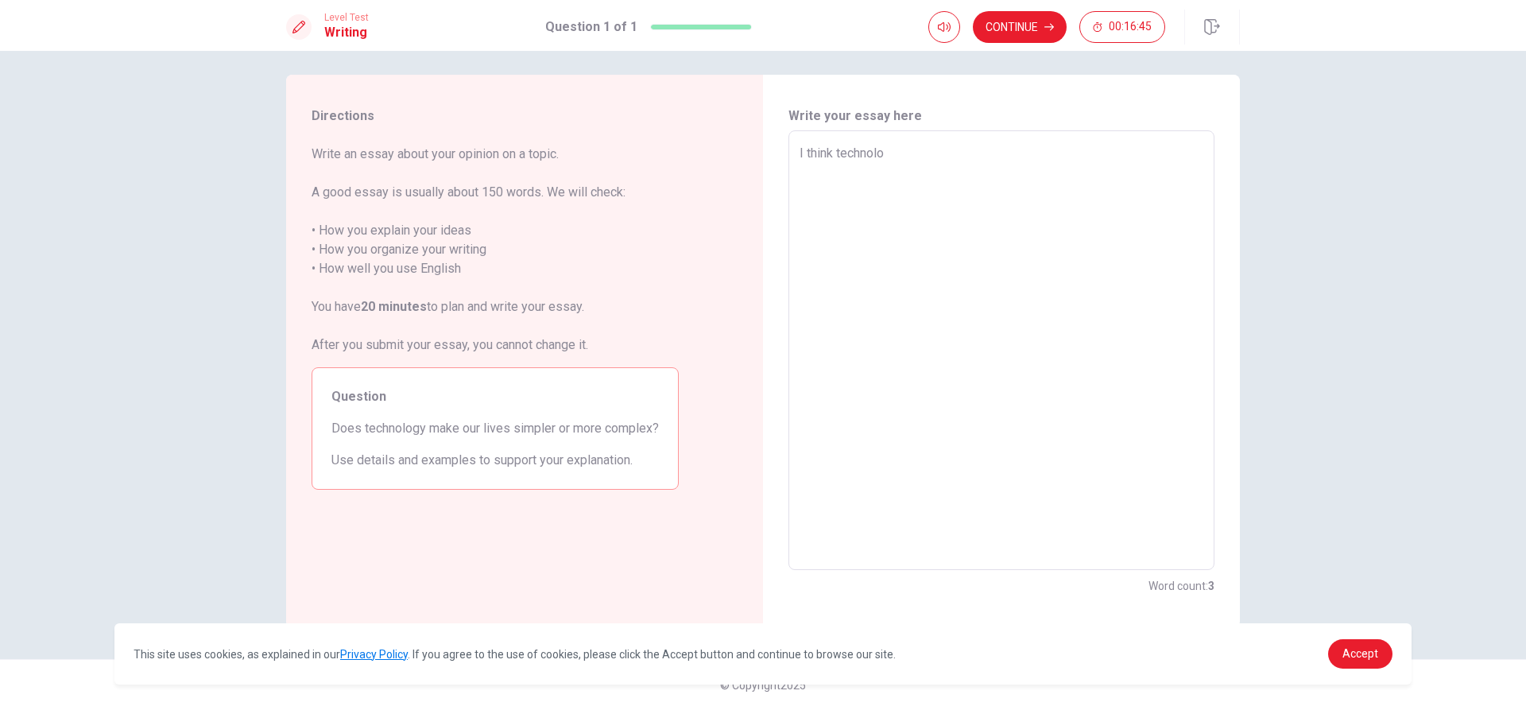
type textarea "x"
type textarea "I think technolog"
type textarea "x"
type textarea "I think technology"
type textarea "x"
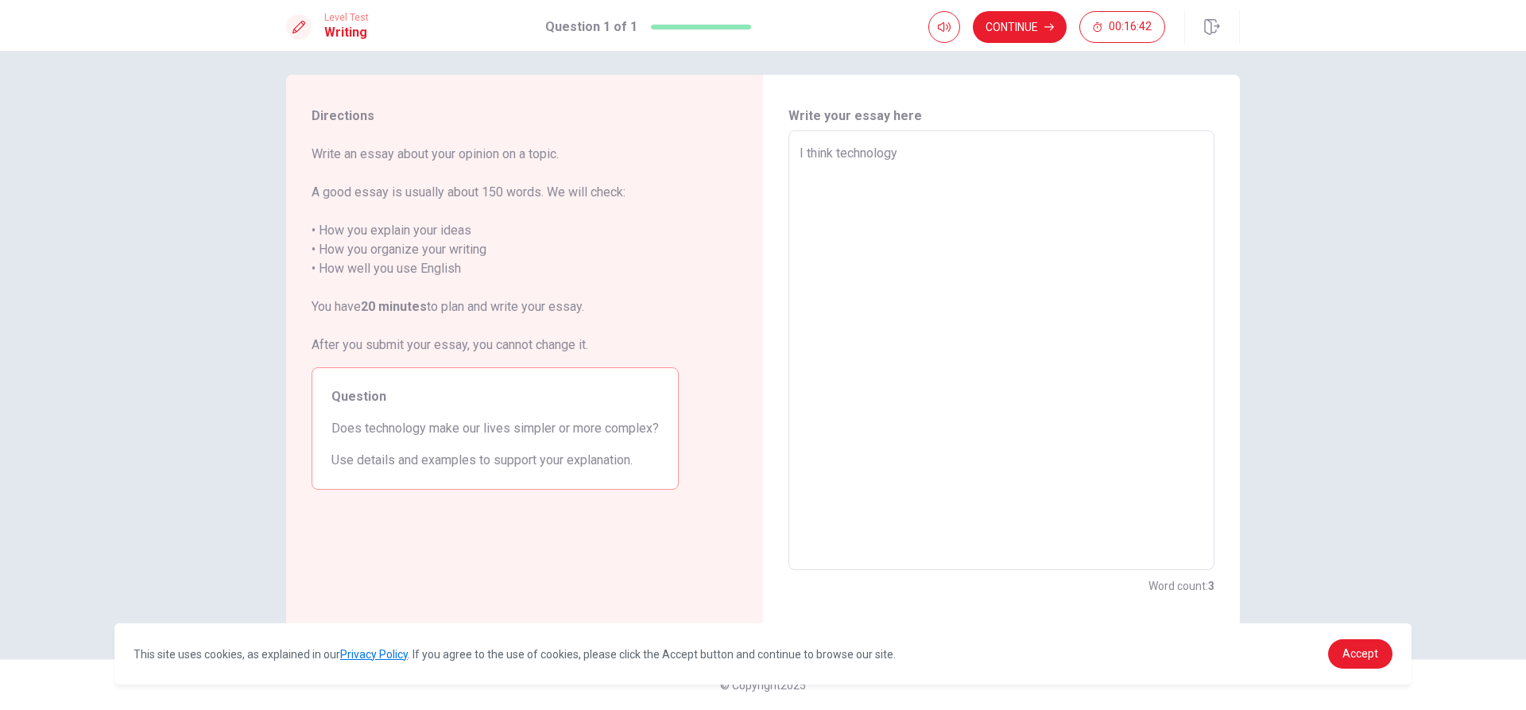
type textarea "I think technologys"
type textarea "x"
type textarea "I think technology"
type textarea "x"
type textarea "I think technology"
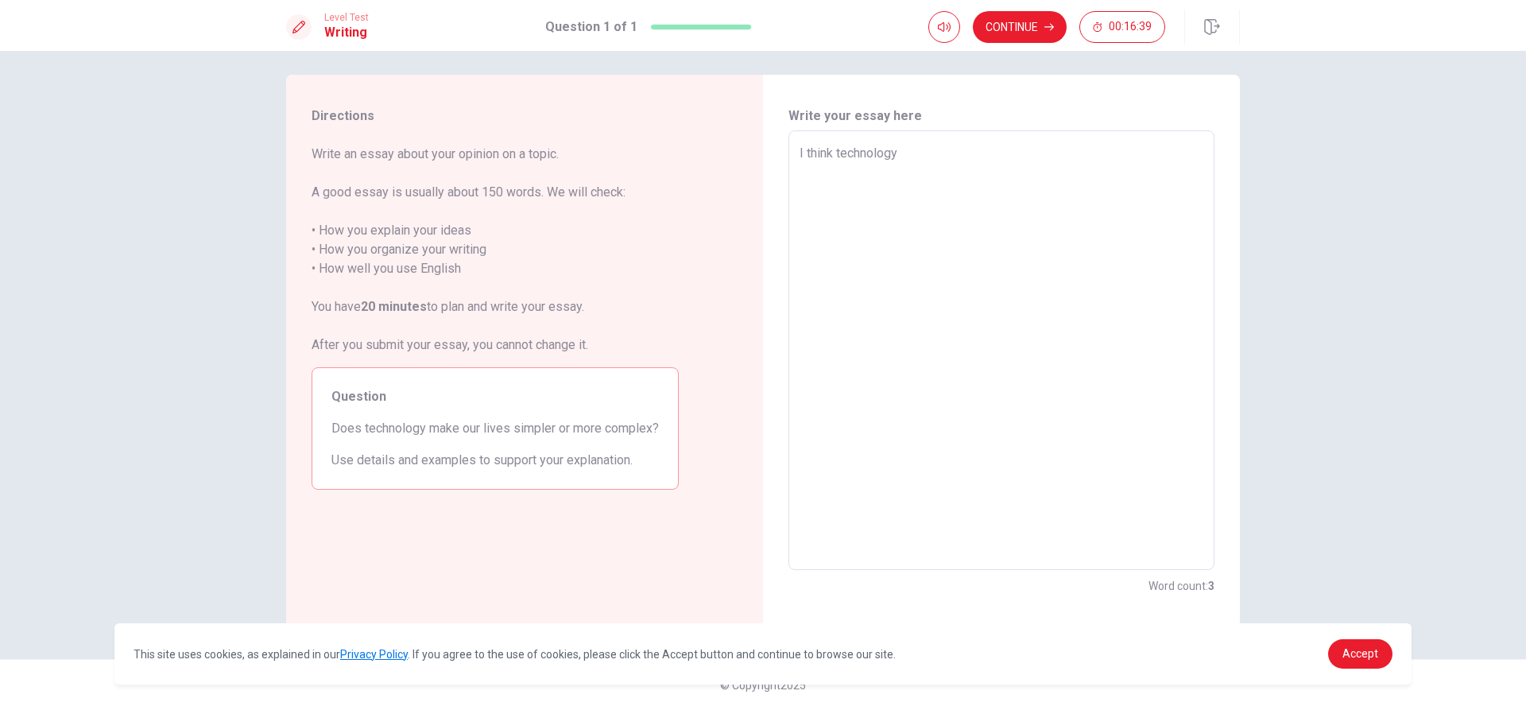
type textarea "x"
type textarea "I think technology m"
type textarea "x"
type textarea "I think technology ma"
type textarea "x"
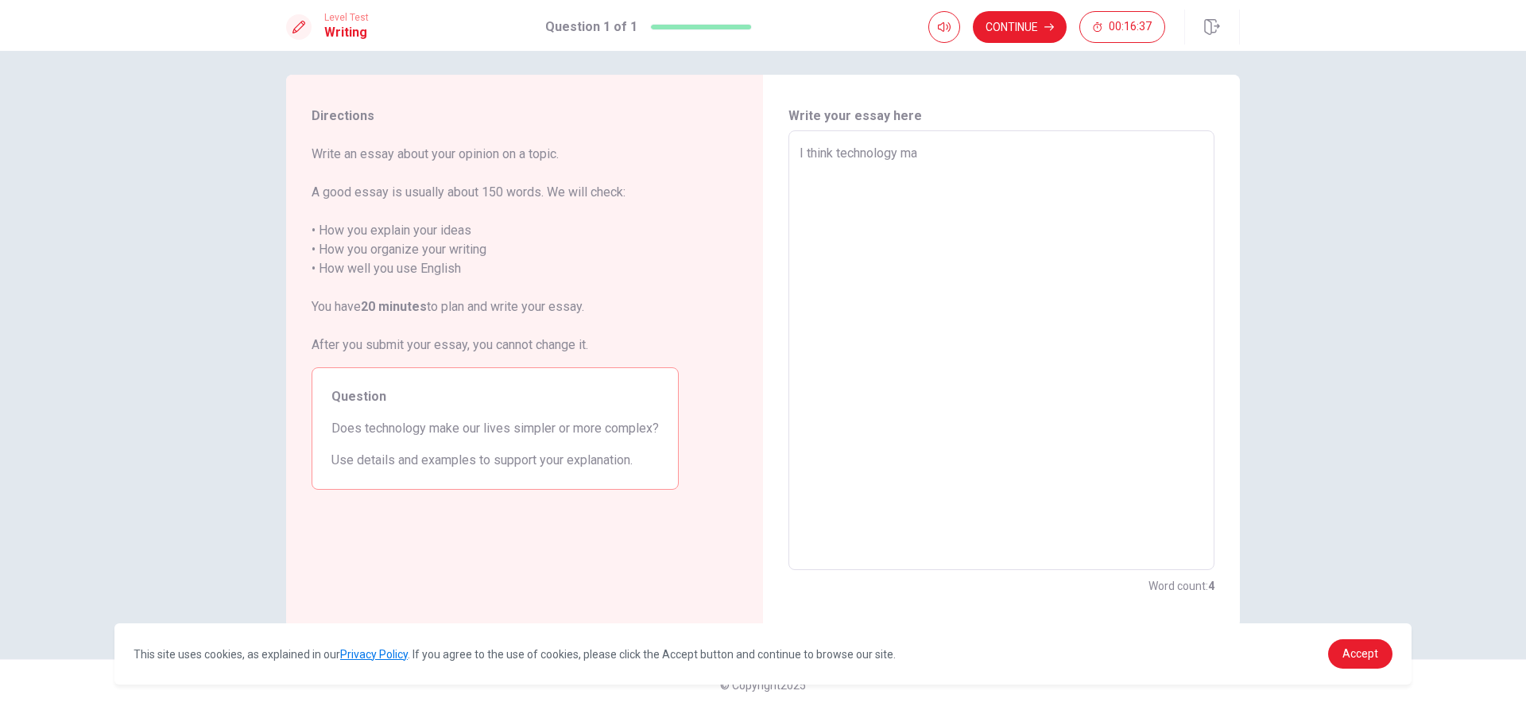
type textarea "I think technology mak"
type textarea "x"
type textarea "I think technology make"
type textarea "x"
type textarea "I think technology make"
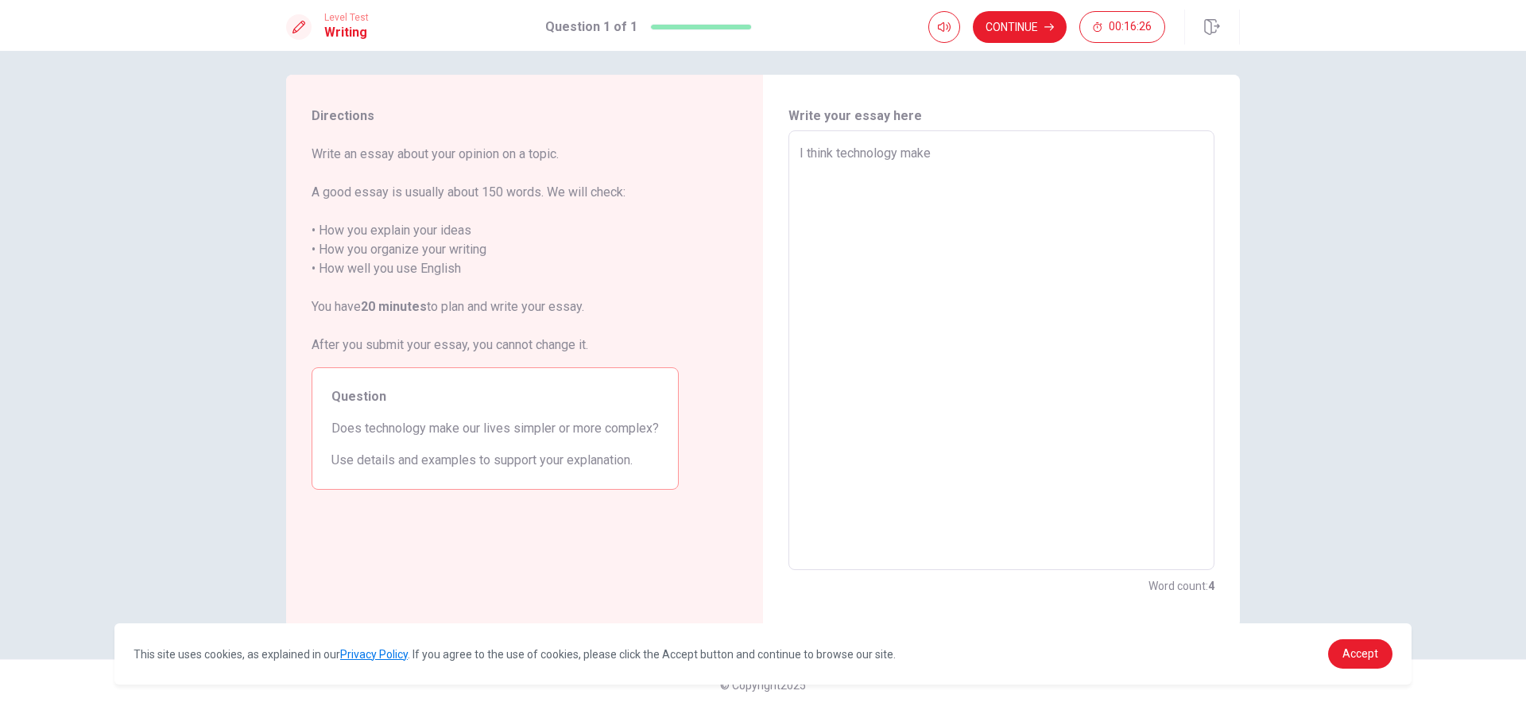
type textarea "x"
type textarea "I think technology make v"
type textarea "x"
type textarea "I think technology make vo"
type textarea "x"
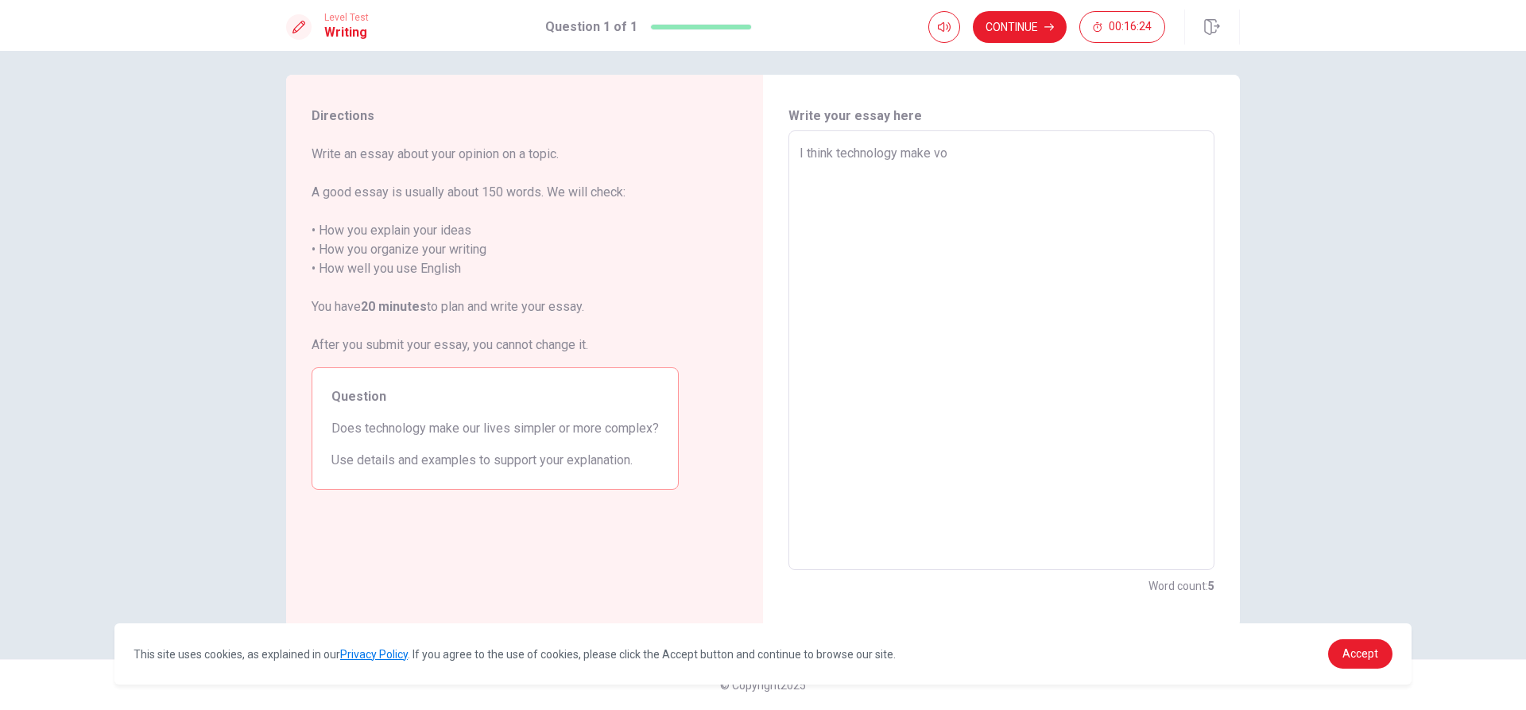
type textarea "I think technology make v"
type textarea "x"
type textarea "I think technology make"
type textarea "x"
type textarea "I think technology make c"
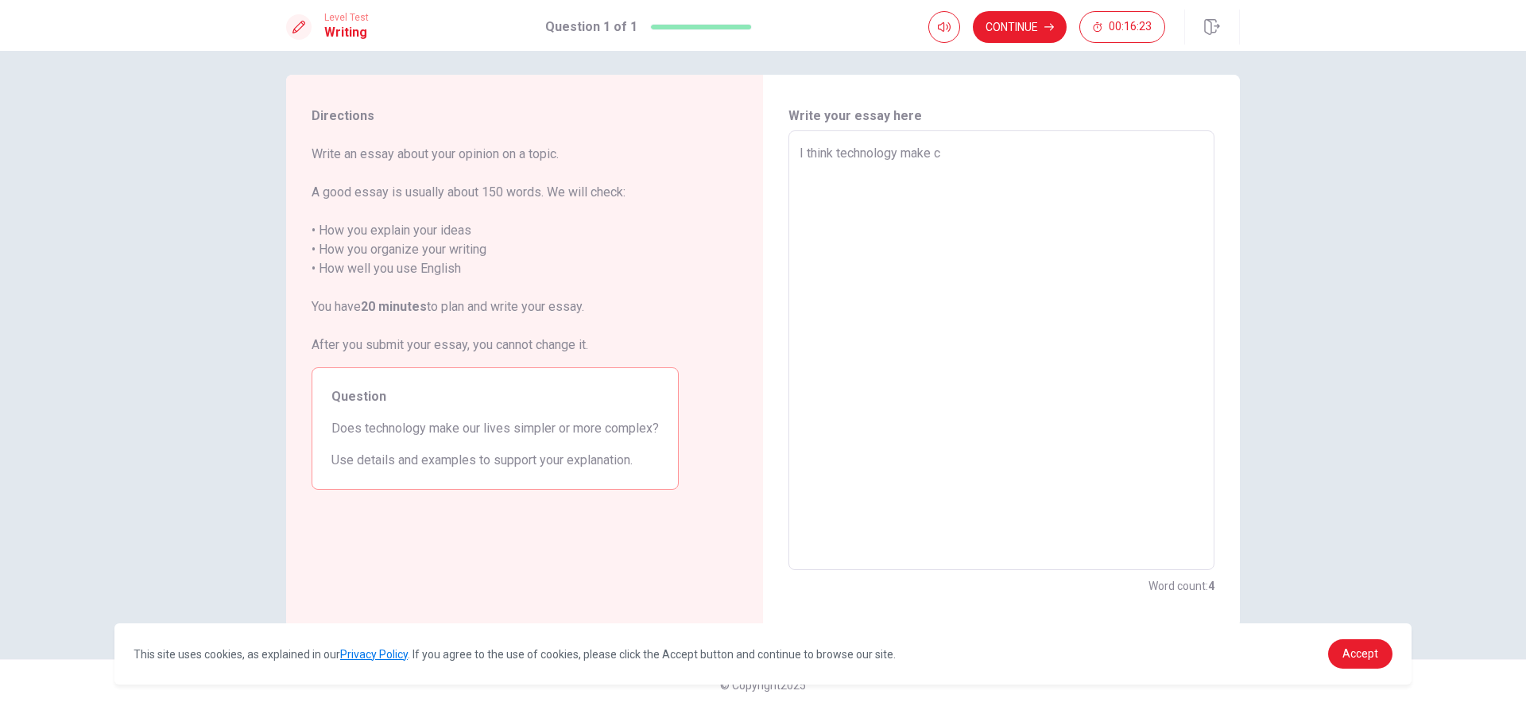
type textarea "x"
type textarea "I think technology make co"
type textarea "x"
type textarea "I think technology make c"
type textarea "x"
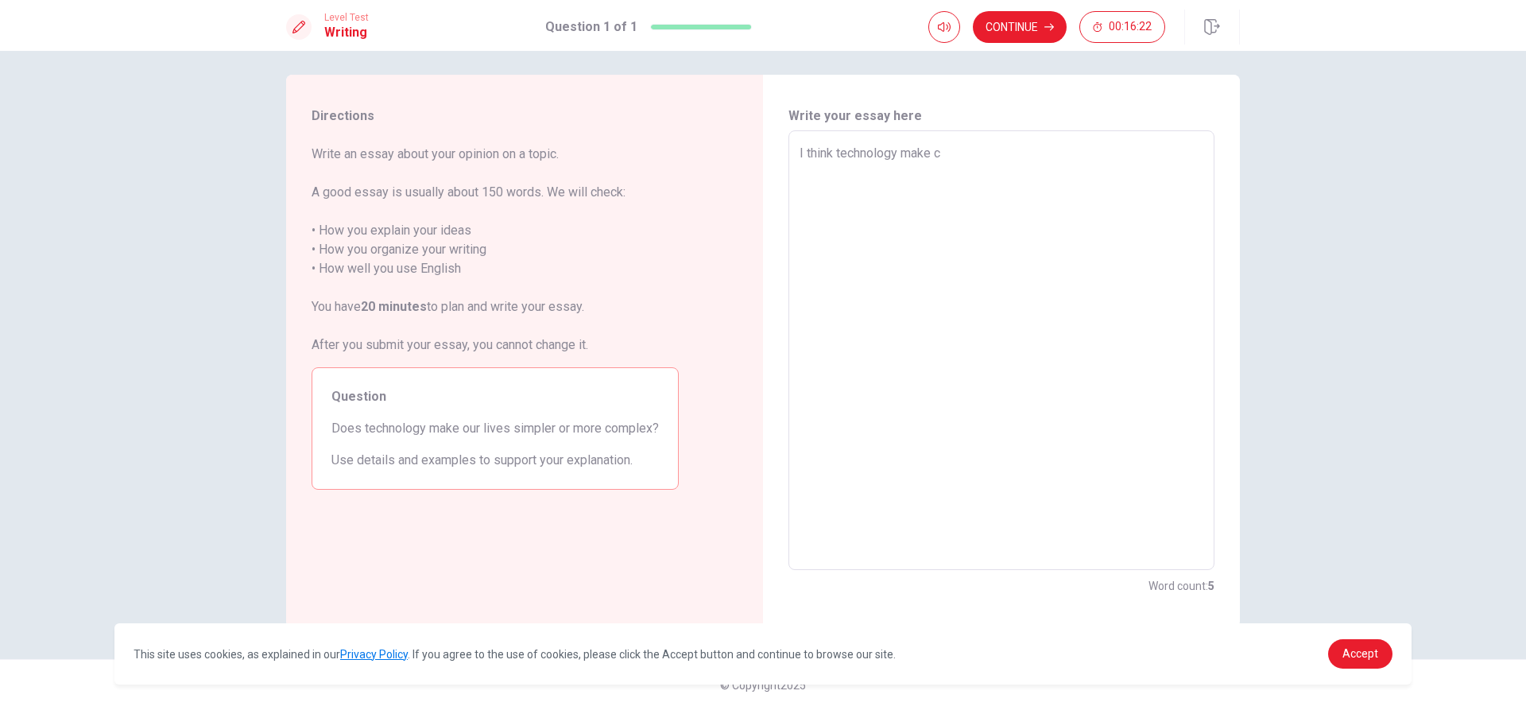
type textarea "I think technology make"
type textarea "x"
type textarea "I think technology make m"
type textarea "x"
type textarea "I think technology make mo"
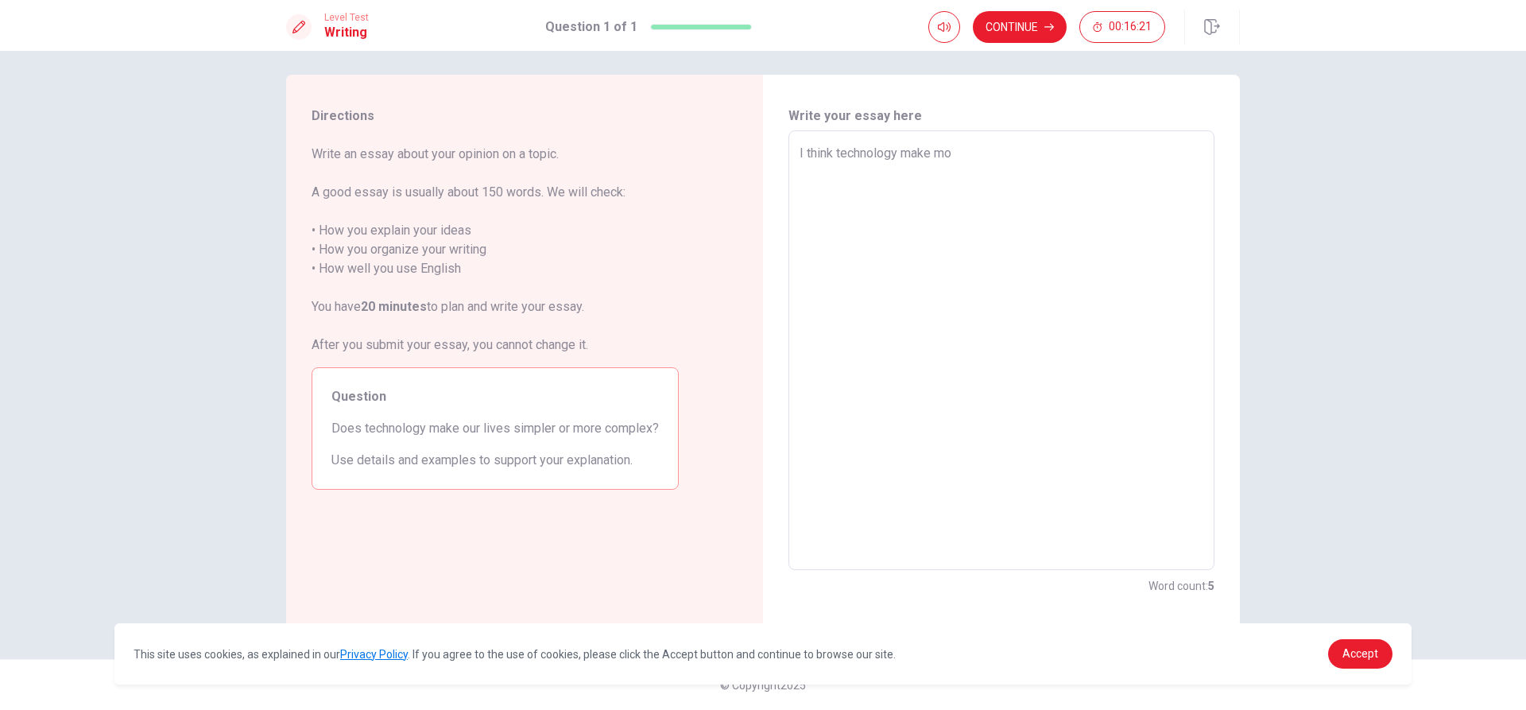
type textarea "x"
type textarea "I think technology make mor"
type textarea "x"
type textarea "I think technology make more"
type textarea "x"
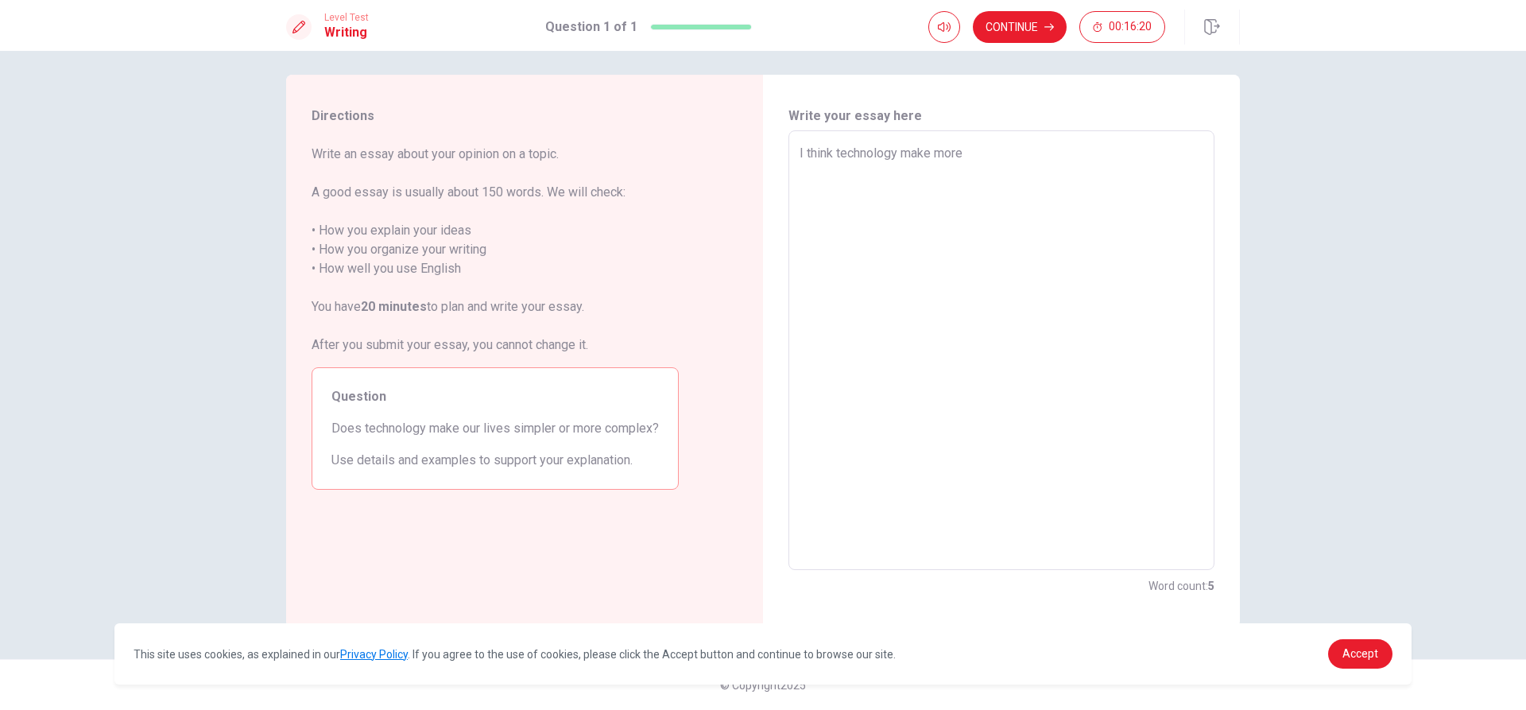
type textarea "I think technology make more"
type textarea "x"
type textarea "I think technology make more c"
type textarea "x"
type textarea "I think technology make more co"
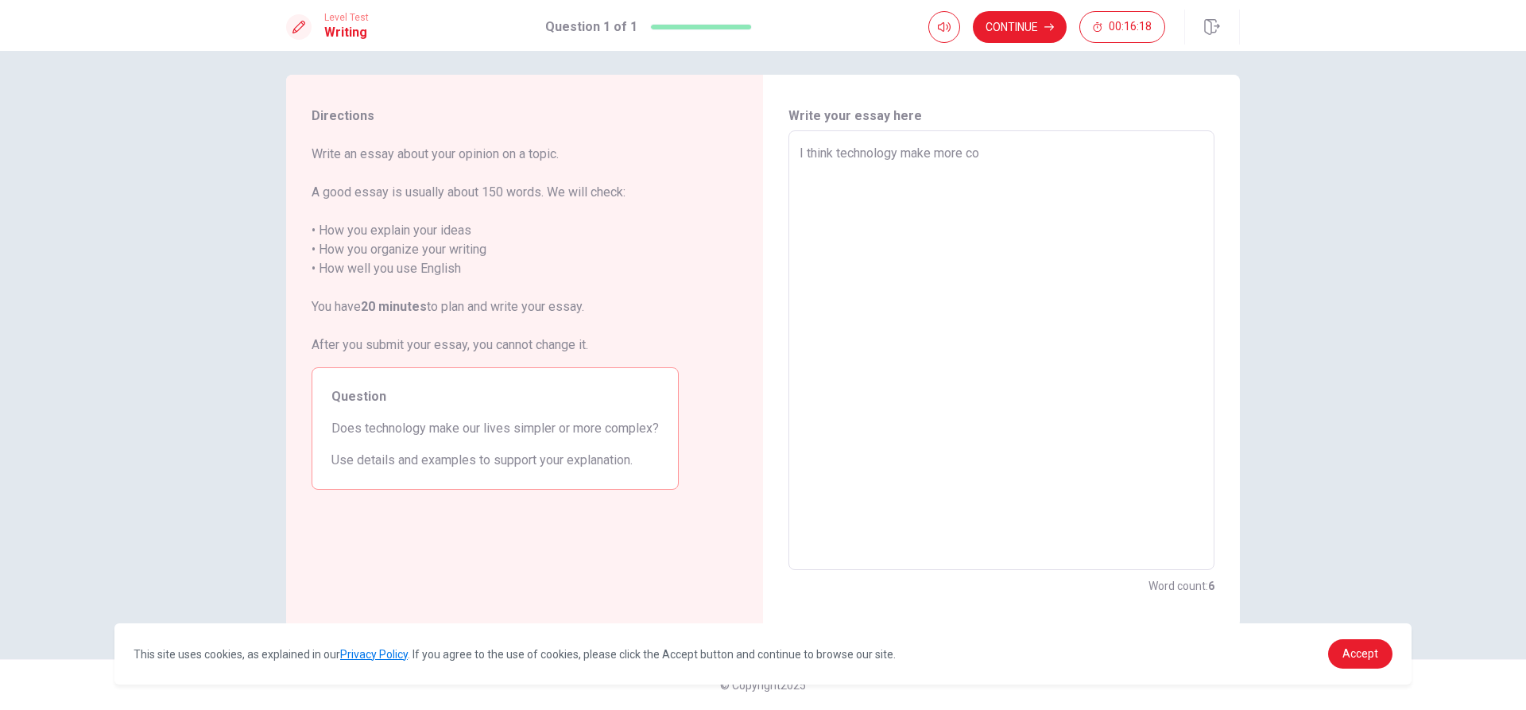
type textarea "x"
type textarea "I think technology make more com"
type textarea "x"
type textarea "I think technology make more coml"
type textarea "x"
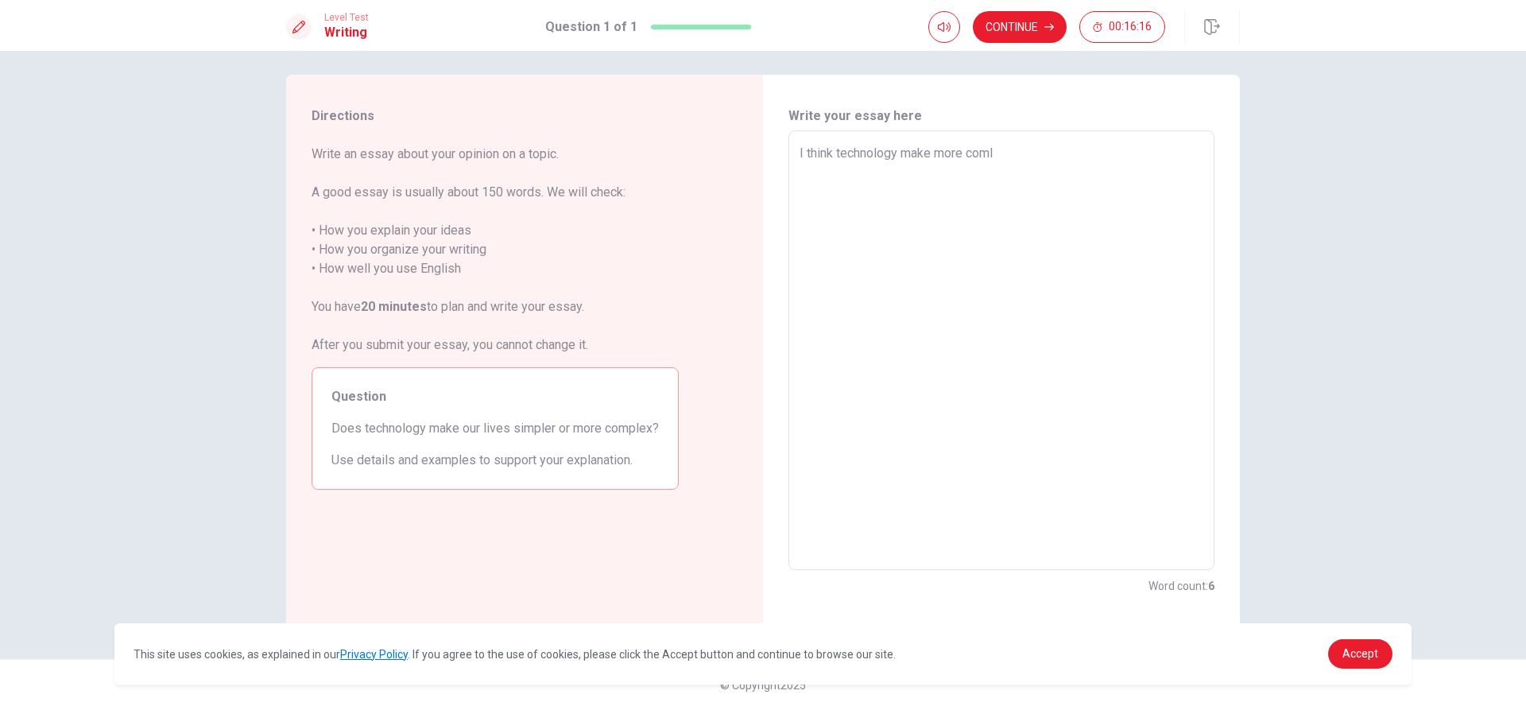
type textarea "I think technology make more com"
type textarea "x"
type textarea "I think technology make more comp"
type textarea "x"
type textarea "I think technology make more compl"
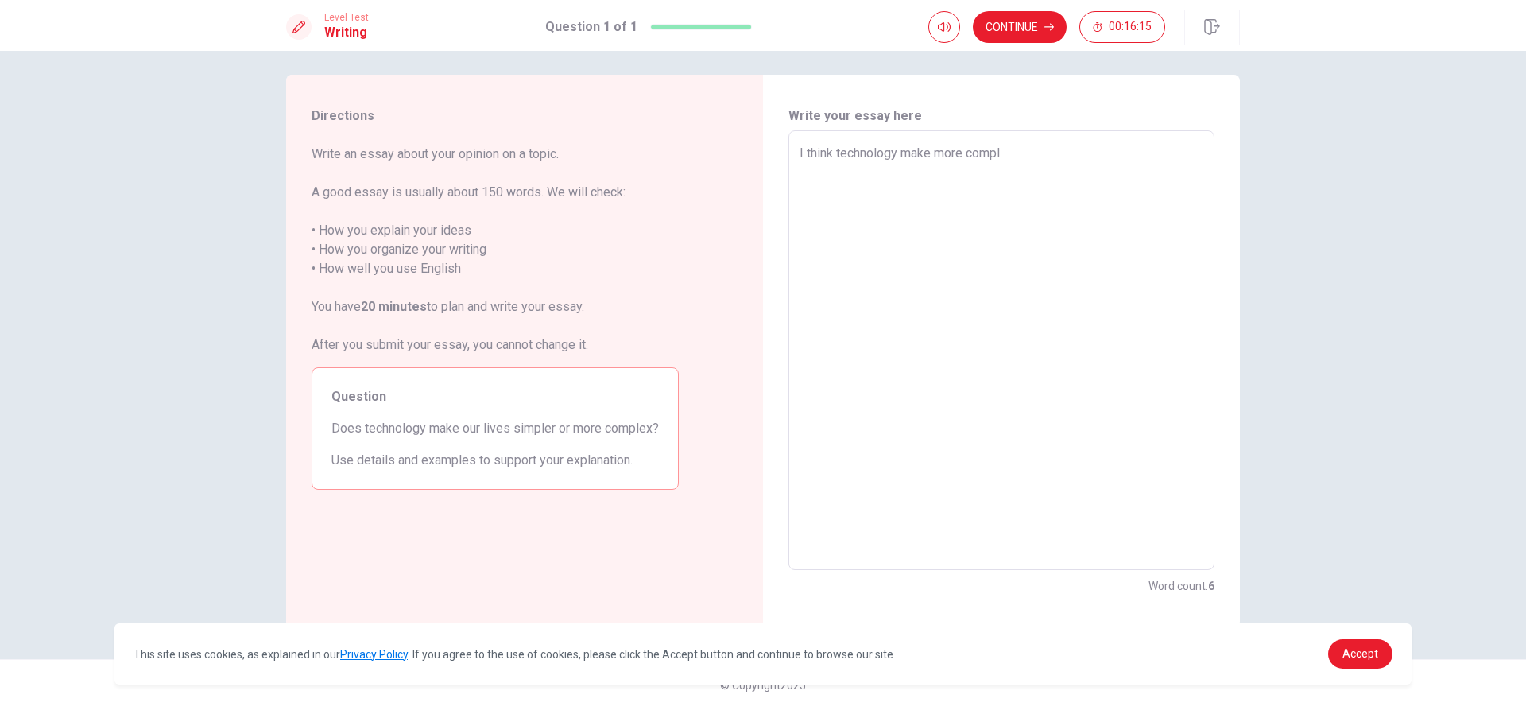
type textarea "x"
type textarea "I think technology make more comple"
type textarea "x"
type textarea "I think technology make more compl"
type textarea "x"
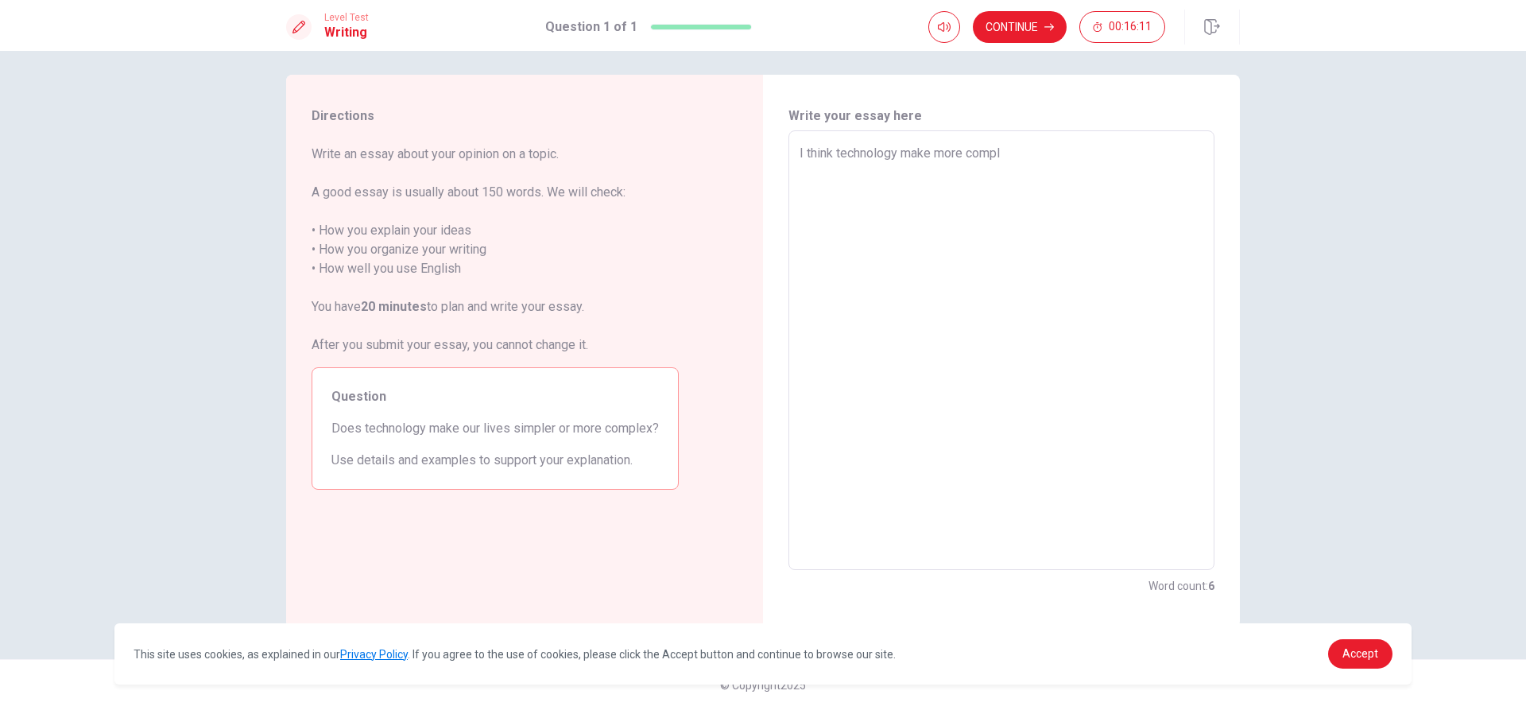
type textarea "I think technology make more comple"
type textarea "x"
type textarea "I think technology make more complex"
type textarea "x"
type textarea "I think technology make more complex."
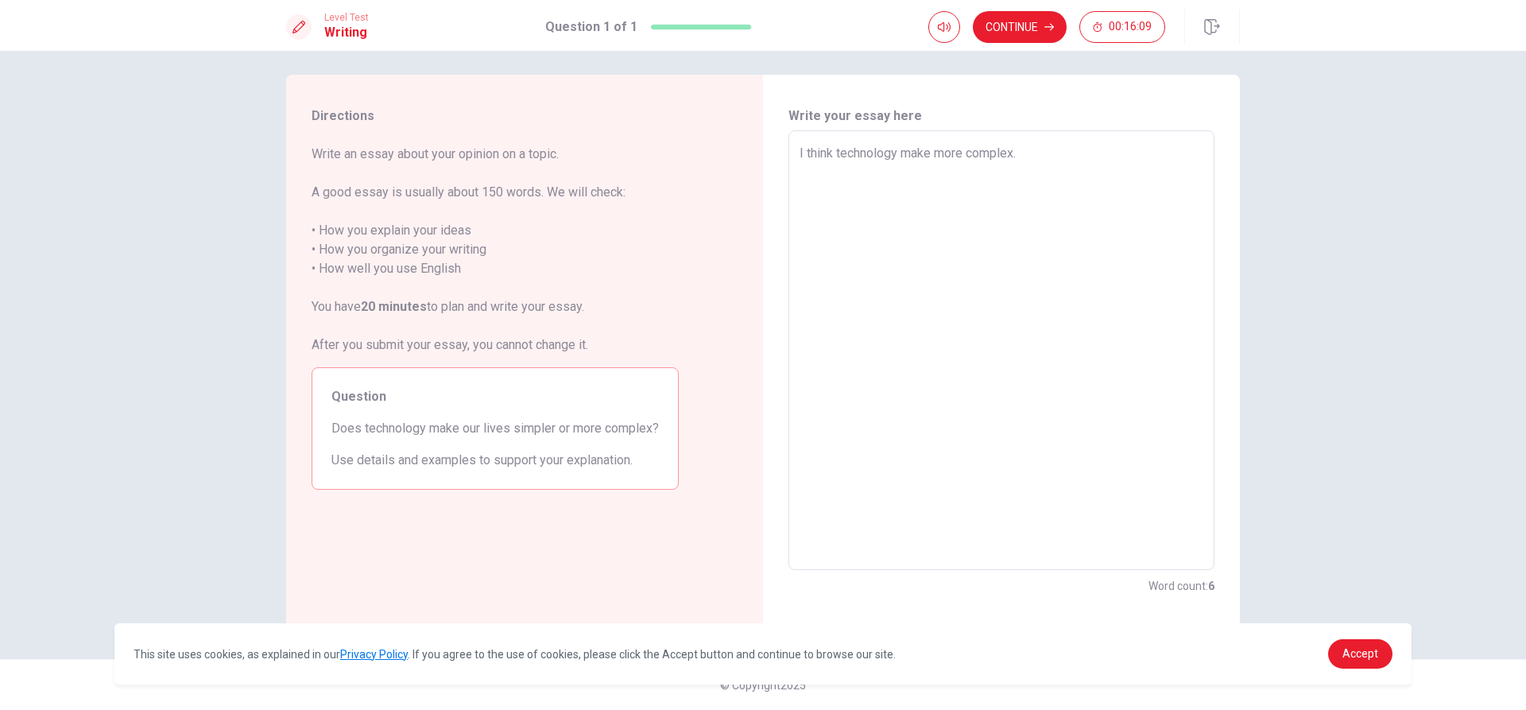
type textarea "x"
type textarea "I think technology make more complex."
type textarea "x"
type textarea "I think technology make more complex. b"
type textarea "x"
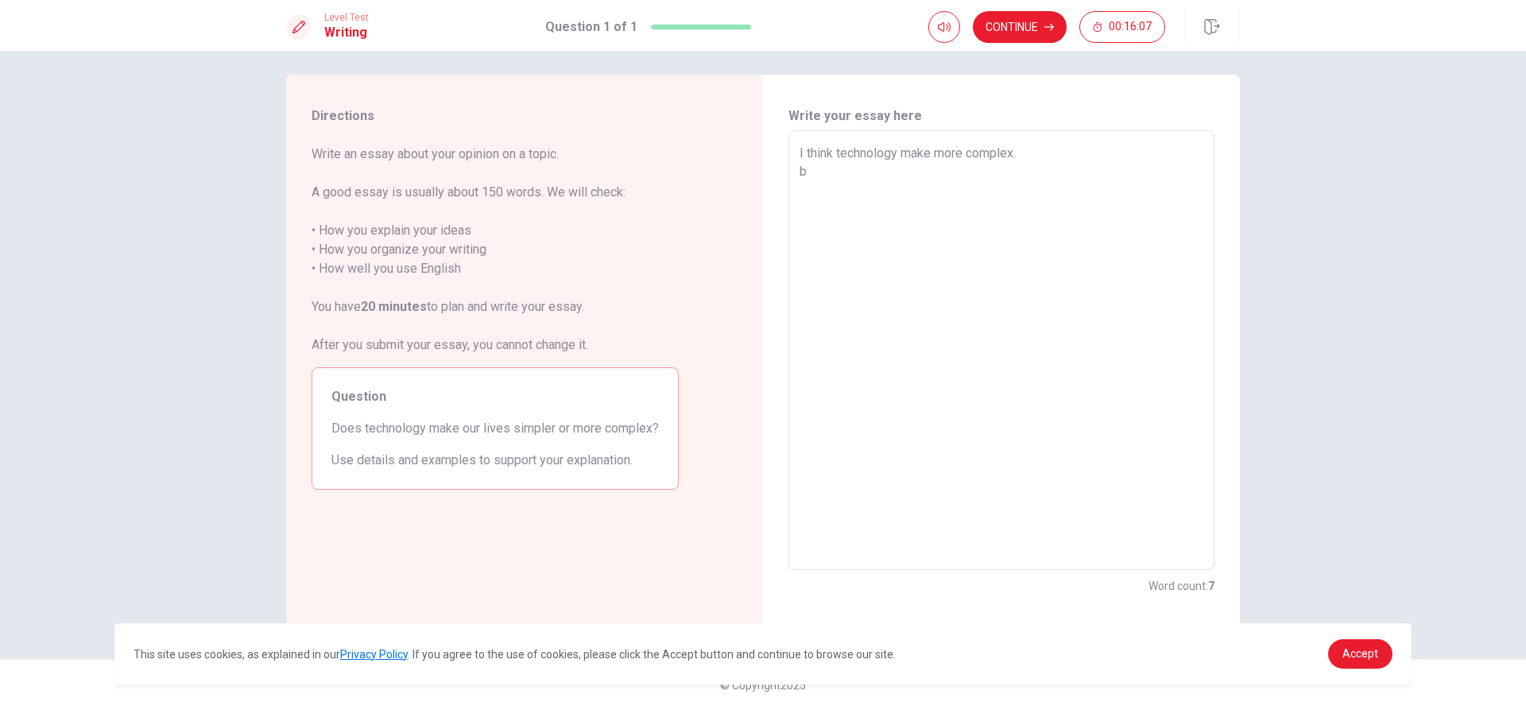
type textarea "I think technology make more complex. be"
type textarea "x"
type textarea "I think technology make more complex. bec"
type textarea "x"
type textarea "I think technology make more complex. [GEOGRAPHIC_DATA]"
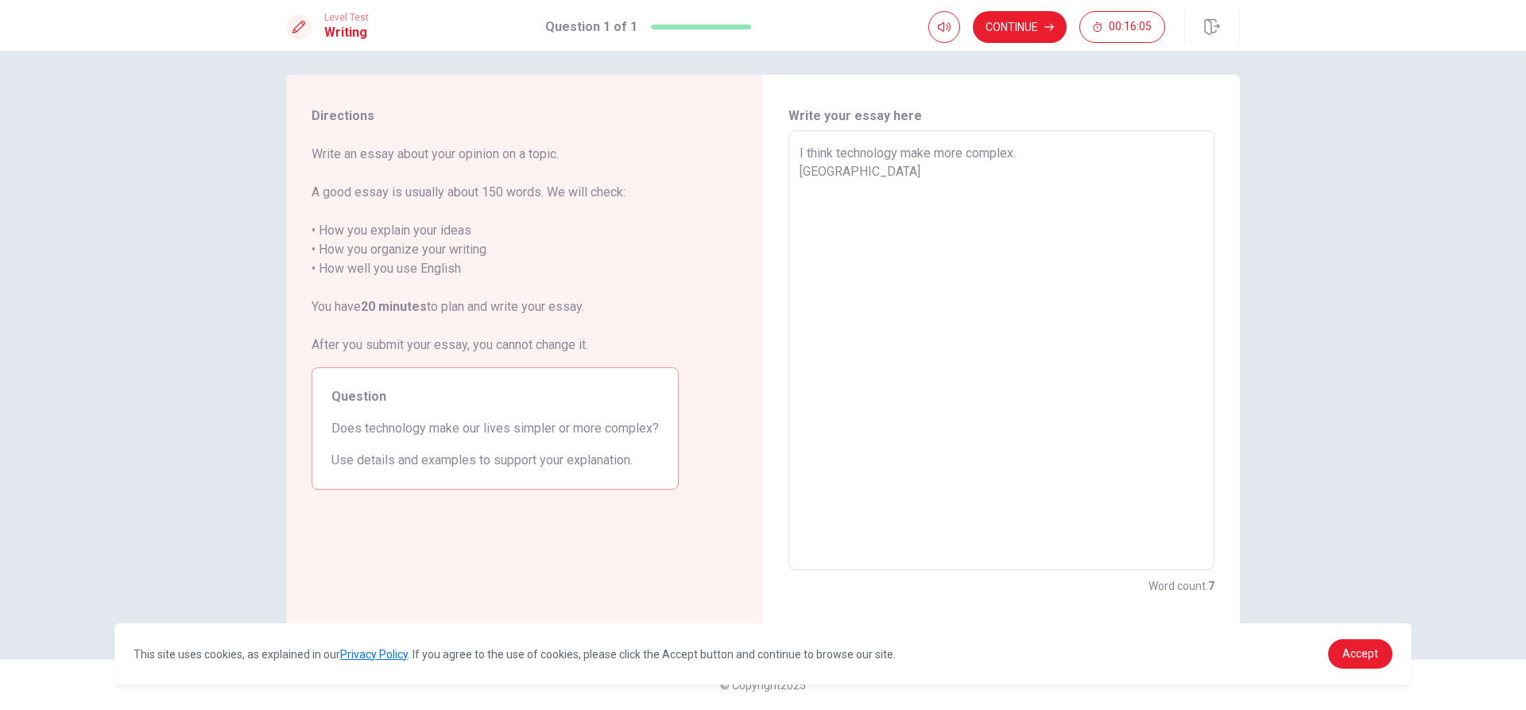
type textarea "x"
type textarea "I think technology make more complex. bec"
type textarea "x"
type textarea "I think technology make more complex. beca"
type textarea "x"
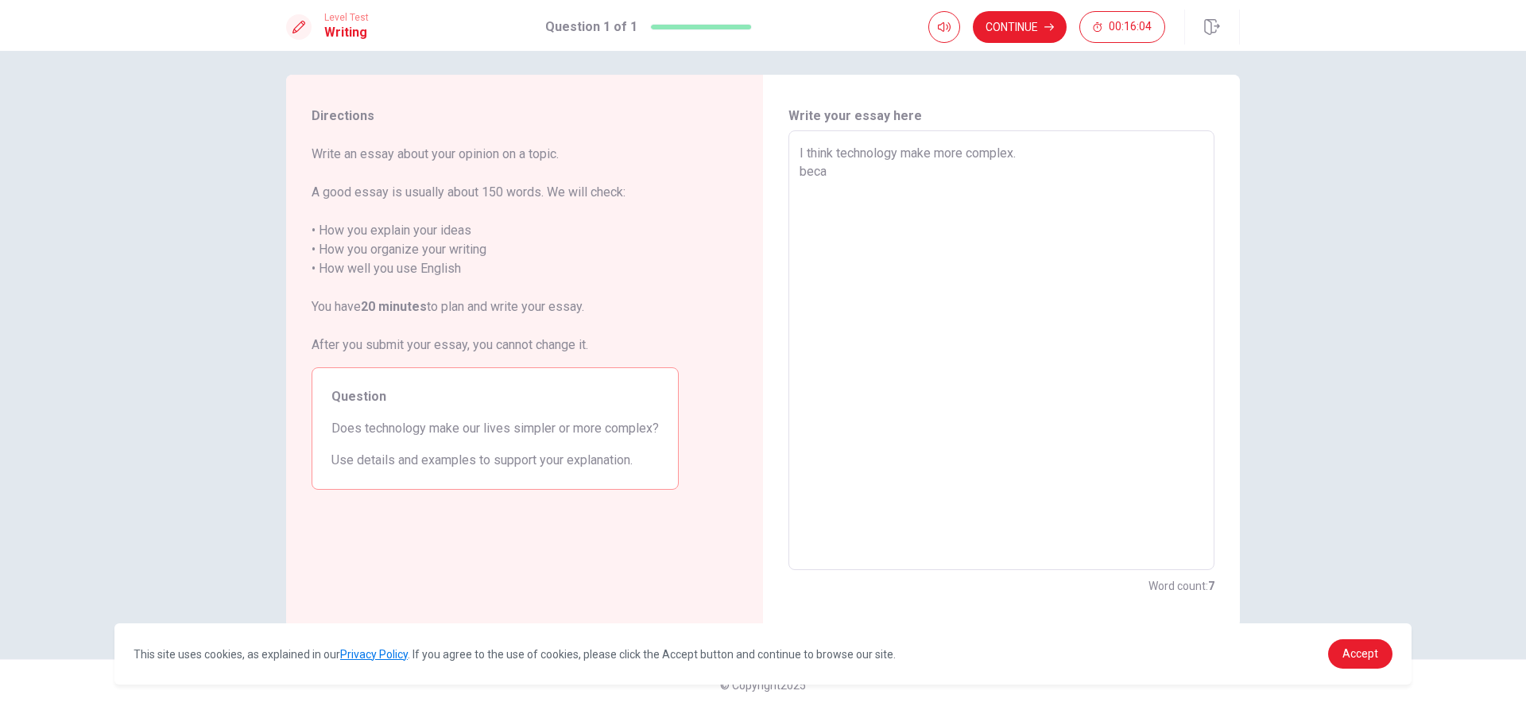
type textarea "I think technology make more complex. bec"
type textarea "x"
type textarea "I think technology make more complex. [GEOGRAPHIC_DATA]"
type textarea "x"
type textarea "I think technology make more complex. [GEOGRAPHIC_DATA]"
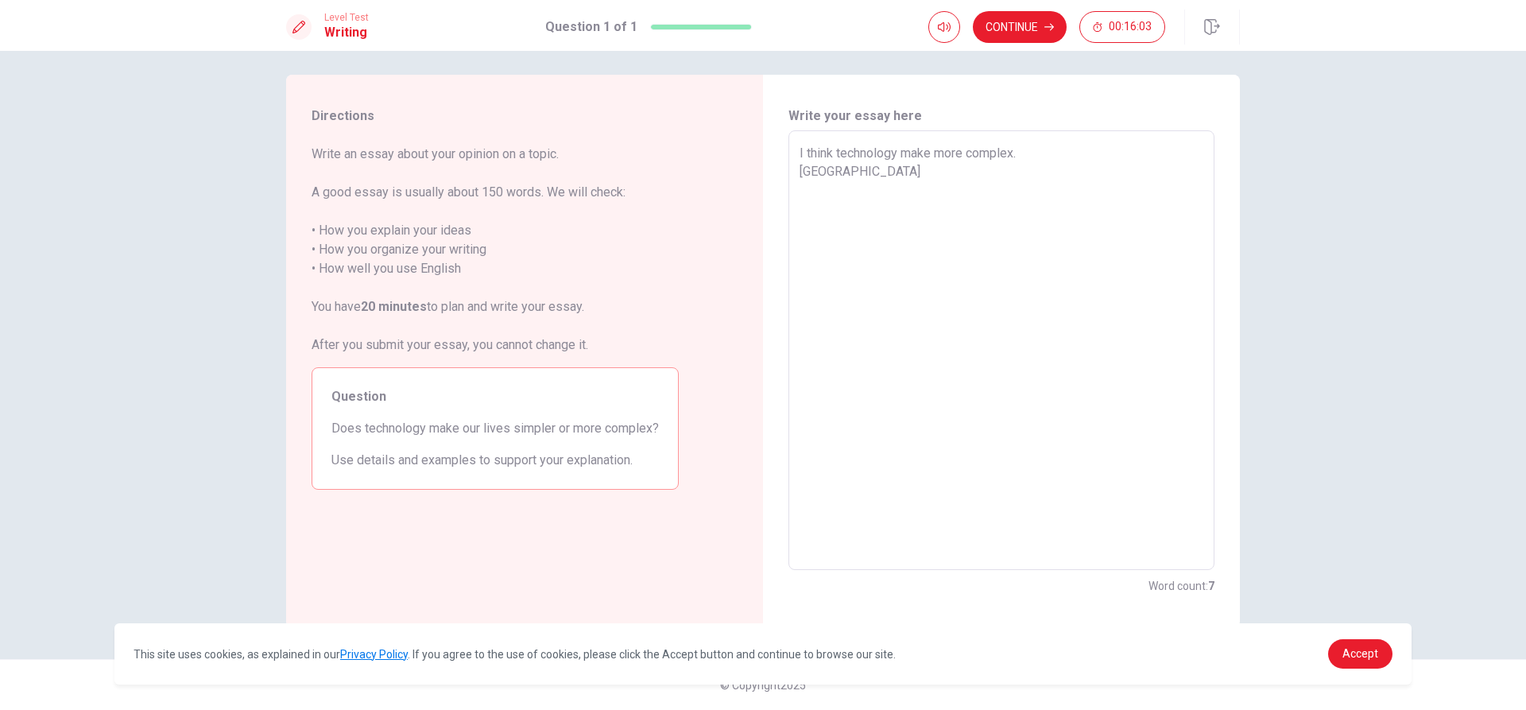
type textarea "x"
type textarea "I think technology make more complex. [GEOGRAPHIC_DATA]"
type textarea "x"
type textarea "I think technology make more complex. becoase"
type textarea "x"
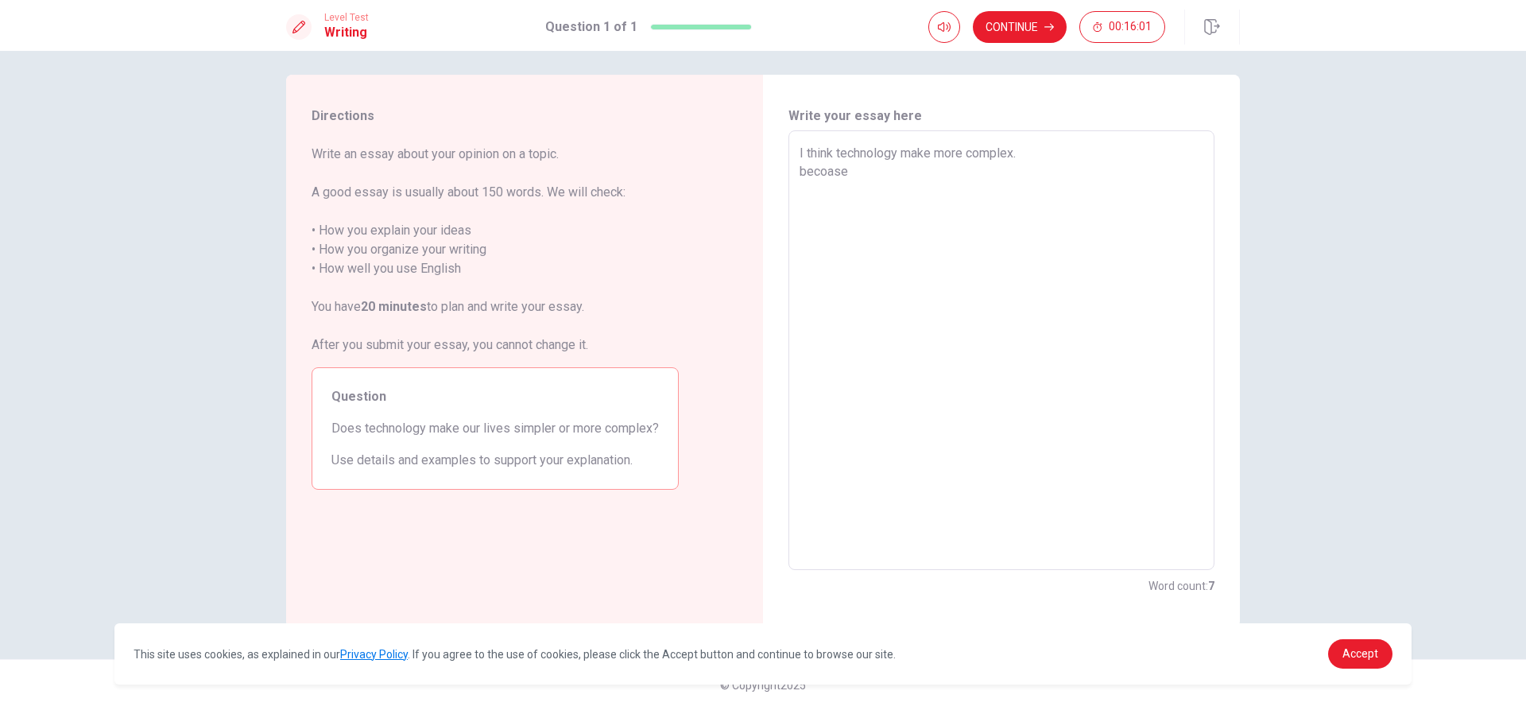
type textarea "I think technology make more complex. becoase"
type textarea "x"
type textarea "I think technology make more complex. becoase"
type textarea "x"
type textarea "I think technology make more complex. [GEOGRAPHIC_DATA]"
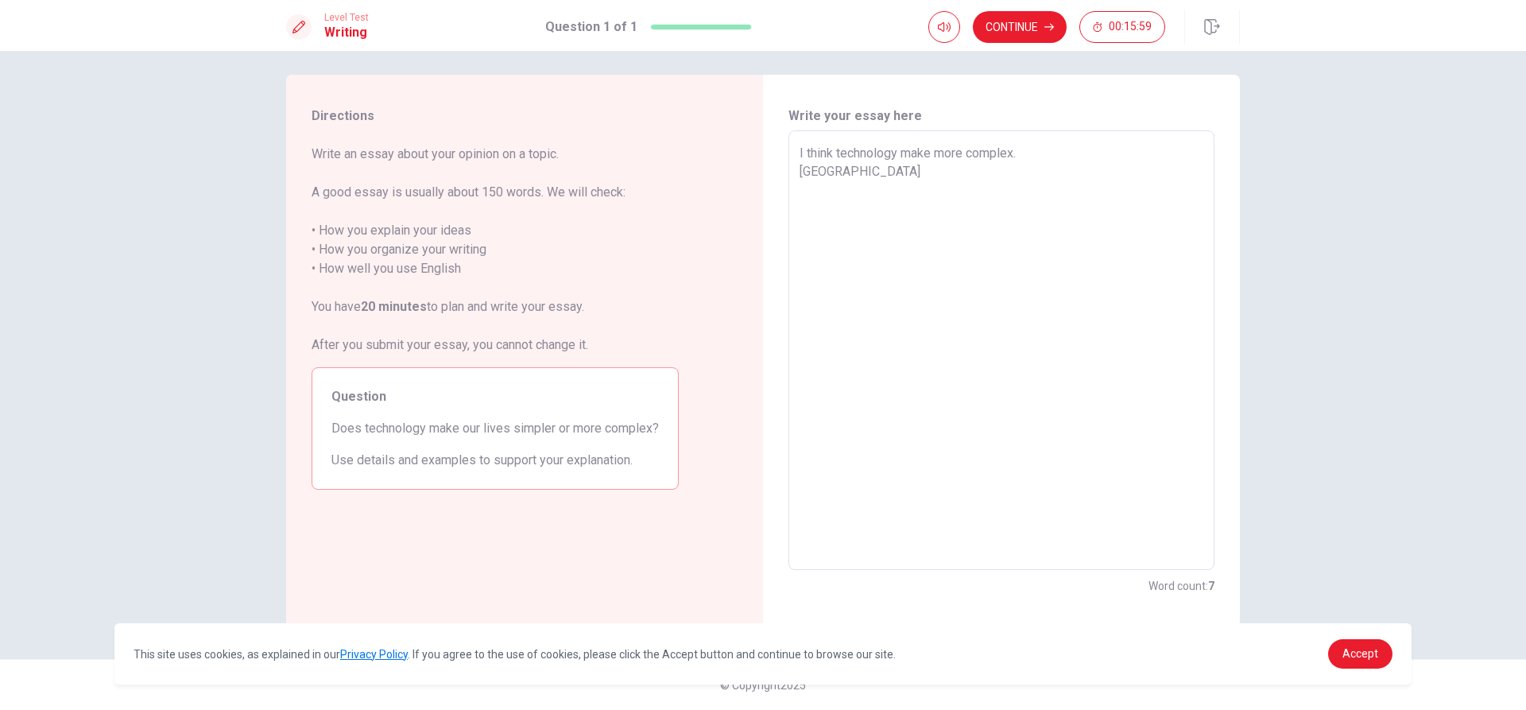
type textarea "x"
type textarea "I think technology make more complex. [GEOGRAPHIC_DATA]"
type textarea "x"
type textarea "I think technology make more complex. [GEOGRAPHIC_DATA]"
type textarea "x"
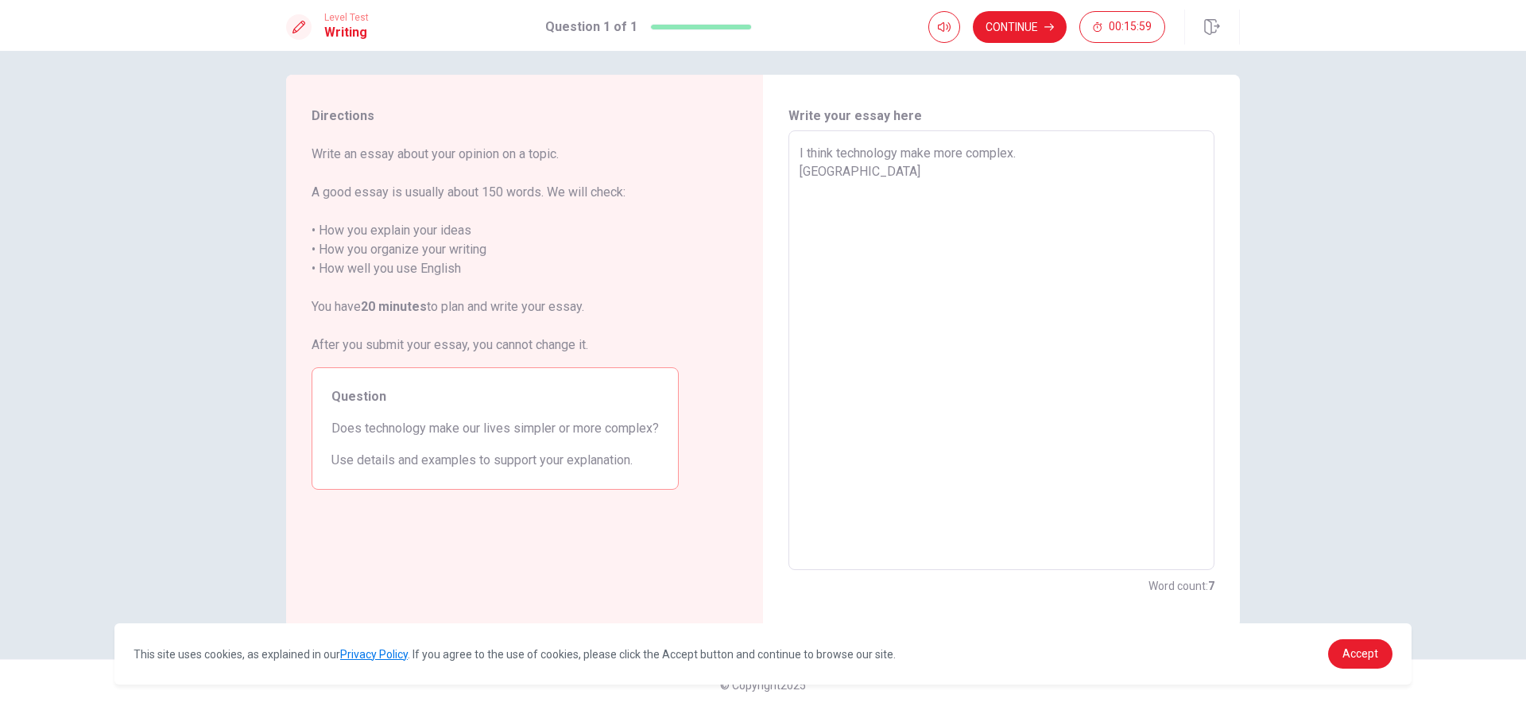
type textarea "I think technology make more complex. [GEOGRAPHIC_DATA]"
type textarea "x"
type textarea "I think technology make more complex. becous"
type textarea "x"
type textarea "I think technology make more complex. becouse"
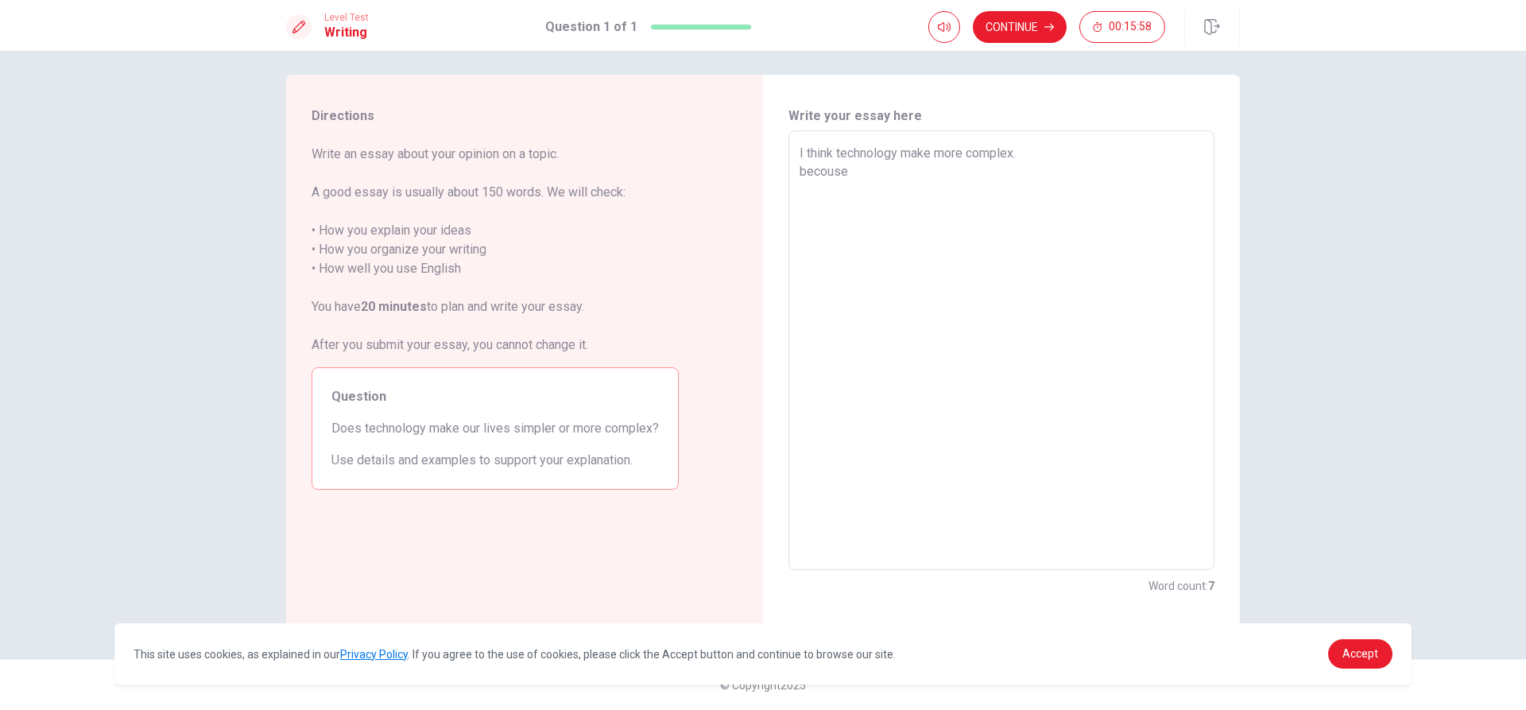
type textarea "x"
type textarea "I think technology make more complex. becouse"
type textarea "x"
type textarea "I think technology make more complex. becouse i"
type textarea "x"
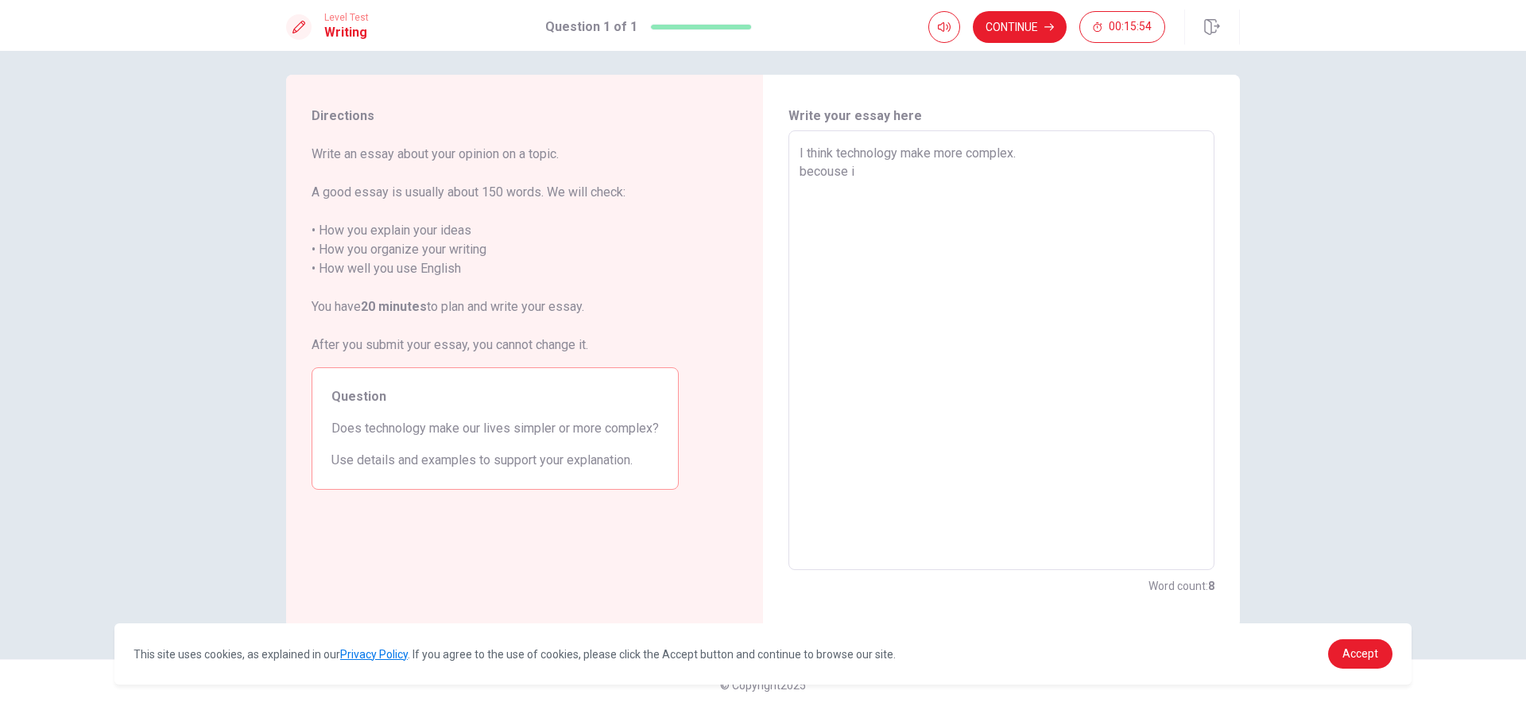
type textarea "I think technology make more complex. becouse it"
type textarea "x"
type textarea "I think technology make more complex. becouse it"
type textarea "x"
type textarea "I think technology make more complex. becouse it"
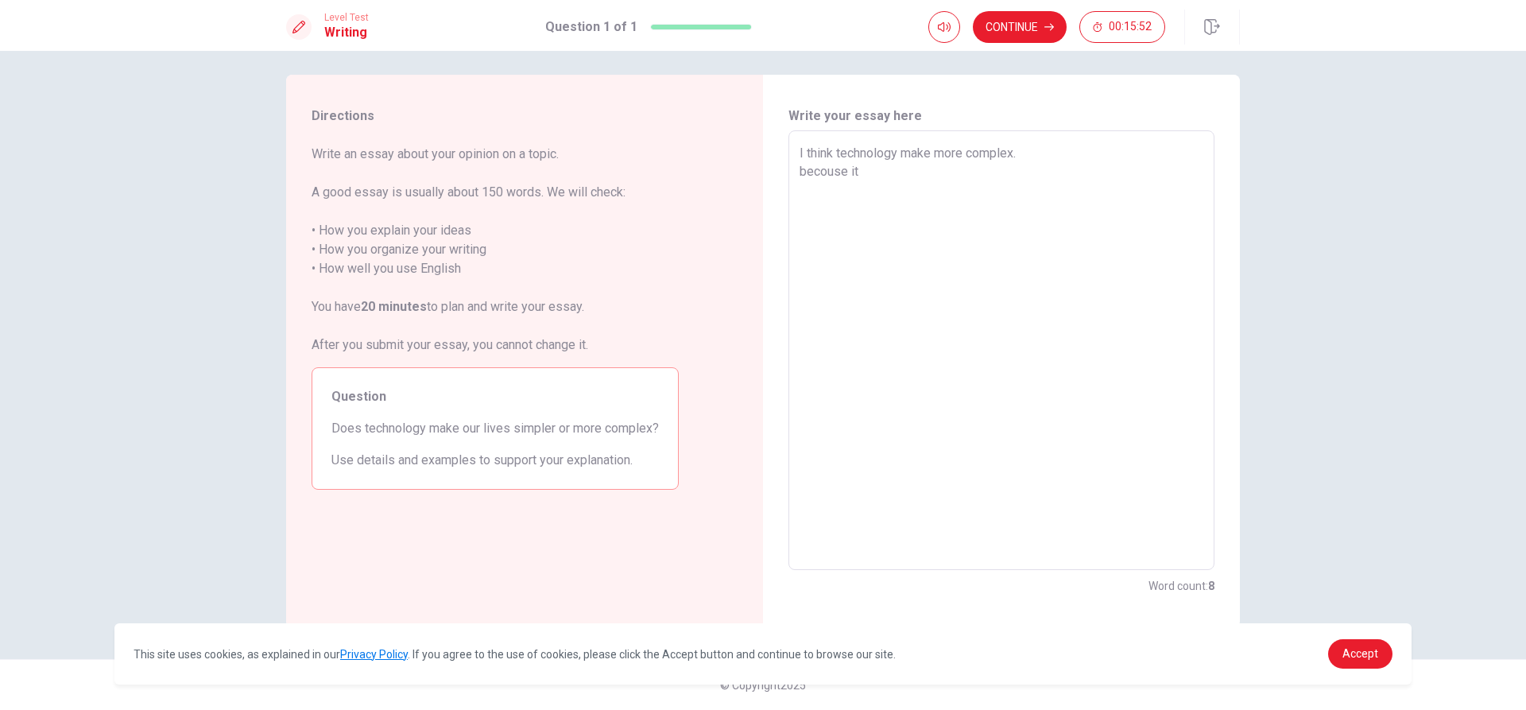
type textarea "x"
type textarea "I think technology make more complex. becouse i"
type textarea "x"
type textarea "I think technology make more complex. becouse"
type textarea "x"
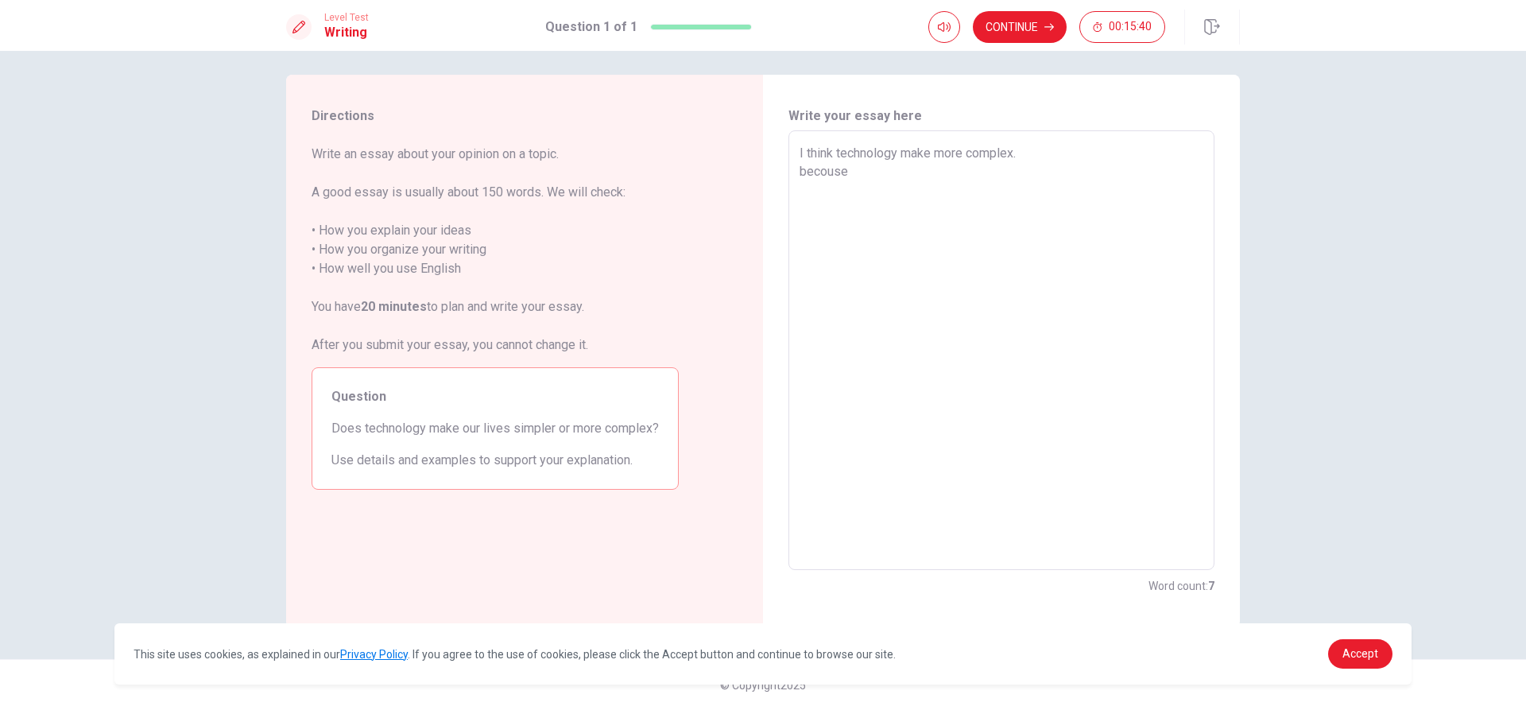
type textarea "I think technology make more complex. becouse c"
type textarea "x"
type textarea "I think technology make more complex. becouse ce"
type textarea "x"
type textarea "I think technology make more complex. becouse cel"
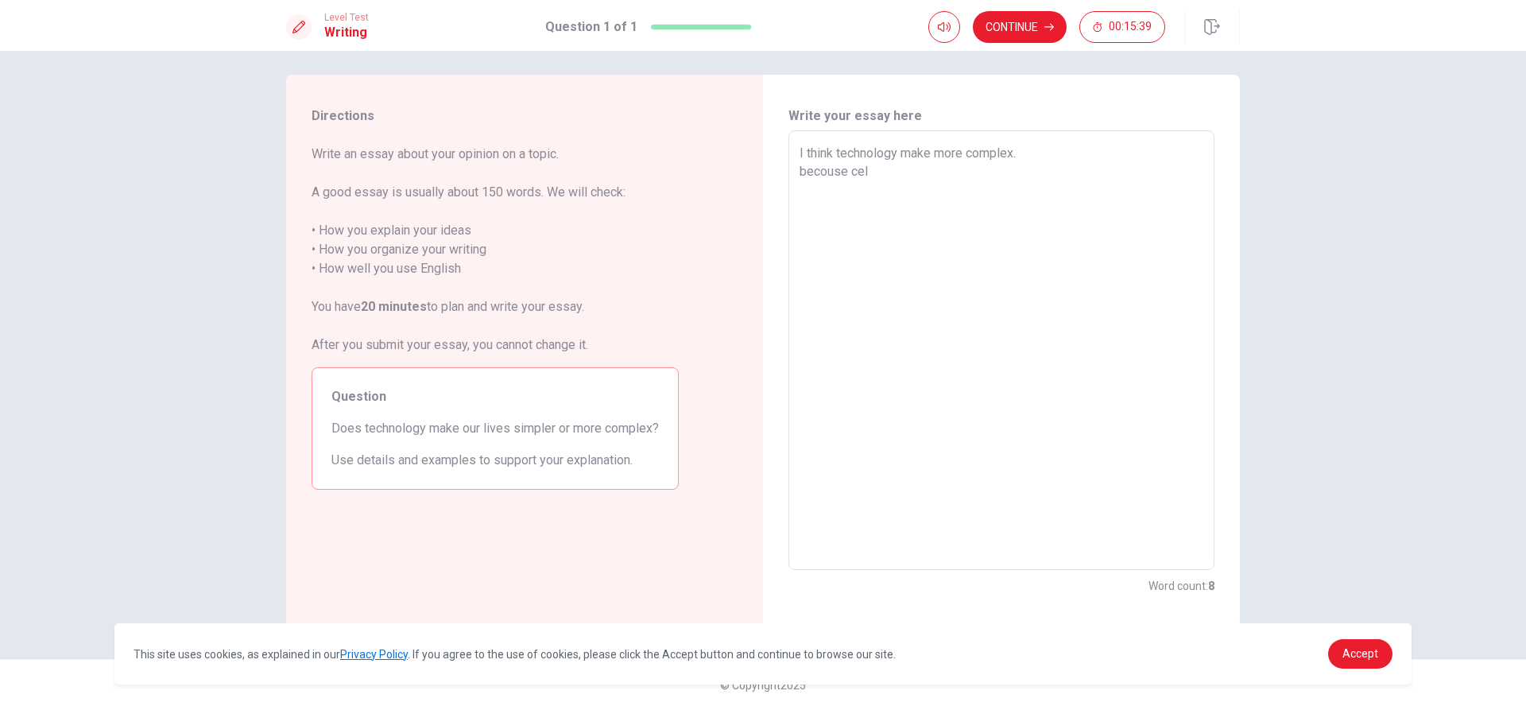
type textarea "x"
type textarea "I think technology make more complex. becouse cell"
type textarea "x"
type textarea "I think technology make more complex. becouse cel"
type textarea "x"
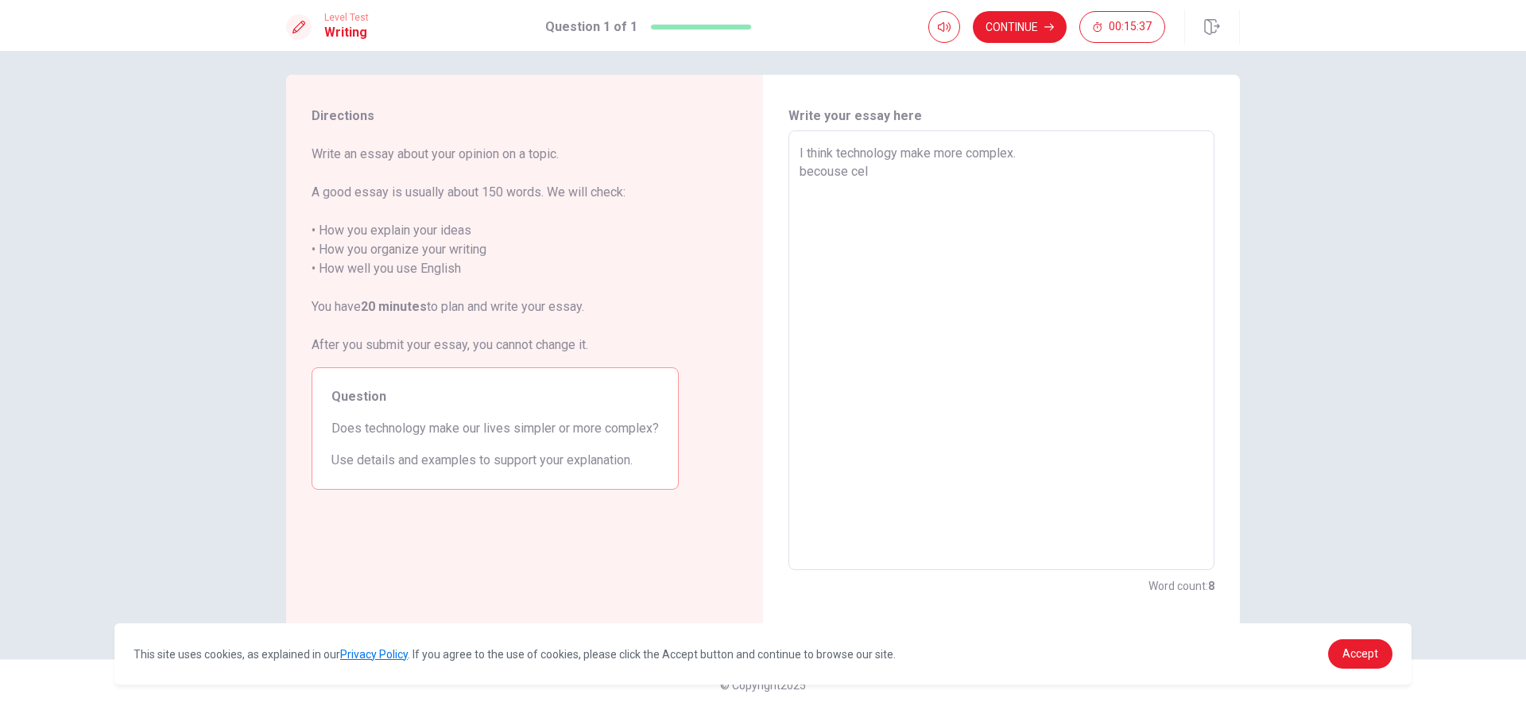
type textarea "I think technology make more complex. becouse ce"
type textarea "x"
type textarea "I think technology make more complex. becouse c"
type textarea "x"
type textarea "I think technology make more complex. becouse"
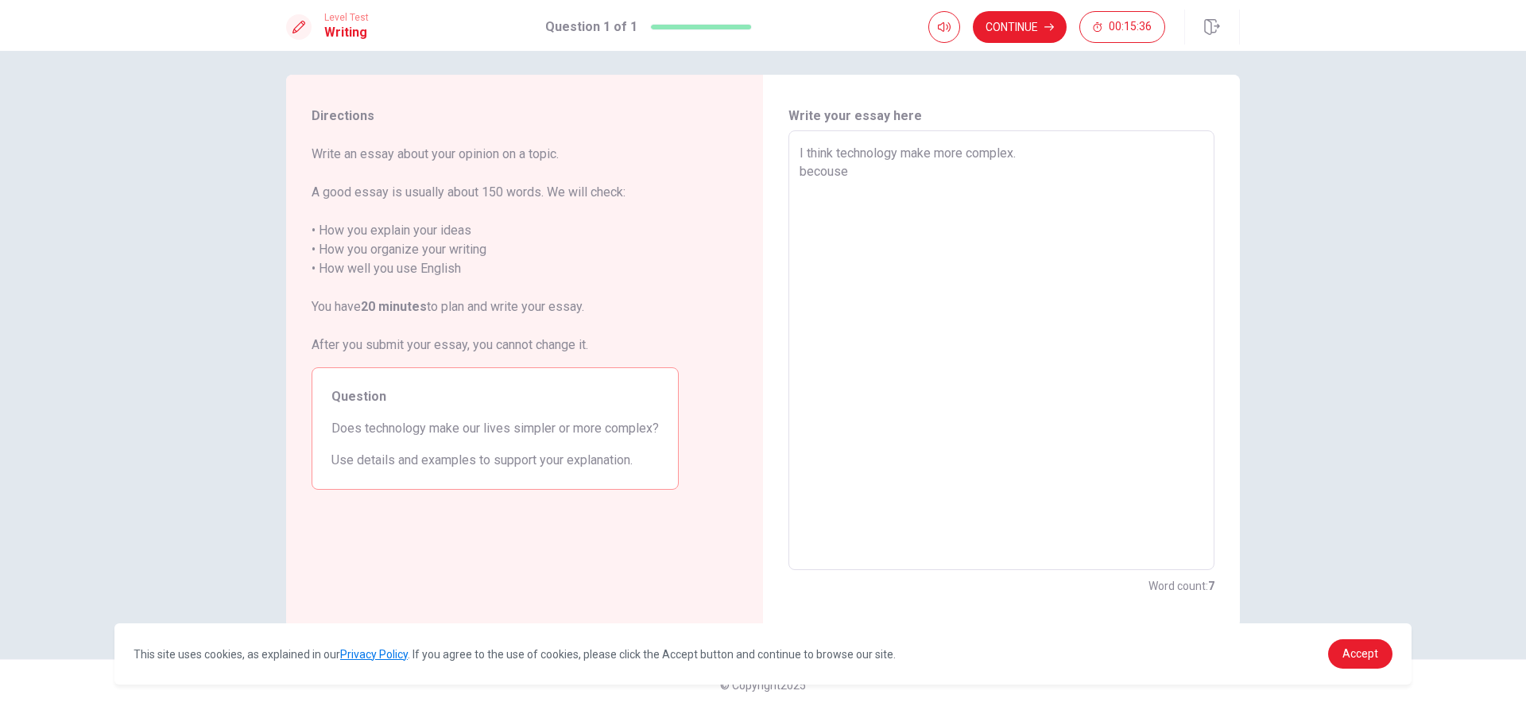
type textarea "x"
type textarea "I think technology make more complex. becouse I"
type textarea "x"
type textarea "I think technology make more complex. becouse I"
type textarea "x"
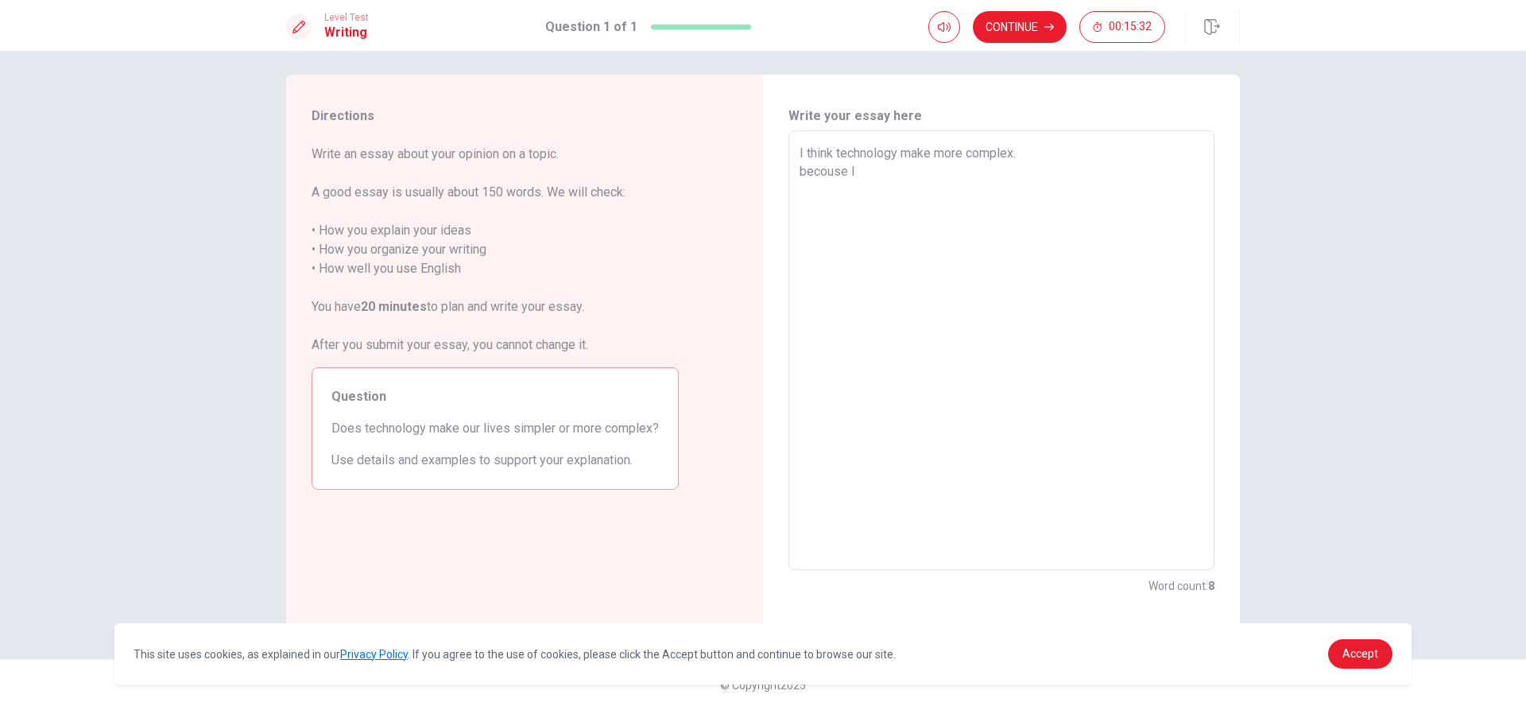
type textarea "I think technology make more complex. becouse I g"
type textarea "x"
type textarea "I think technology make more complex. becouse I ge"
type textarea "x"
type textarea "I think technology make more complex. becouse I get"
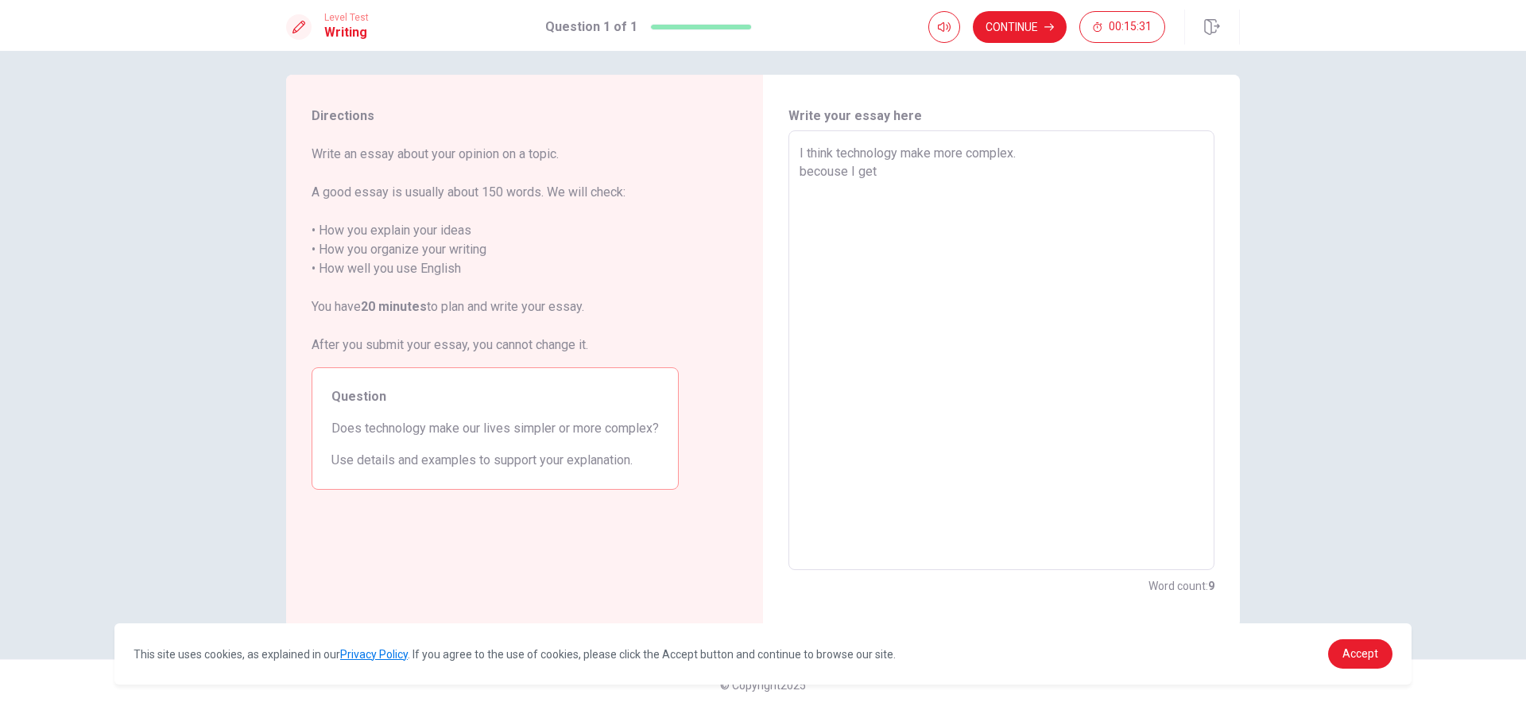
type textarea "x"
type textarea "I think technology make more complex. becouse I gett"
type textarea "x"
type textarea "I think technology make more complex. becouse I getti"
type textarea "x"
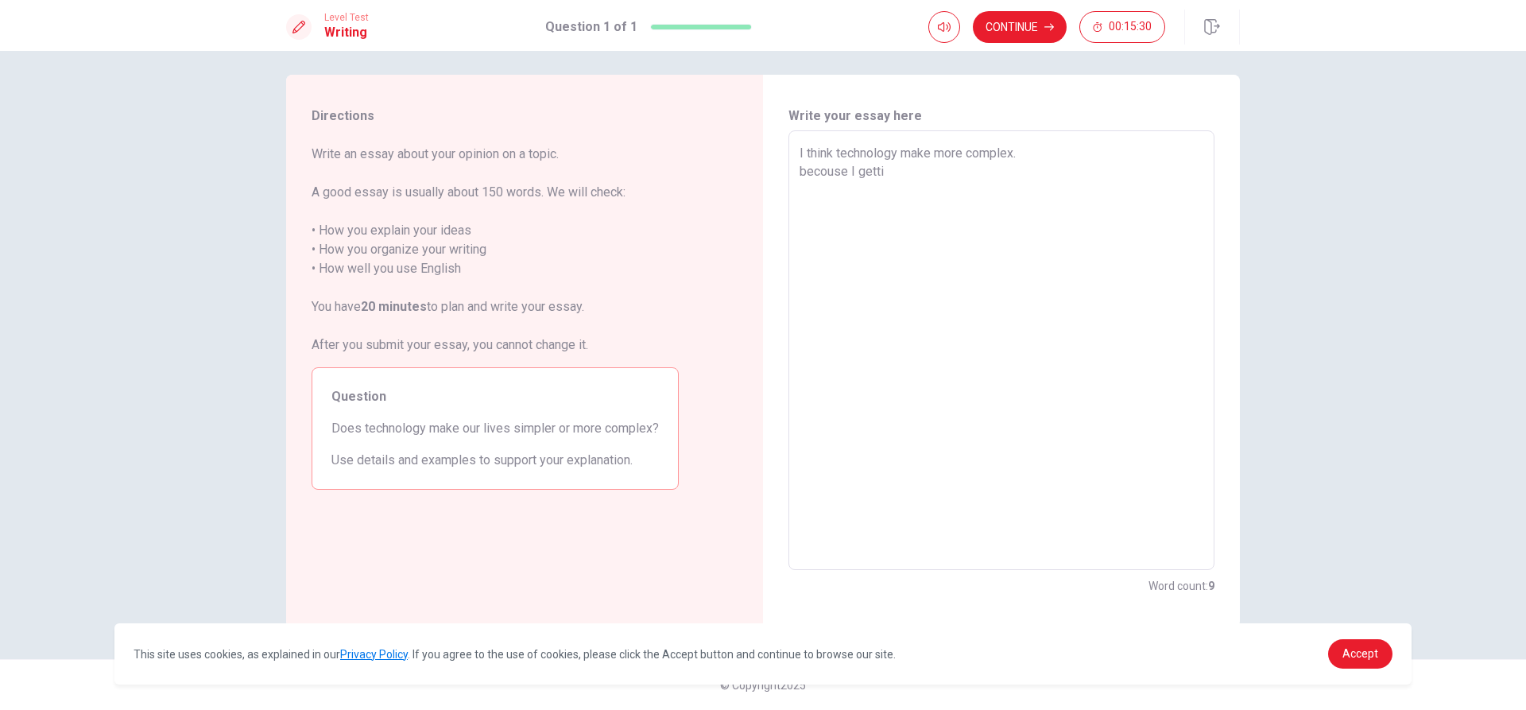
type textarea "I think technology make more complex. becouse I gettin"
type textarea "x"
type textarea "I think technology make more complex. becouse I getting"
type textarea "x"
type textarea "I think technology make more complex. becouse I getting"
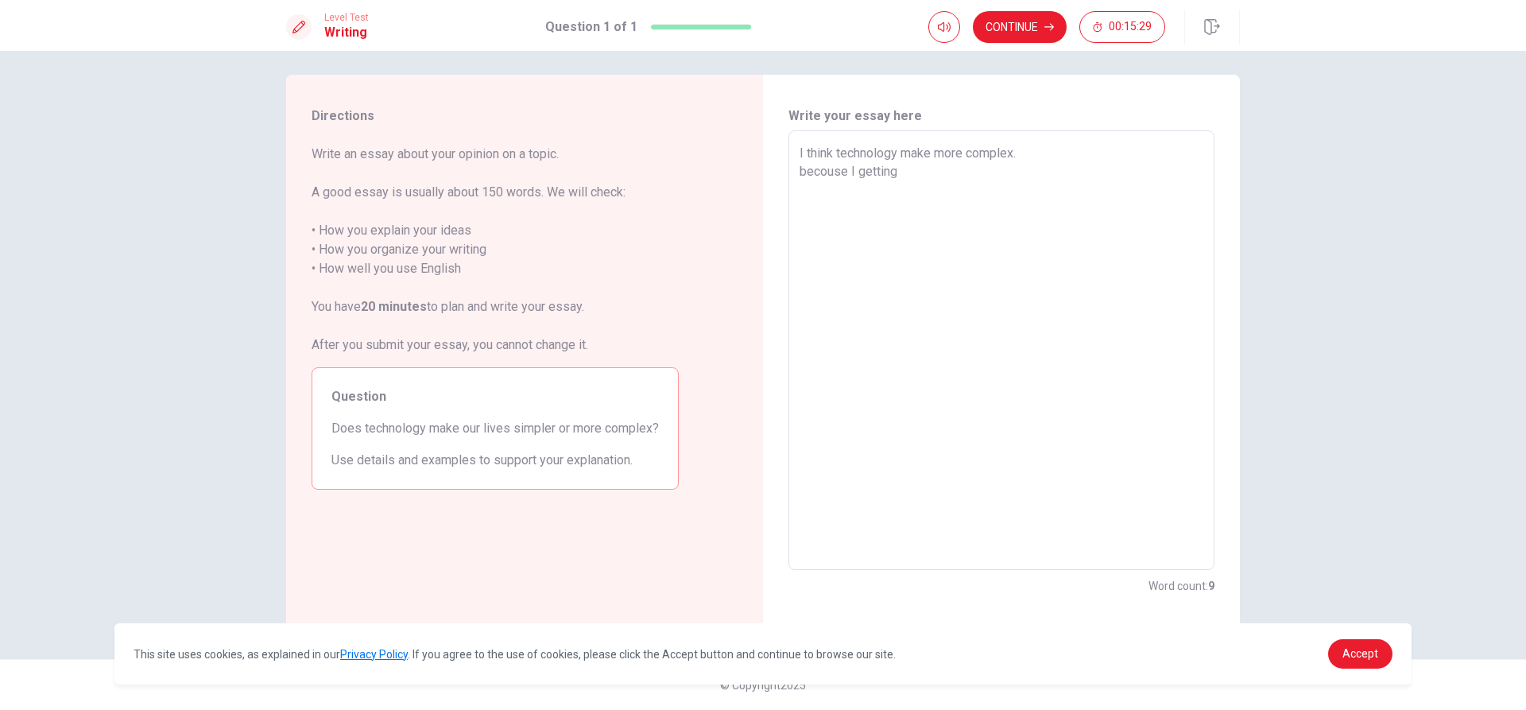
type textarea "x"
type textarea "I think technology make more complex. becouse I getting"
type textarea "x"
type textarea "I think technology make more complex. becouse I gettin"
type textarea "x"
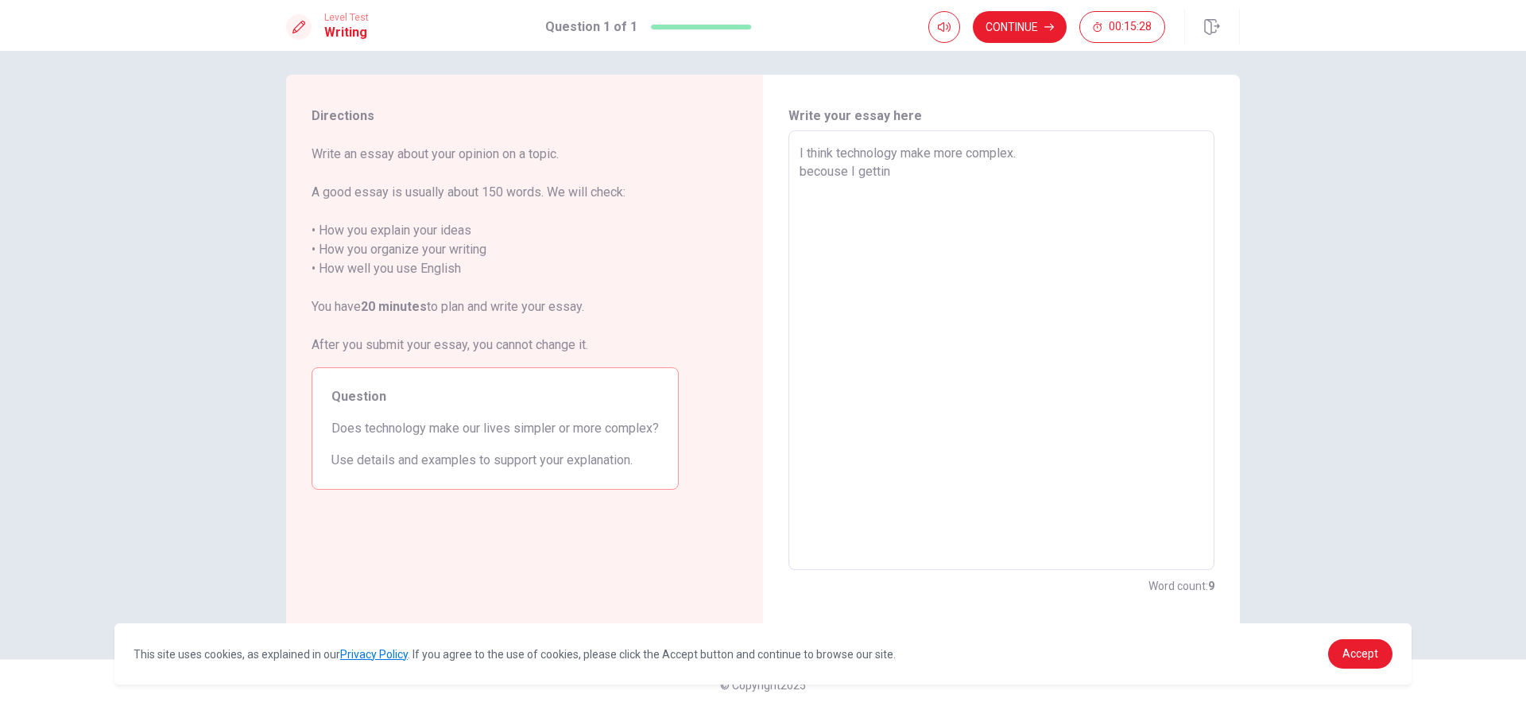
type textarea "I think technology make more complex. becouse I getti"
click at [934, 173] on textarea "I think technology make more complex. becouse I am getting not use cell phon we…" at bounding box center [1002, 350] width 404 height 413
click at [1133, 191] on textarea "I think technology make more complex. becouse I am getting I can't use cell pho…" at bounding box center [1002, 350] width 404 height 413
click at [794, 174] on div "I think technology make more complex. becouse I am getting I can't use cell pho…" at bounding box center [1002, 350] width 426 height 440
click at [803, 169] on textarea "I think technology make more complex. becouse I am getting I can't use cell pho…" at bounding box center [1002, 350] width 404 height 413
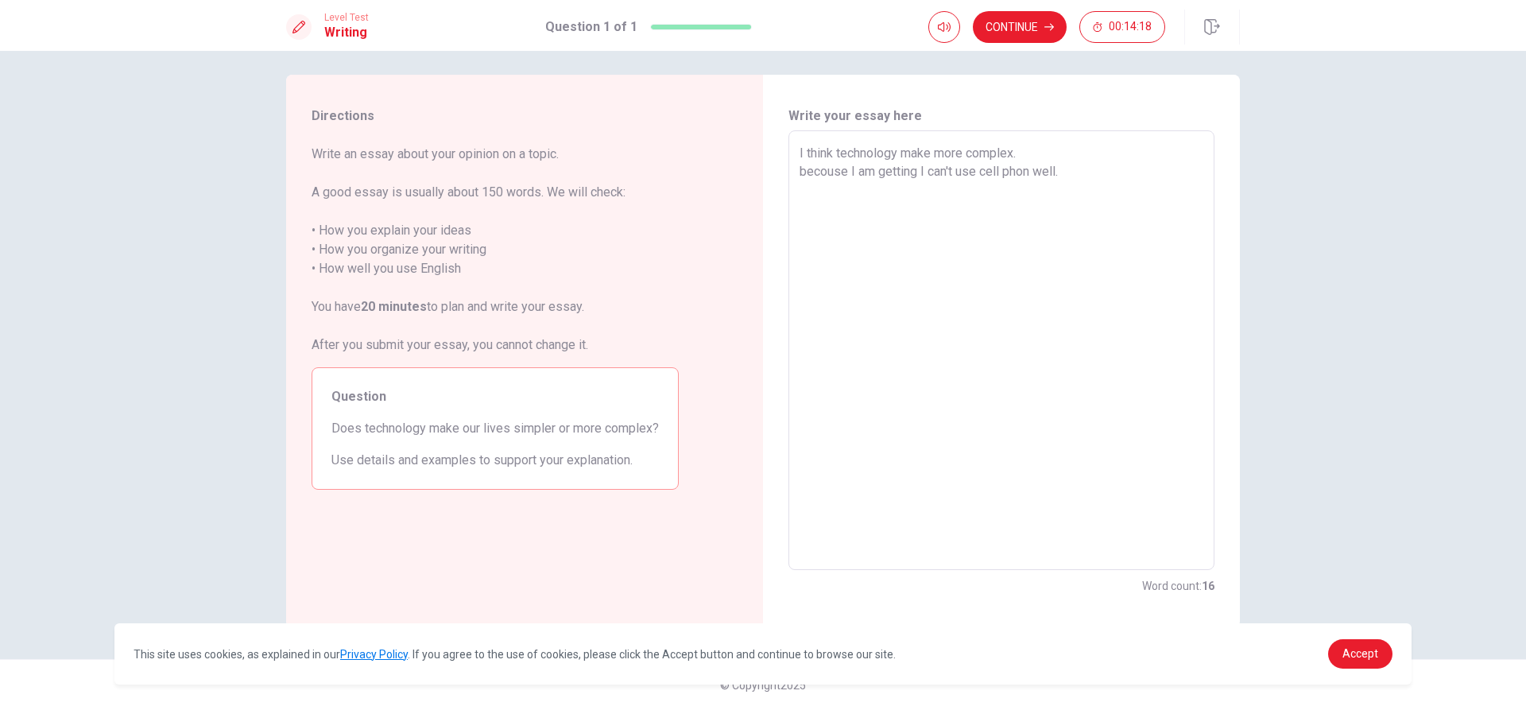
click at [800, 173] on textarea "I think technology make more complex. becouse I am getting I can't use cell pho…" at bounding box center [1002, 350] width 404 height 413
click at [847, 208] on textarea "I think technology make more complex becouse I am getting I can't use cell phon…" at bounding box center [1002, 350] width 404 height 413
click at [1169, 153] on textarea "I think technology make more complex becouse I am getting I can't use cell phon…" at bounding box center [1002, 350] width 404 height 413
click at [1189, 155] on textarea "I think technology make more complex becouse I am getting I can't use cell phon…" at bounding box center [1002, 350] width 404 height 413
click at [824, 203] on textarea "I think technology make more complex becouse I am getting I can not use cell ph…" at bounding box center [1002, 350] width 404 height 413
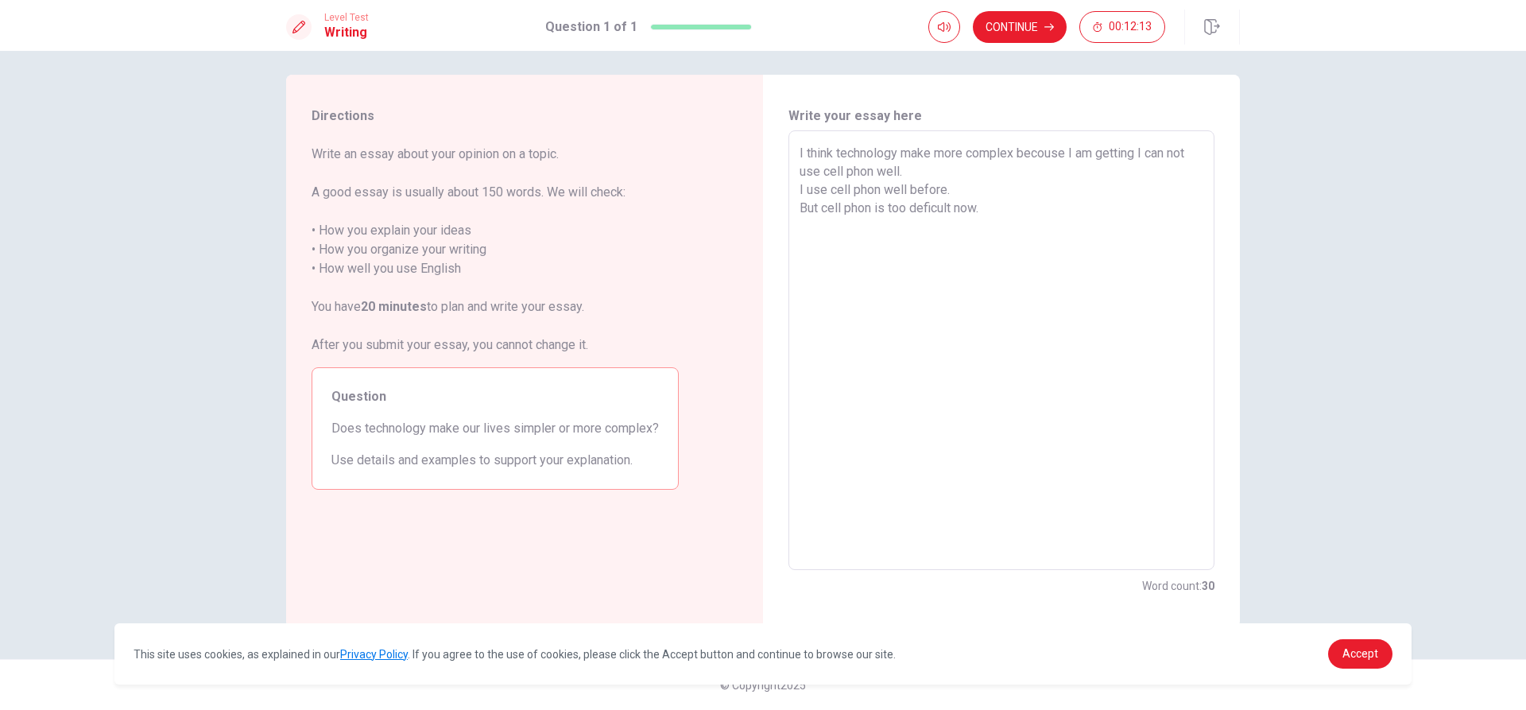
click at [917, 208] on textarea "I think technology make more complex becouse I am getting I can not use cell ph…" at bounding box center [1002, 350] width 404 height 413
click at [927, 208] on textarea "I think technology make more complex becouse I am getting I can not use cell ph…" at bounding box center [1002, 350] width 404 height 413
click at [918, 209] on textarea "I think technology make more complex becouse I am getting I can not use cell ph…" at bounding box center [1002, 350] width 404 height 413
click at [973, 267] on textarea "I think technology make more complex becouse I am getting I can not use cell ph…" at bounding box center [1002, 350] width 404 height 413
click at [859, 254] on textarea "I think technology make more complex becouse I am getting I can not use cell ph…" at bounding box center [1002, 350] width 404 height 413
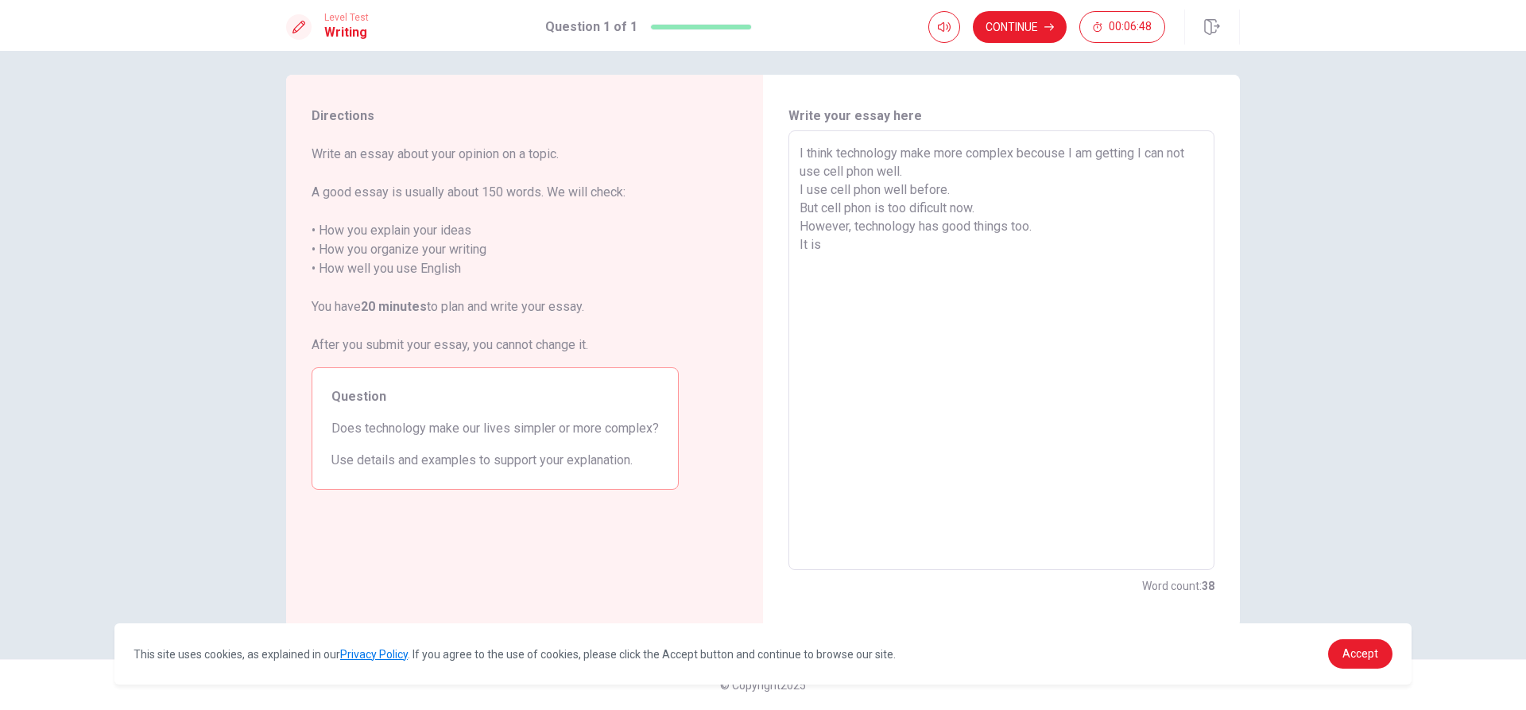
click at [949, 199] on textarea "I think technology make more complex becouse I am getting I can not use cell ph…" at bounding box center [1002, 350] width 404 height 413
click at [956, 200] on textarea "I think technology make more complex becouse I am getting I can not use cell ph…" at bounding box center [1002, 350] width 404 height 413
click at [954, 193] on textarea "I think technology make more complex becouse I am getting I can not use cell ph…" at bounding box center [1002, 350] width 404 height 413
click at [816, 206] on textarea "I think technology make more complex becouse I am getting I can not use cell ph…" at bounding box center [1002, 350] width 404 height 413
click at [827, 207] on textarea "I think technology make more complex becouse I am getting I can not use cell ph…" at bounding box center [1002, 350] width 404 height 413
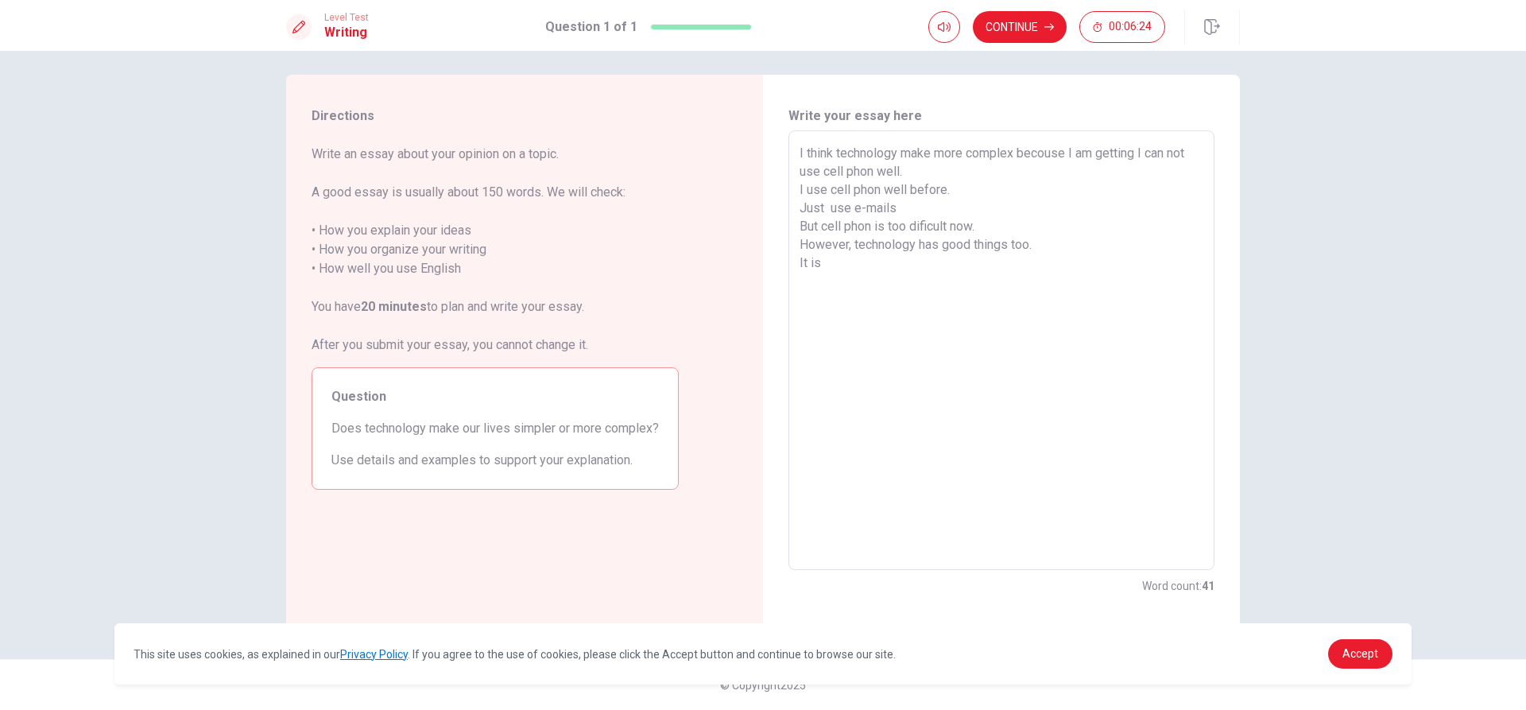
click at [925, 201] on textarea "I think technology make more complex becouse I am getting I can not use cell ph…" at bounding box center [1002, 350] width 404 height 413
click at [905, 203] on textarea "I think technology make more complex becouse I am getting I can not use cell ph…" at bounding box center [1002, 350] width 404 height 413
click at [964, 205] on textarea "I think technology make more complex becouse I am getting I can not use cell ph…" at bounding box center [1002, 350] width 404 height 413
click at [988, 232] on textarea "I think technology make more complex becouse I am getting I can not use cell ph…" at bounding box center [1002, 350] width 404 height 413
click at [889, 274] on textarea "I think technology make more complex becouse I am getting I can not use cell ph…" at bounding box center [1002, 350] width 404 height 413
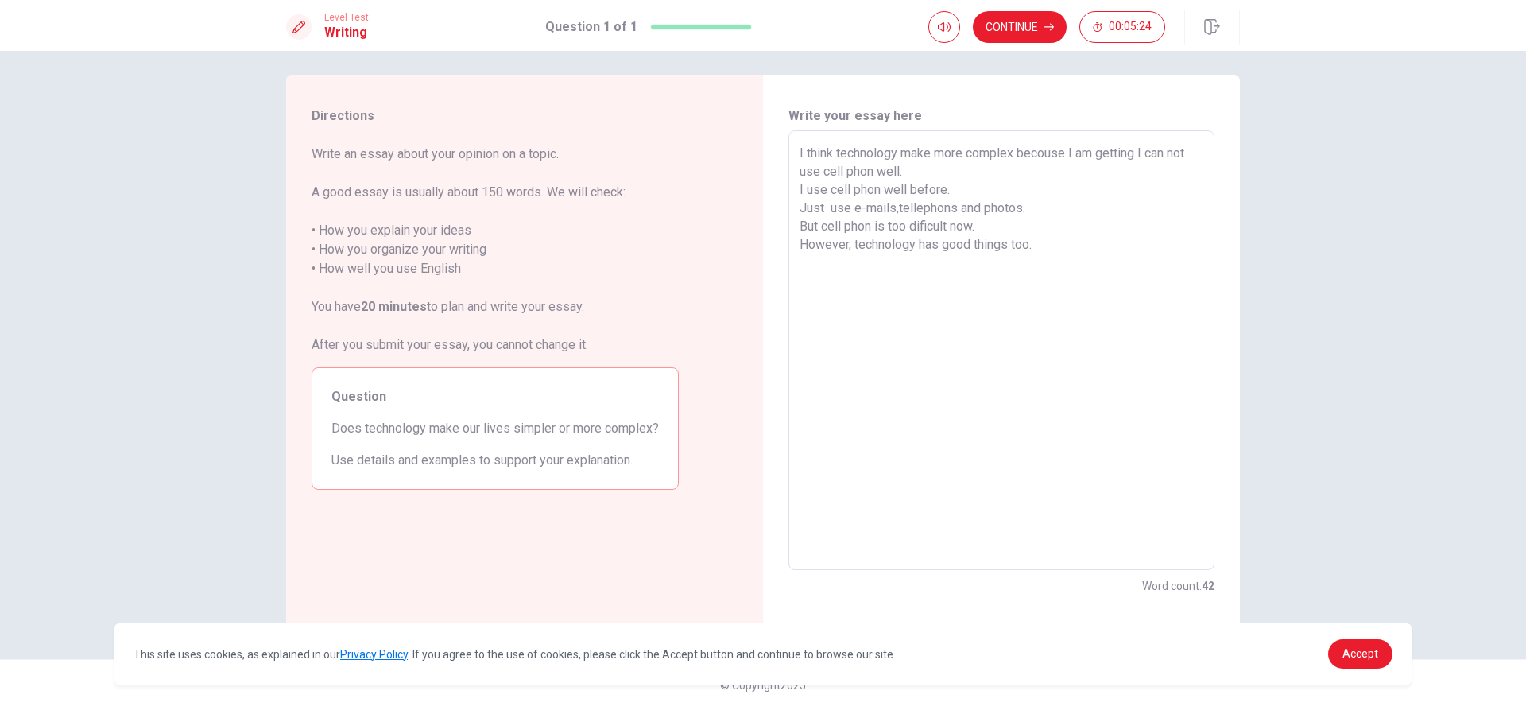
click at [1005, 234] on textarea "I think technology make more complex becouse I am getting I can not use cell ph…" at bounding box center [1002, 350] width 404 height 413
click at [927, 243] on textarea "I think technology make more complex becouse I am getting I can not use cell ph…" at bounding box center [1002, 350] width 404 height 413
click at [800, 244] on textarea "I think technology make more complex becouse I am getting I can not use cell ph…" at bounding box center [1002, 350] width 404 height 413
click at [821, 268] on textarea "I think technology make more complex becouse I am getting I can not use cell ph…" at bounding box center [1002, 350] width 404 height 413
click at [793, 280] on div "I think technology make more complex becouse I am getting I can not use cell ph…" at bounding box center [1002, 350] width 426 height 440
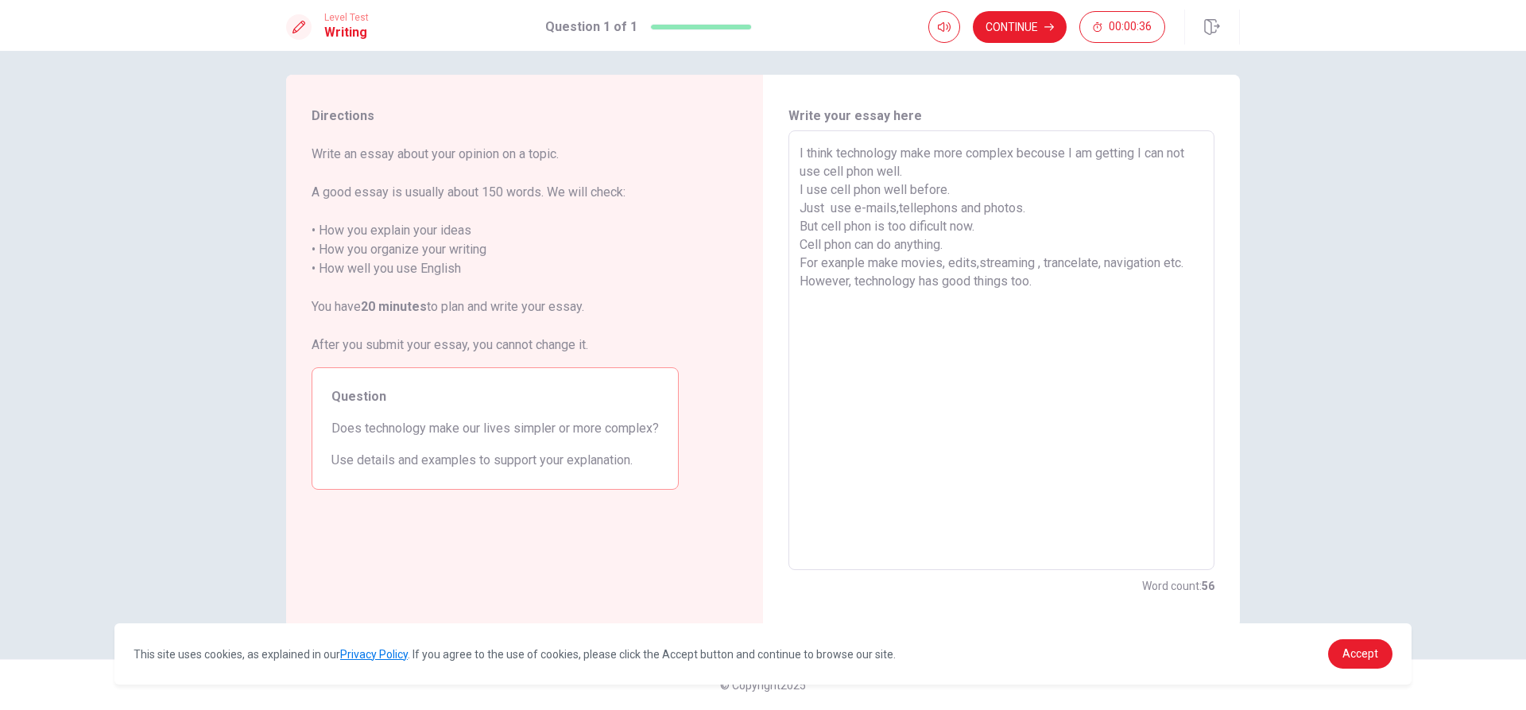
click at [1200, 266] on div "I think technology make more complex becouse I am getting I can not use cell ph…" at bounding box center [1002, 350] width 426 height 440
click at [1072, 320] on textarea "I think technology make more complex becouse I am getting I can not use cell ph…" at bounding box center [1002, 350] width 404 height 413
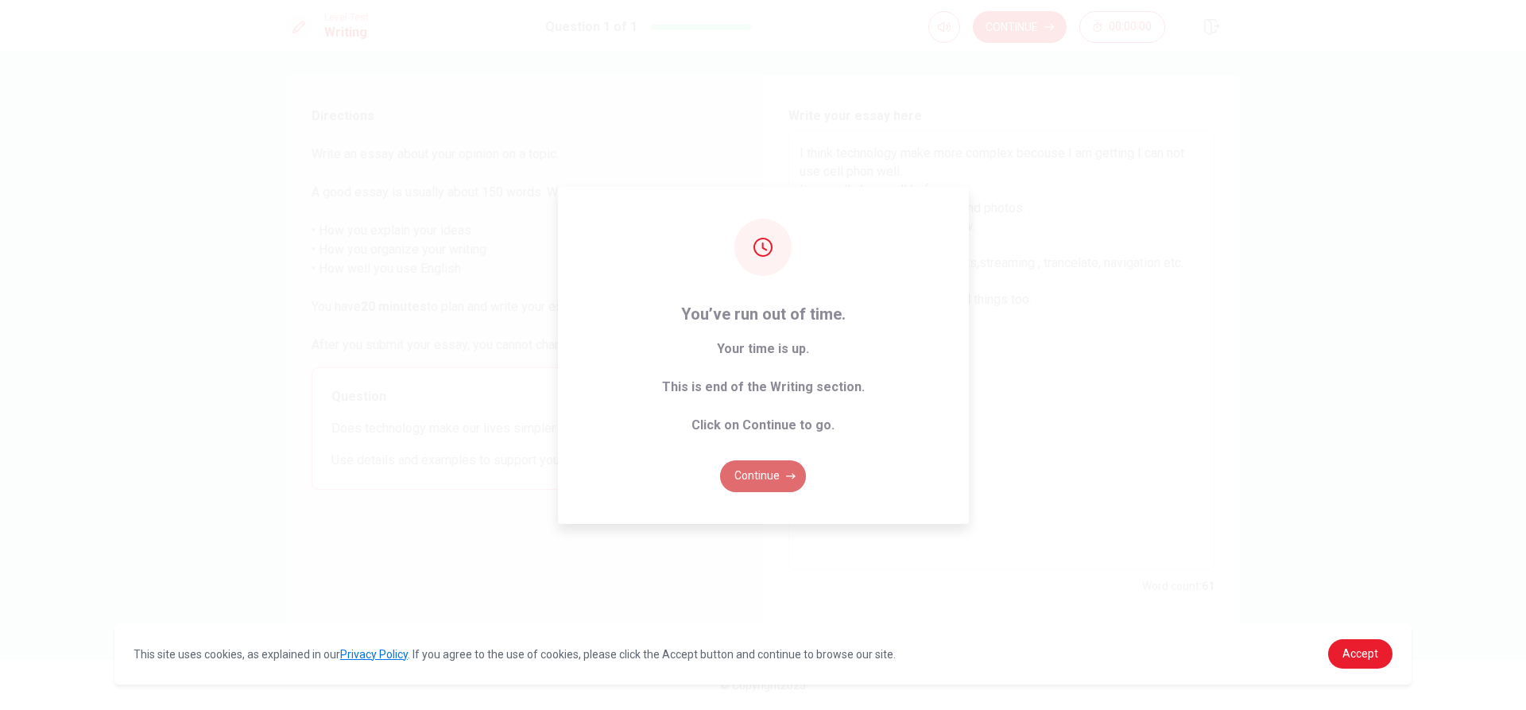
click at [768, 463] on button "Continue" at bounding box center [763, 476] width 86 height 32
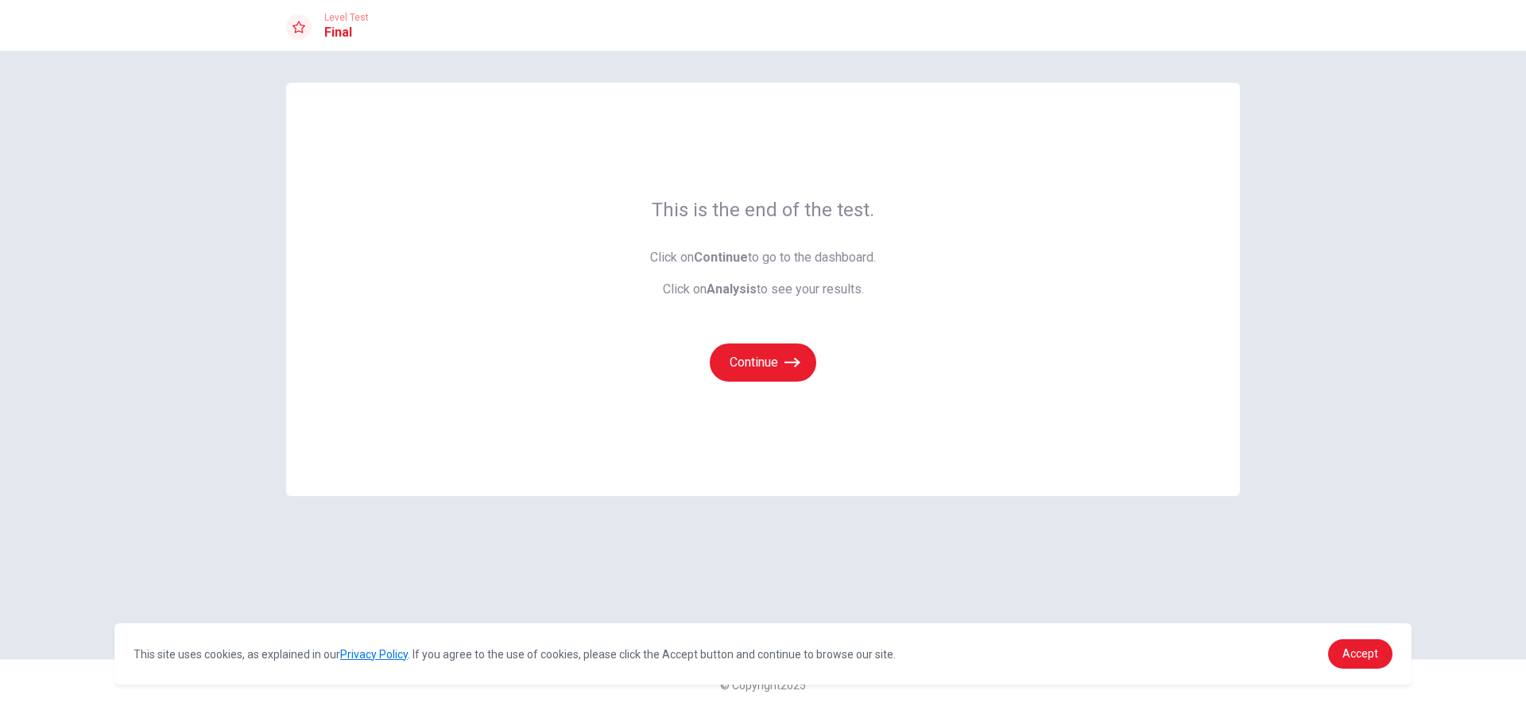
scroll to position [0, 0]
click at [769, 362] on button "Continue" at bounding box center [763, 362] width 107 height 38
